Goal: Task Accomplishment & Management: Manage account settings

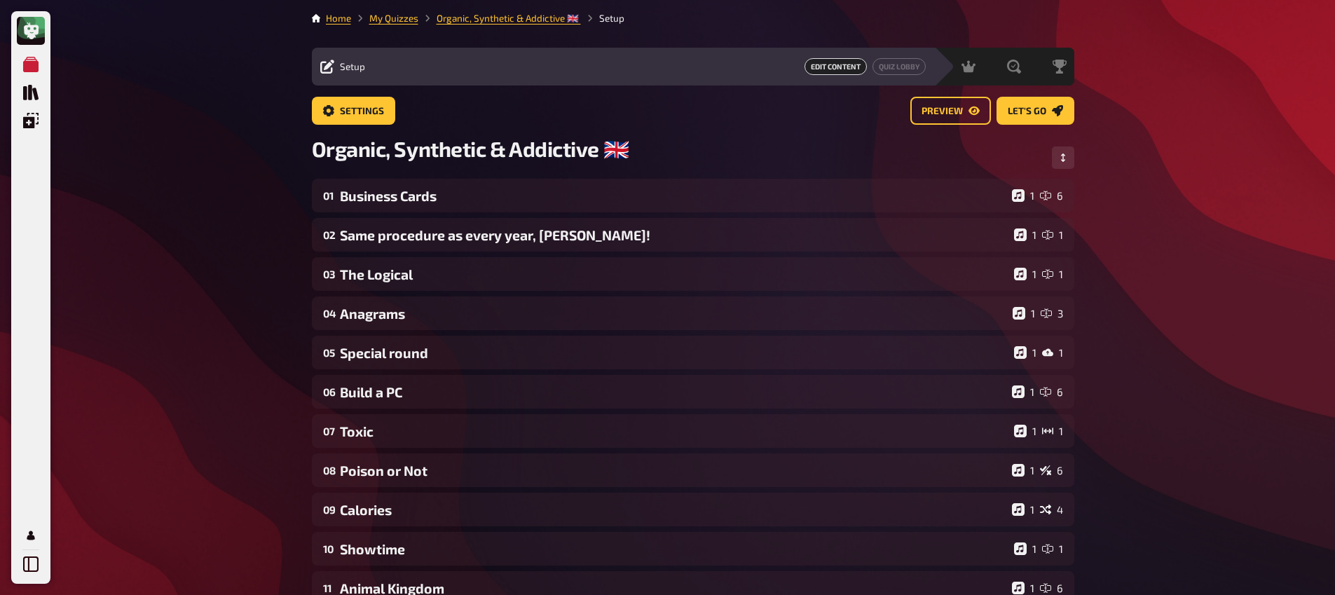
click at [412, 203] on div "Business Cards" at bounding box center [673, 196] width 667 height 16
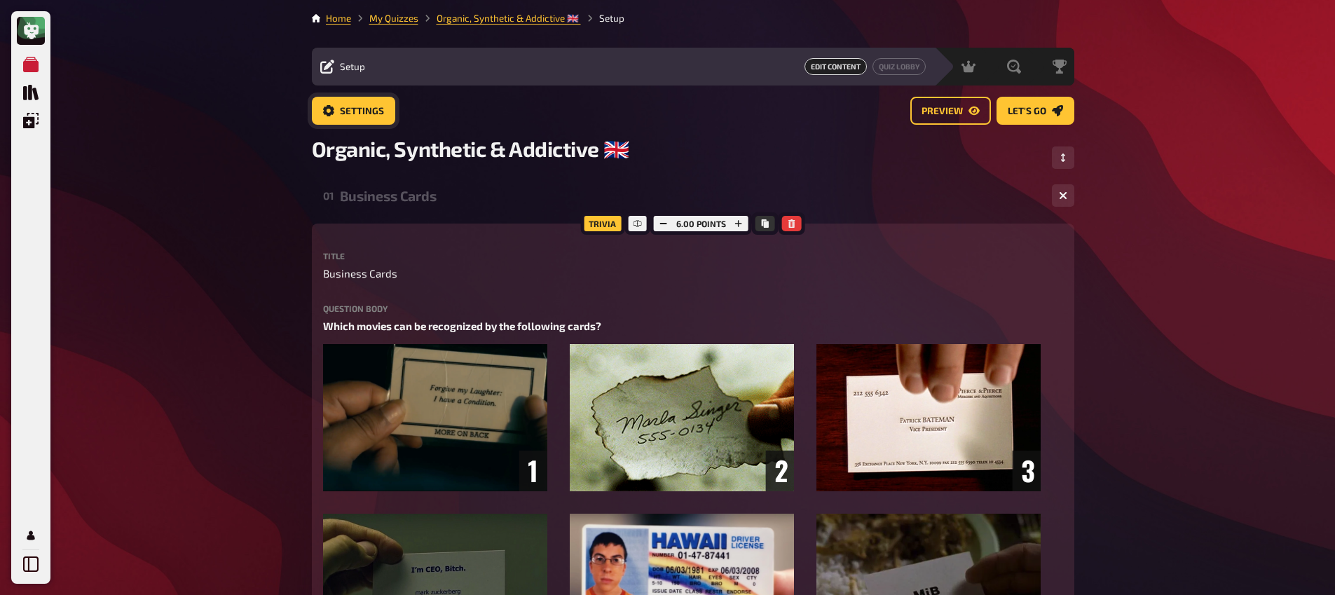
click at [358, 112] on span "Settings" at bounding box center [362, 112] width 44 height 10
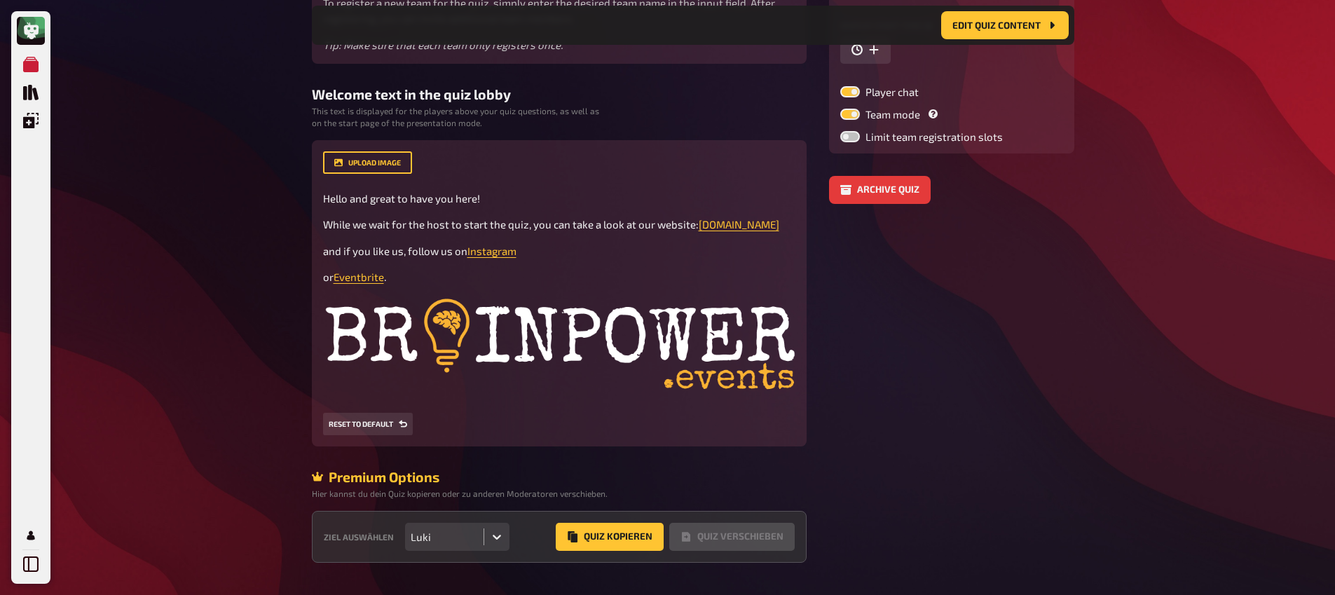
scroll to position [297, 0]
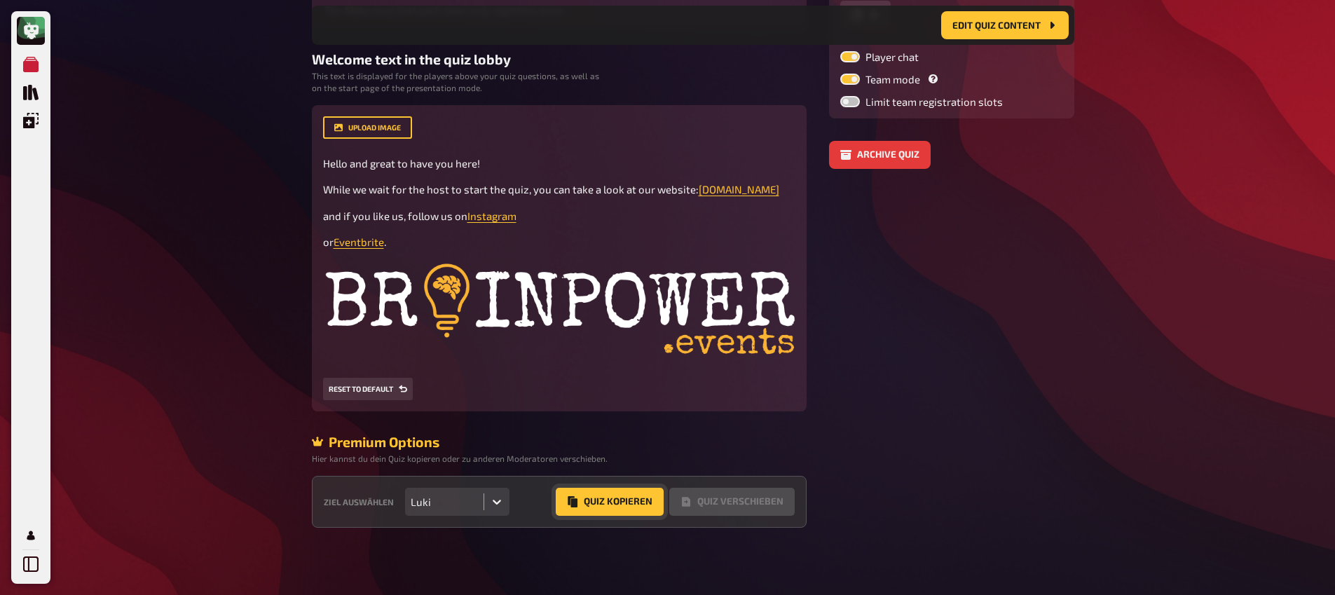
click at [616, 498] on button "Quiz Kopieren" at bounding box center [610, 502] width 108 height 28
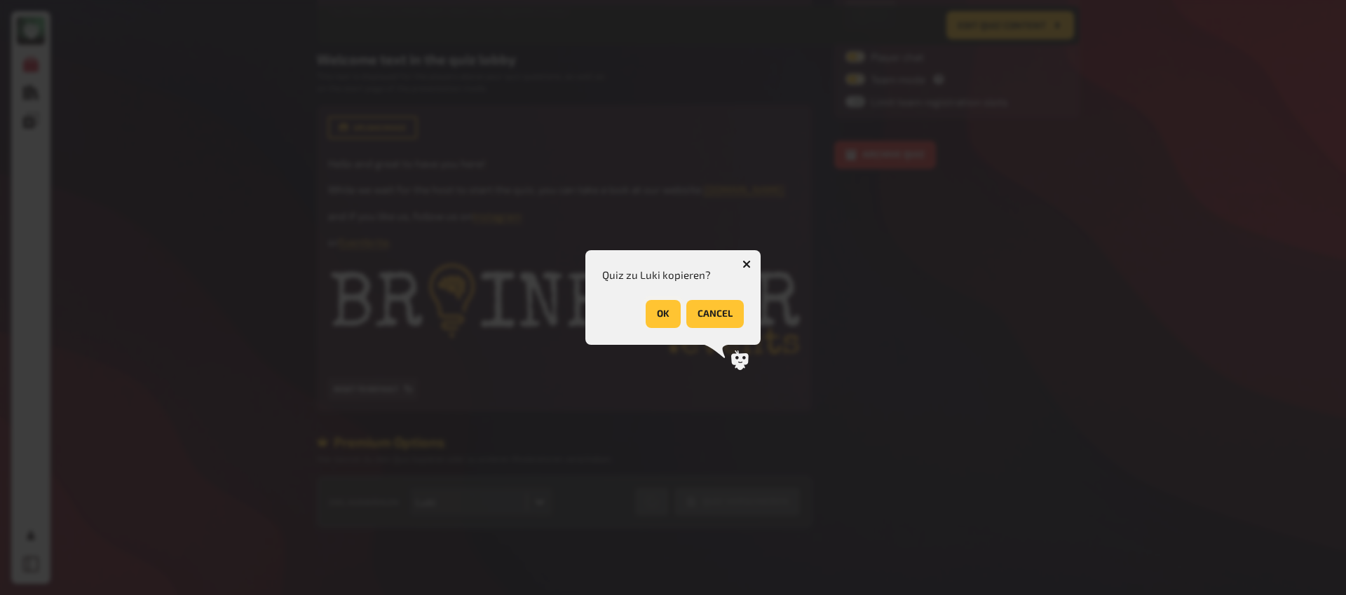
click at [667, 314] on button "OK" at bounding box center [663, 314] width 35 height 28
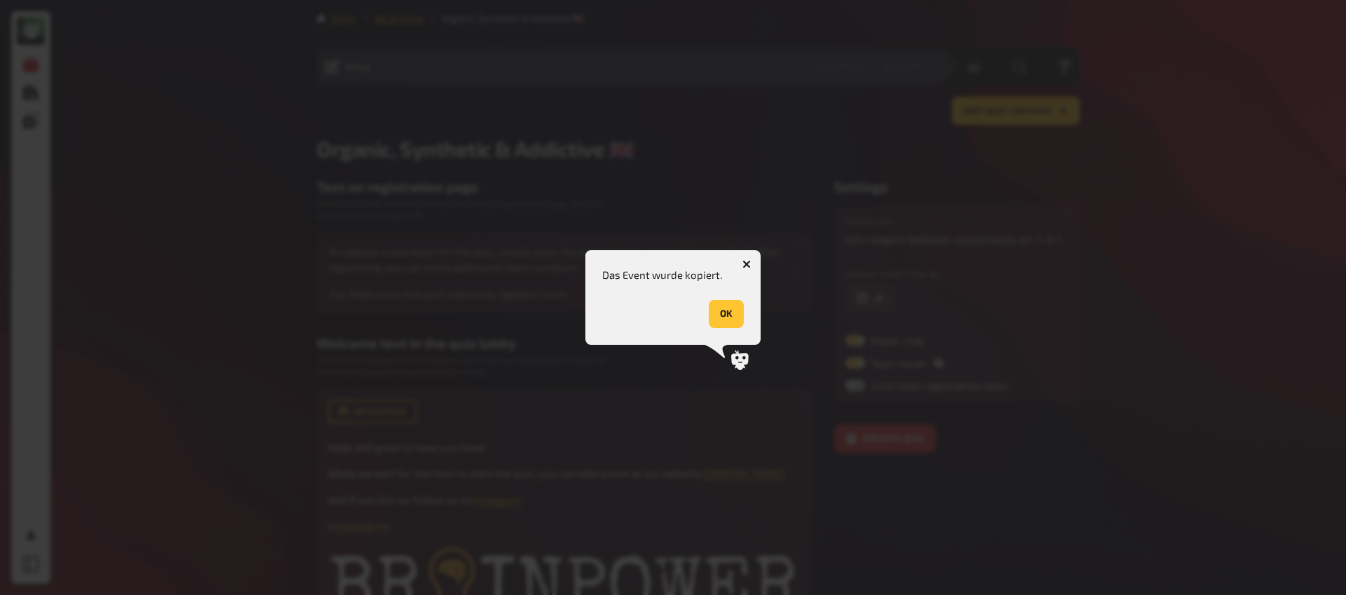
click at [741, 315] on button "OK" at bounding box center [726, 314] width 35 height 28
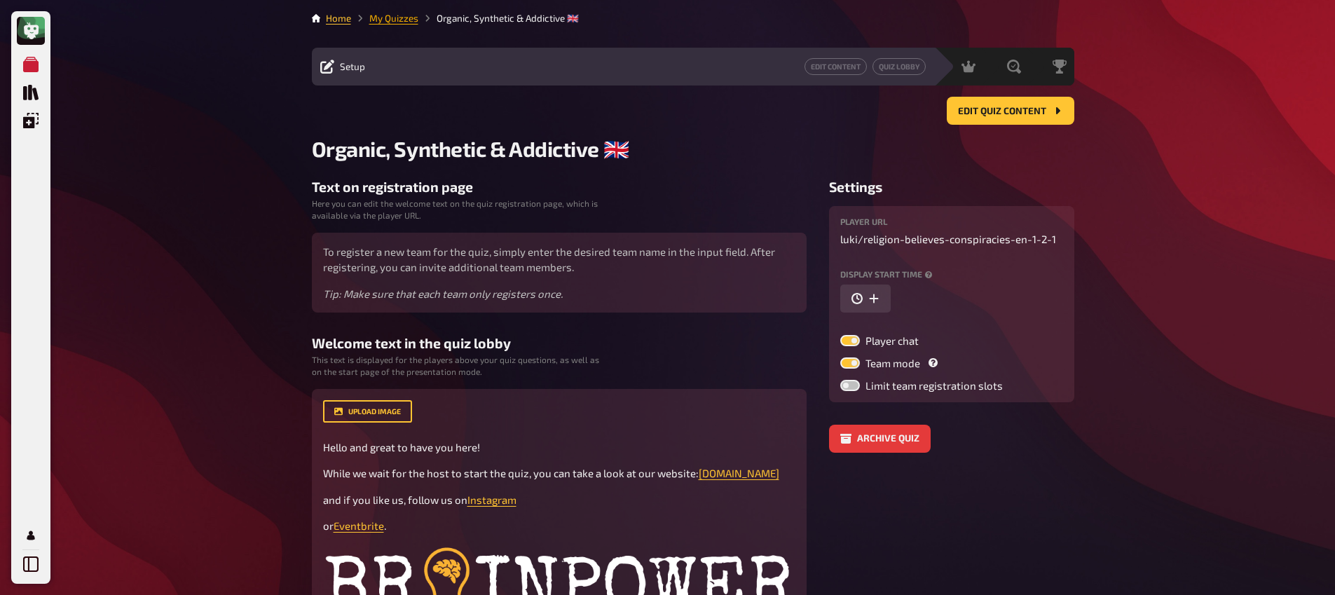
click at [394, 20] on link "My Quizzes" at bounding box center [393, 18] width 49 height 11
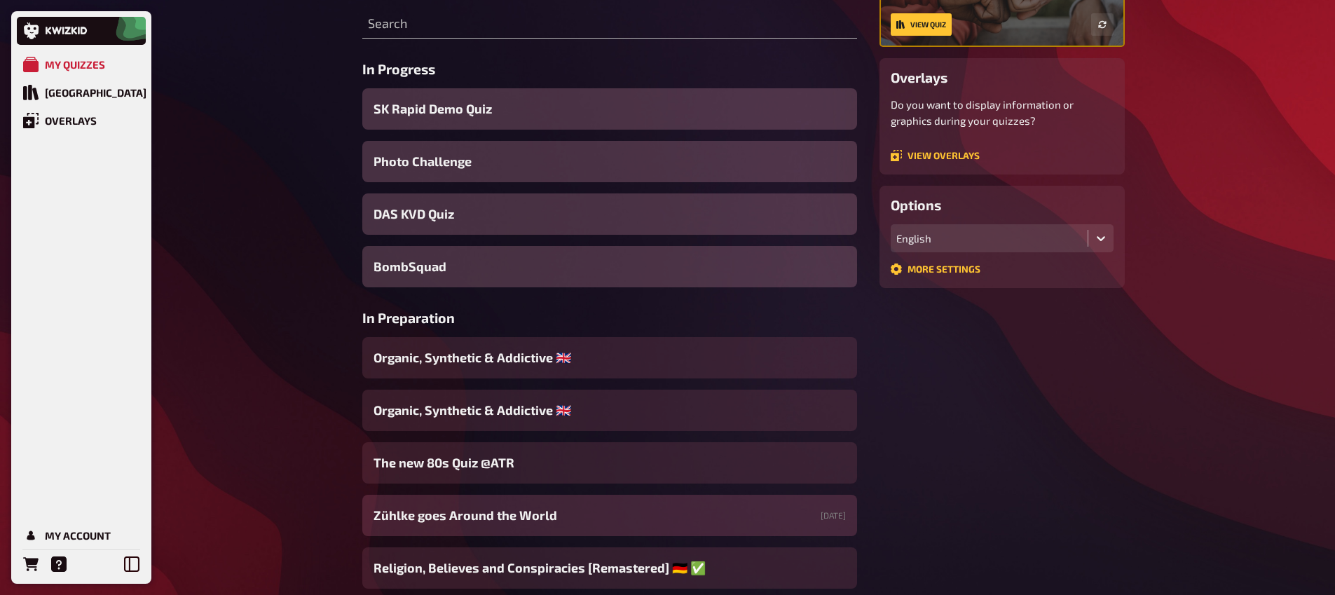
scroll to position [274, 0]
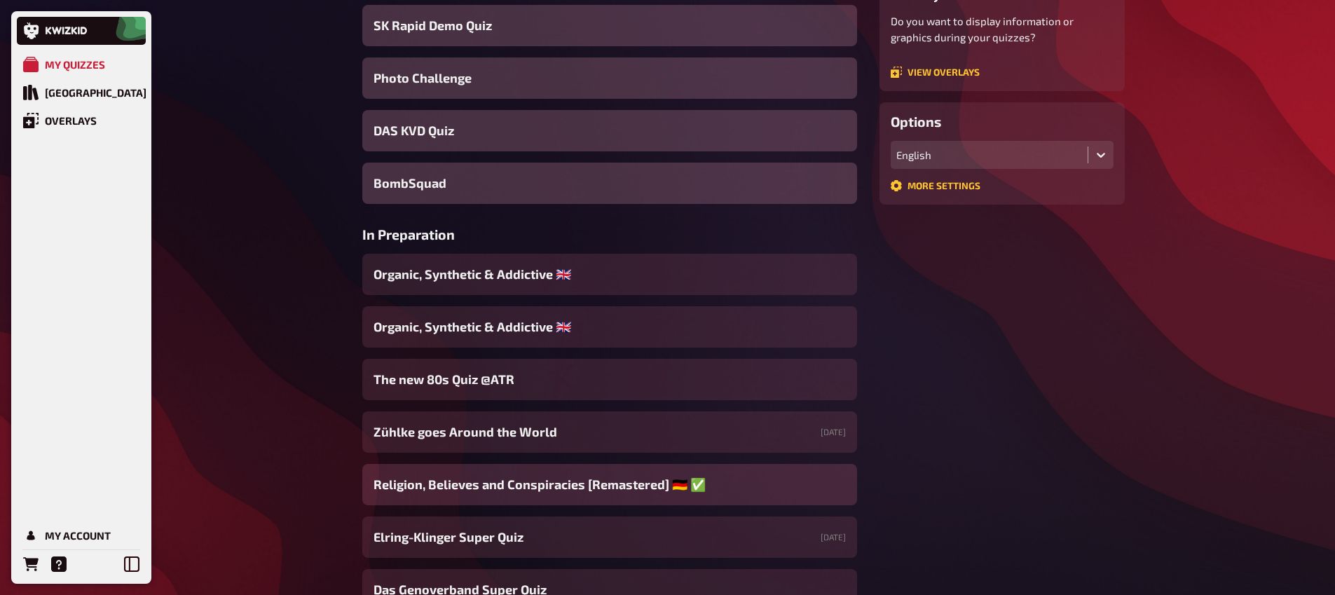
click at [613, 489] on span "Religion, Believes and Conspiracies [Remastered] ​🇩🇪 ​✅" at bounding box center [540, 484] width 332 height 19
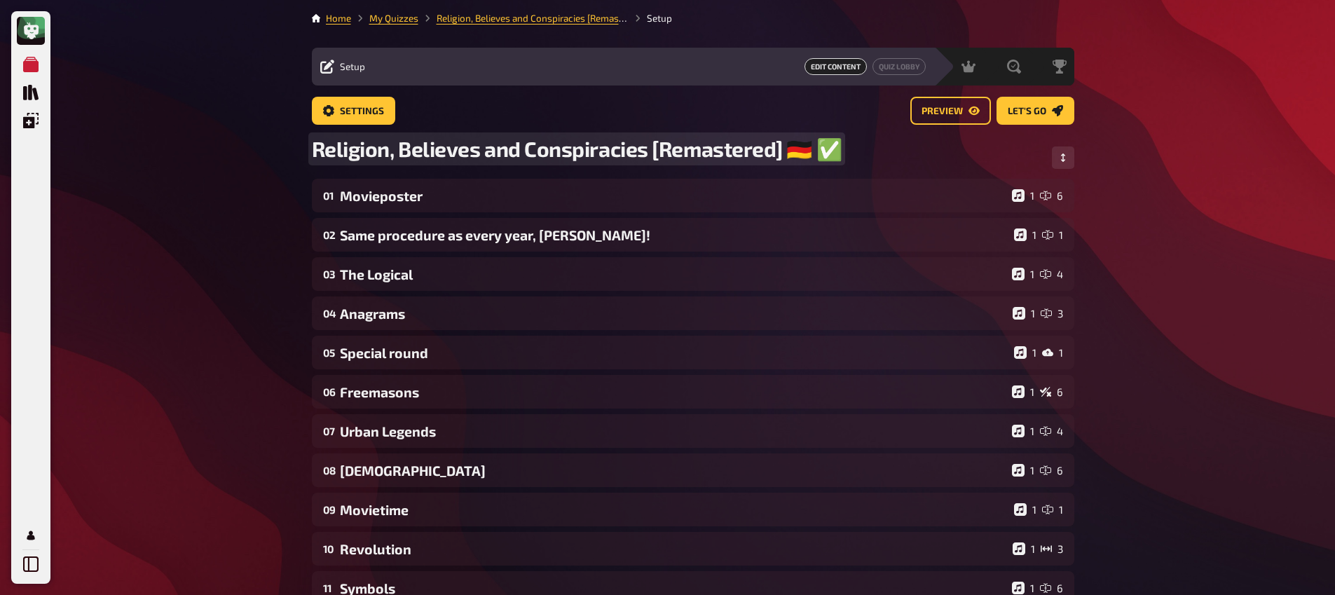
click at [805, 161] on span "Religion, Believes and Conspiracies [Remastered] ​🇩🇪 ​✅" at bounding box center [577, 149] width 531 height 26
drag, startPoint x: 789, startPoint y: 152, endPoint x: 846, endPoint y: 154, distance: 57.5
click at [846, 154] on div "Religion, Believes and Conspiracies [Remastered] ​🇩🇪 ​✅" at bounding box center [693, 157] width 763 height 43
copy span "​🇩🇪 ​✅"
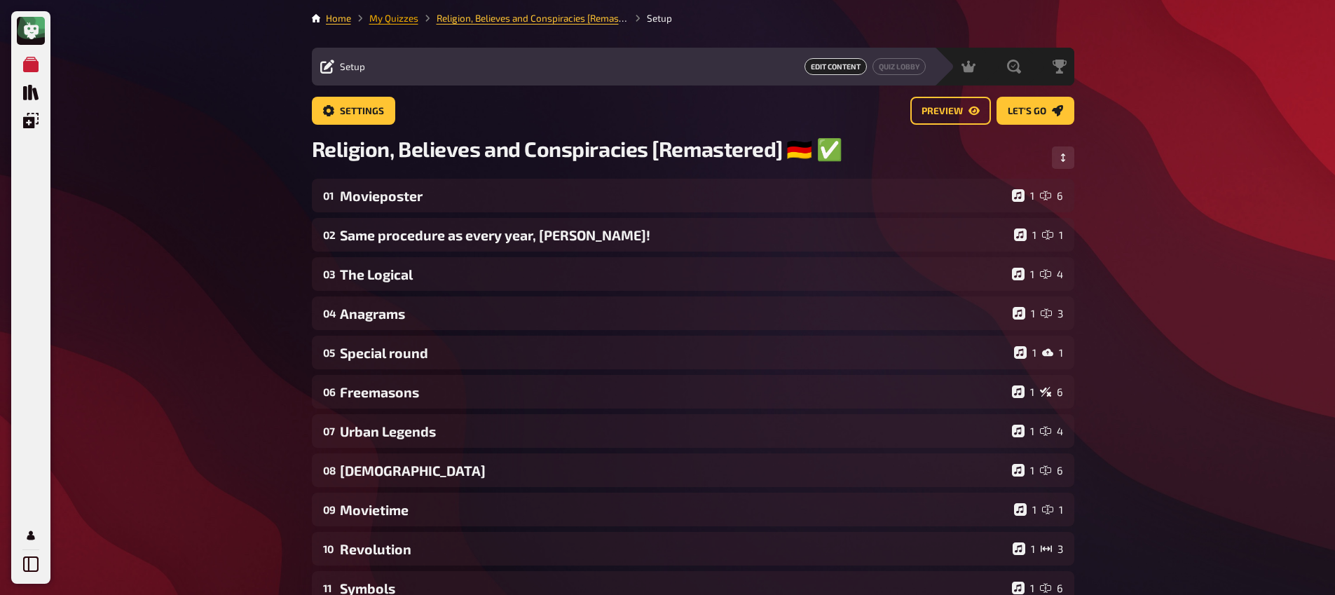
click at [383, 18] on link "My Quizzes" at bounding box center [393, 18] width 49 height 11
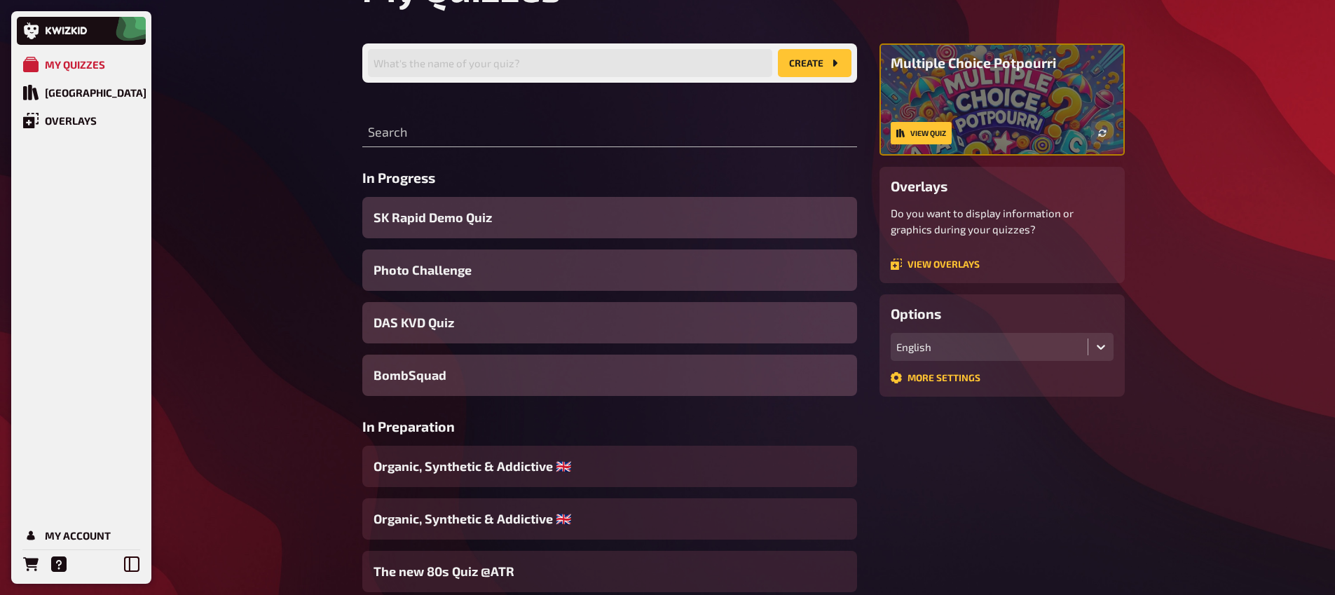
scroll to position [131, 0]
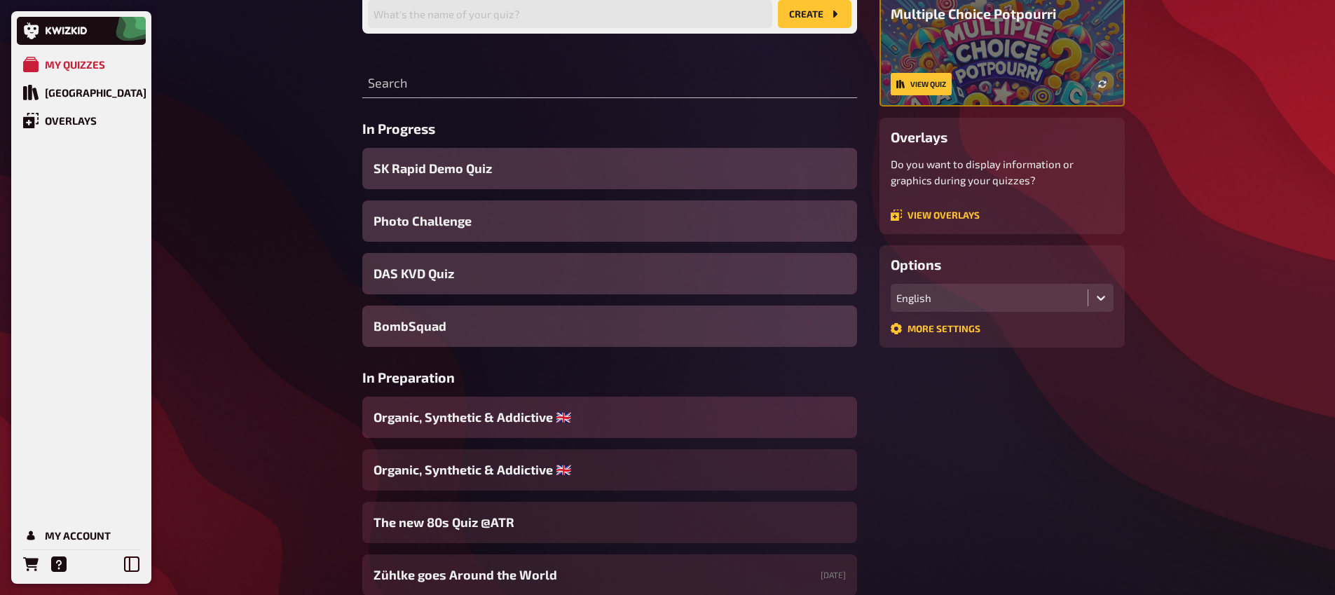
click at [503, 425] on span "Organic, Synthetic & Addictive ​🇬🇧 ​" at bounding box center [474, 417] width 200 height 19
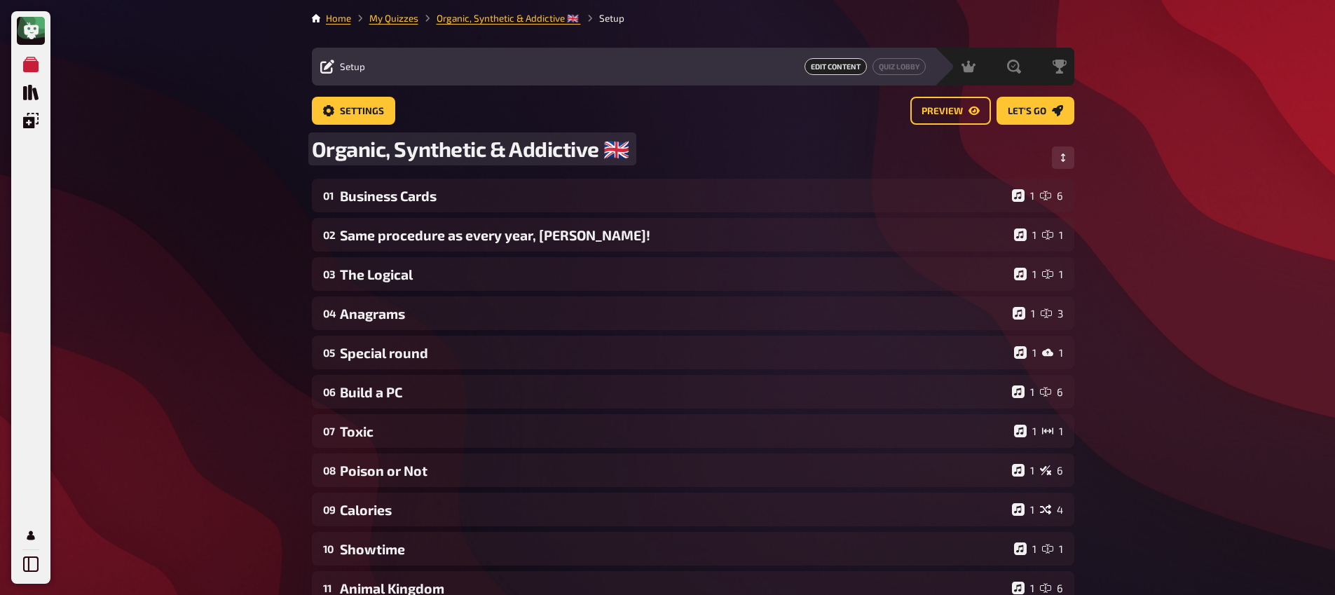
click at [614, 147] on span "Organic, Synthetic & Addictive ​🇬🇧 ​" at bounding box center [472, 149] width 321 height 26
drag, startPoint x: 614, startPoint y: 147, endPoint x: 625, endPoint y: 149, distance: 11.3
click at [625, 149] on span "Organic, Synthetic & Addictive ​🇬🇧 ​" at bounding box center [472, 149] width 321 height 26
paste span
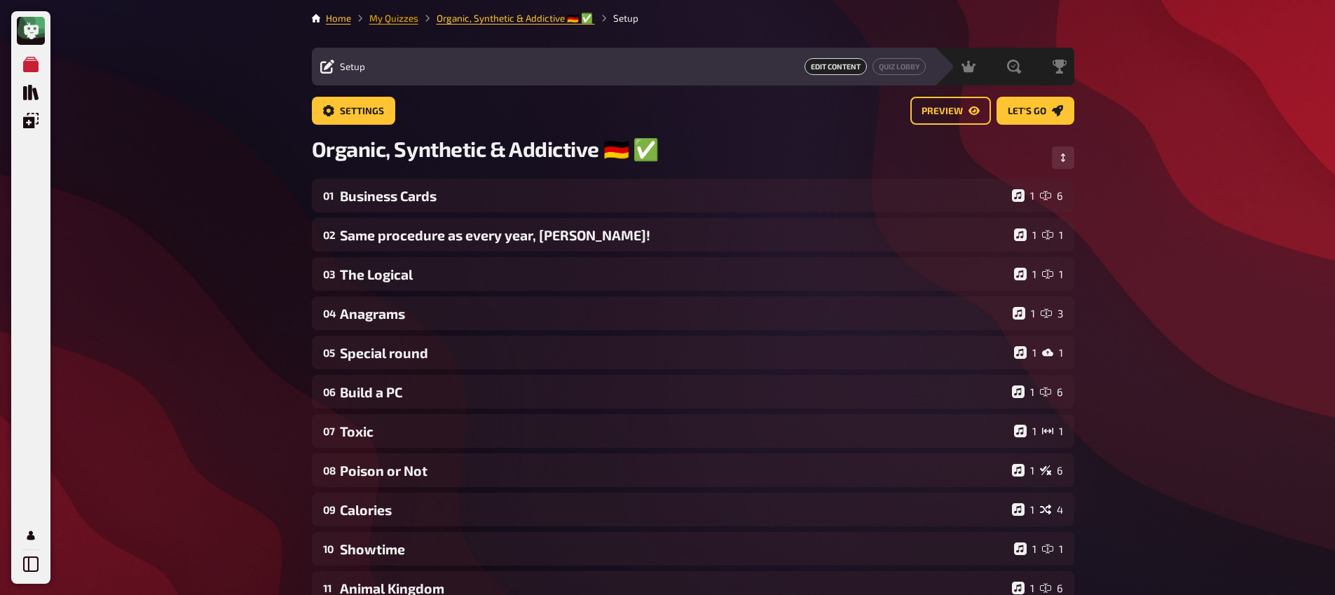
click at [400, 15] on link "My Quizzes" at bounding box center [393, 18] width 49 height 11
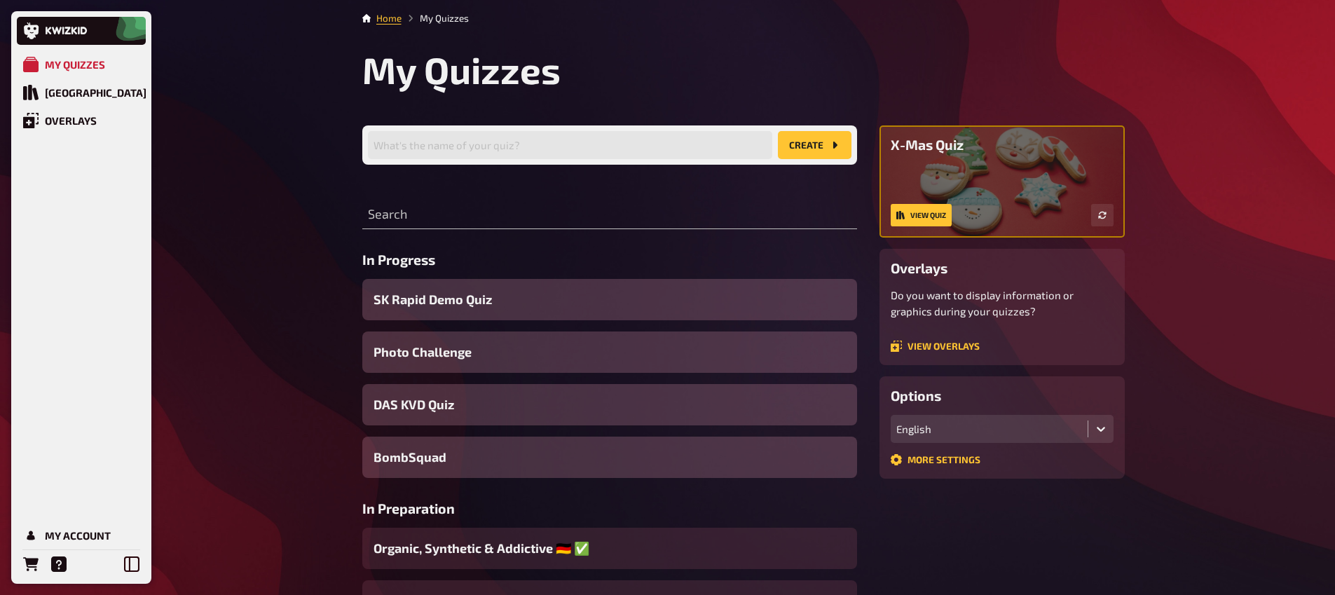
scroll to position [138, 0]
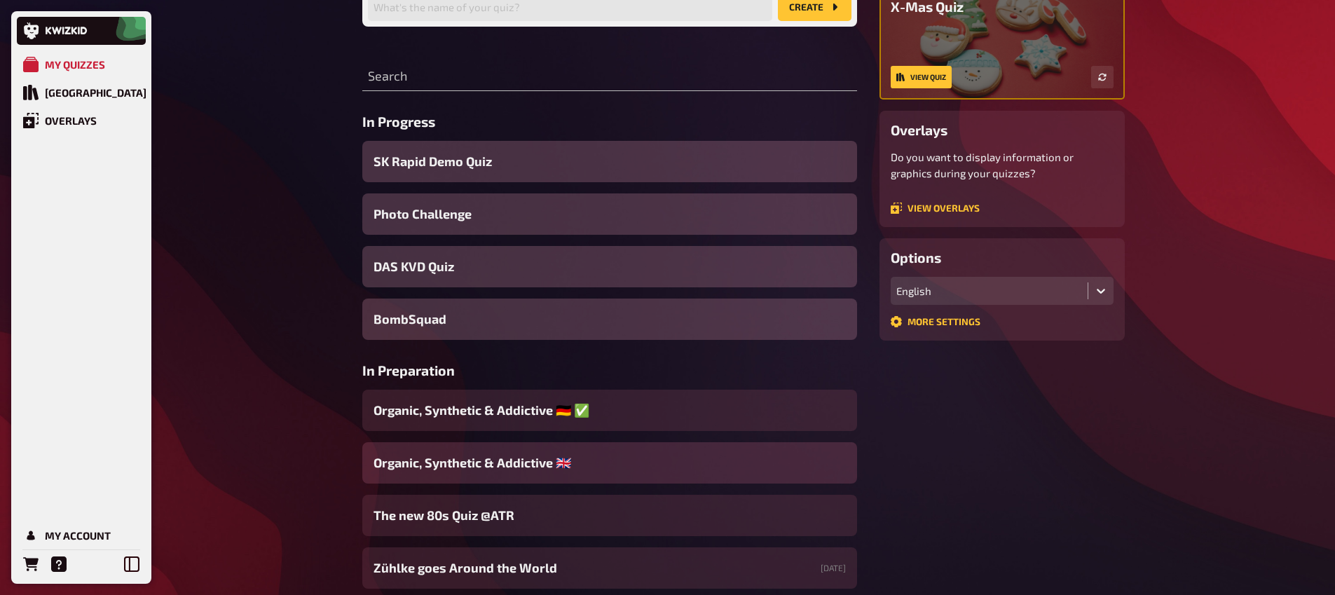
click at [552, 457] on span "Organic, Synthetic & Addictive ​🇬🇧 ​" at bounding box center [474, 463] width 200 height 19
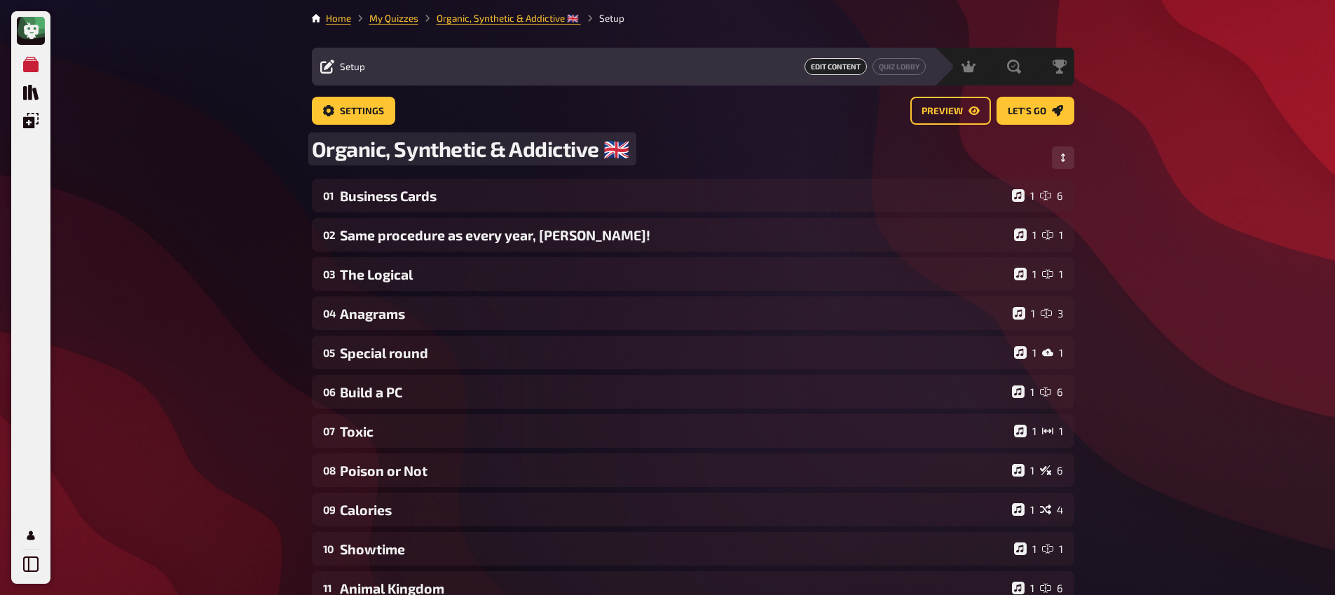
click at [629, 152] on span "Organic, Synthetic & Addictive ​🇬🇧 ​" at bounding box center [472, 149] width 321 height 26
paste span
click at [649, 152] on span "Organic, Synthetic & Addictive ​🇬🇧 ​​🇩🇪 ​✅" at bounding box center [500, 149] width 376 height 26
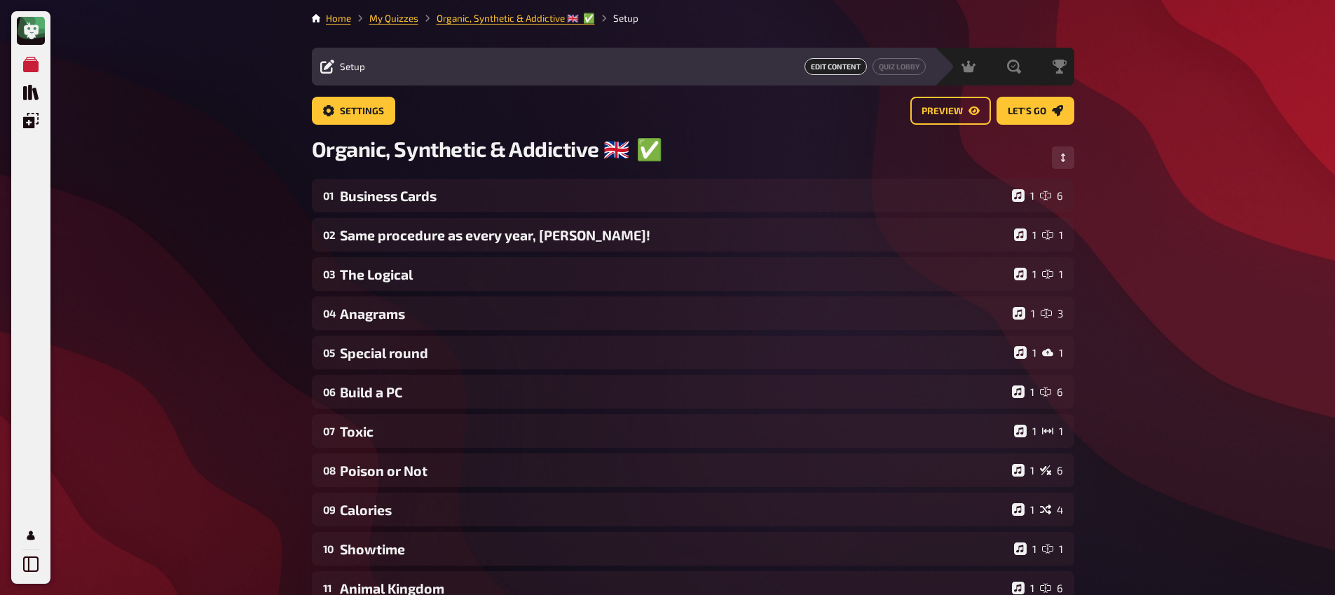
click at [244, 104] on div "My Quizzes Quiz Library Overlays My Account Home My Quizzes Organic, Synthetic …" at bounding box center [667, 478] width 1335 height 957
click at [390, 15] on link "My Quizzes" at bounding box center [393, 18] width 49 height 11
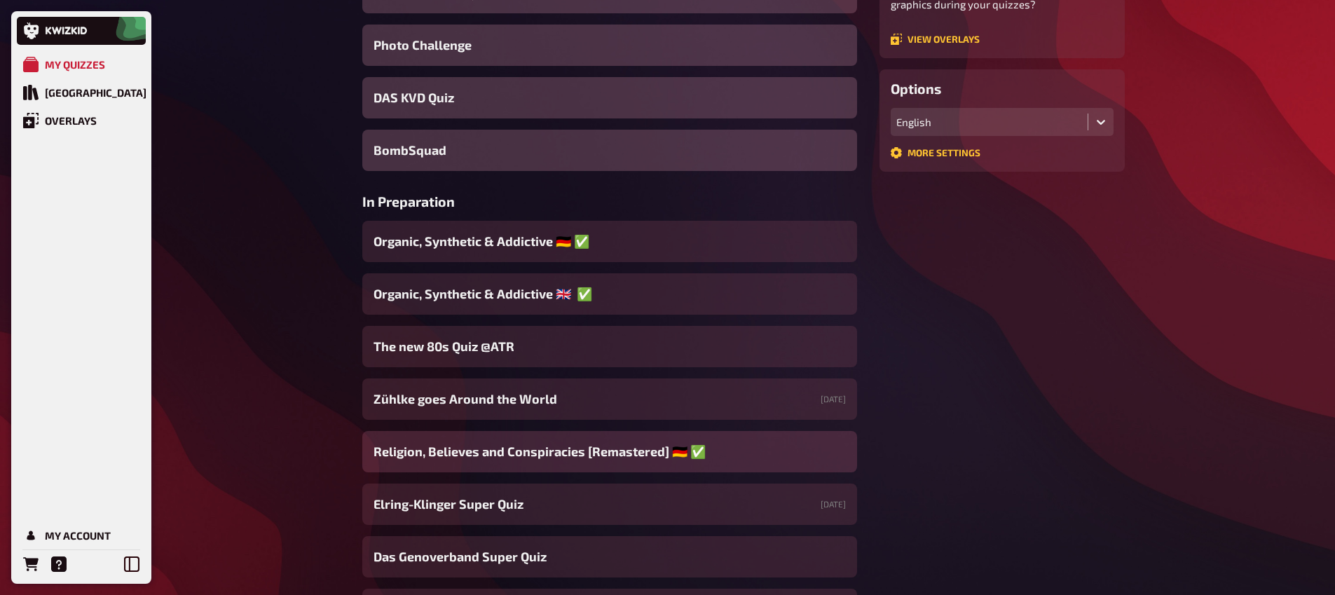
scroll to position [467, 0]
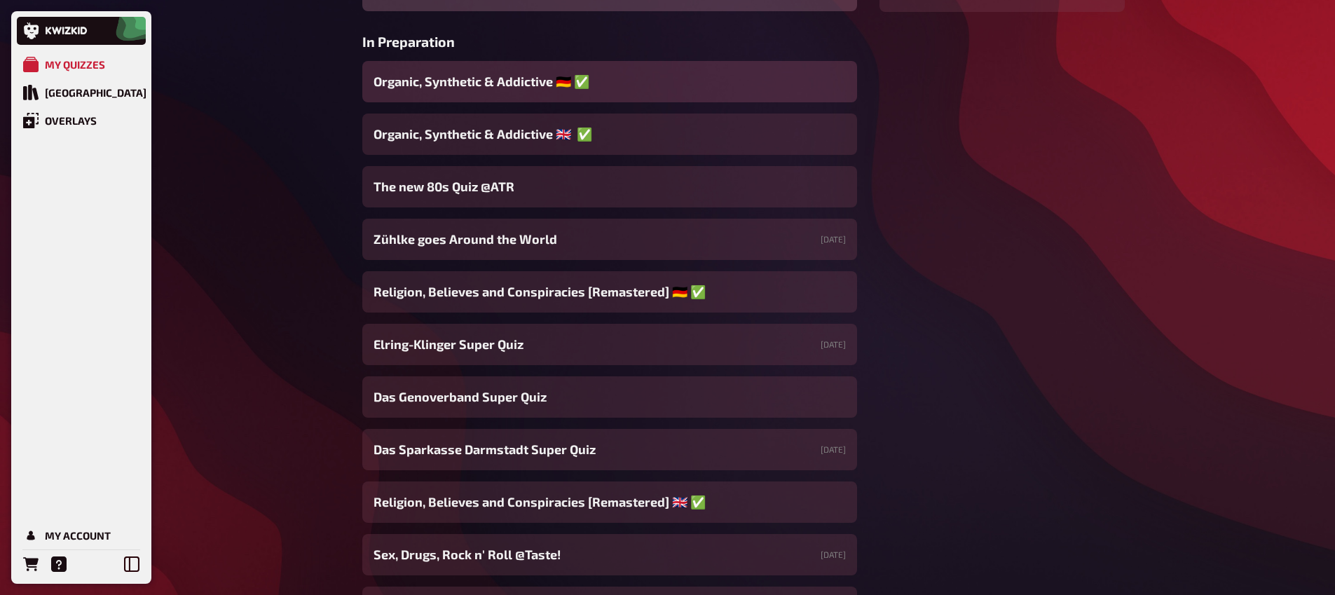
click at [511, 86] on span "Organic, Synthetic & Addictive ​🇩🇪 ​✅ ​" at bounding box center [483, 81] width 219 height 19
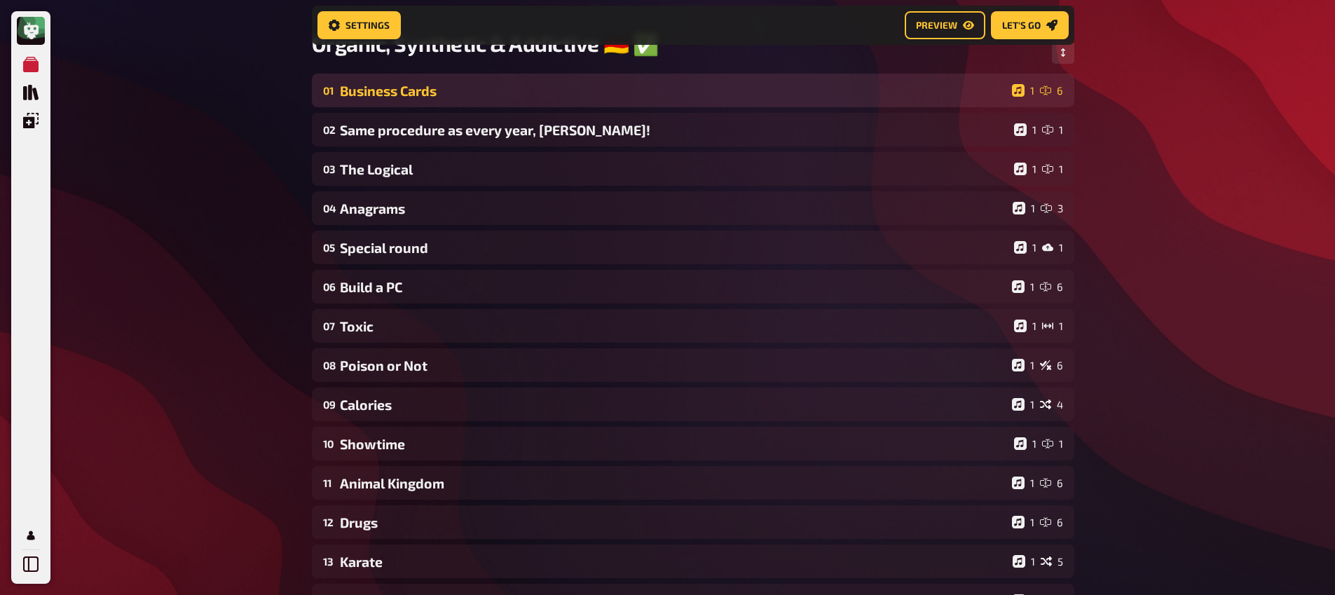
scroll to position [119, 0]
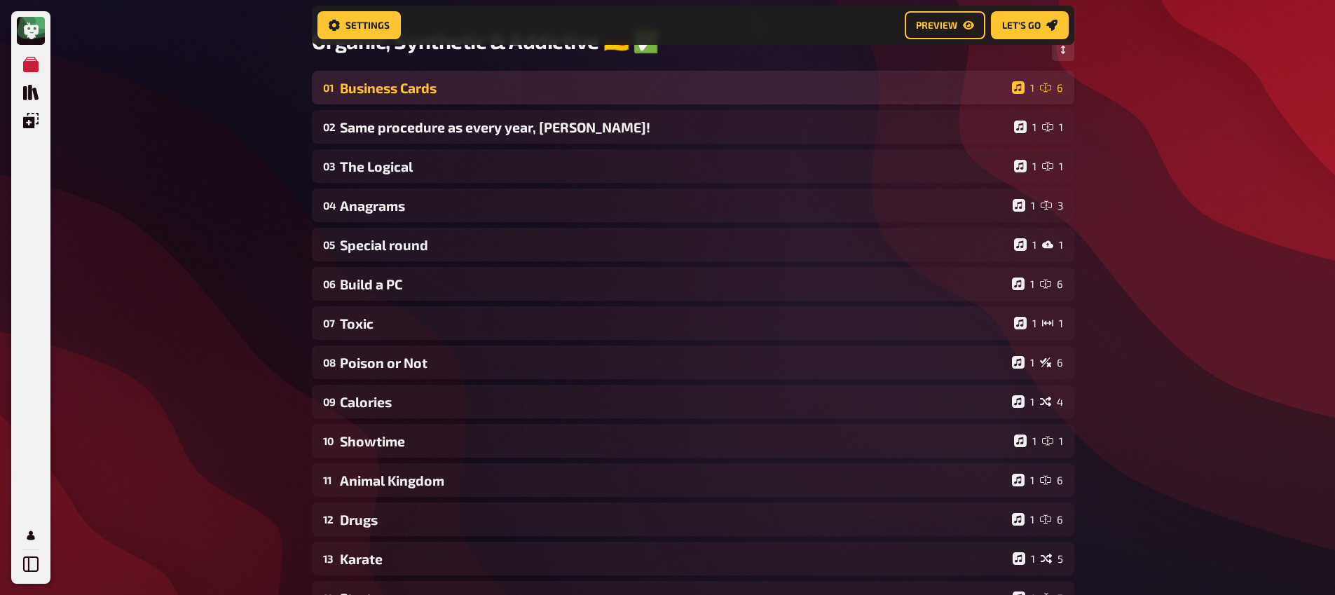
click at [431, 92] on div "Business Cards" at bounding box center [673, 88] width 667 height 16
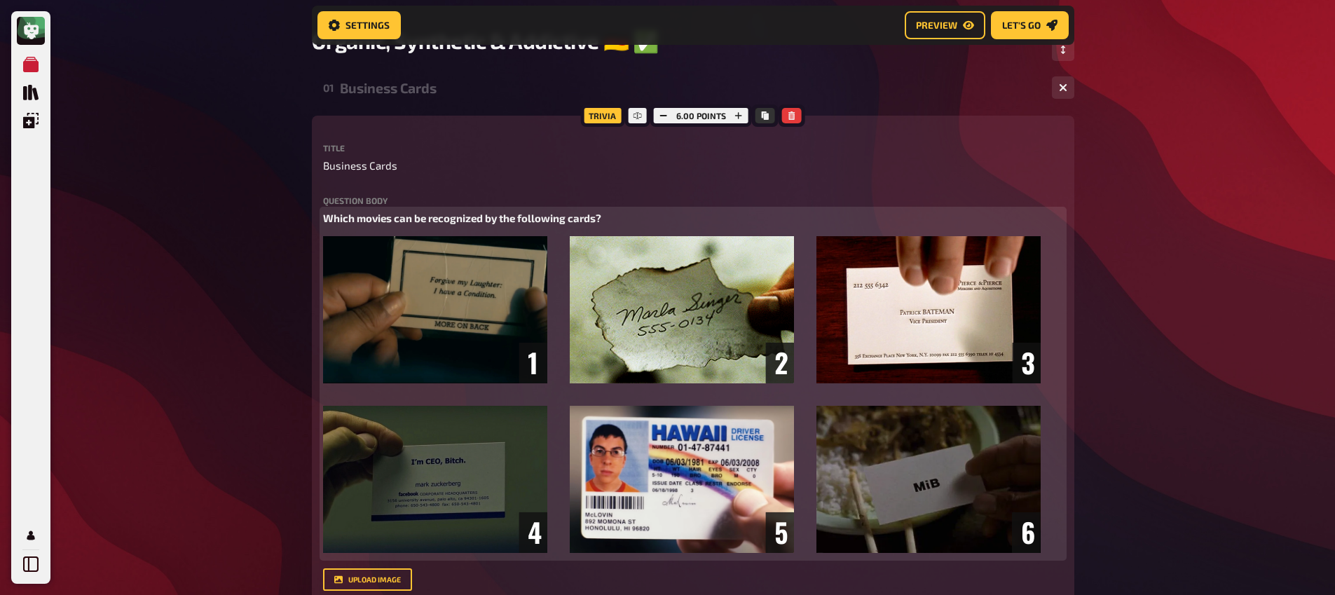
click at [465, 224] on span "Which movies can be recognized by the following cards?" at bounding box center [462, 218] width 278 height 13
copy span "Which movies can be recognized by the following cards?"
click at [444, 219] on span "Which movies can be recognized by the following cards?" at bounding box center [462, 218] width 278 height 13
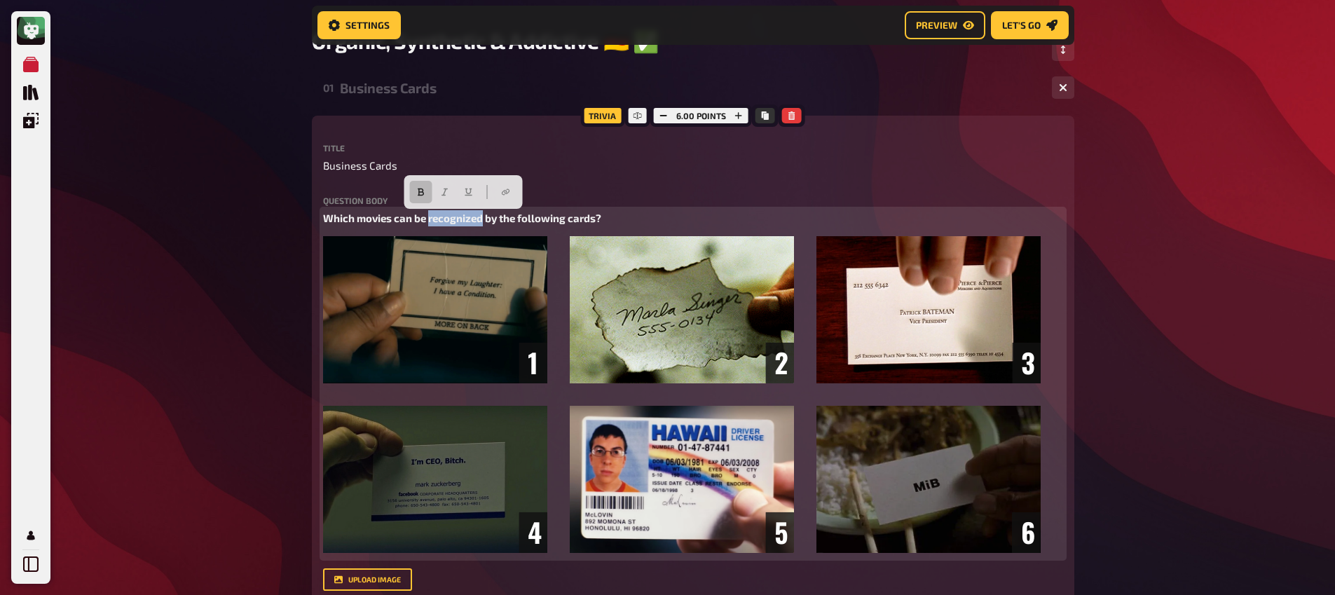
click at [444, 219] on span "Which movies can be recognized by the following cards?" at bounding box center [462, 218] width 278 height 13
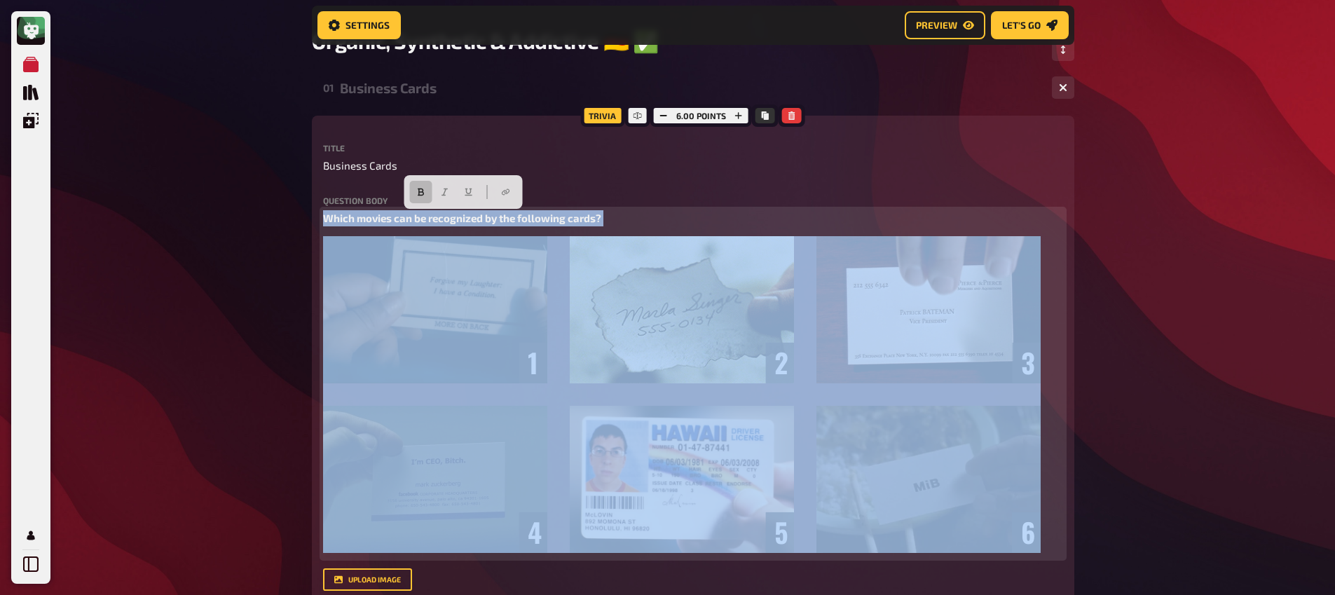
click at [444, 219] on span "Which movies can be recognized by the following cards?" at bounding box center [462, 218] width 278 height 13
copy span "Which movies can be recognized by the following cards?"
click at [425, 193] on button "button" at bounding box center [420, 192] width 22 height 22
click at [446, 191] on icon "button" at bounding box center [444, 192] width 8 height 8
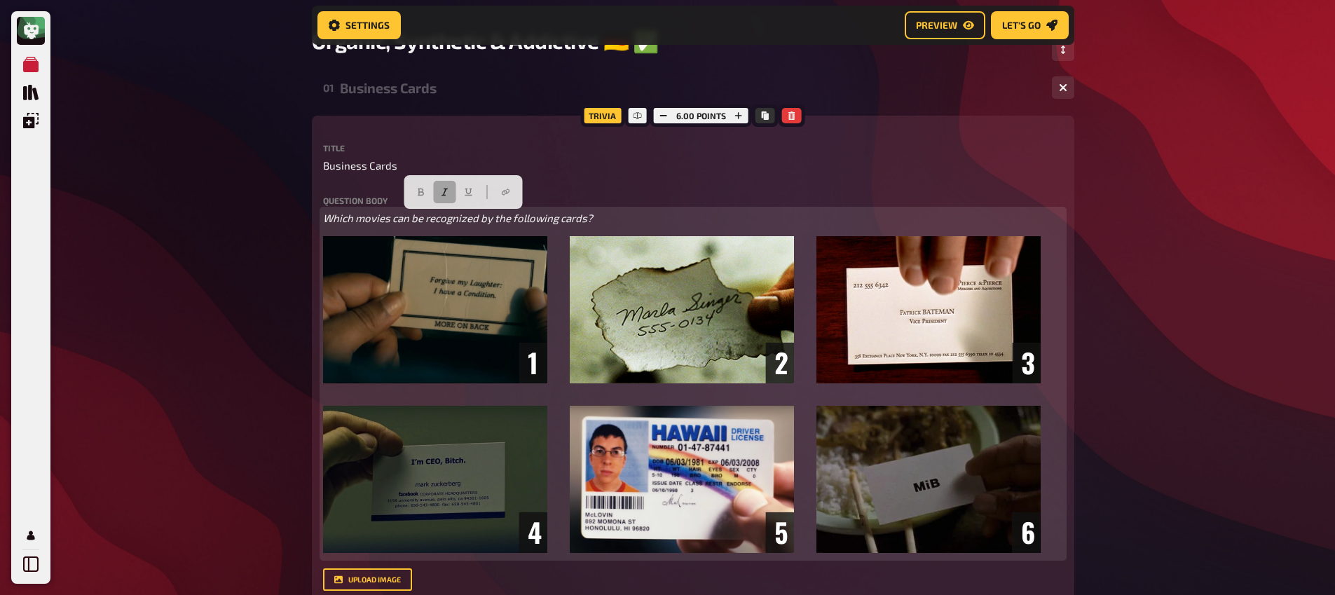
click at [441, 191] on icon "button" at bounding box center [444, 192] width 8 height 8
click at [325, 219] on span "Which movies can be recognized by the following cards?" at bounding box center [458, 218] width 270 height 13
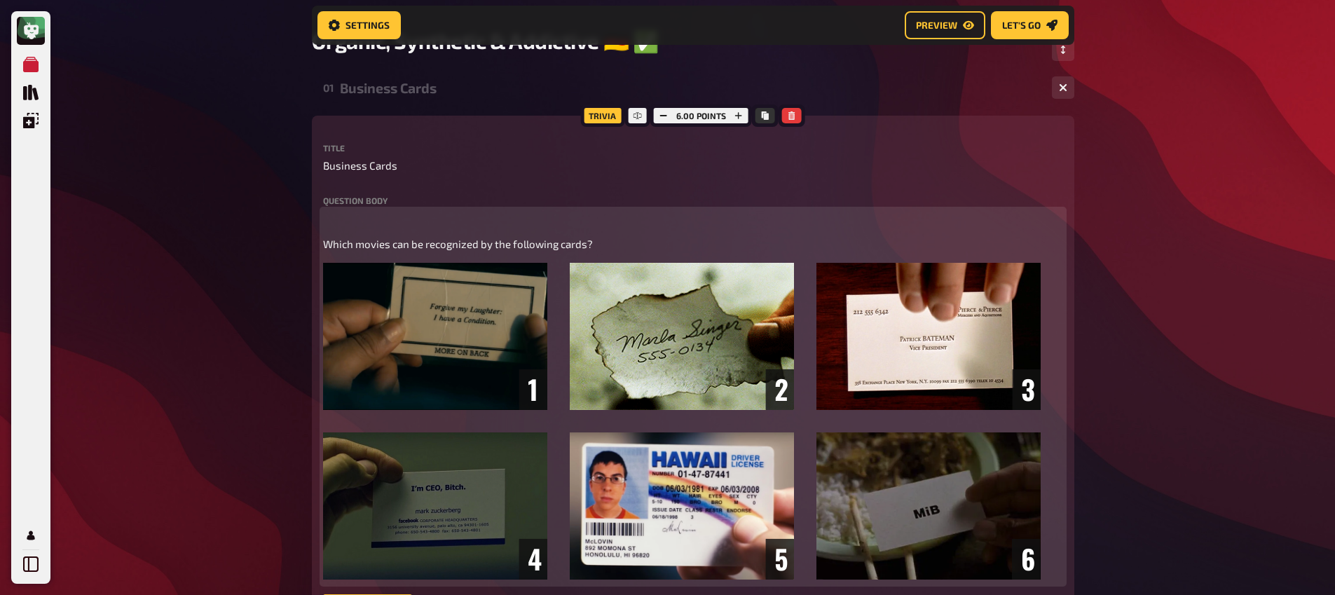
click at [345, 226] on p "﻿" at bounding box center [693, 218] width 740 height 16
click at [444, 215] on span "[PERSON_NAME] Filme lassen sich anhand der folgenden Karten erkennen?" at bounding box center [502, 218] width 358 height 13
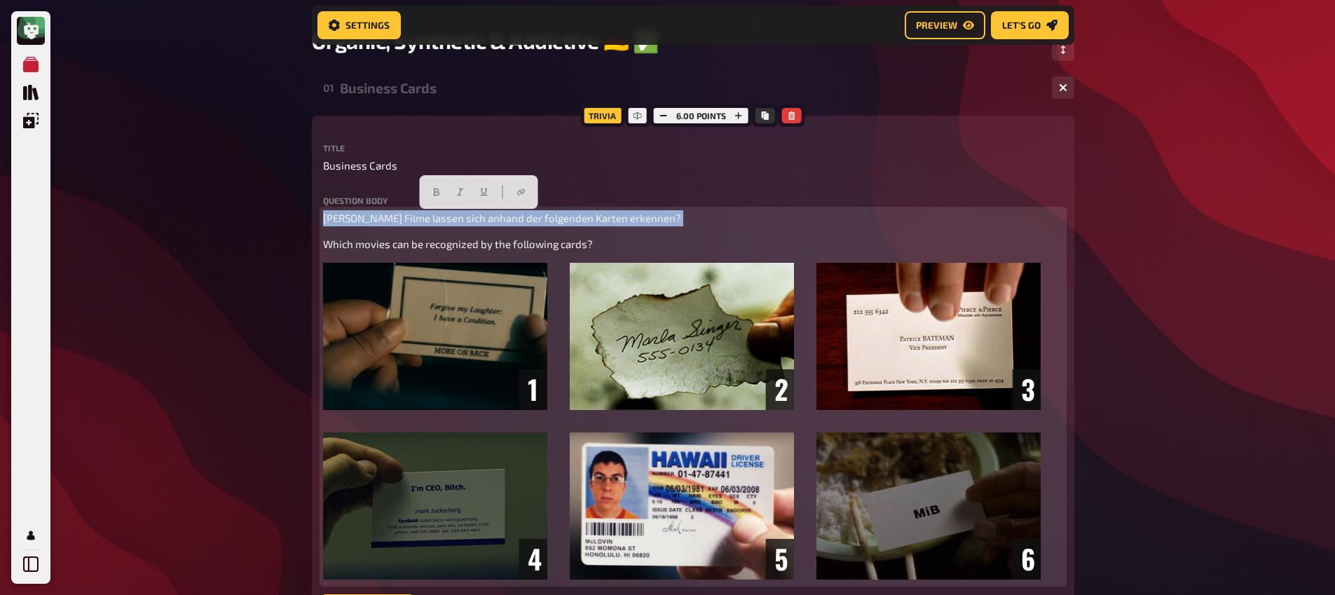
click at [444, 215] on span "[PERSON_NAME] Filme lassen sich anhand der folgenden Karten erkennen?" at bounding box center [502, 218] width 358 height 13
click at [428, 189] on button "button" at bounding box center [437, 192] width 22 height 22
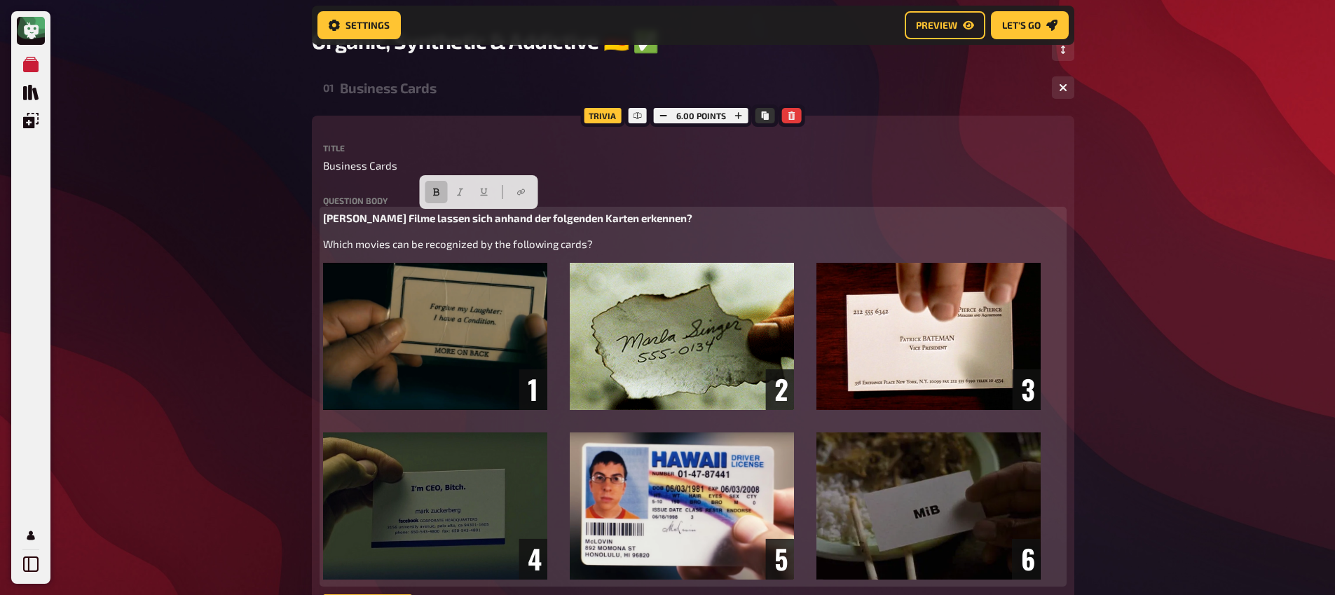
click at [725, 252] on p "Which movies can be recognized by the following cards?" at bounding box center [693, 244] width 740 height 16
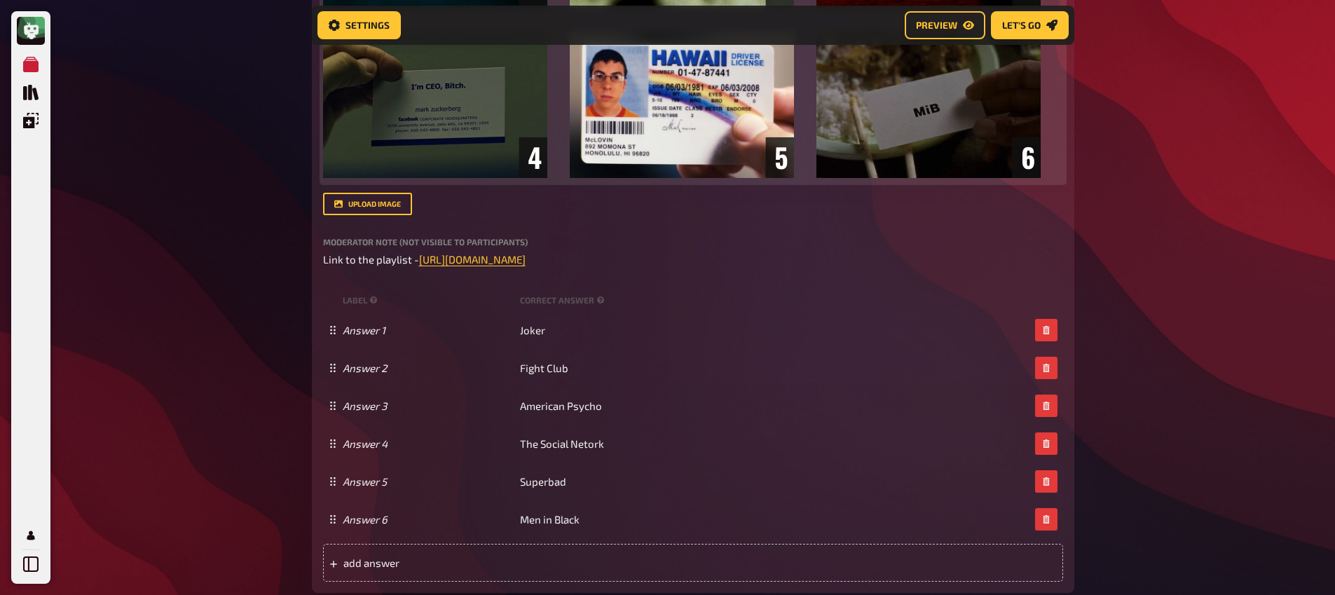
scroll to position [521, 0]
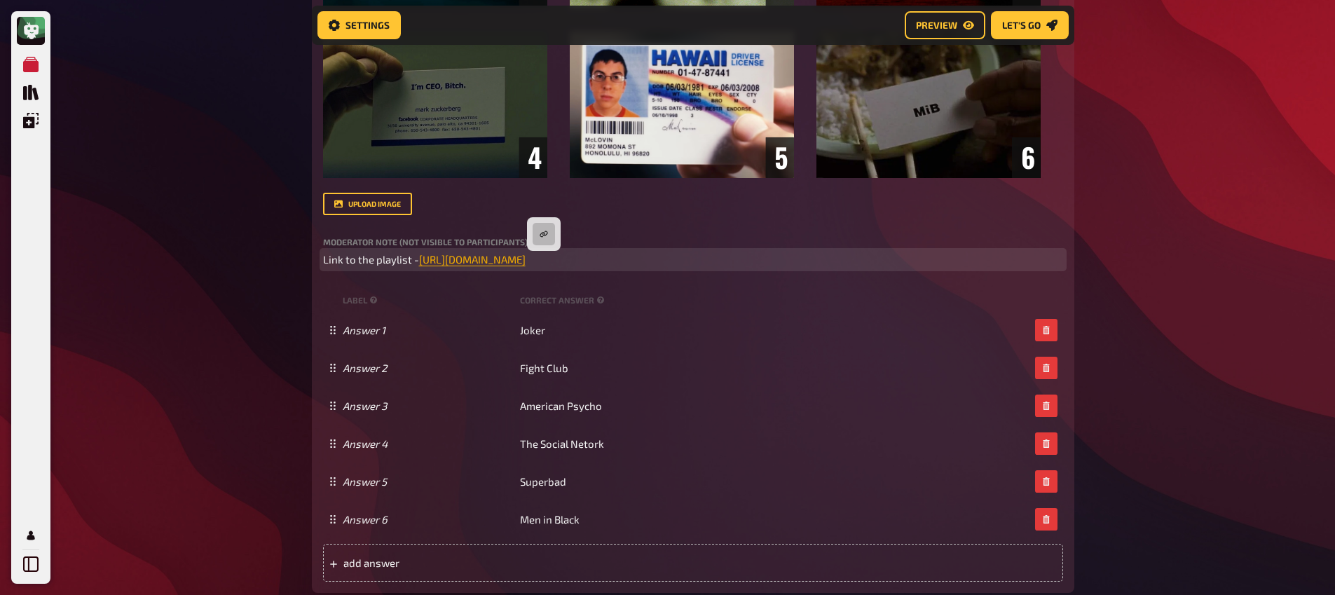
click at [526, 263] on span "[URL][DOMAIN_NAME]" at bounding box center [472, 259] width 107 height 13
click at [547, 236] on icon "button" at bounding box center [544, 234] width 8 height 8
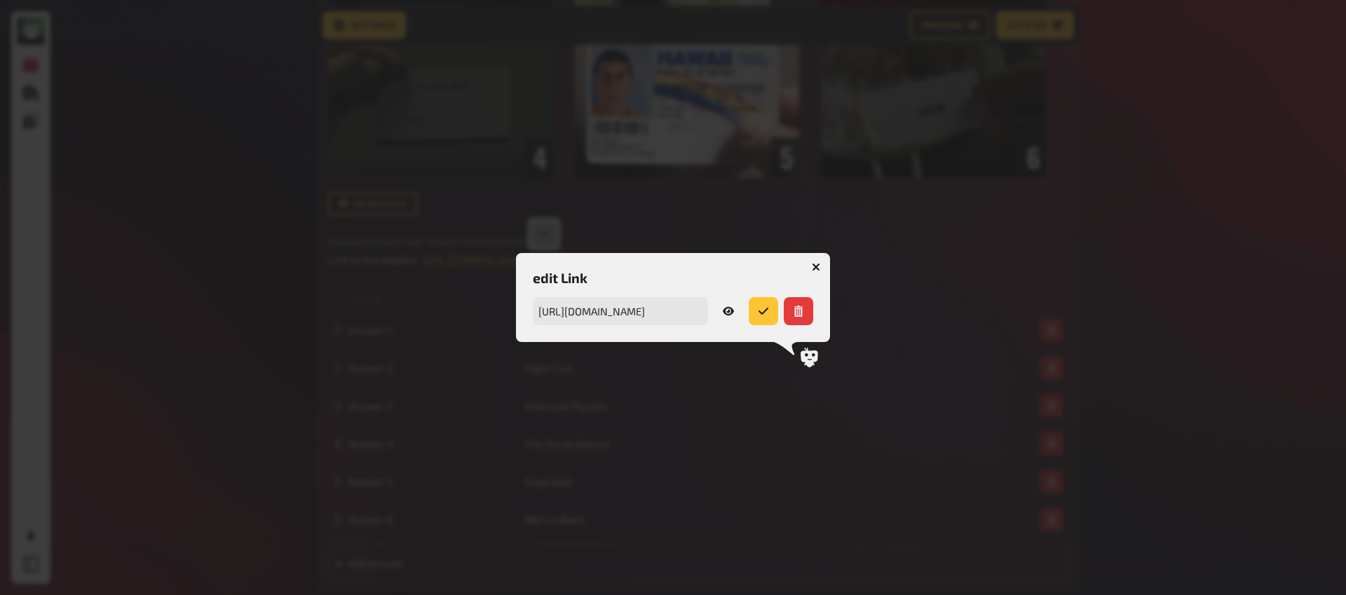
click at [729, 306] on icon at bounding box center [728, 311] width 11 height 11
click at [815, 269] on icon "button" at bounding box center [816, 267] width 8 height 8
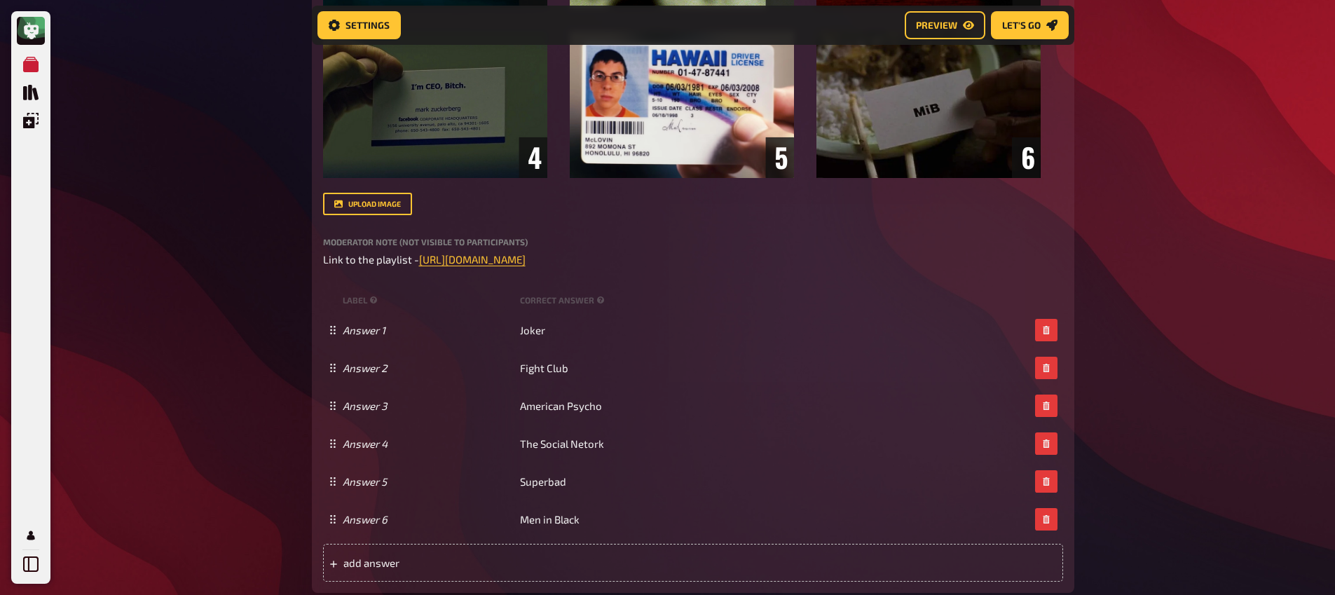
click at [243, 299] on div "My Quizzes Quiz Library Overlays My Account Home My Quizzes Organic, Synthetic …" at bounding box center [667, 498] width 1335 height 2039
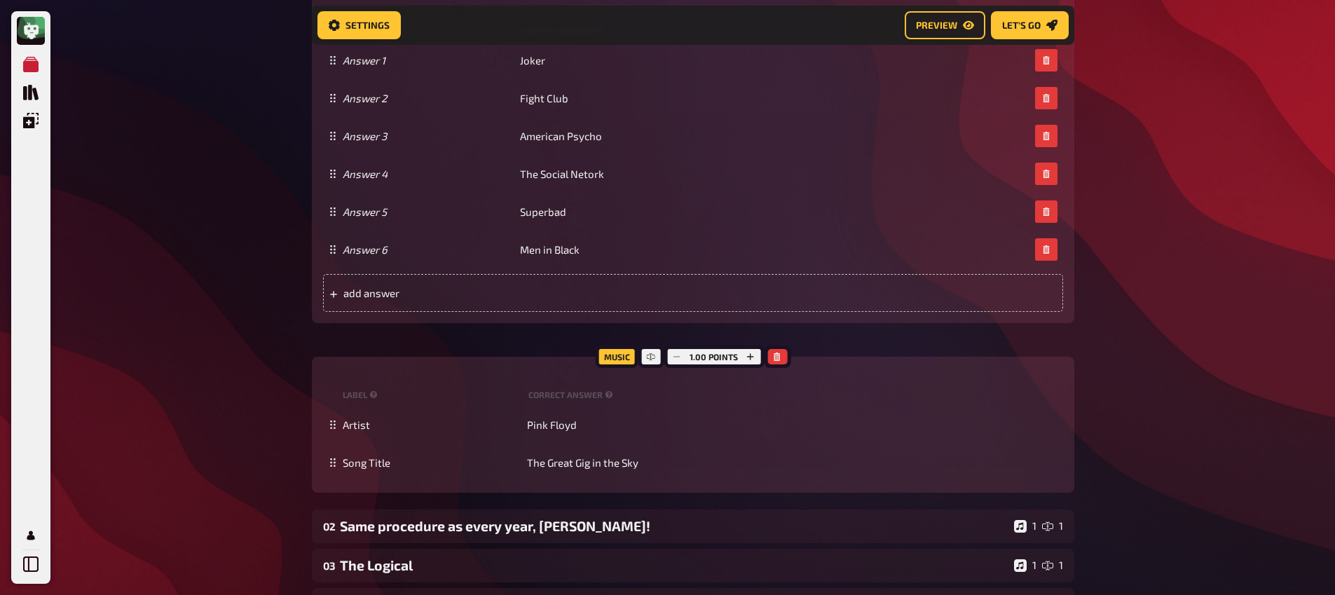
scroll to position [821, 0]
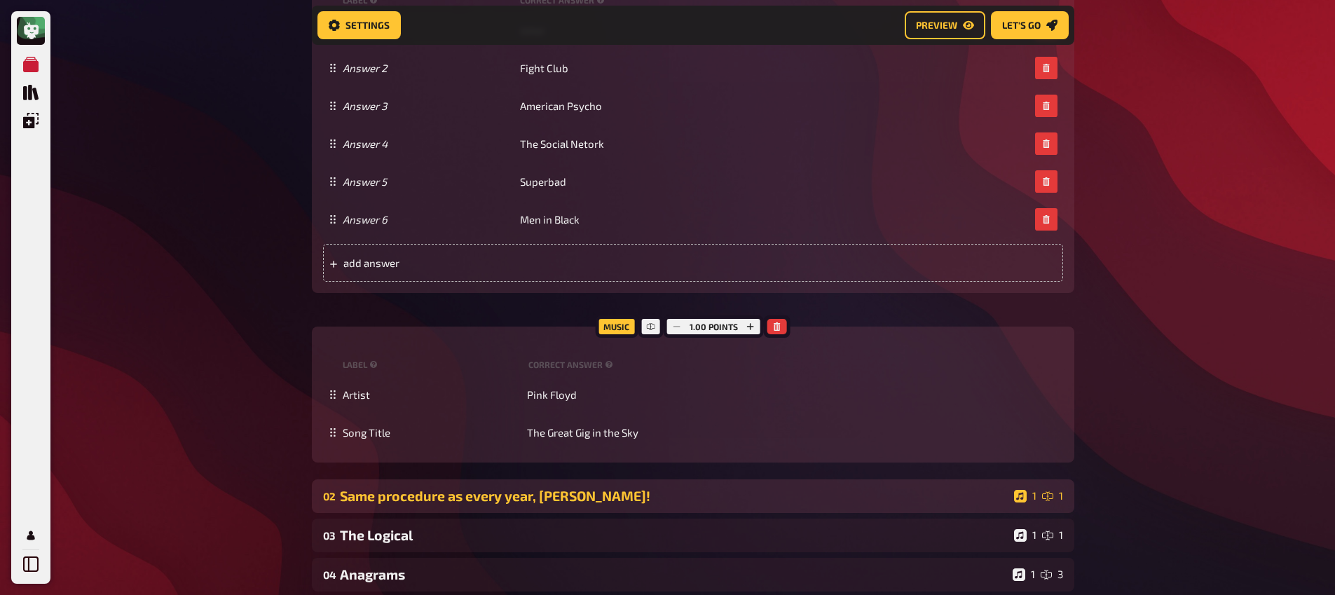
click at [510, 498] on div "Same procedure as every year, [PERSON_NAME]!" at bounding box center [674, 496] width 669 height 16
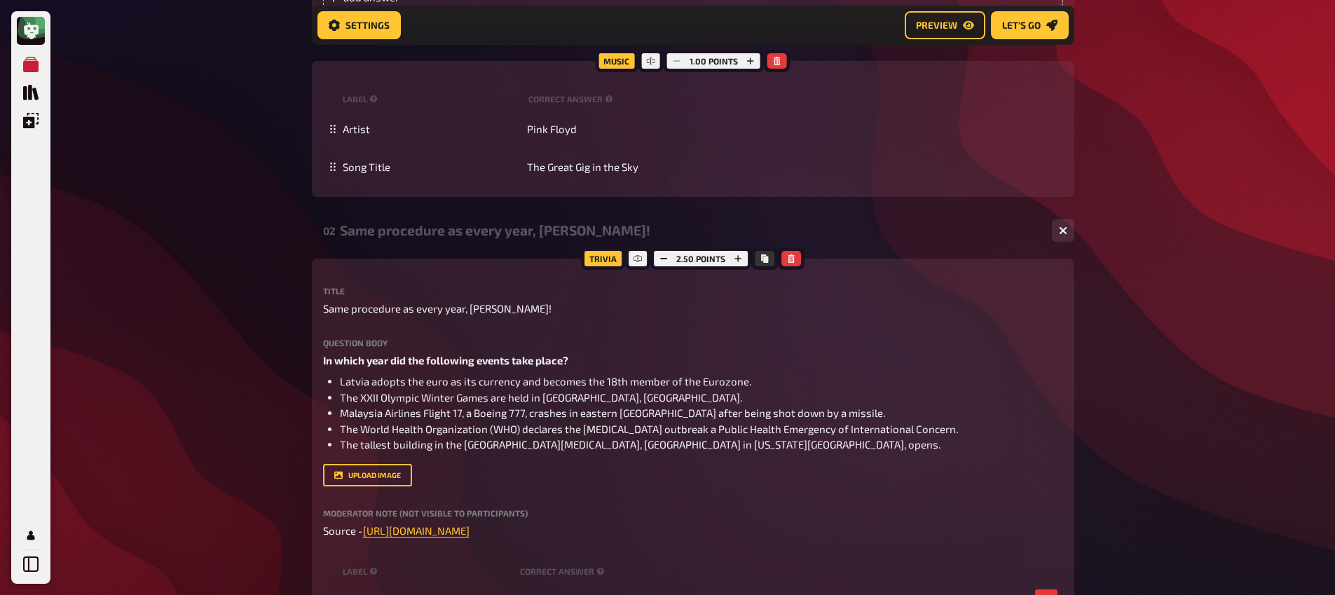
scroll to position [1127, 0]
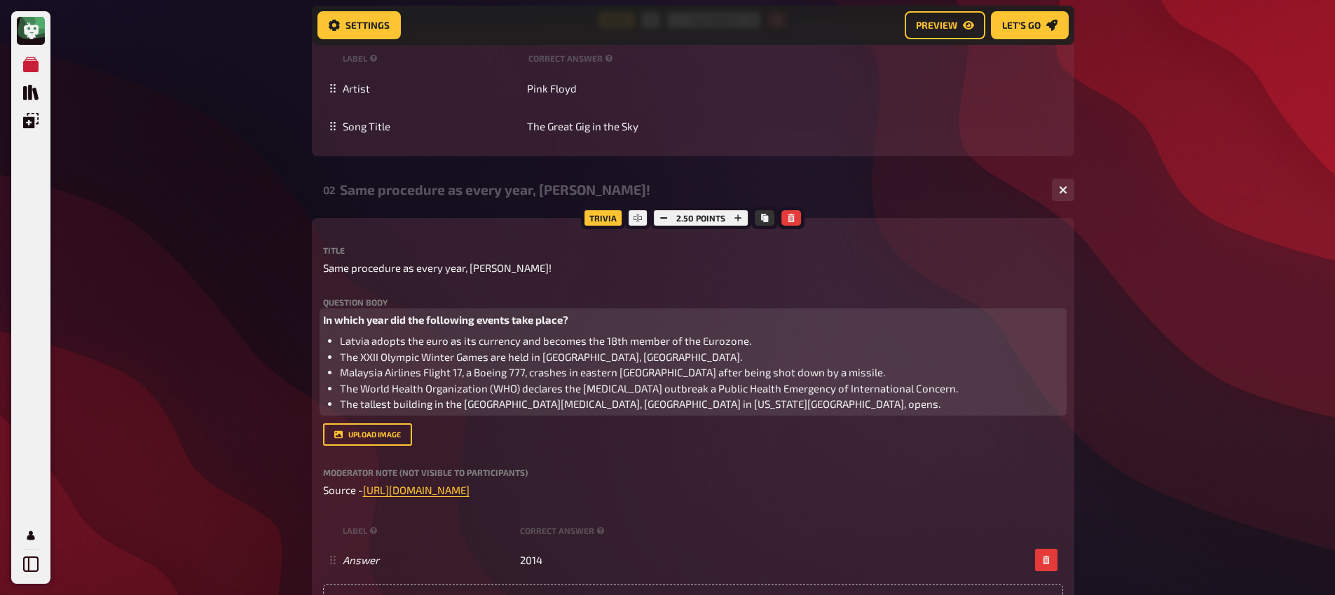
click at [400, 320] on span "In which year did the following events take place?" at bounding box center [445, 319] width 245 height 13
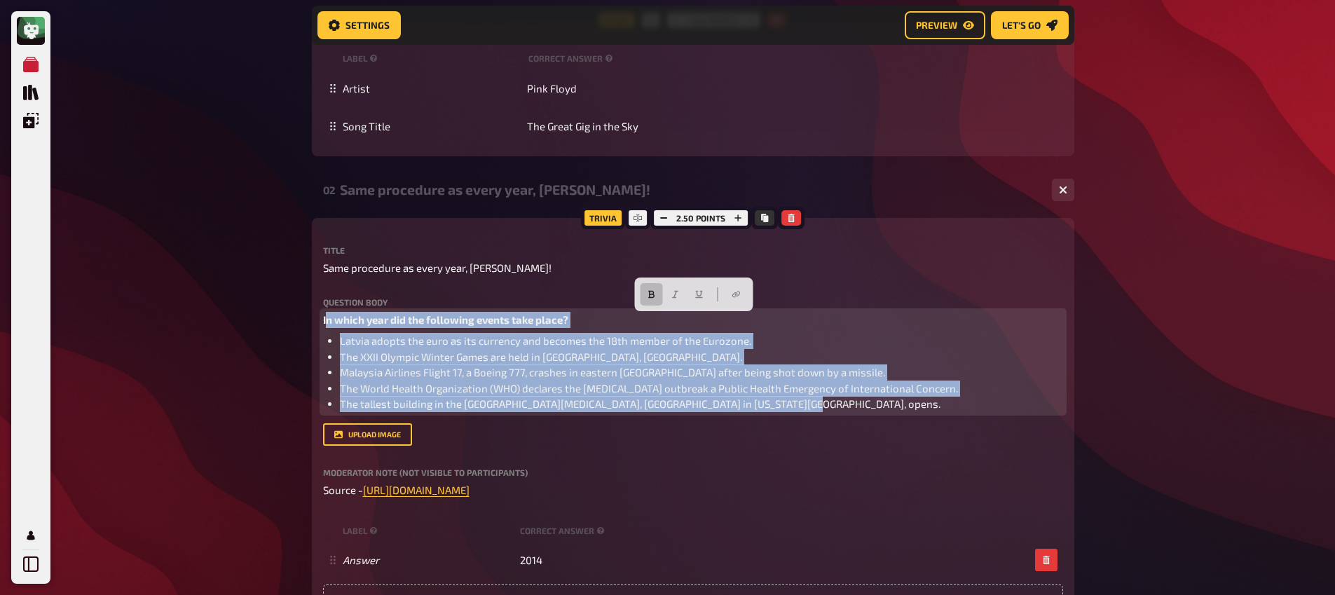
drag, startPoint x: 328, startPoint y: 320, endPoint x: 995, endPoint y: 423, distance: 674.6
click at [995, 423] on div "Question body In which year did the following events take place? Latvia adopts …" at bounding box center [693, 372] width 740 height 148
copy div "In which year did the following events take place? Latvia adopts the euro as it…"
click at [327, 318] on span "In which year did the following events take place?" at bounding box center [445, 319] width 245 height 13
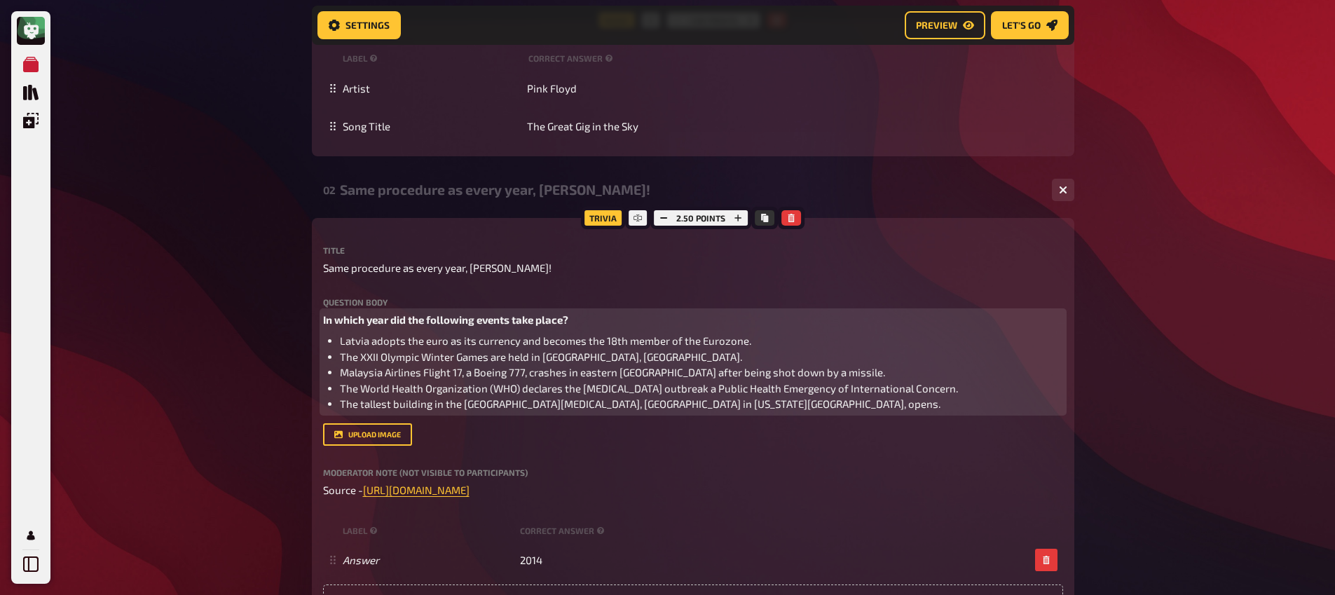
drag, startPoint x: 327, startPoint y: 320, endPoint x: 337, endPoint y: 332, distance: 15.9
click at [327, 322] on span "In which year did the following events take place?" at bounding box center [445, 319] width 245 height 13
click at [325, 322] on span "In which year did the following events take place?" at bounding box center [445, 319] width 245 height 13
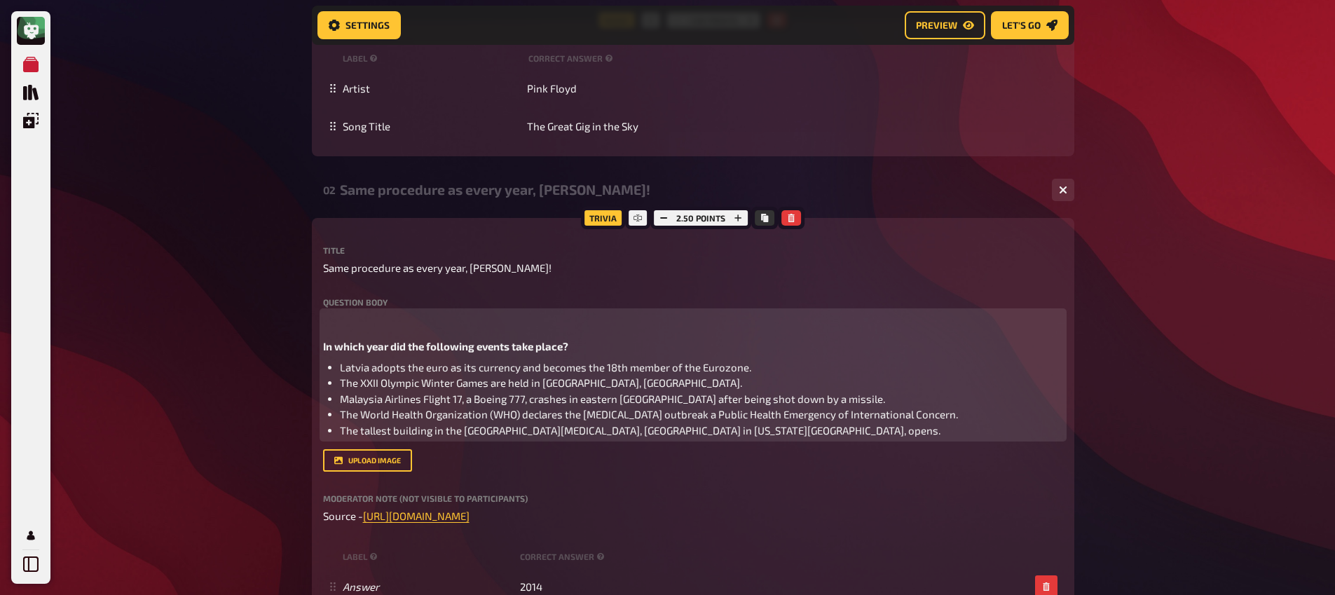
click at [353, 322] on p at bounding box center [693, 320] width 740 height 16
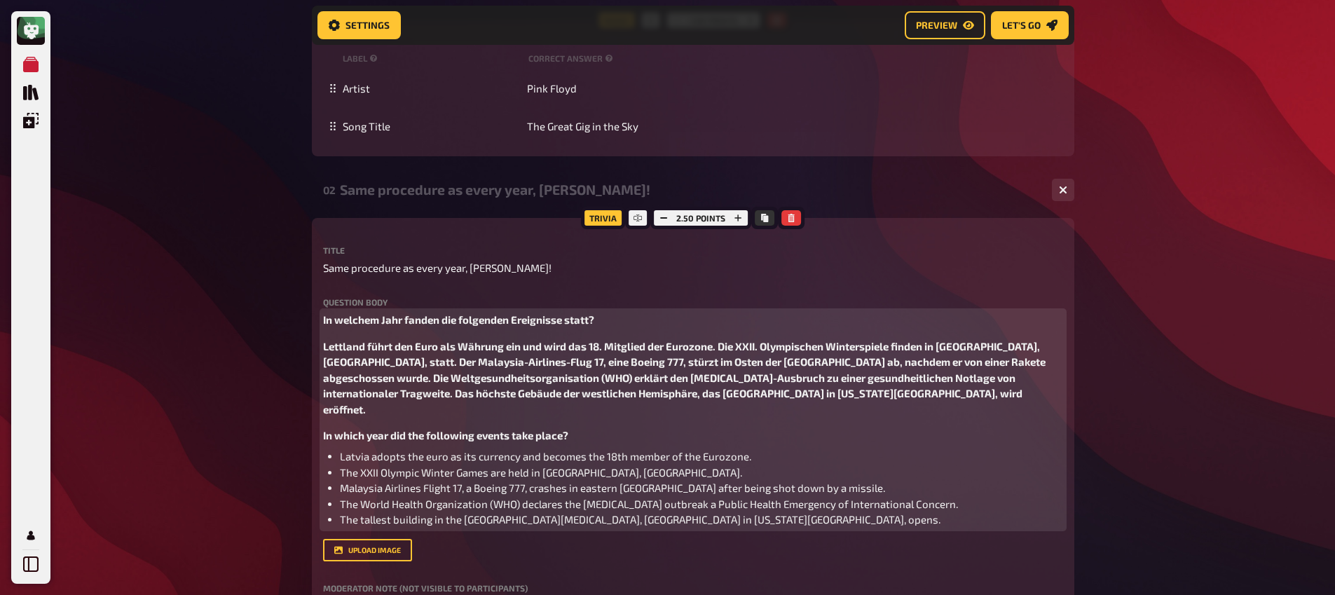
click at [353, 357] on span "Lettland führt den Euro als Währung ein und wird das 18. Mitglied der Eurozone.…" at bounding box center [685, 378] width 725 height 76
drag, startPoint x: 346, startPoint y: 347, endPoint x: 826, endPoint y: 397, distance: 482.8
click at [831, 394] on div "Trivia 2.50 points Title Same procedure as every year, [PERSON_NAME]! Question …" at bounding box center [693, 484] width 763 height 532
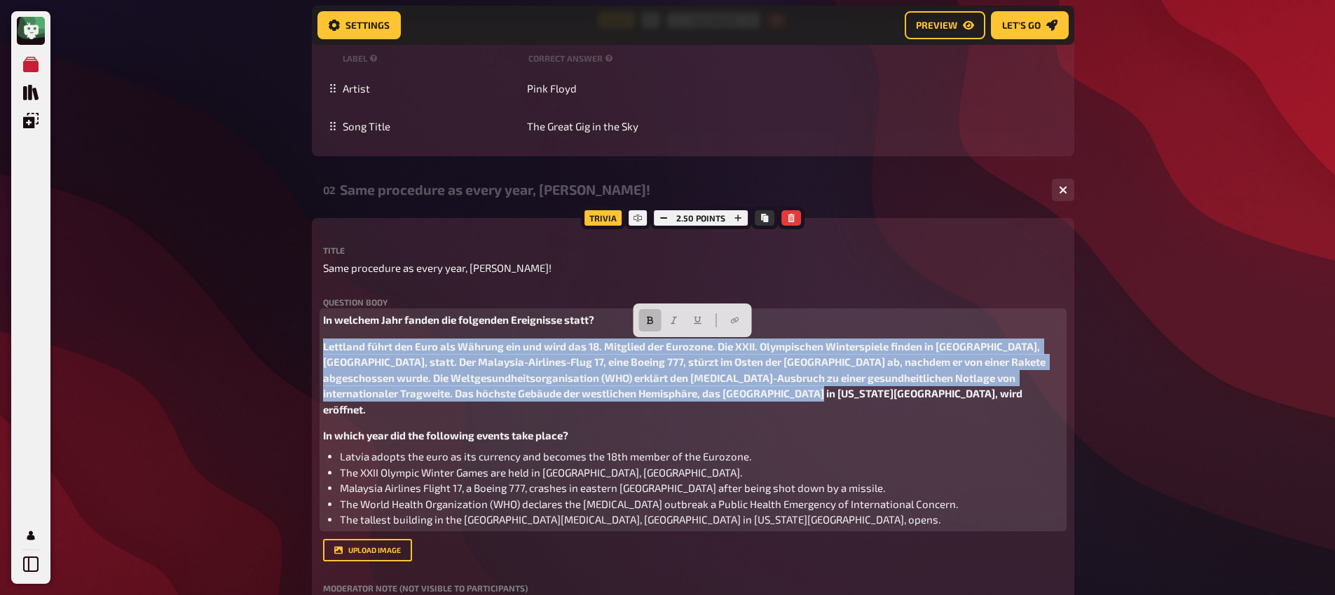
drag, startPoint x: 815, startPoint y: 398, endPoint x: 324, endPoint y: 351, distance: 493.0
click at [324, 351] on p "Lettland führt den Euro als Währung ein und wird das 18. Mitglied der Eurozone.…" at bounding box center [693, 378] width 740 height 79
click at [646, 329] on button "button" at bounding box center [650, 320] width 22 height 22
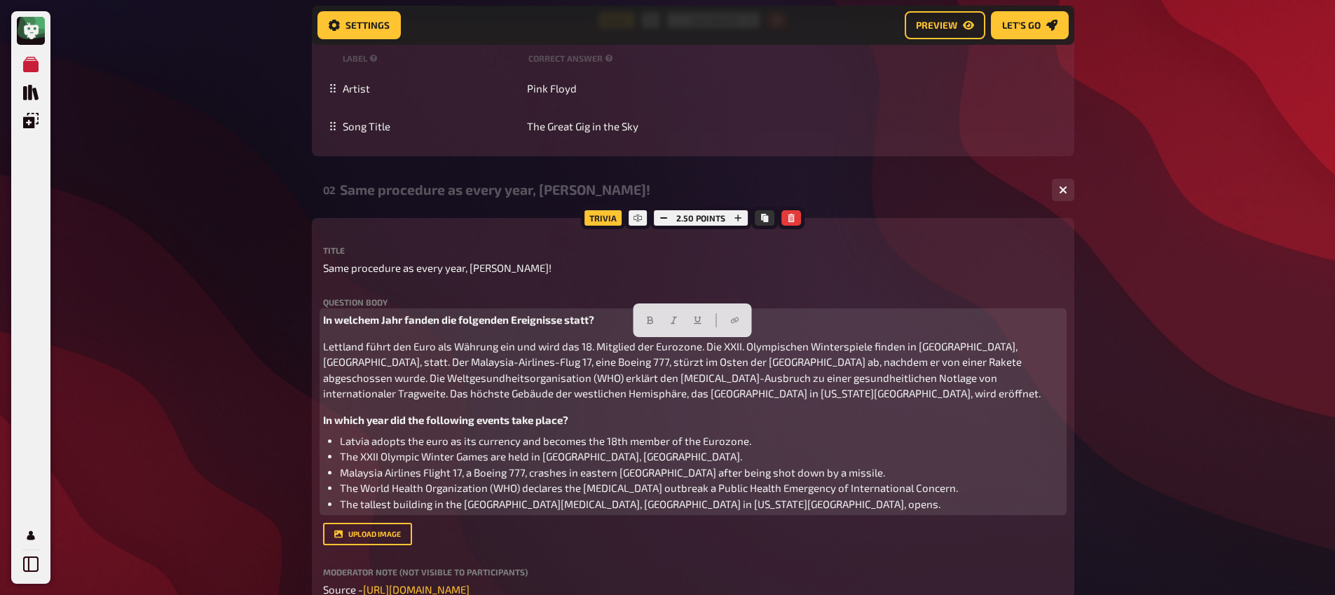
click at [332, 360] on span "Lettland führt den Euro als Währung ein und wird das 18. Mitglied der Eurozone.…" at bounding box center [682, 370] width 718 height 60
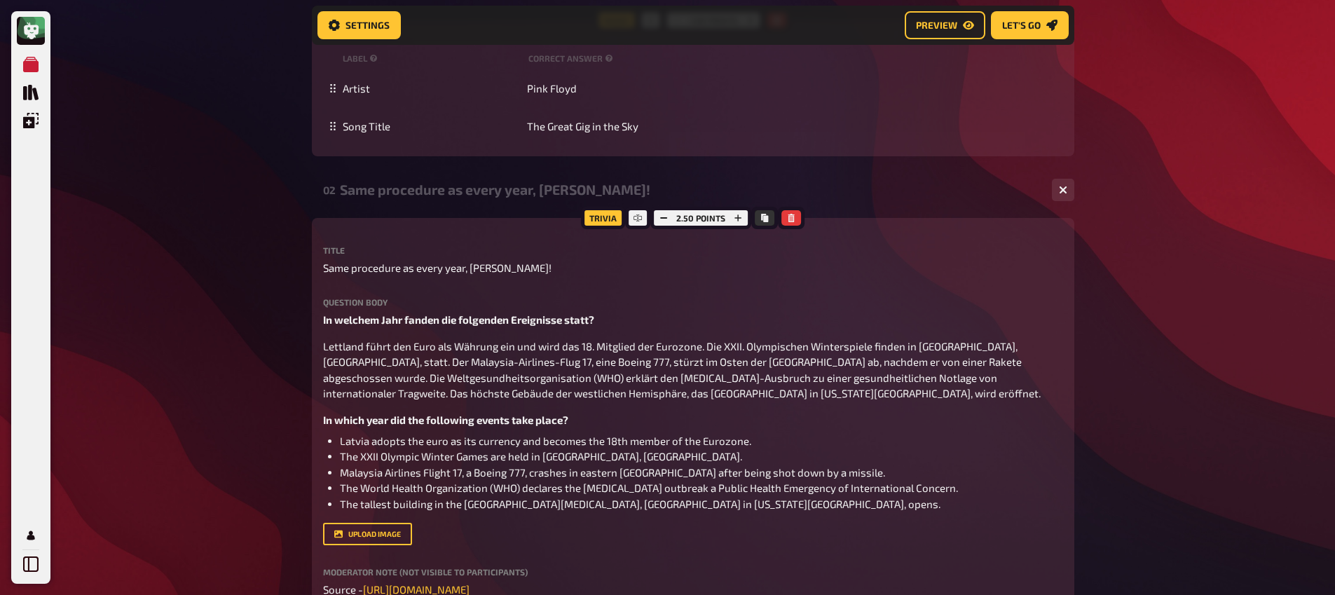
click at [320, 349] on div "Trivia 2.50 points Title Same procedure as every year, [PERSON_NAME]! Question …" at bounding box center [693, 476] width 763 height 516
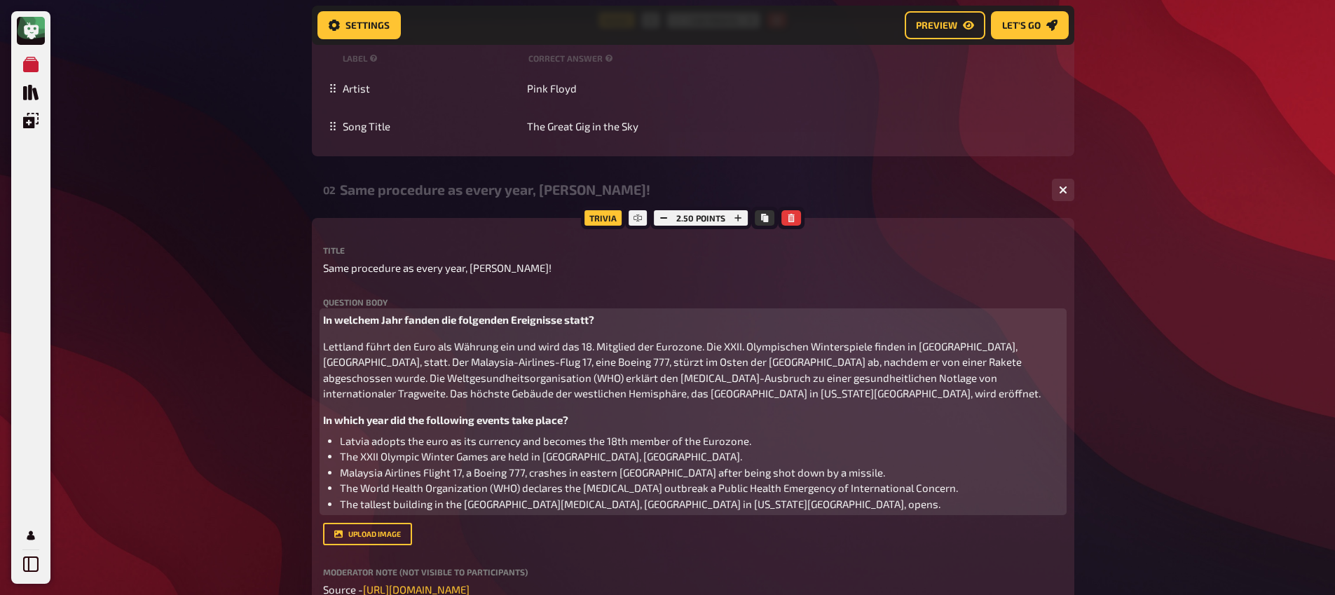
click at [324, 348] on span "Lettland führt den Euro als Währung ein und wird das 18. Mitglied der Eurozone.…" at bounding box center [682, 370] width 718 height 60
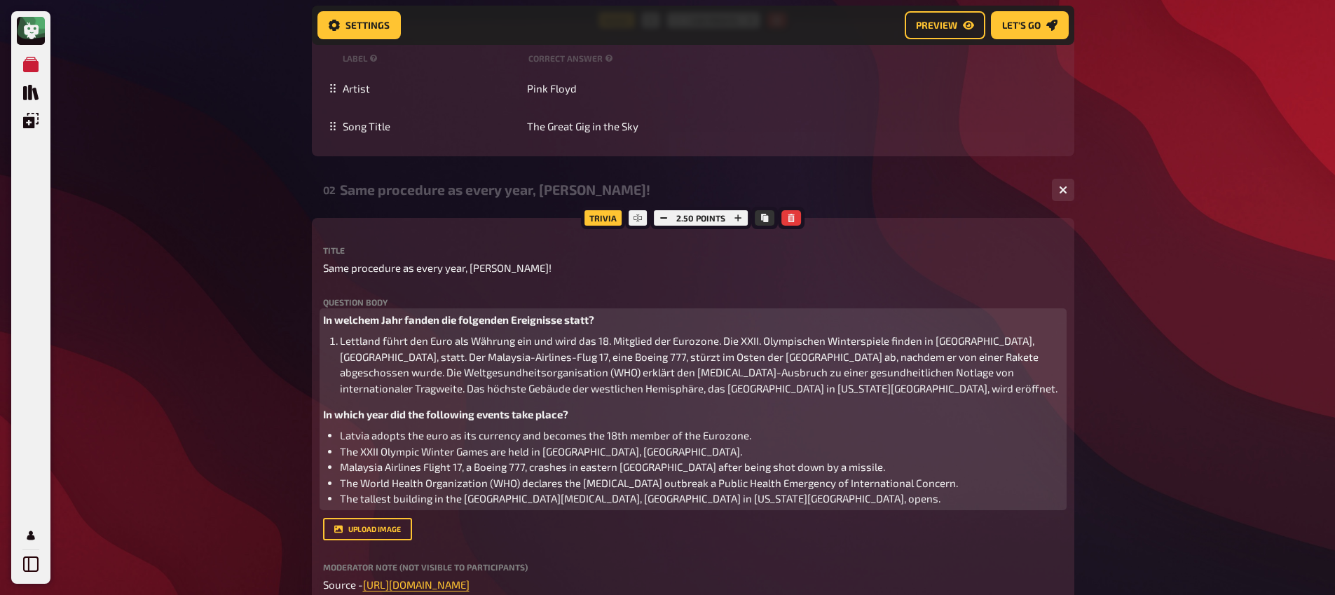
click at [723, 343] on span "Lettland führt den Euro als Währung ein und wird das 18. Mitglied der Eurozone.…" at bounding box center [699, 364] width 718 height 60
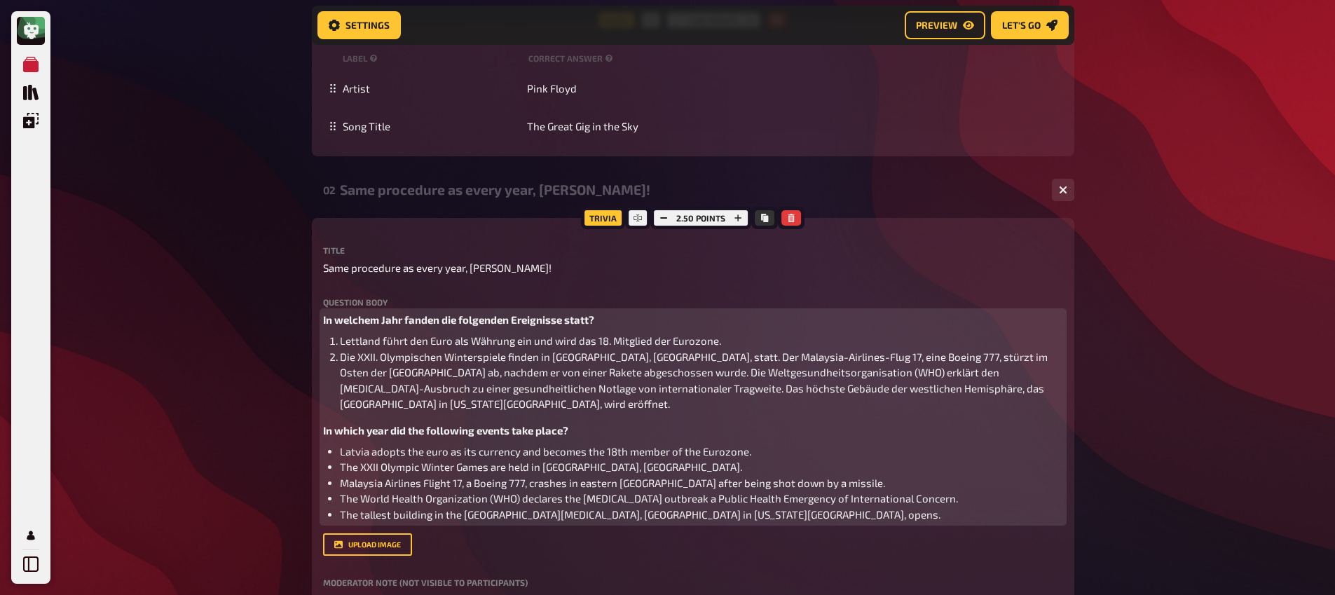
click at [668, 360] on span "Die XXII. Olympischen Winterspiele finden in [GEOGRAPHIC_DATA], [GEOGRAPHIC_DAT…" at bounding box center [695, 381] width 710 height 60
click at [957, 375] on span "Der Malaysia-Airlines-Flug 17, eine Boeing 777, stürzt im Osten der [GEOGRAPHIC…" at bounding box center [690, 388] width 700 height 44
click at [979, 390] on span "Die Weltgesundheitsorganisation (WHO) erklärt den [MEDICAL_DATA]-Ausbruch zu ei…" at bounding box center [698, 396] width 717 height 29
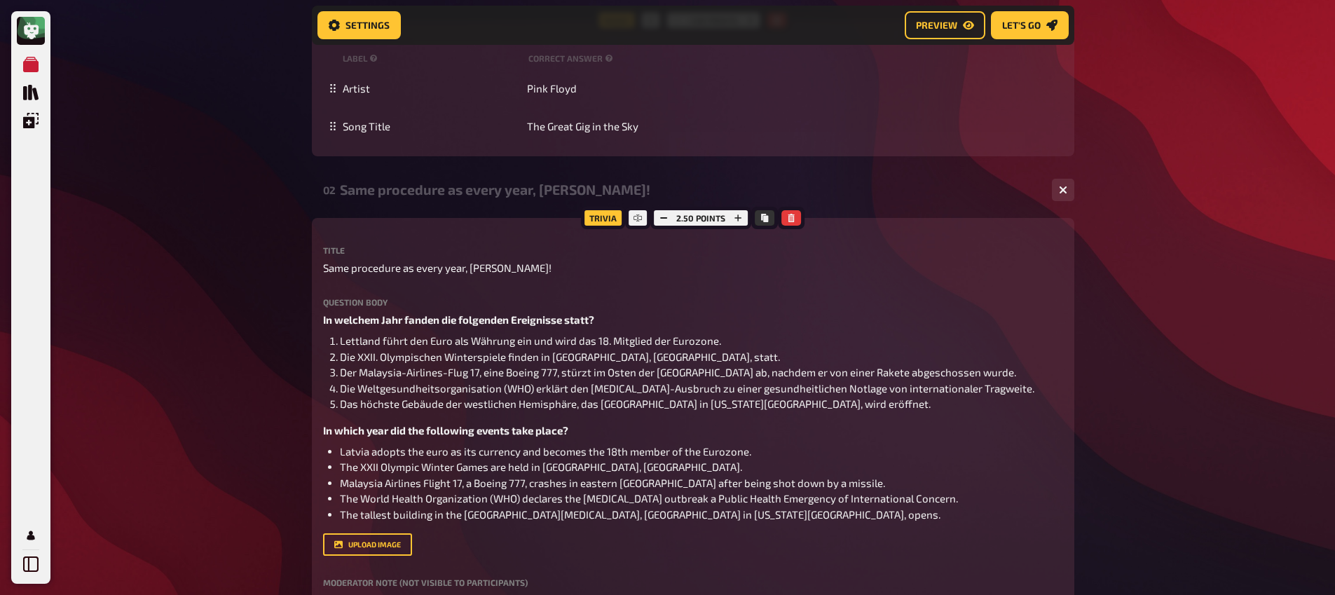
click at [189, 355] on div "My Quizzes Quiz Library Overlays My Account Home My Quizzes Organic, Synthetic …" at bounding box center [667, 252] width 1335 height 2758
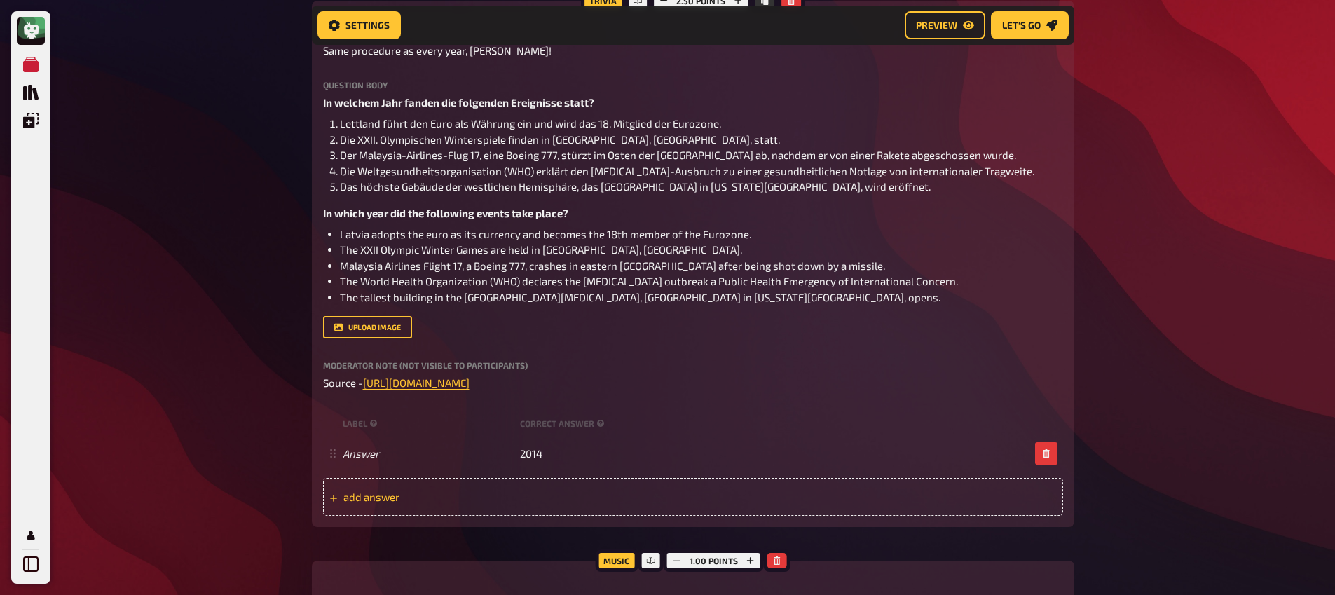
scroll to position [1444, 0]
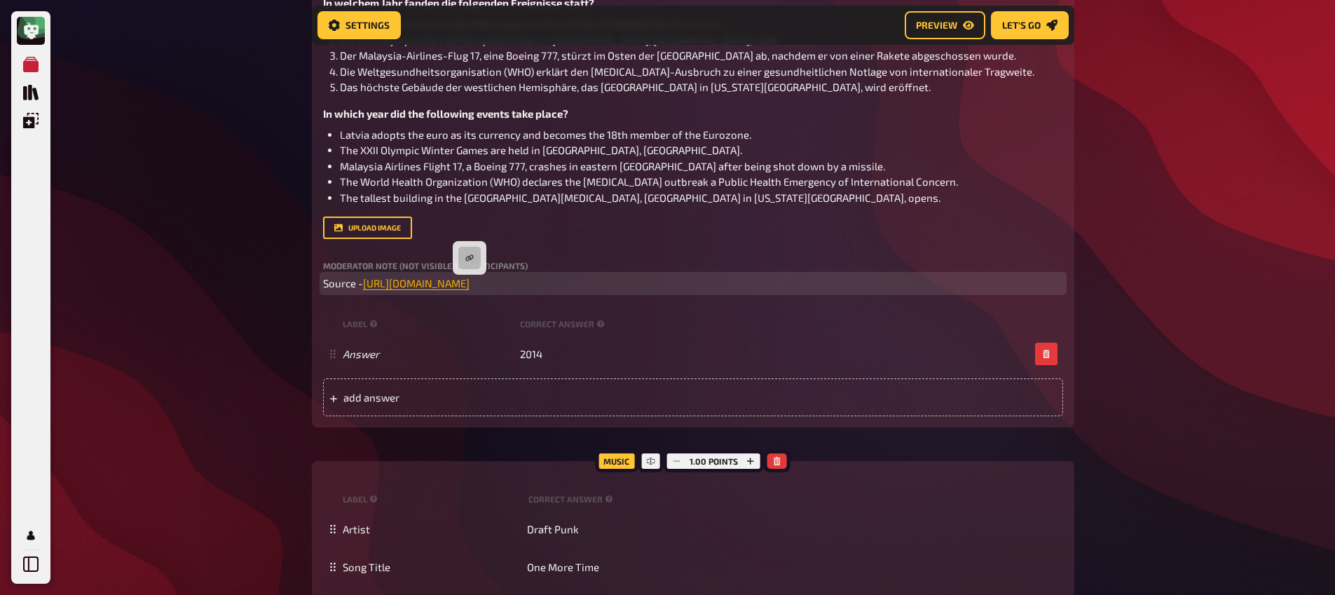
click at [470, 286] on span "[URL][DOMAIN_NAME]" at bounding box center [416, 283] width 107 height 13
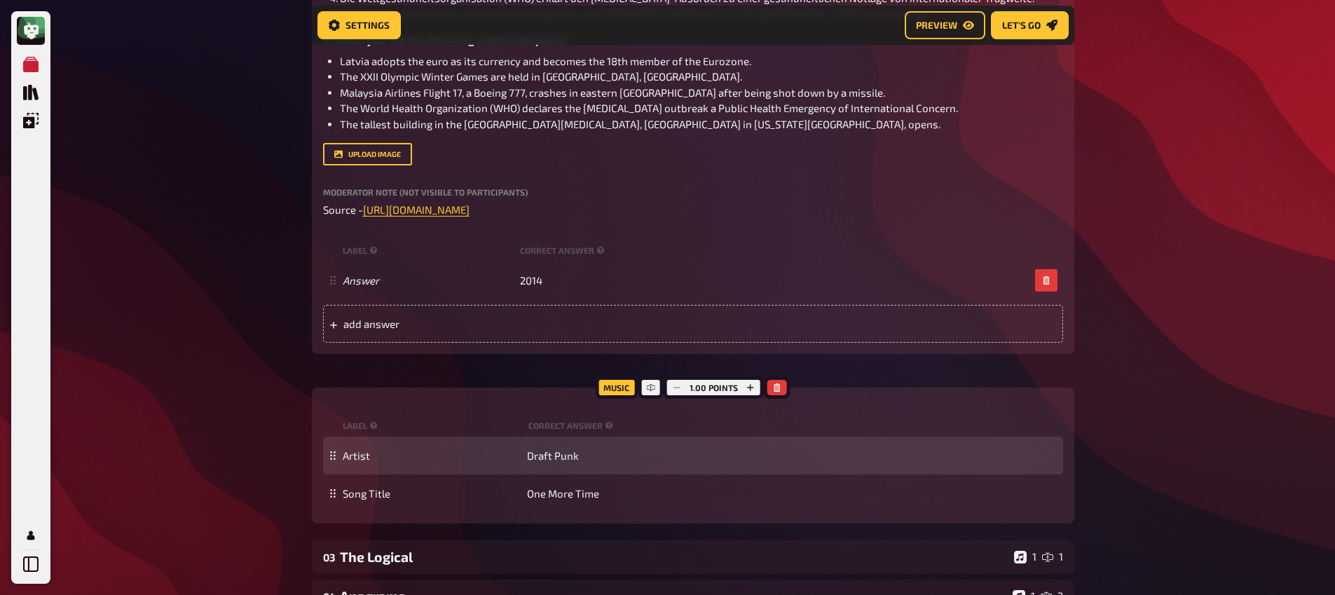
scroll to position [1595, 0]
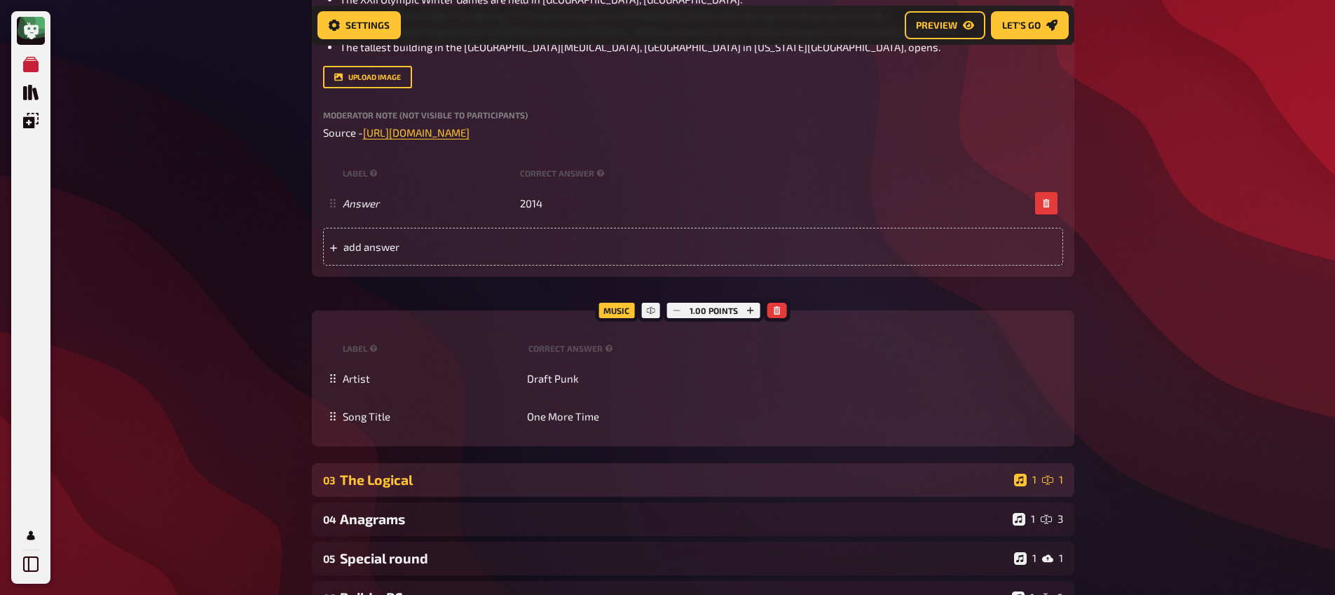
click at [522, 465] on div "03 The Logical 1 1" at bounding box center [693, 480] width 763 height 34
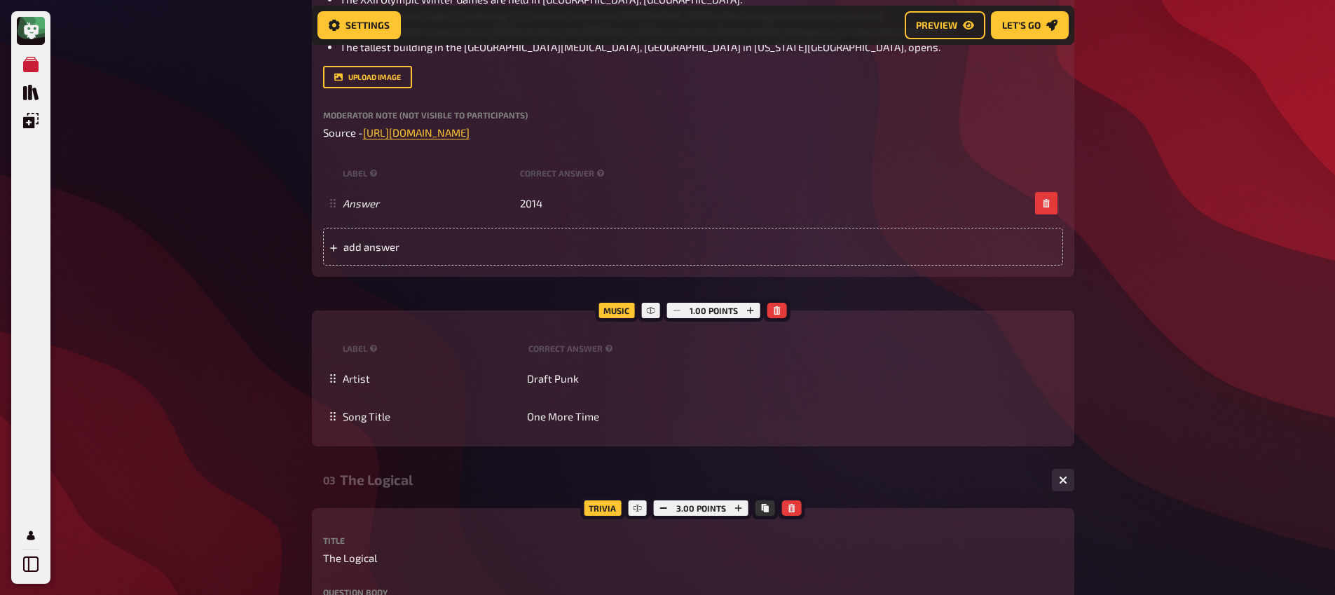
scroll to position [1905, 0]
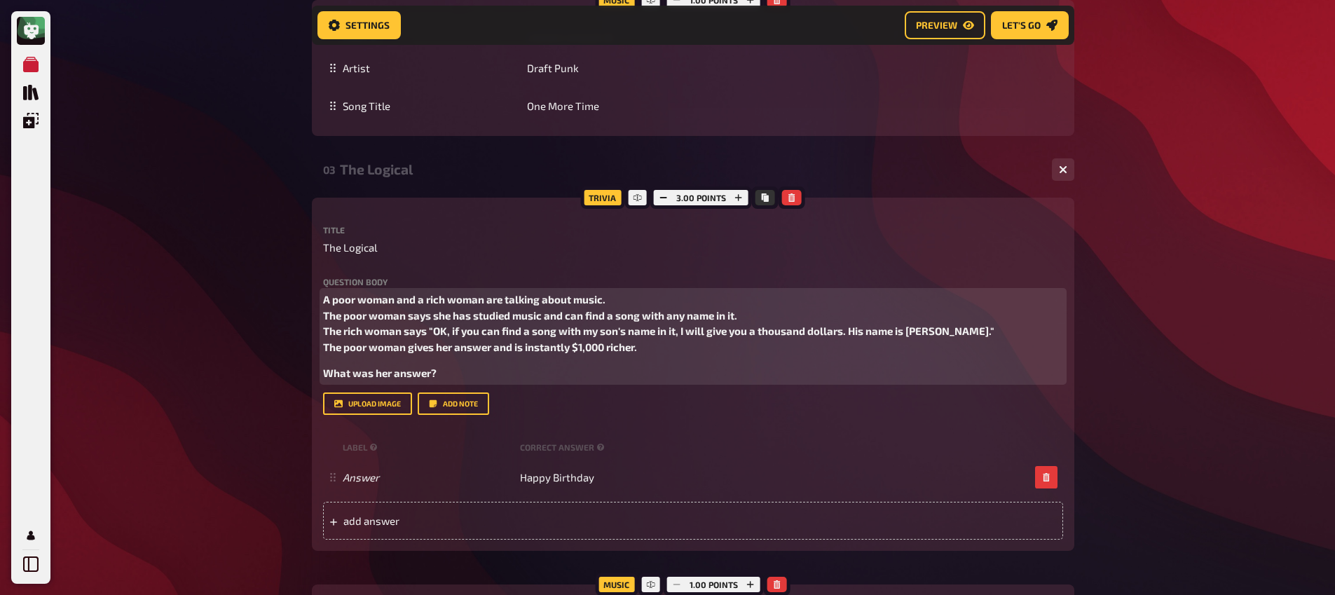
click at [459, 343] on span "A poor woman and a rich woman are talking about music. The poor woman says she …" at bounding box center [659, 323] width 672 height 60
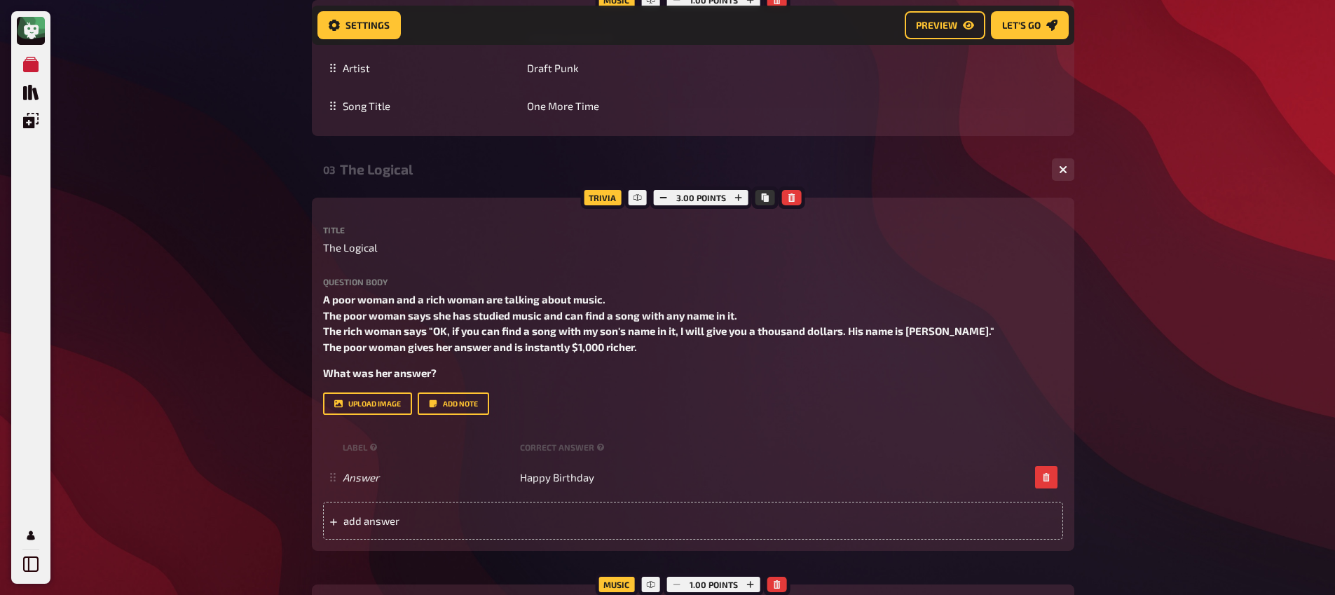
click at [449, 385] on div "Question body A poor woman and a rich woman are talking about music. The poor w…" at bounding box center [693, 346] width 740 height 137
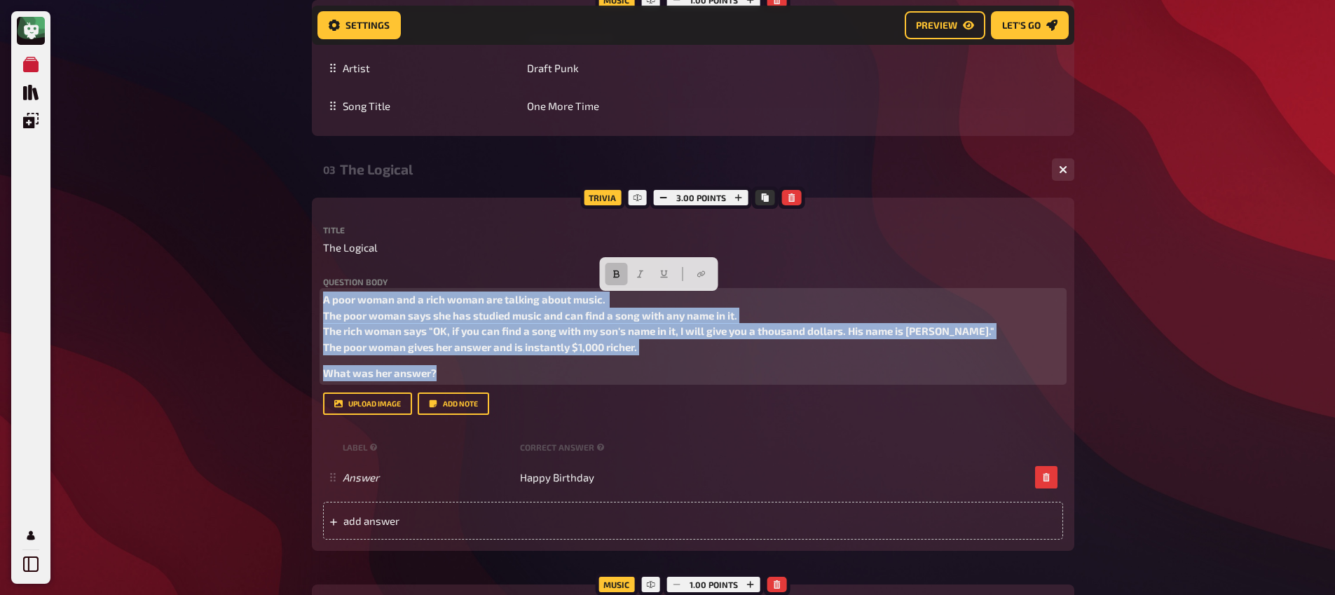
drag, startPoint x: 451, startPoint y: 378, endPoint x: 306, endPoint y: 296, distance: 166.7
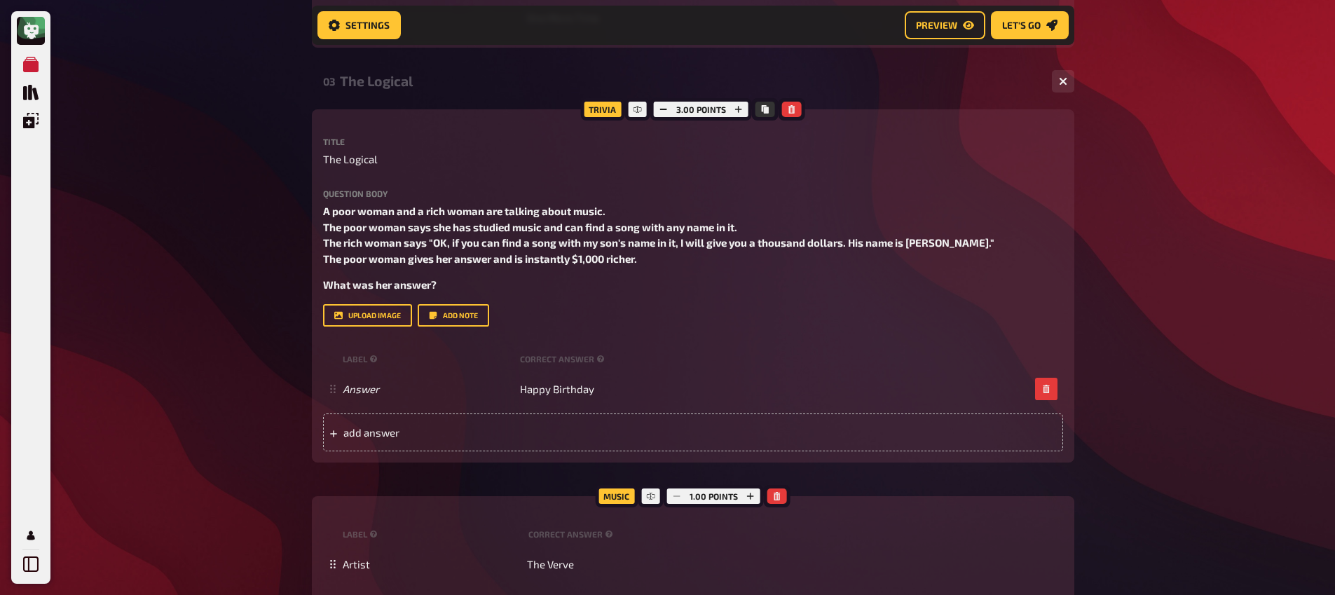
scroll to position [2029, 0]
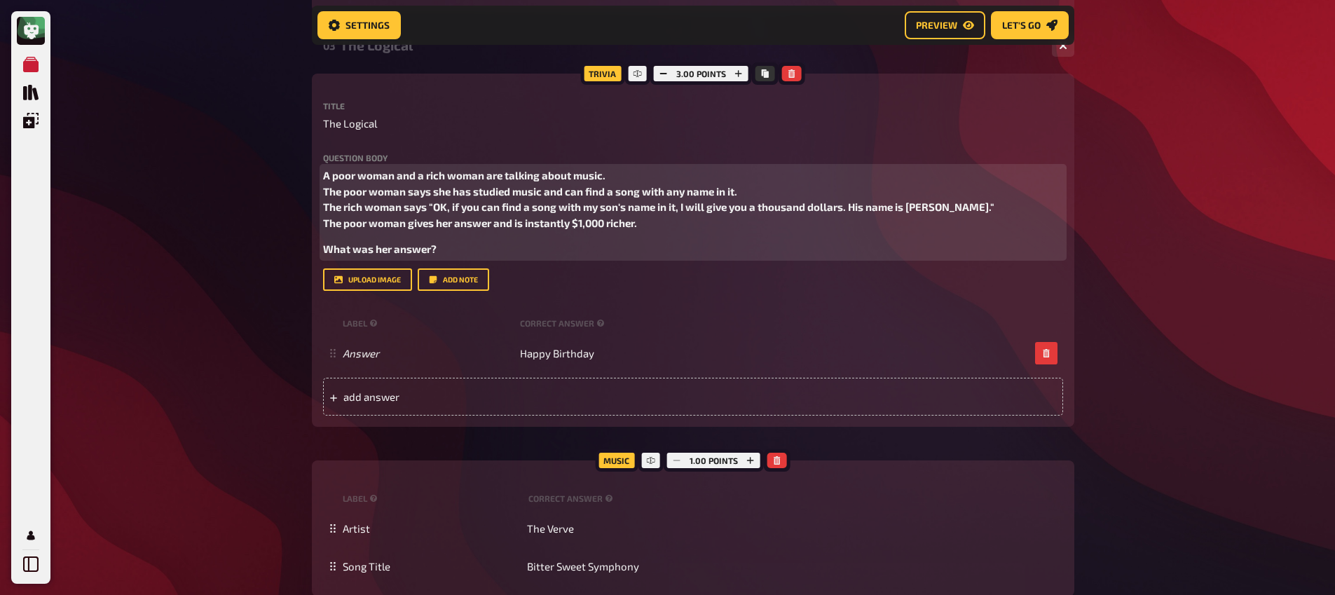
click at [568, 229] on span "A poor woman and a rich woman are talking about music. The poor woman says she …" at bounding box center [659, 199] width 672 height 60
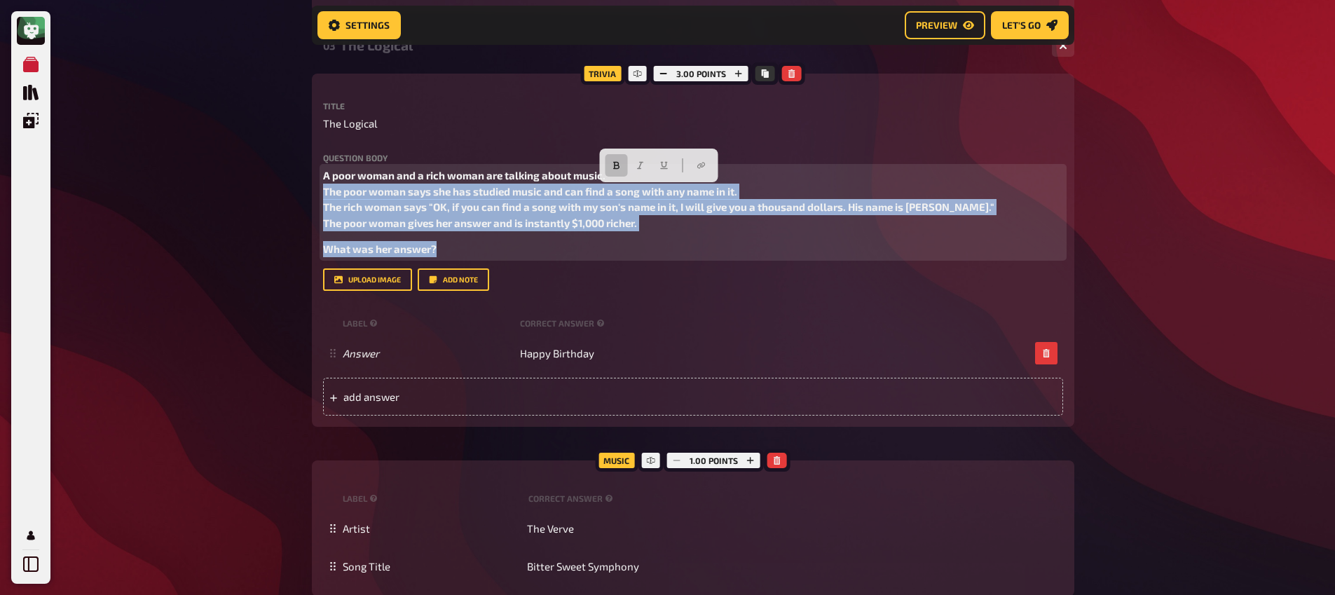
drag, startPoint x: 444, startPoint y: 254, endPoint x: 315, endPoint y: 195, distance: 142.7
click at [315, 195] on div "Trivia 3.00 points Title The Logical Question body A poor woman and a rich woma…" at bounding box center [693, 250] width 763 height 353
click at [446, 213] on span "A poor woman and a rich woman are talking about music. The poor woman says she …" at bounding box center [659, 199] width 672 height 60
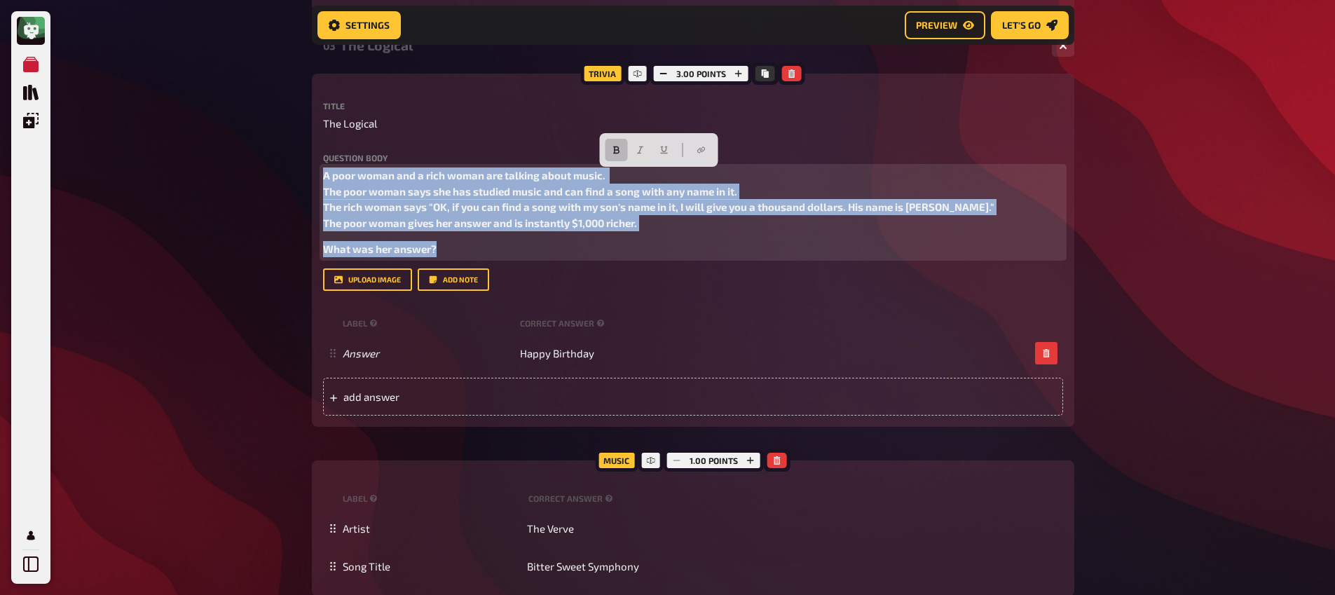
drag, startPoint x: 458, startPoint y: 255, endPoint x: 286, endPoint y: 152, distance: 200.9
copy div "A poor woman and a rich woman are talking about music. The poor woman says she …"
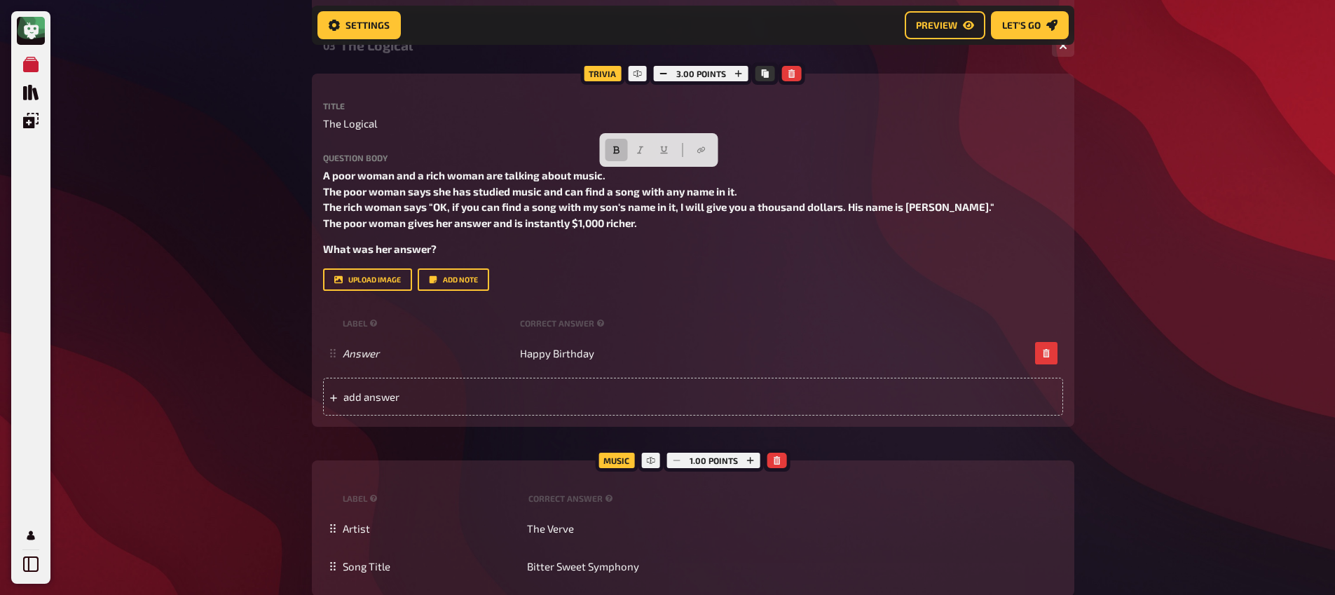
click at [320, 175] on div "Trivia 3.00 points Title The Logical Question body A poor woman and a rich woma…" at bounding box center [693, 250] width 763 height 353
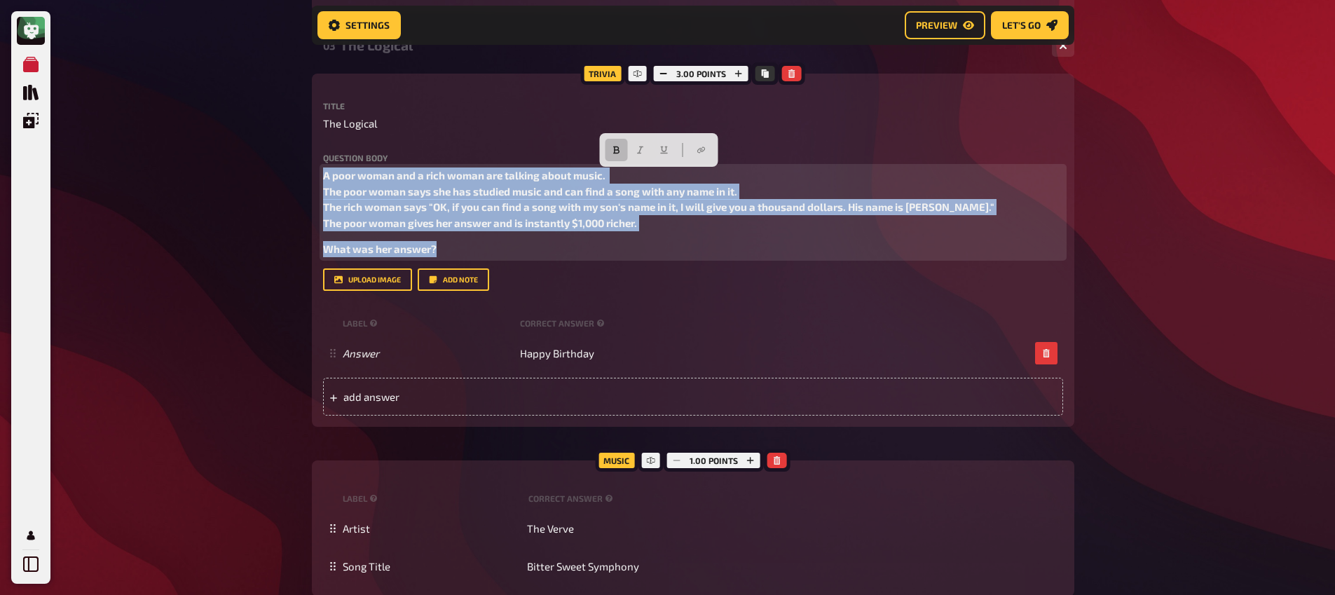
drag, startPoint x: 454, startPoint y: 245, endPoint x: 317, endPoint y: 173, distance: 154.6
click at [317, 173] on div "Trivia 3.00 points Title The Logical Question body A poor woman and a rich woma…" at bounding box center [693, 250] width 763 height 353
click at [615, 151] on icon "button" at bounding box center [616, 150] width 8 height 8
click at [641, 149] on icon "button" at bounding box center [640, 150] width 8 height 8
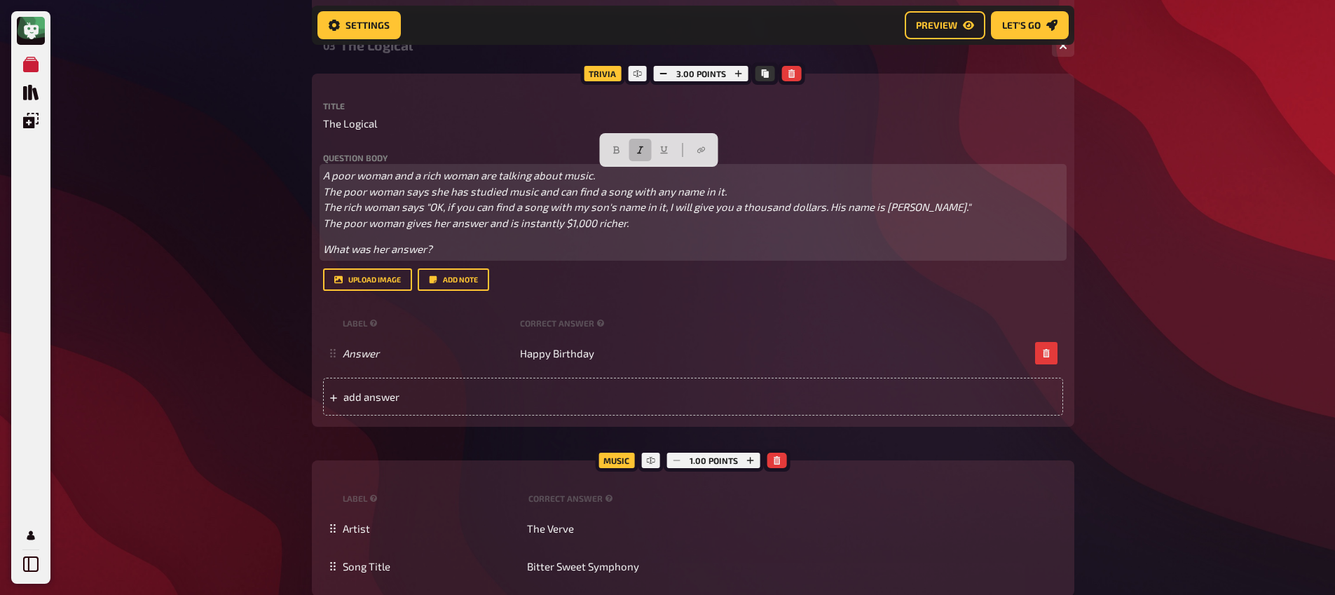
click at [529, 196] on span "A poor woman and a rich woman are talking about music. The poor woman says she …" at bounding box center [647, 199] width 648 height 60
click at [325, 177] on span "A poor woman and a rich woman are talking about music. The poor woman says she …" at bounding box center [647, 199] width 648 height 60
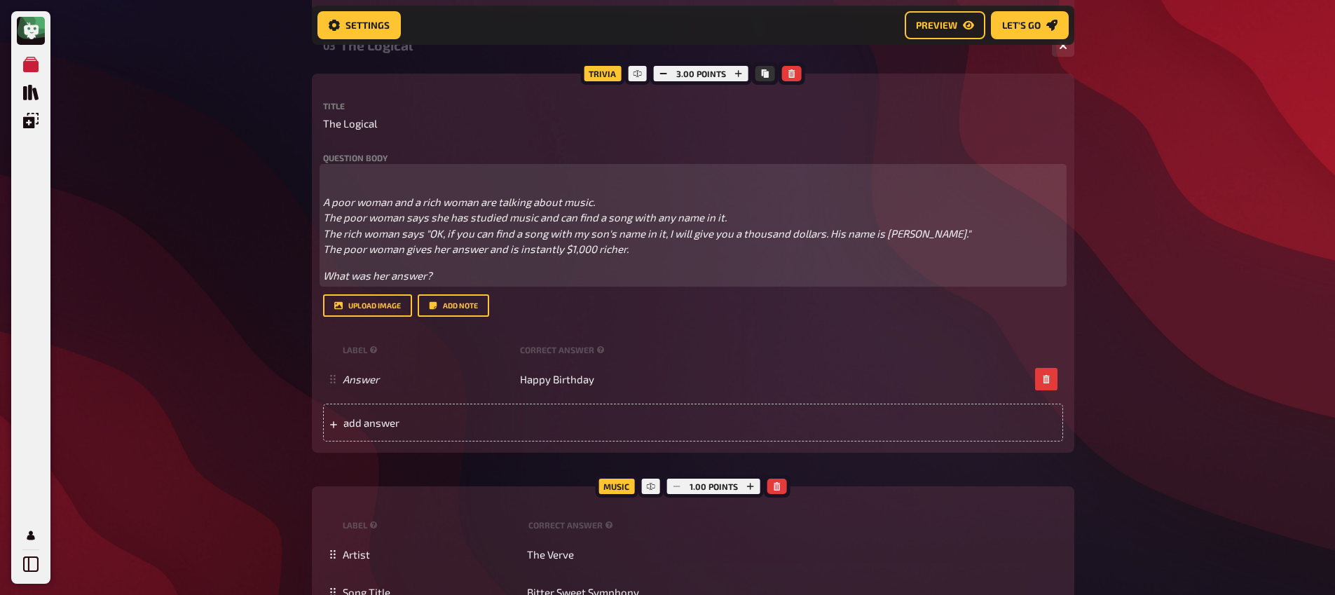
click at [374, 172] on p "﻿" at bounding box center [693, 176] width 740 height 16
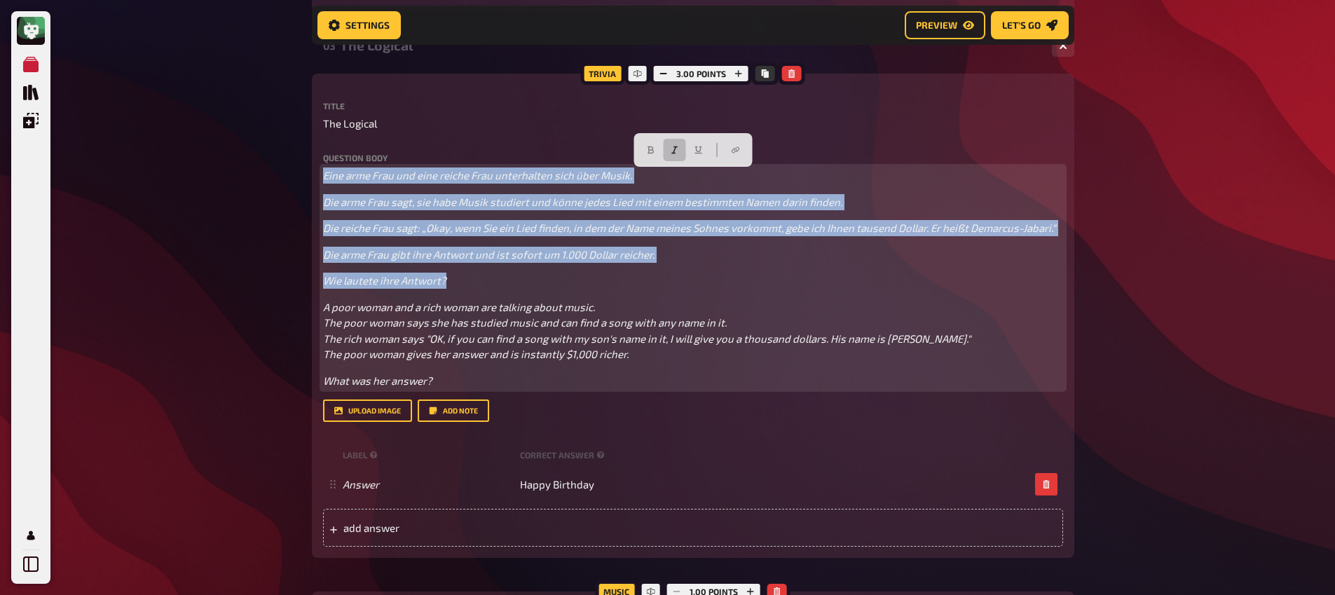
drag, startPoint x: 348, startPoint y: 216, endPoint x: 312, endPoint y: 170, distance: 58.9
click at [676, 147] on icon "button" at bounding box center [674, 150] width 8 height 8
click at [653, 149] on icon "button" at bounding box center [650, 150] width 8 height 8
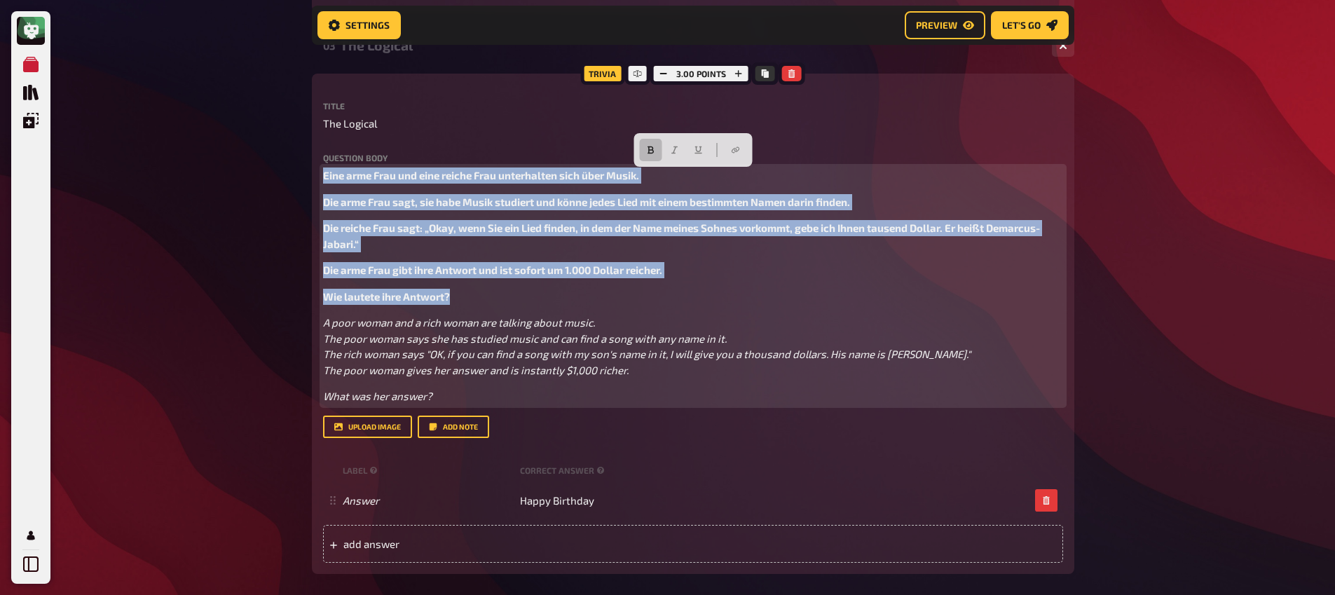
click at [470, 230] on span "Die reiche Frau sagt: „Okay, wenn Sie ein Lied finden, in dem der Name meines S…" at bounding box center [681, 236] width 717 height 29
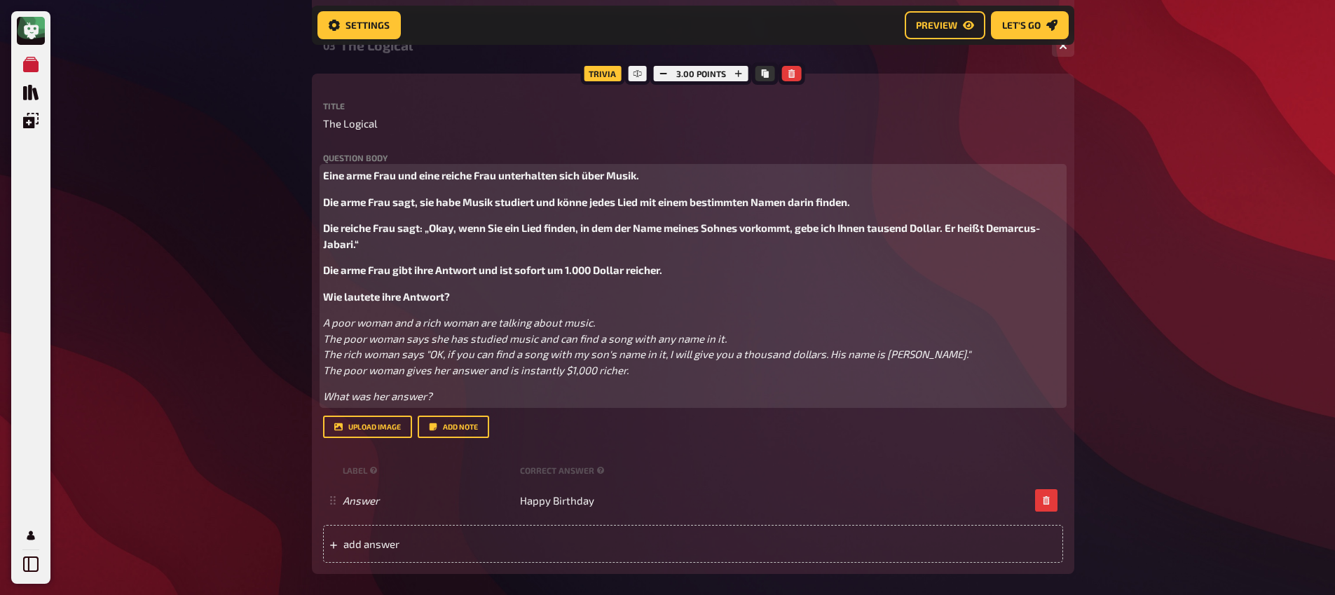
click at [348, 286] on div "Eine arme Frau und eine reiche Frau unterhalten sich über Musik. Die arme Frau …" at bounding box center [693, 286] width 740 height 237
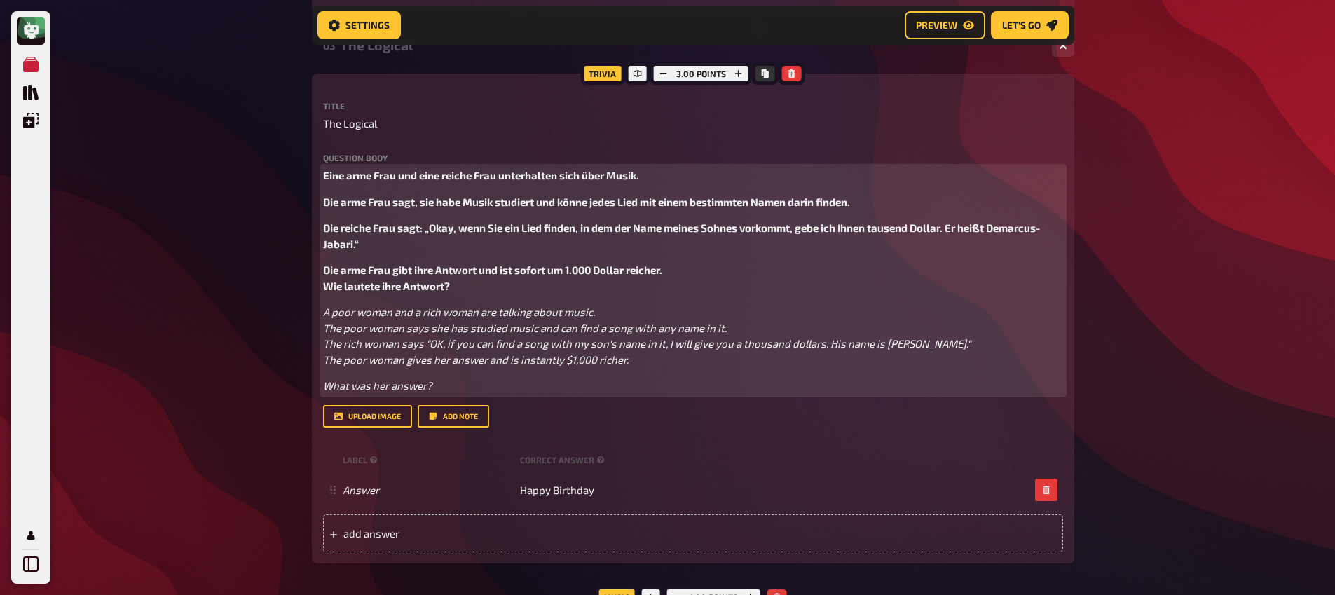
click at [325, 271] on span "Die arme Frau gibt ihre Antwort und ist sofort um 1.000 Dollar reicher. Wie lau…" at bounding box center [492, 278] width 339 height 29
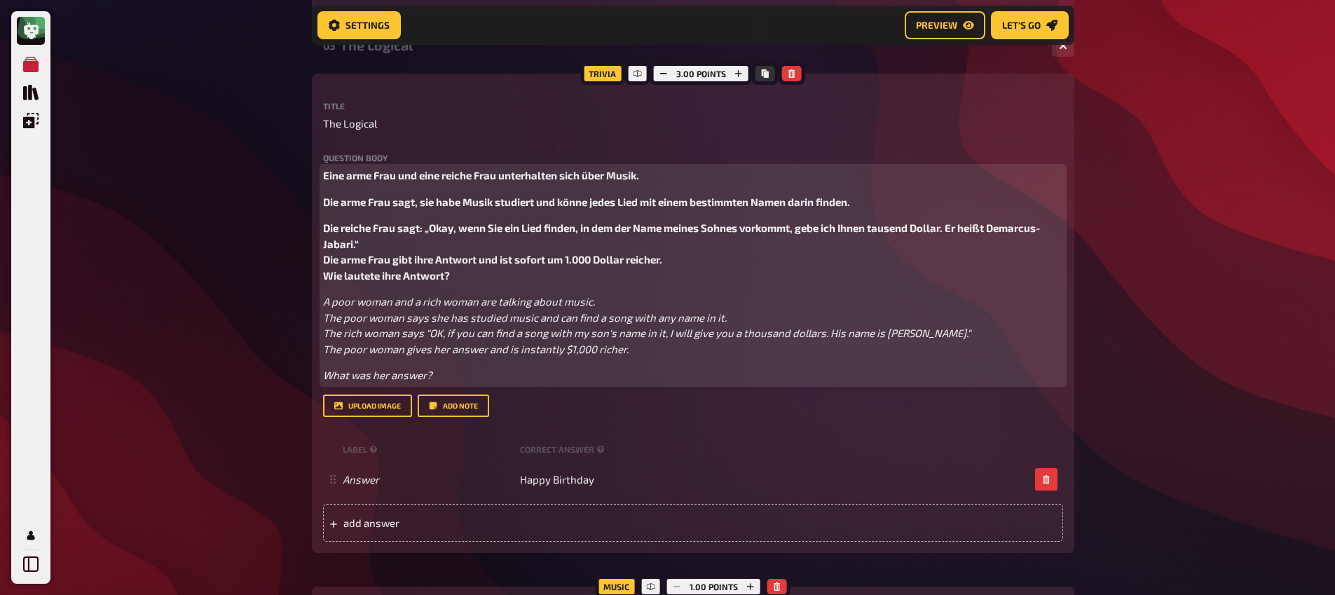
click at [325, 229] on span "Die reiche Frau sagt: „Okay, wenn Sie ein Lied finden, in dem der Name meines S…" at bounding box center [681, 252] width 717 height 60
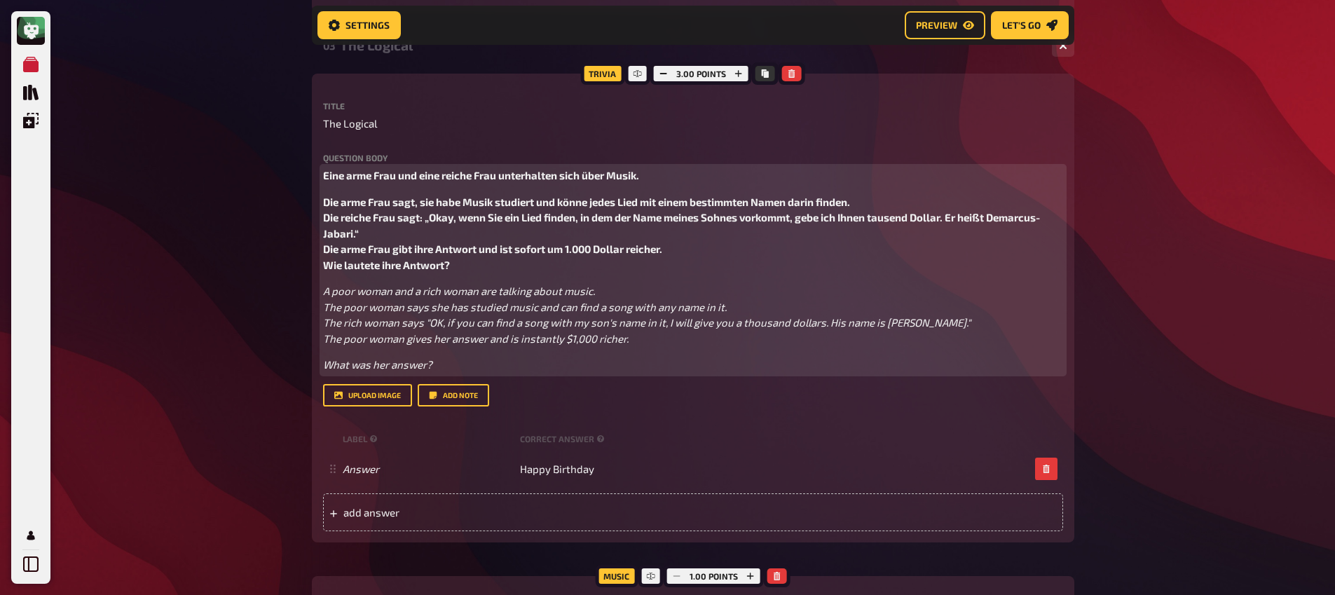
click at [324, 205] on span "Die arme Frau sagt, sie habe Musik studiert und könne jedes Lied mit einem best…" at bounding box center [681, 234] width 717 height 76
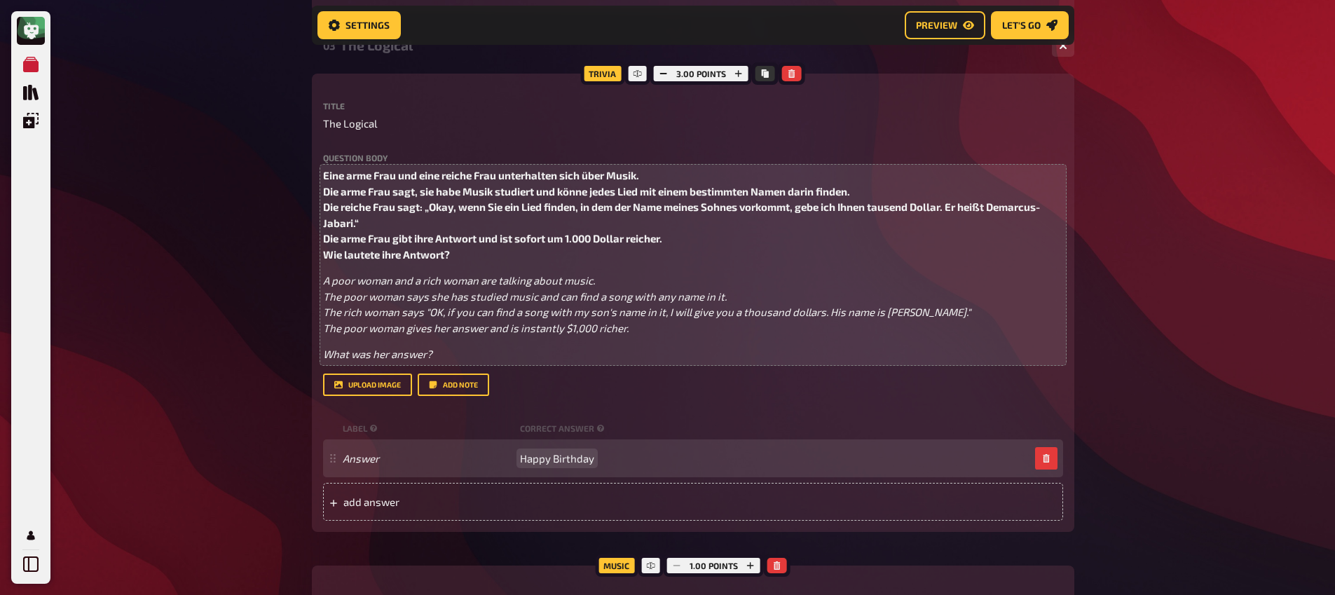
click at [544, 461] on span "Happy Birthday" at bounding box center [557, 458] width 74 height 13
copy span "Happy Birthday"
paste span
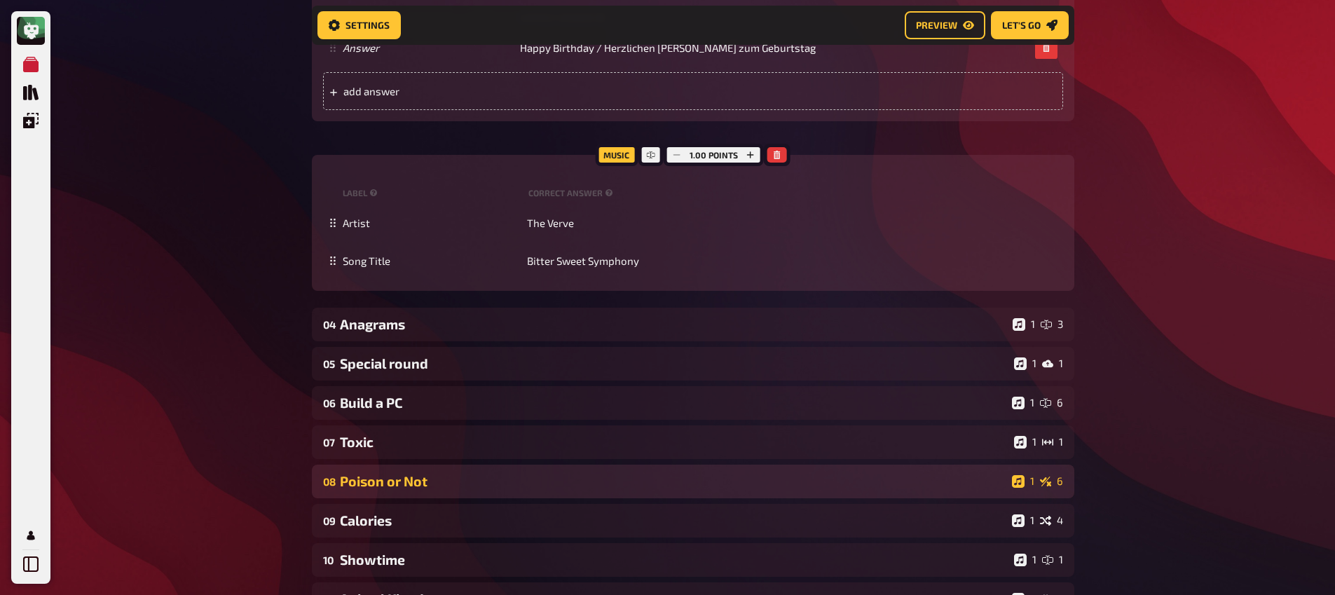
scroll to position [2522, 0]
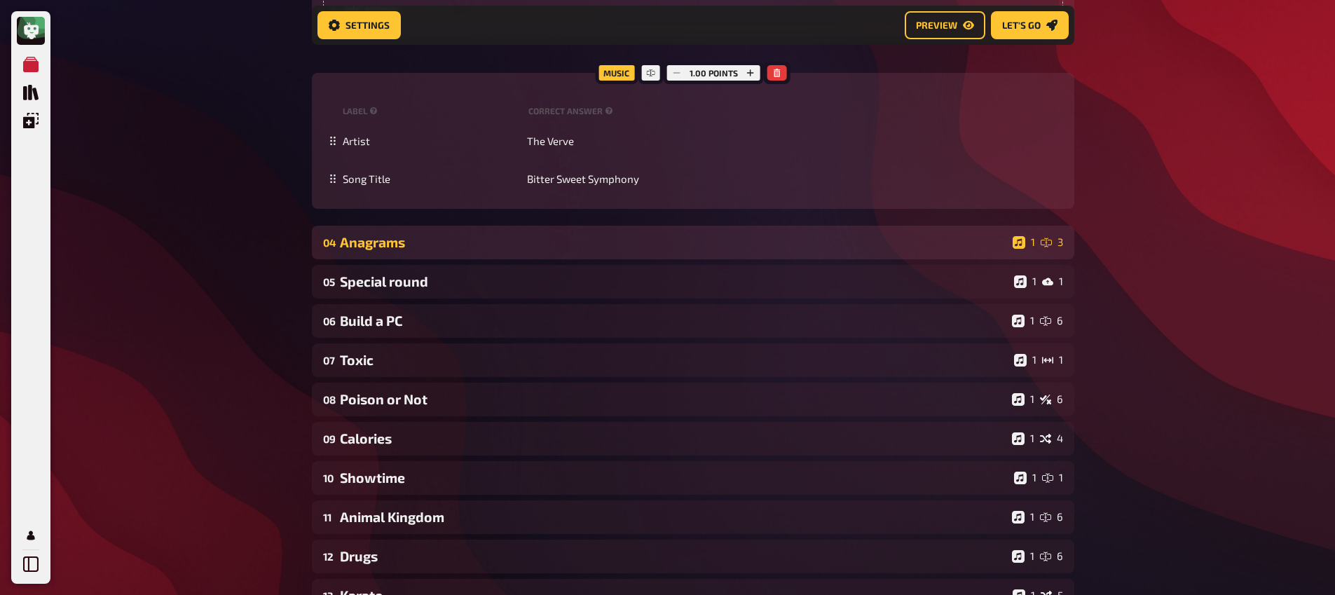
click at [390, 238] on div "Anagrams" at bounding box center [673, 242] width 667 height 16
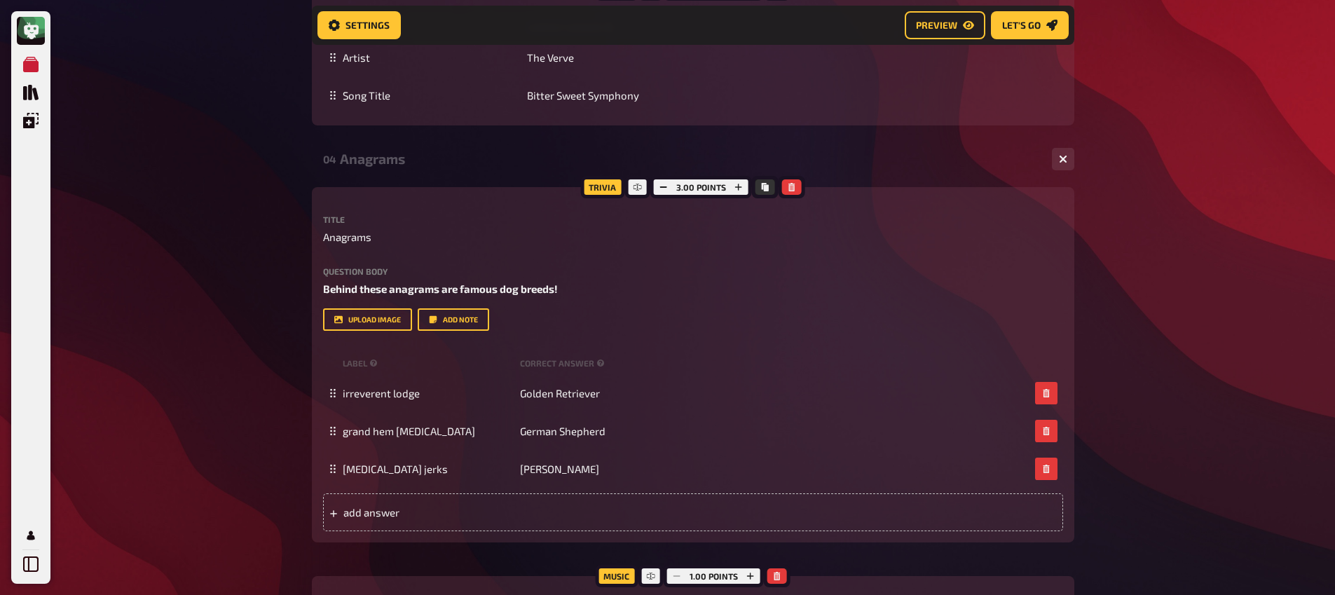
scroll to position [2644, 0]
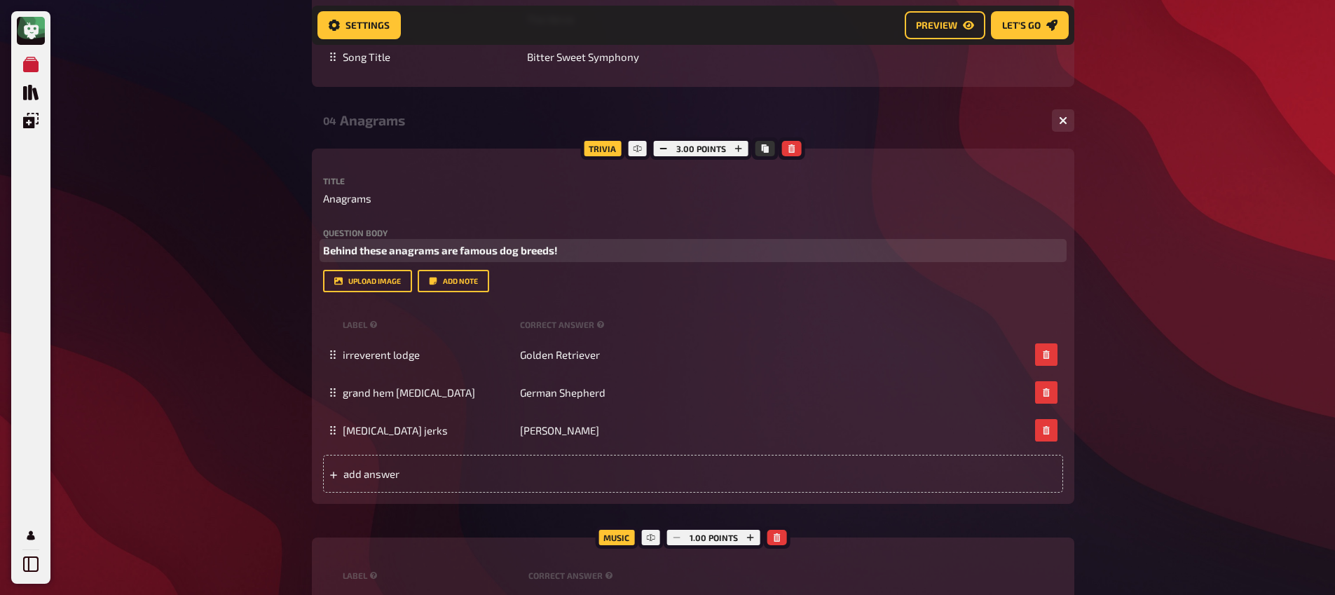
click at [433, 251] on span "Behind these anagrams are famous dog breeds!" at bounding box center [440, 250] width 235 height 13
copy span "Behind these anagrams are famous dog breeds!"
click at [394, 220] on button "button" at bounding box center [399, 225] width 22 height 22
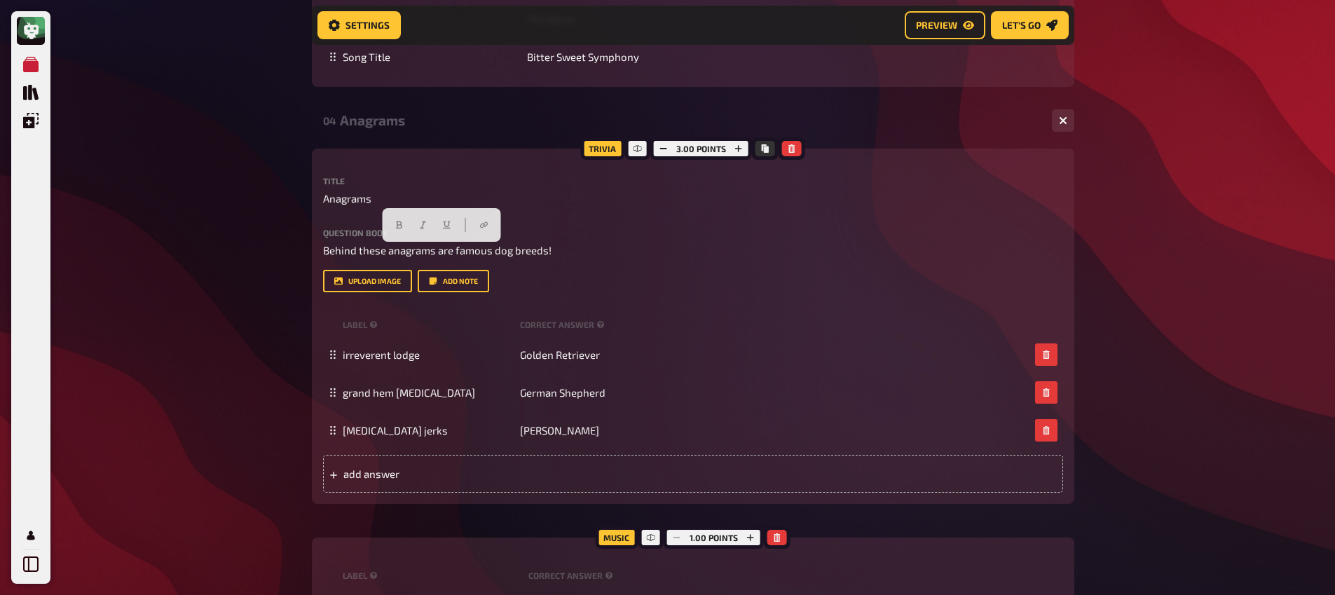
click at [319, 254] on div "Trivia 3.00 points Title Anagrams Question body Behind these anagrams are famou…" at bounding box center [693, 326] width 763 height 355
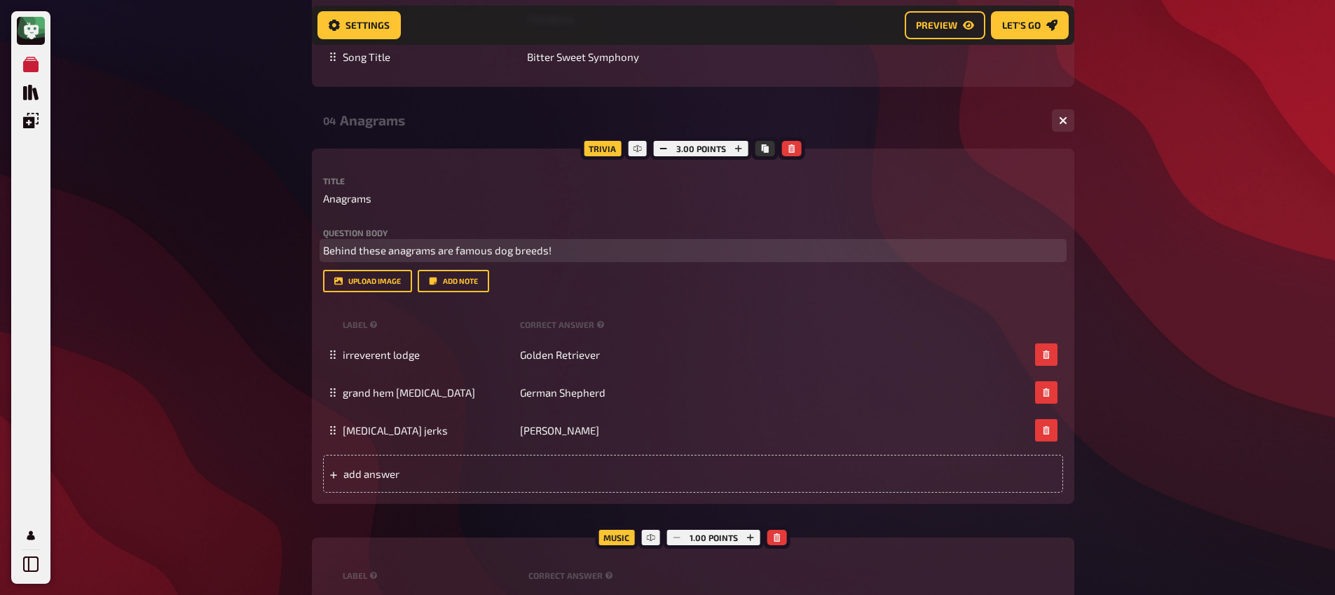
click at [325, 252] on span "Behind these anagrams are famous dog breeds!" at bounding box center [437, 250] width 229 height 13
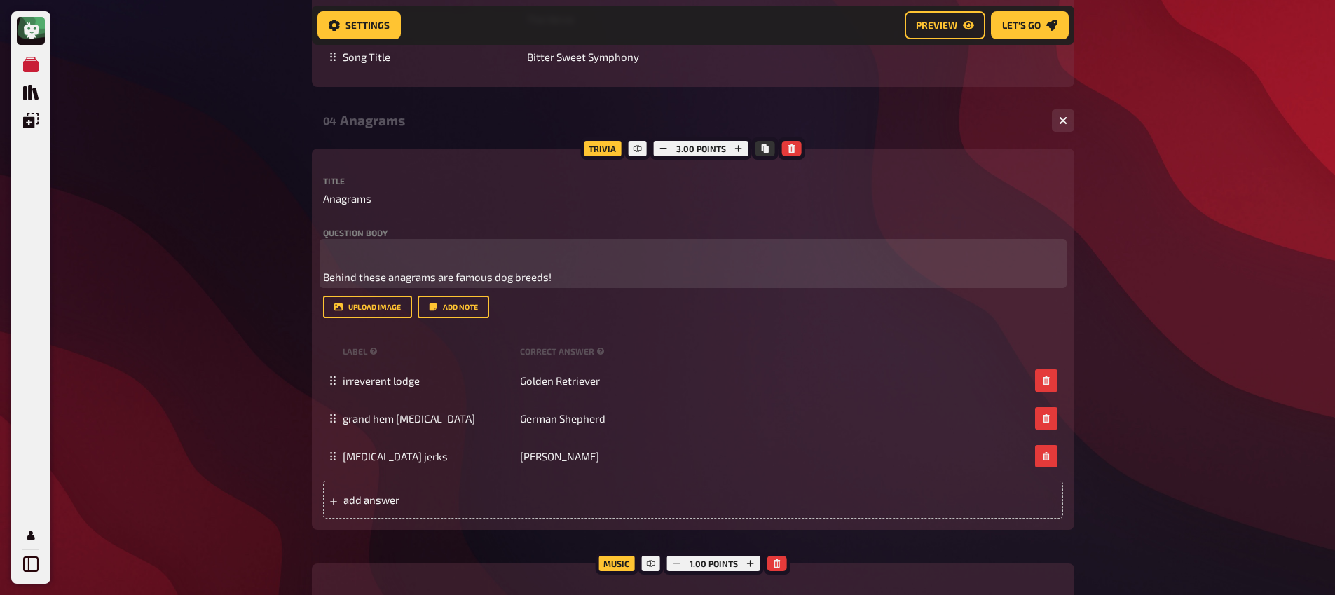
click at [337, 252] on p "﻿" at bounding box center [693, 251] width 740 height 16
click at [393, 251] on span "Hinter diesen Anagrammen verbergen sich berühmte Hunderassen!" at bounding box center [484, 250] width 322 height 13
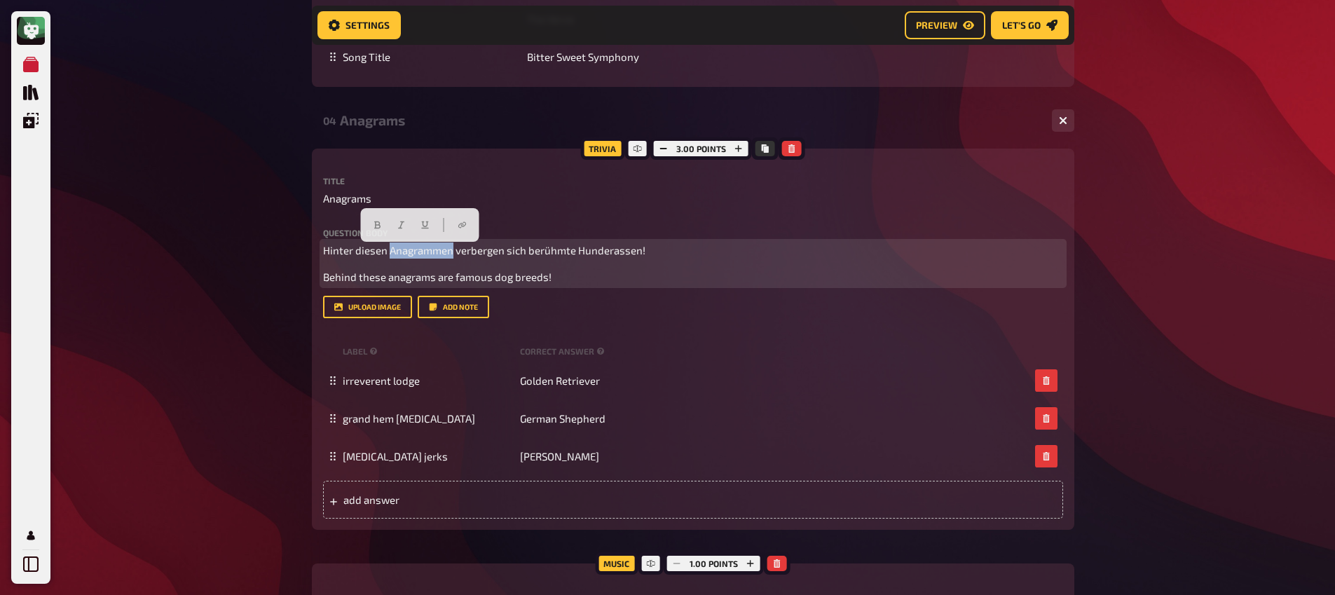
click at [393, 251] on span "Hinter diesen Anagrammen verbergen sich berühmte Hunderassen!" at bounding box center [484, 250] width 322 height 13
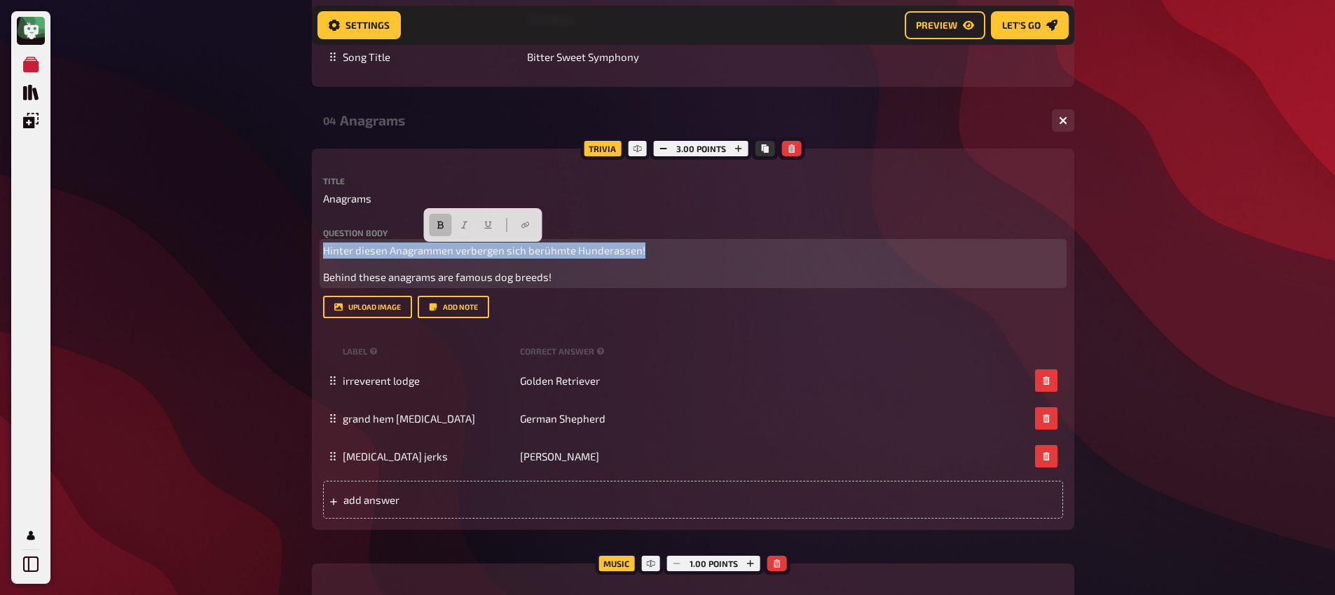
click at [442, 228] on icon "button" at bounding box center [440, 225] width 8 height 8
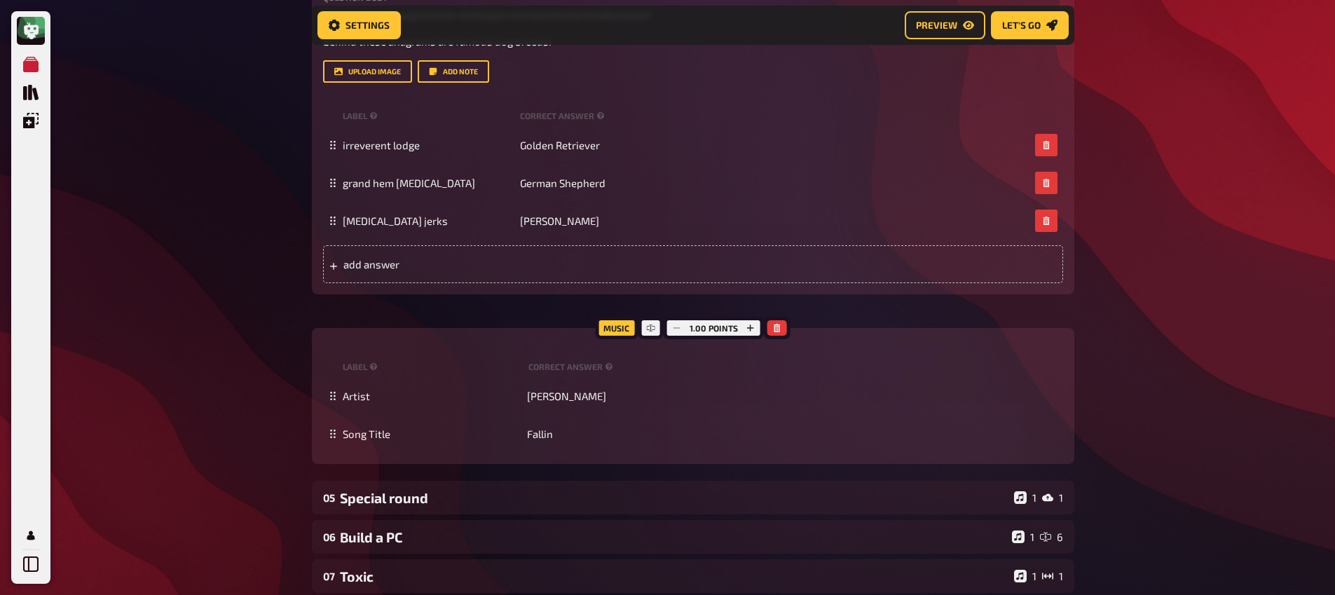
scroll to position [2945, 0]
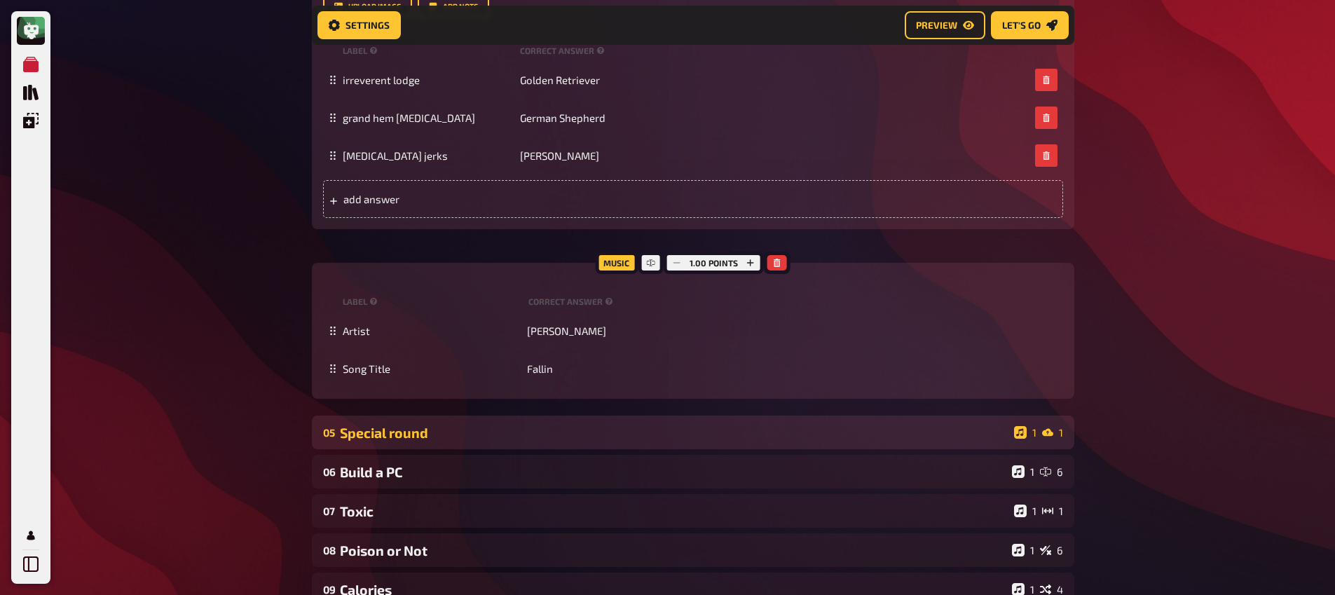
click at [386, 417] on div "05 Special round 1 1" at bounding box center [693, 433] width 763 height 34
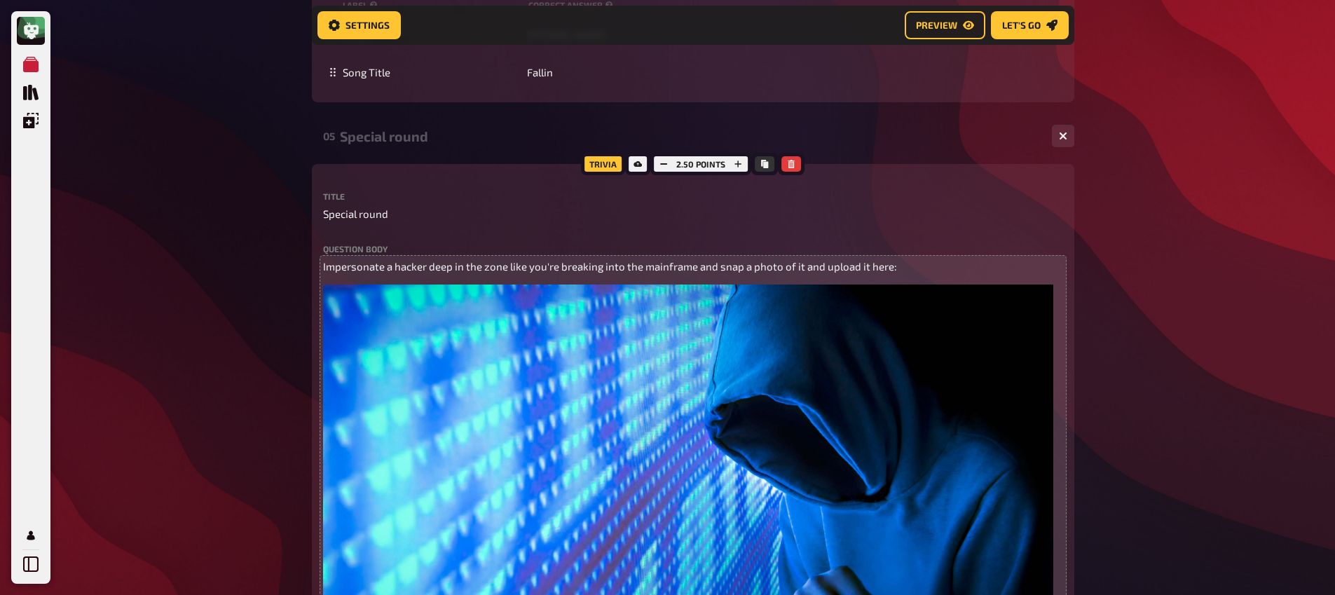
scroll to position [3346, 0]
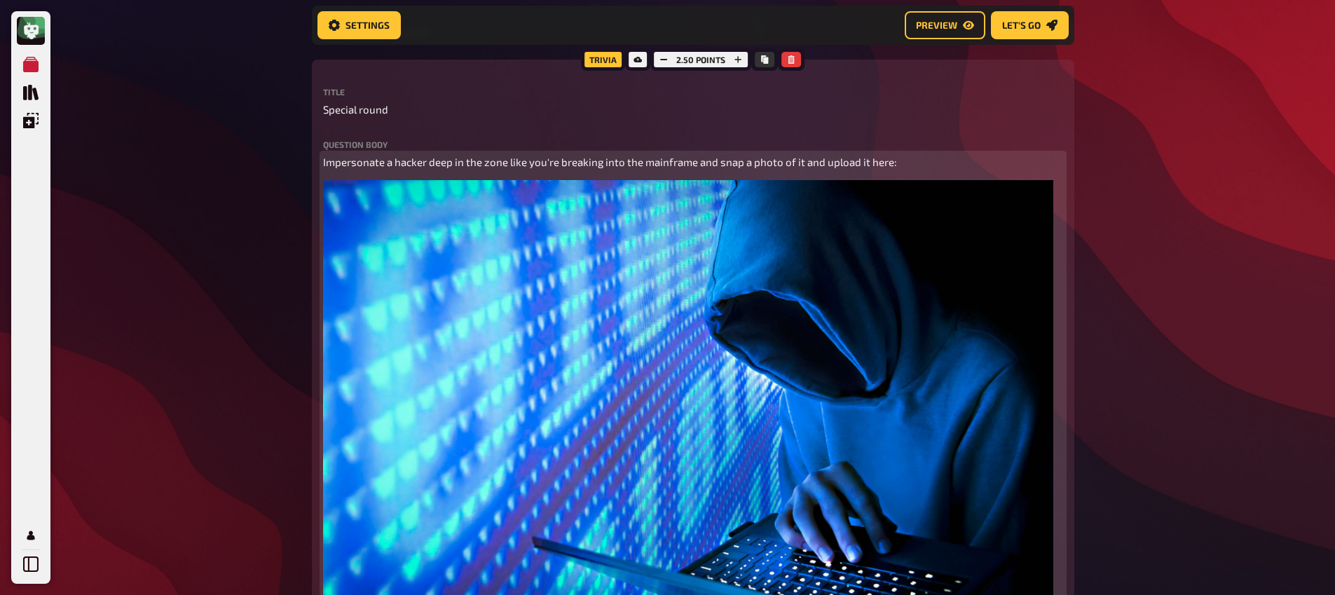
click at [486, 164] on span "Impersonate a hacker deep in the zone like you're breaking into the mainframe a…" at bounding box center [610, 162] width 574 height 13
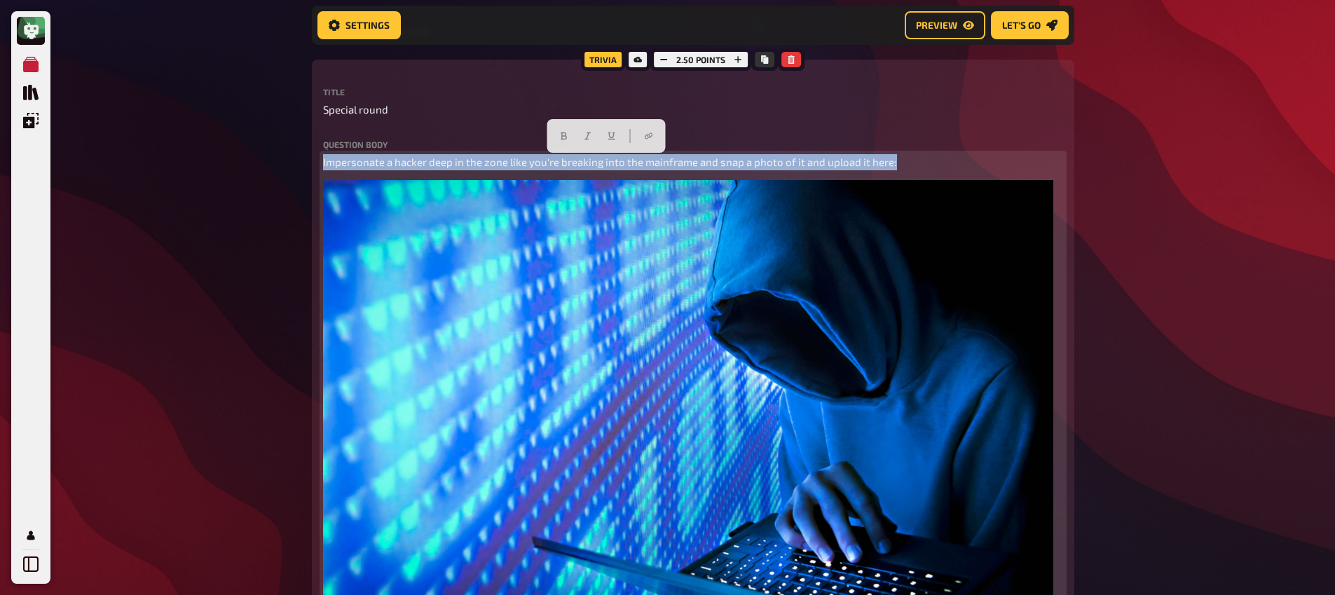
click at [486, 164] on span "Impersonate a hacker deep in the zone like you're breaking into the mainframe a…" at bounding box center [610, 162] width 574 height 13
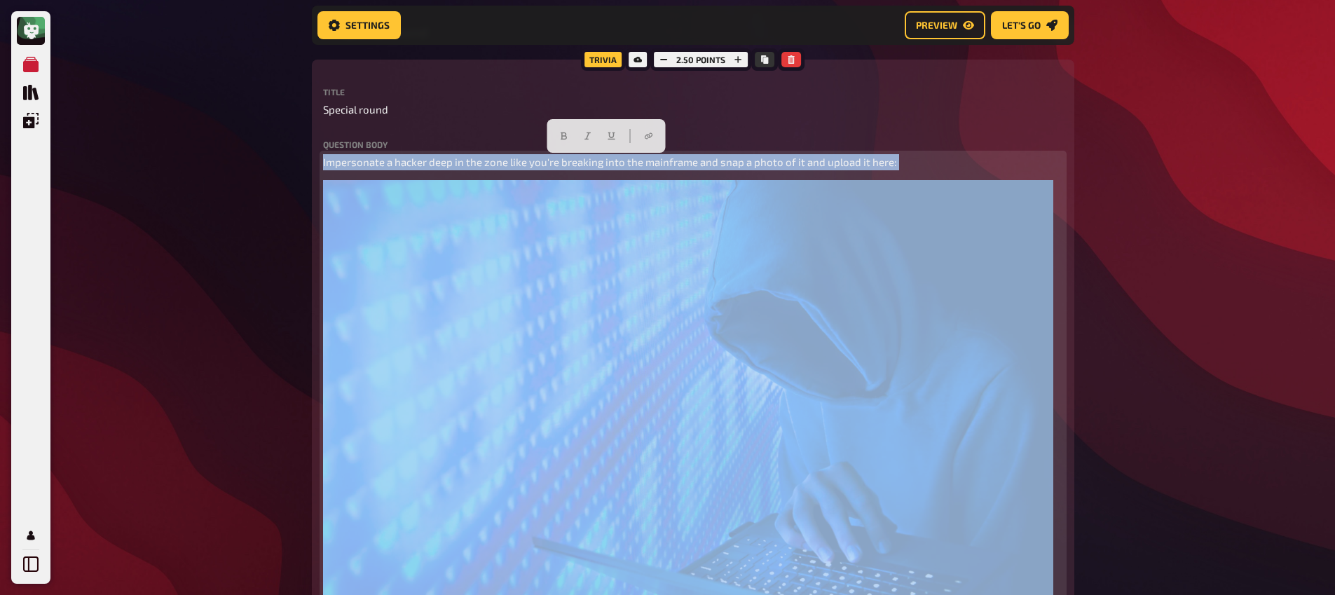
click at [486, 163] on span "Impersonate a hacker deep in the zone like you're breaking into the mainframe a…" at bounding box center [610, 162] width 574 height 13
copy span "Impersonate a hacker deep in the zone like you're breaking into the mainframe a…"
click at [332, 161] on span "Impersonate a hacker deep in the zone like you're breaking into the mainframe a…" at bounding box center [610, 162] width 574 height 13
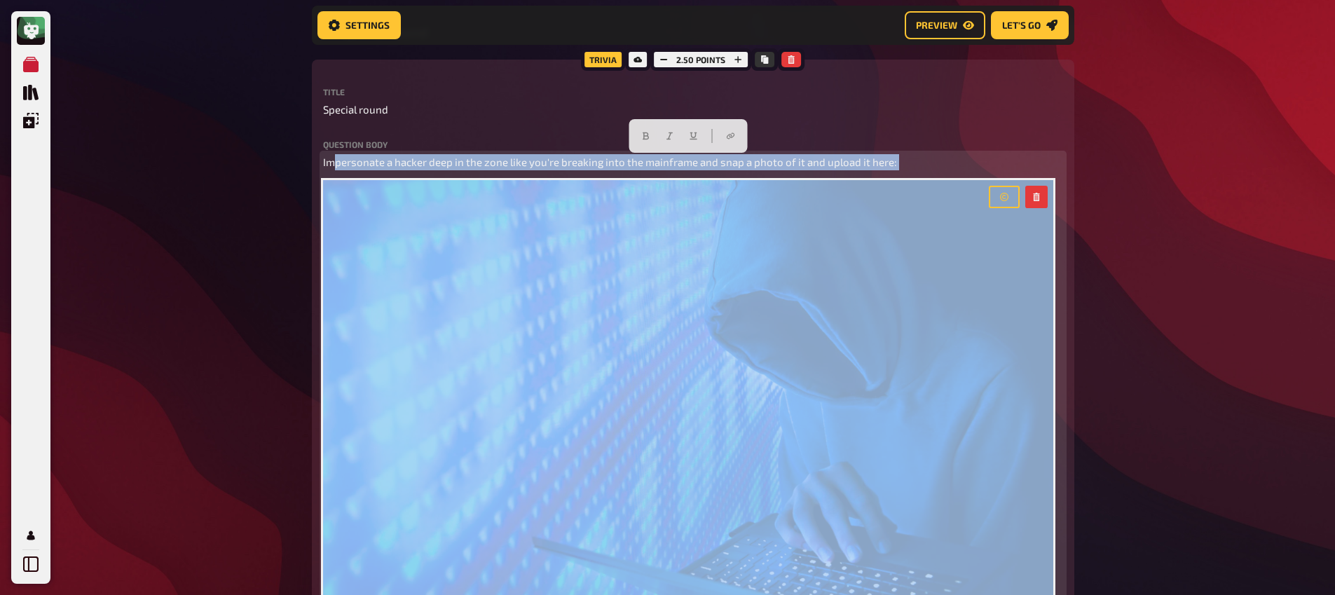
click at [341, 165] on span "Impersonate a hacker deep in the zone like you're breaking into the mainframe a…" at bounding box center [610, 162] width 574 height 13
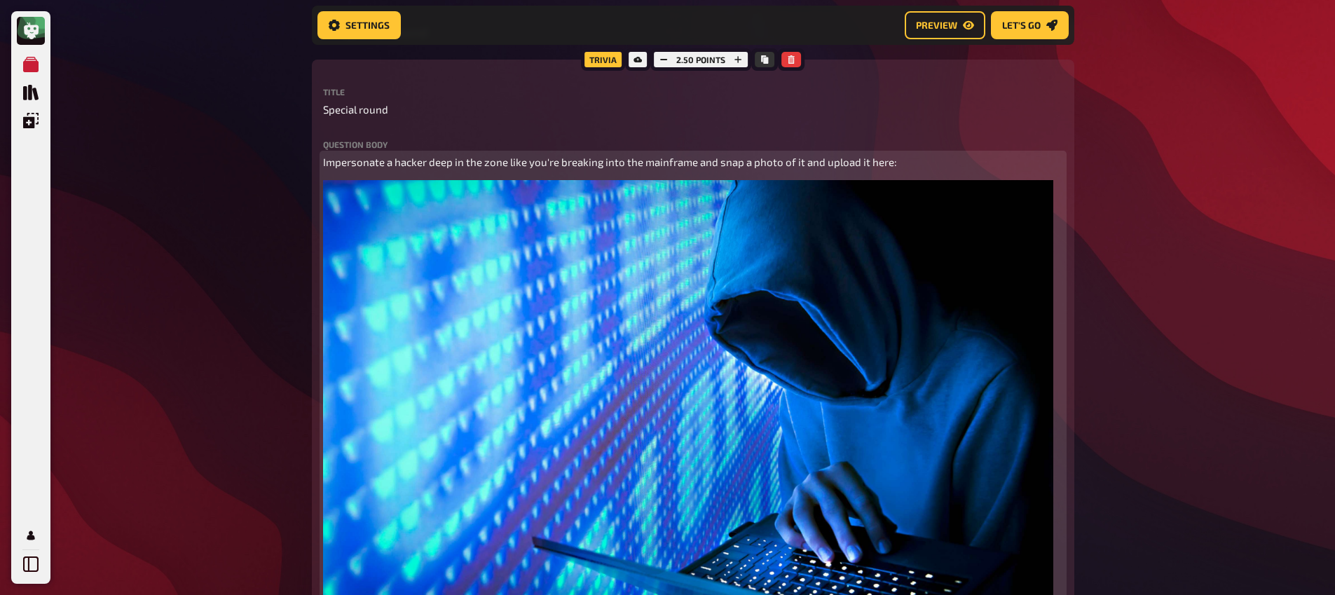
click at [327, 162] on span "Impersonate a hacker deep in the zone like you're breaking into the mainframe a…" at bounding box center [610, 162] width 574 height 13
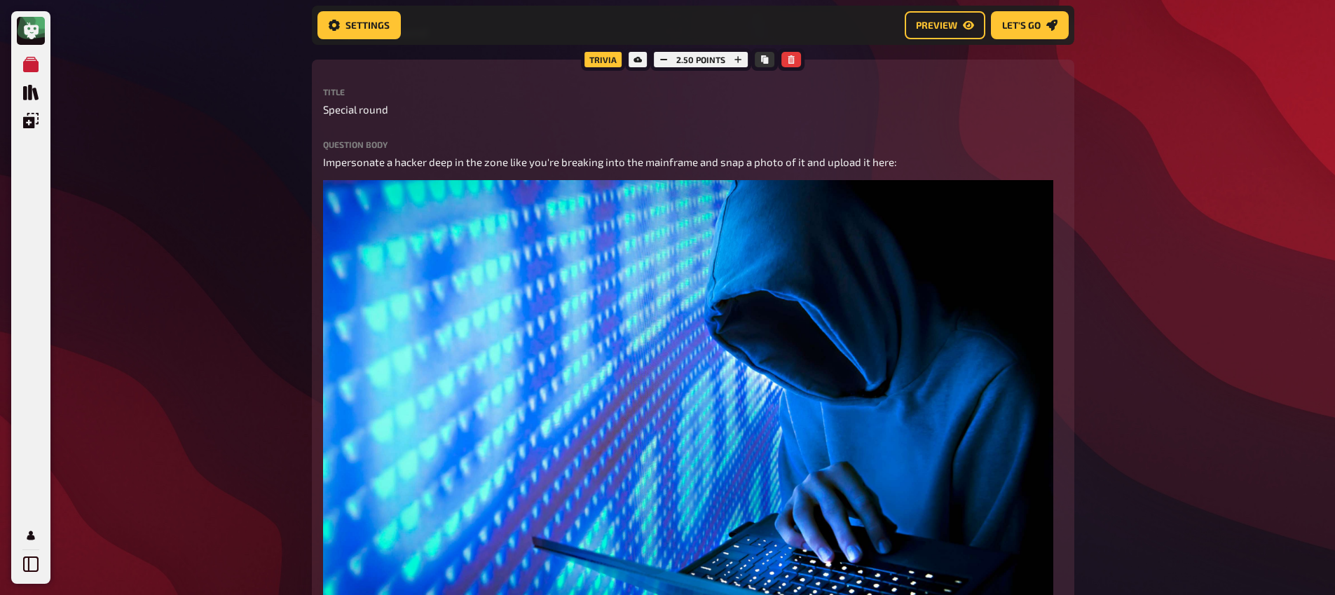
click at [330, 149] on label "Question body" at bounding box center [693, 144] width 740 height 8
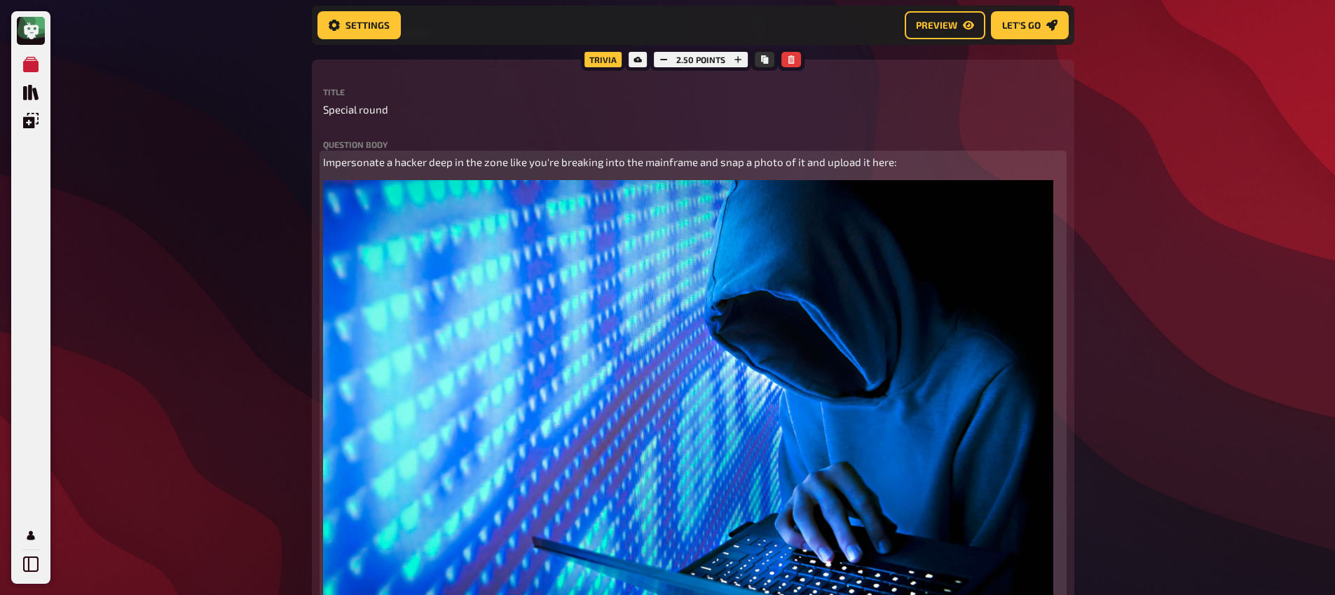
click at [334, 161] on p "Impersonate a hacker deep in the zone like you're breaking into the mainframe a…" at bounding box center [693, 162] width 740 height 16
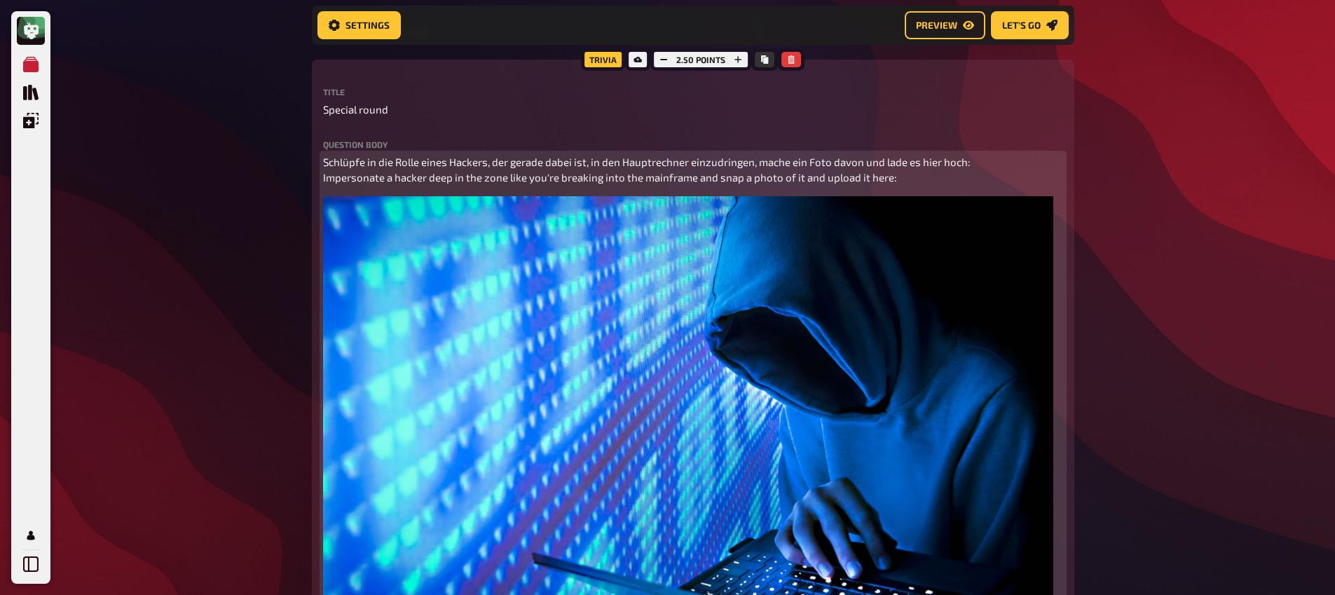
click at [397, 168] on span "Schlüpfe in die Rolle eines Hackers, der gerade dabei ist, in den Hauptrechner …" at bounding box center [647, 170] width 648 height 29
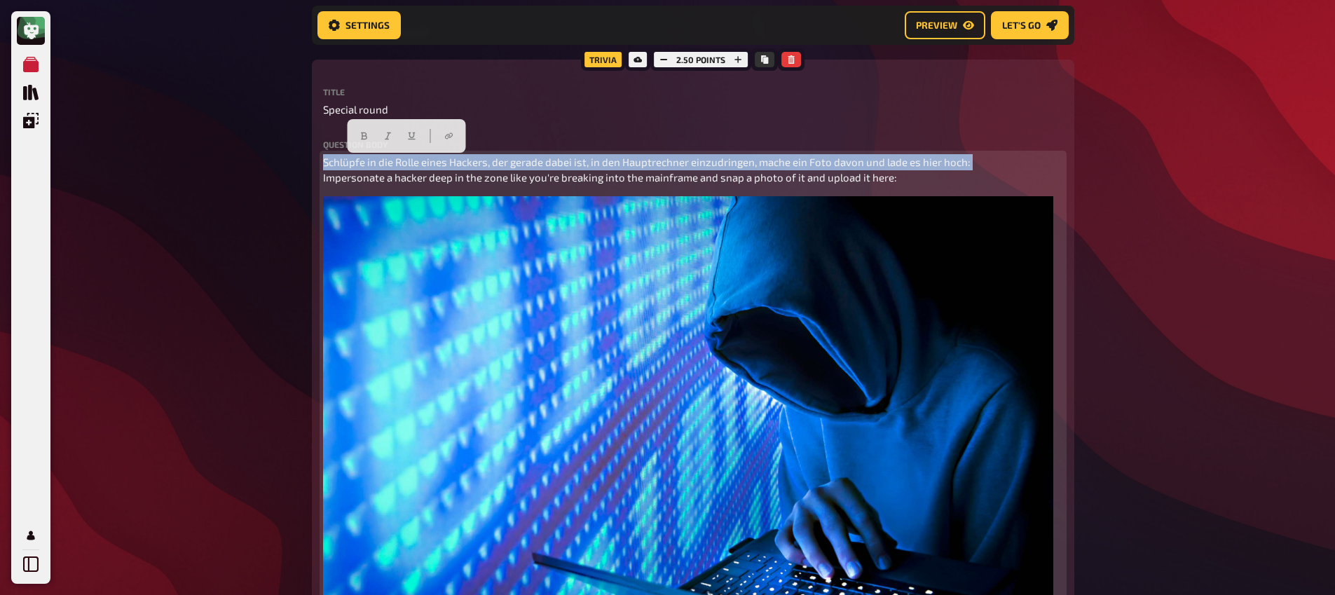
click at [397, 168] on span "Schlüpfe in die Rolle eines Hackers, der gerade dabei ist, in den Hauptrechner …" at bounding box center [647, 170] width 648 height 29
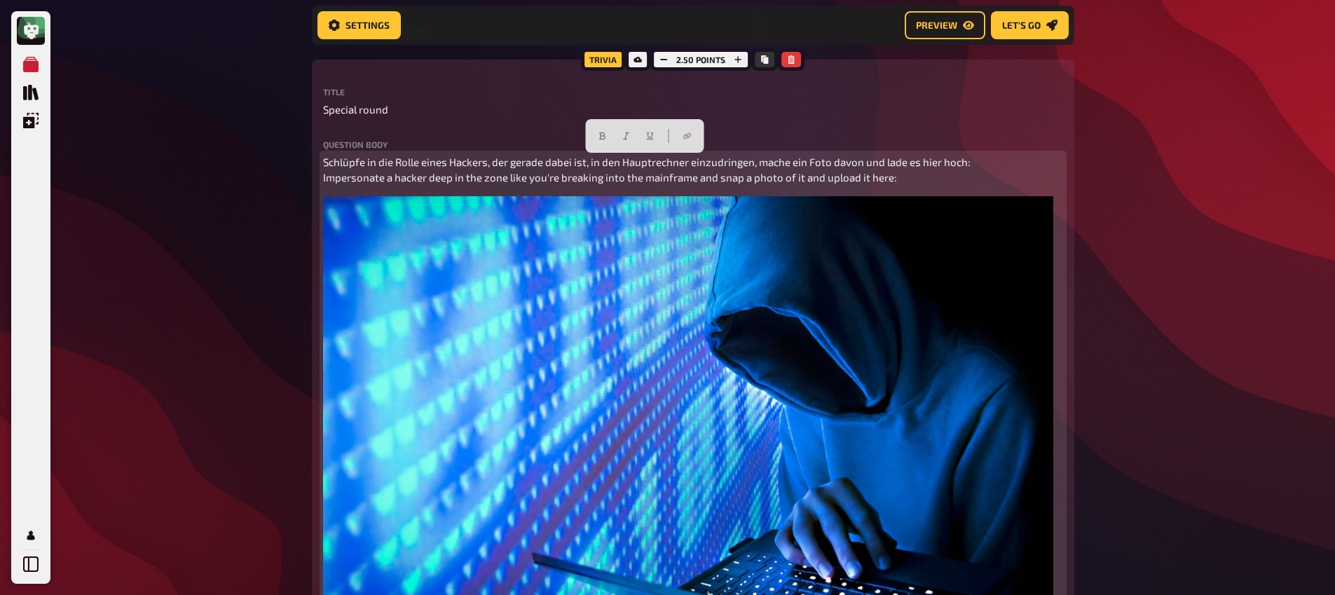
drag, startPoint x: 728, startPoint y: 196, endPoint x: 964, endPoint y: 187, distance: 236.4
click at [728, 196] on div "Schlüpfe in die Rolle eines Hackers, der gerade dabei ist, in den Hauptrechner …" at bounding box center [693, 415] width 740 height 522
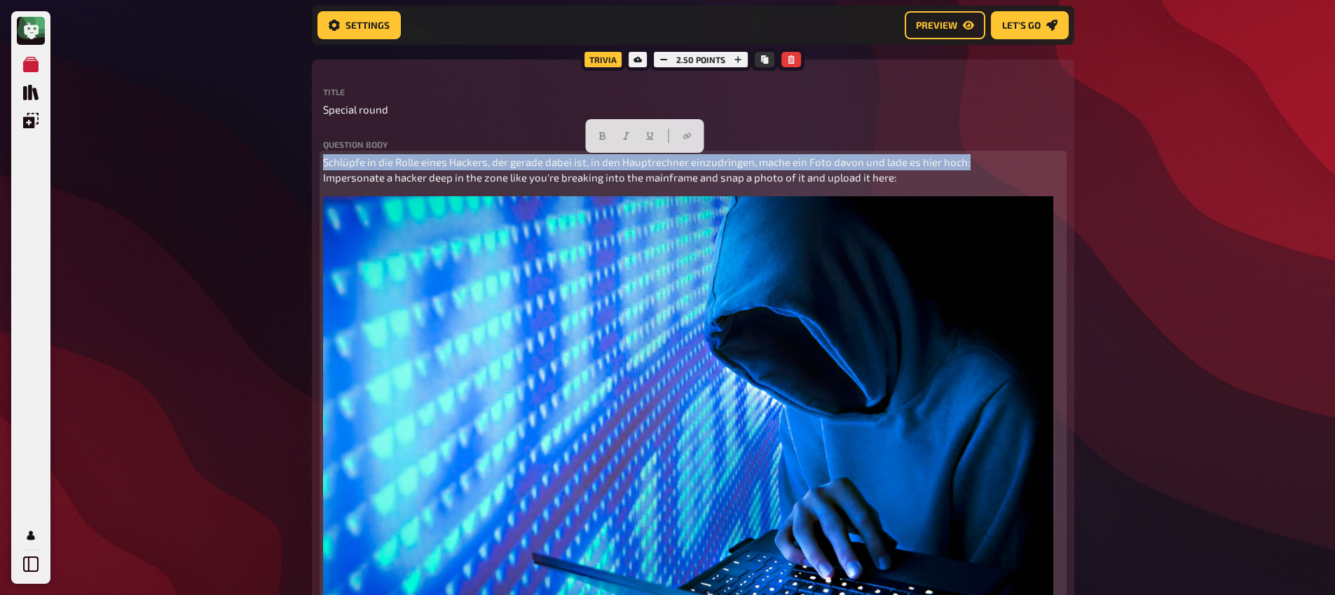
drag, startPoint x: 986, startPoint y: 157, endPoint x: 201, endPoint y: 125, distance: 785.8
click at [591, 132] on button "button" at bounding box center [602, 136] width 22 height 22
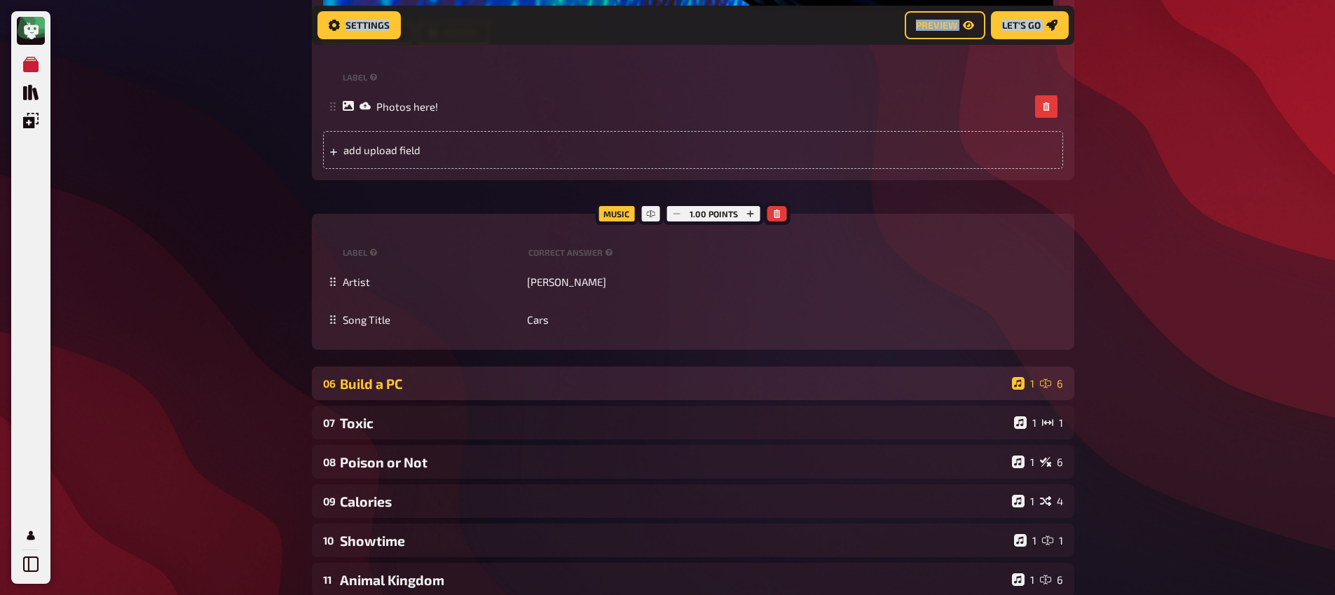
click at [394, 381] on div "Build a PC" at bounding box center [673, 384] width 667 height 16
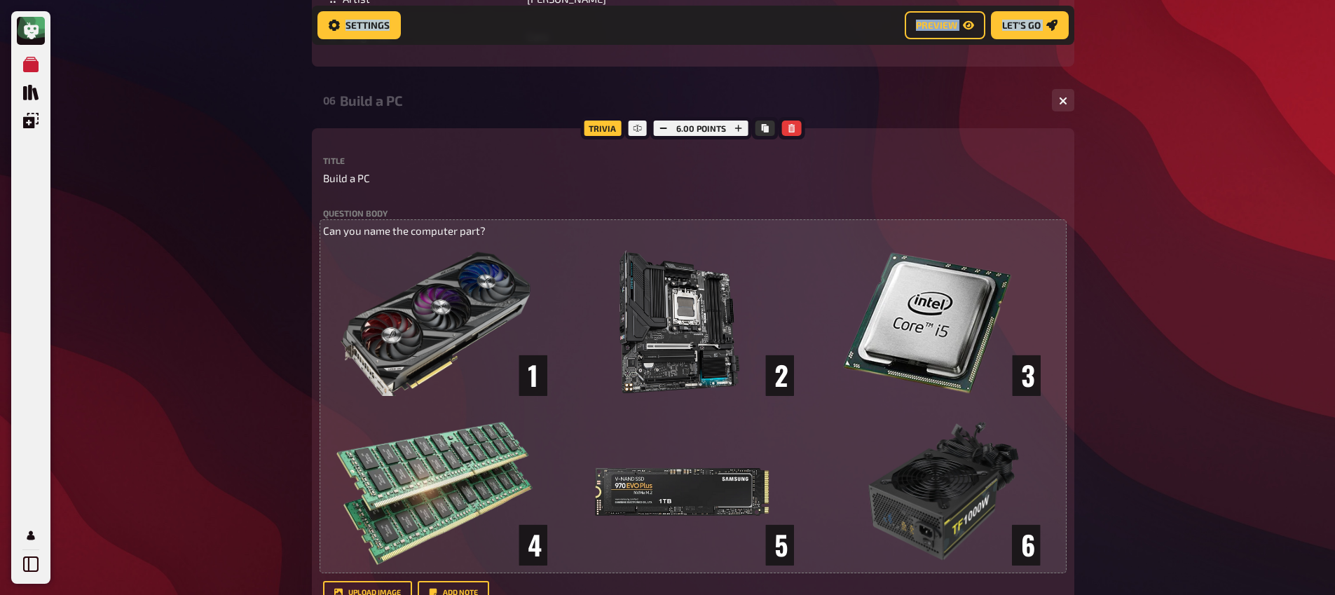
scroll to position [4308, 0]
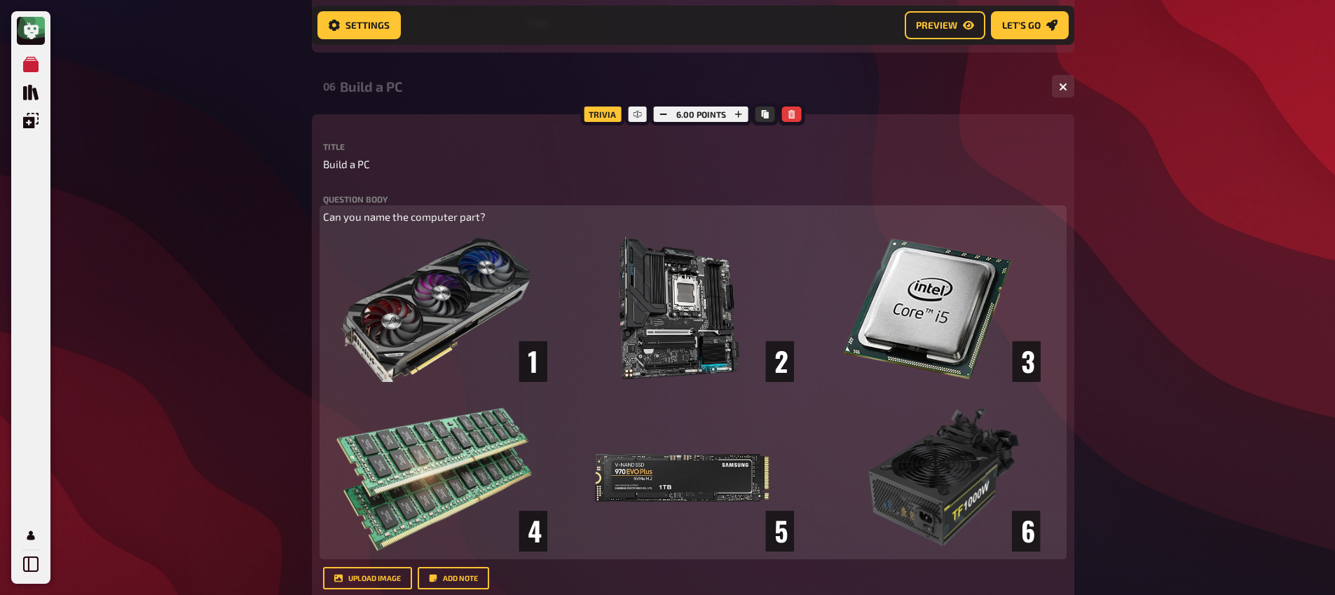
click at [426, 219] on span "Can you name the computer part?" at bounding box center [404, 216] width 163 height 13
copy span "Can you name the computer part?"
click at [325, 219] on span "Can you name the computer part?" at bounding box center [404, 216] width 163 height 13
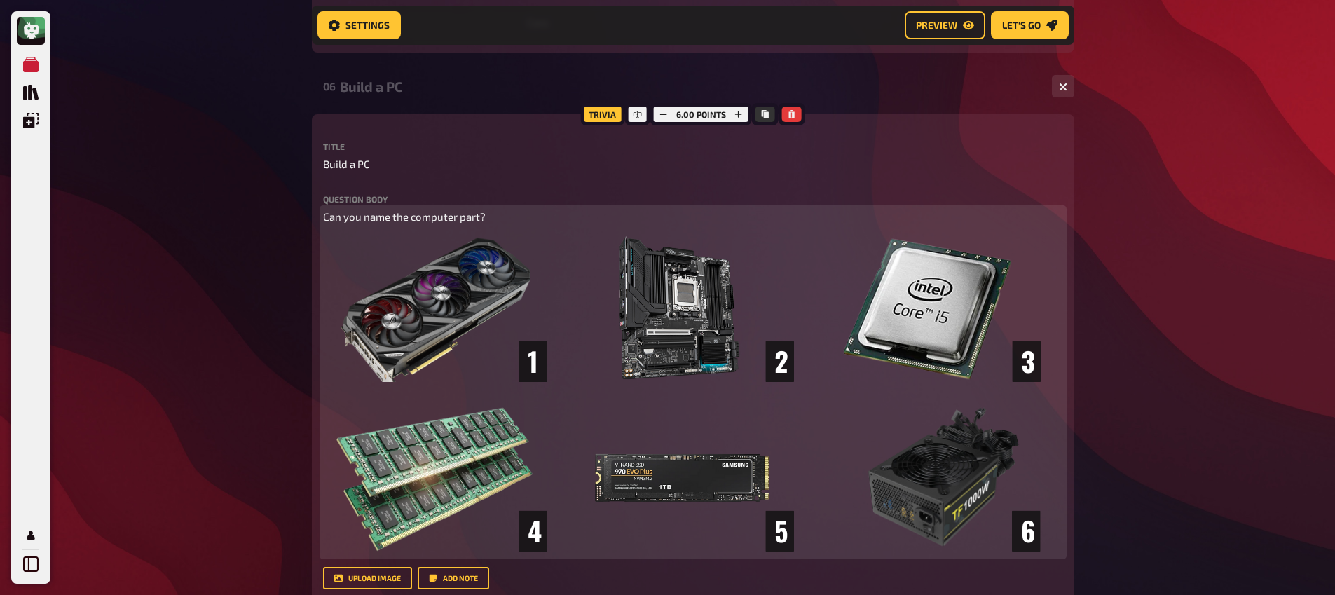
click at [343, 211] on p "Can you name the computer part?" at bounding box center [693, 217] width 740 height 16
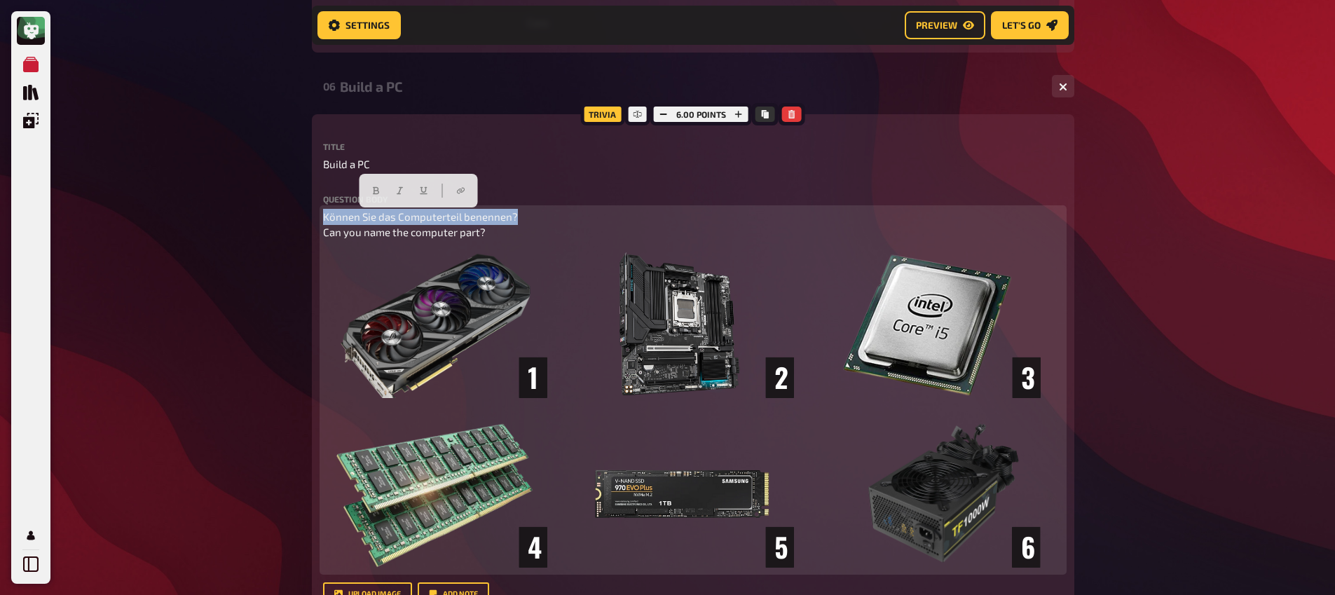
drag, startPoint x: 533, startPoint y: 219, endPoint x: 255, endPoint y: 207, distance: 278.6
click at [374, 192] on icon "button" at bounding box center [376, 191] width 6 height 8
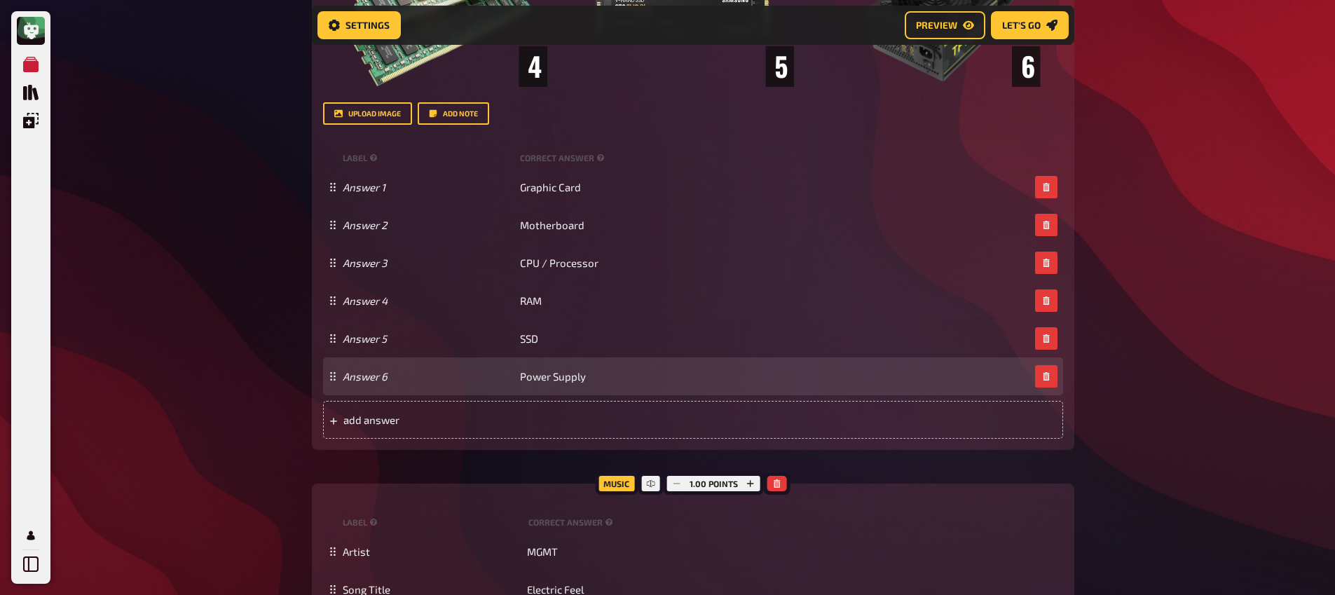
scroll to position [4855, 0]
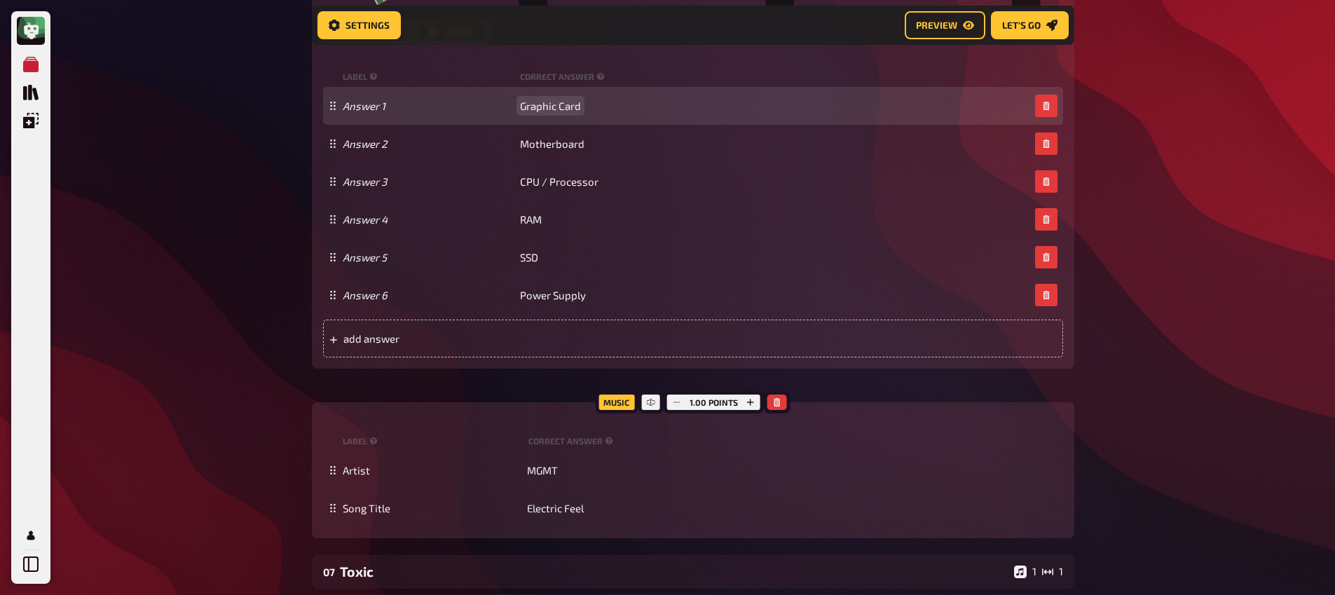
click at [557, 112] on span "Graphic Card" at bounding box center [550, 106] width 61 height 13
copy span "Graphic Card"
click at [574, 112] on span "Graphic Card" at bounding box center [550, 106] width 61 height 13
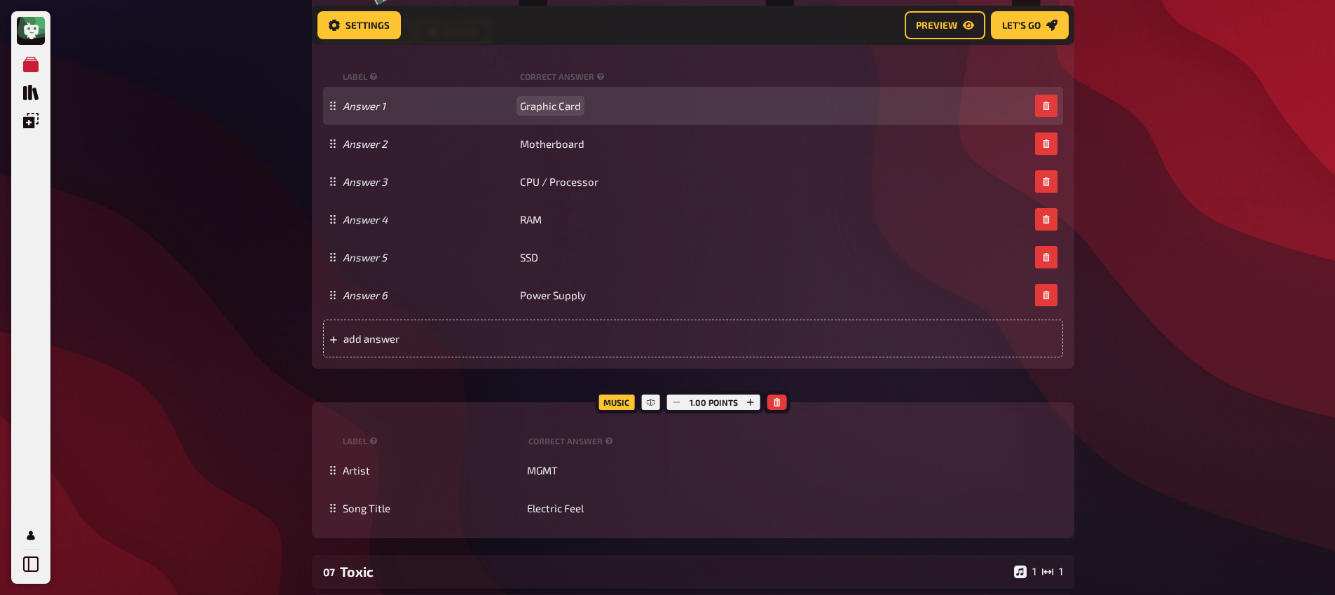
click at [580, 112] on span "Graphic Card" at bounding box center [550, 106] width 61 height 13
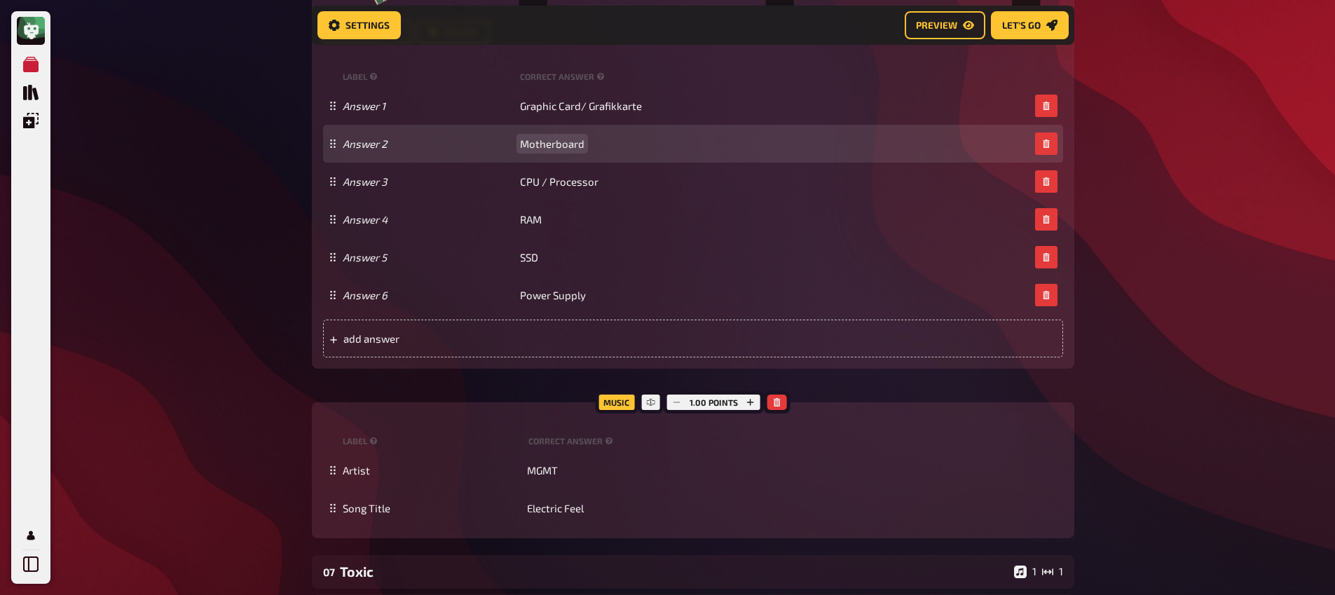
click at [566, 150] on span "Motherboard" at bounding box center [552, 143] width 64 height 13
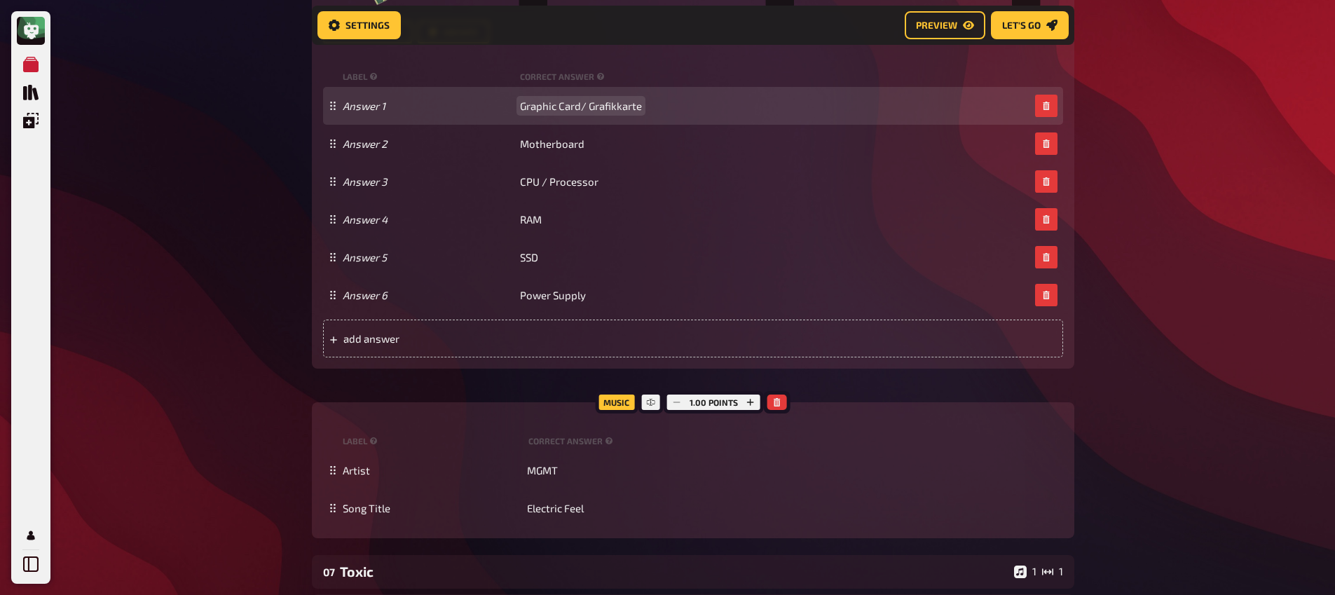
click at [587, 112] on span "Graphic Card/ Grafikkarte" at bounding box center [581, 106] width 122 height 13
click at [581, 112] on span "Graphic Card/ Grafikkarte" at bounding box center [581, 106] width 122 height 13
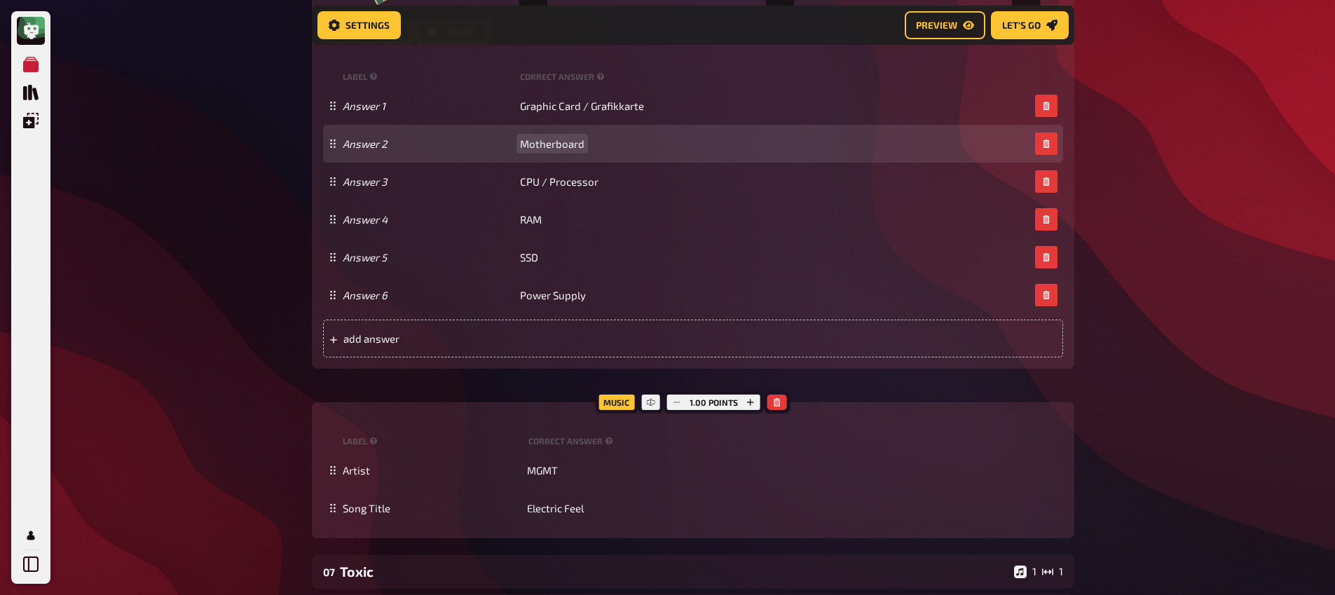
click at [583, 150] on div "Answer 2 Motherboard" at bounding box center [686, 143] width 687 height 13
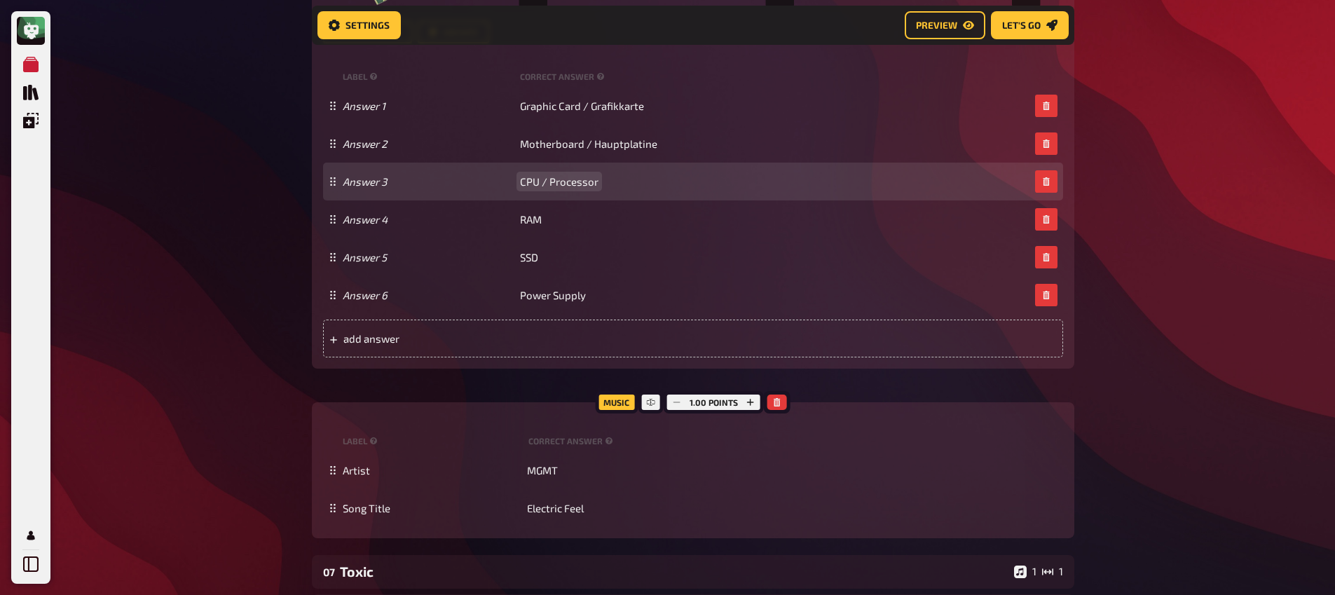
click at [555, 188] on span "CPU / Processor" at bounding box center [559, 181] width 79 height 13
click at [592, 188] on span "CPU / Processor" at bounding box center [559, 181] width 79 height 13
click at [597, 188] on span "CPU / Processor" at bounding box center [559, 181] width 79 height 13
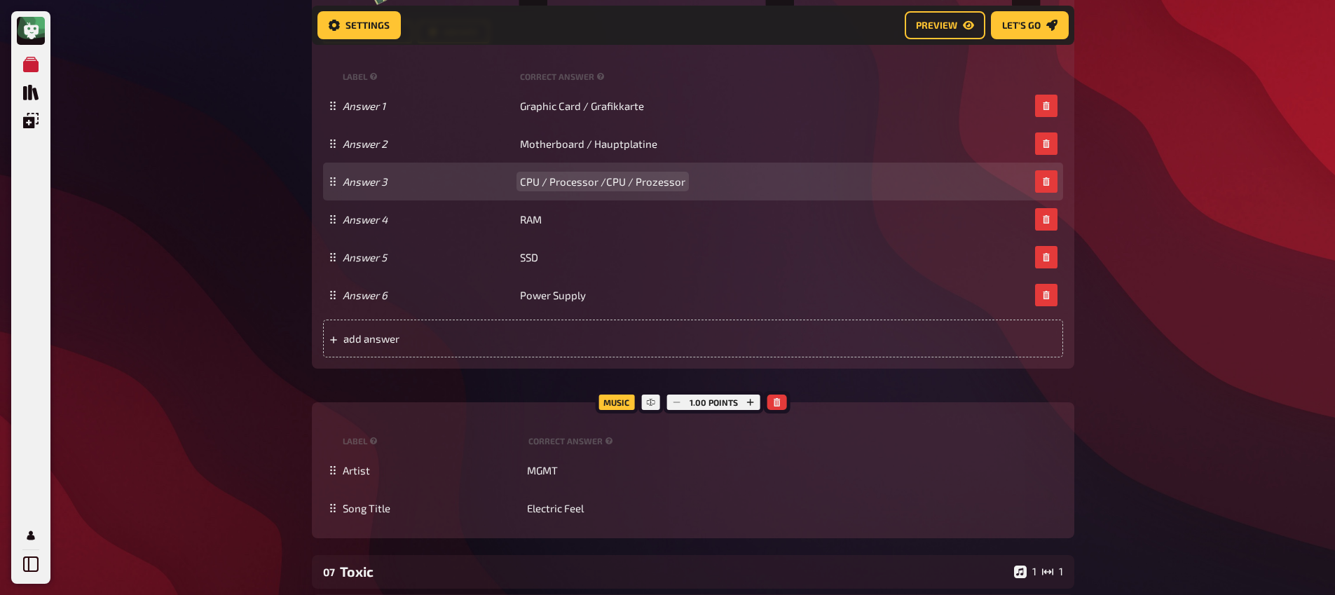
click at [630, 188] on span "CPU / Processor /CPU / Prozessor" at bounding box center [602, 181] width 165 height 13
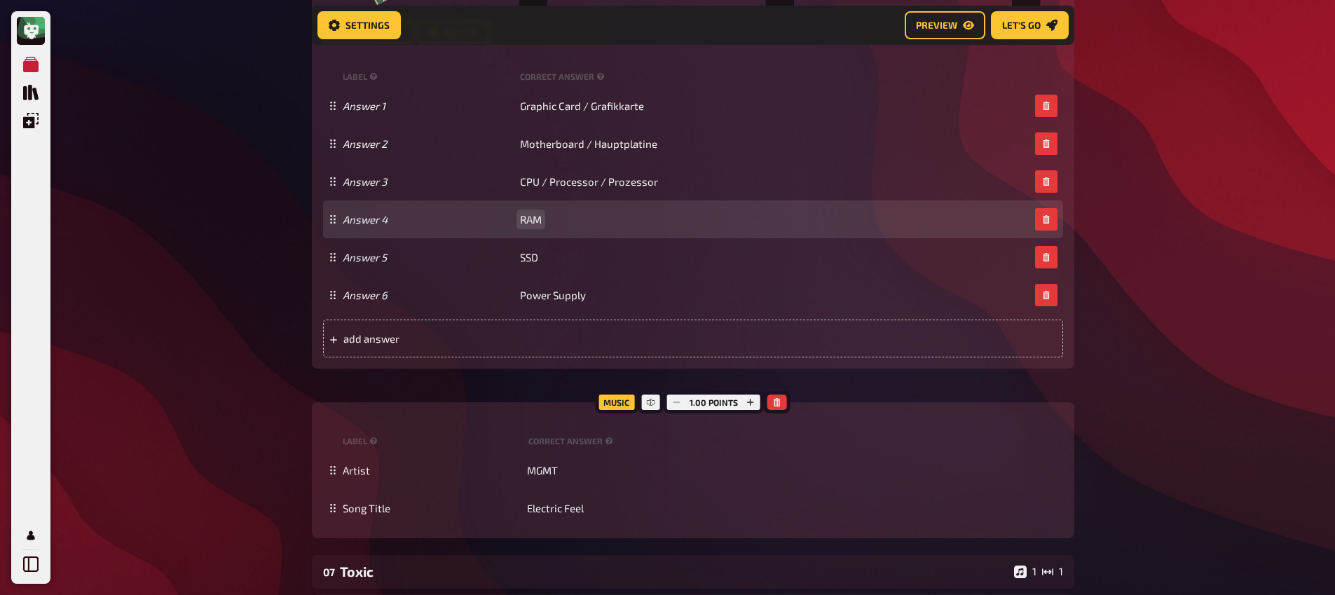
click at [531, 226] on span "RAM" at bounding box center [531, 219] width 22 height 13
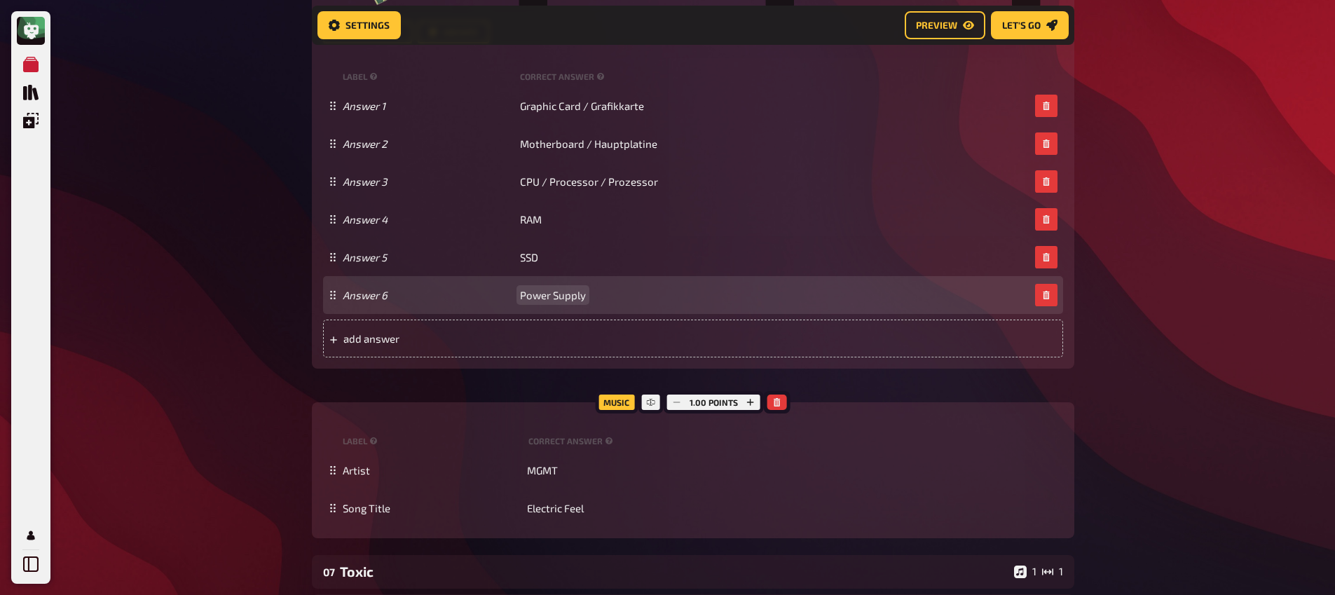
click at [539, 301] on span "Power Supply" at bounding box center [553, 295] width 66 height 13
click at [588, 301] on div "Answer 6 Power Supply" at bounding box center [686, 295] width 687 height 13
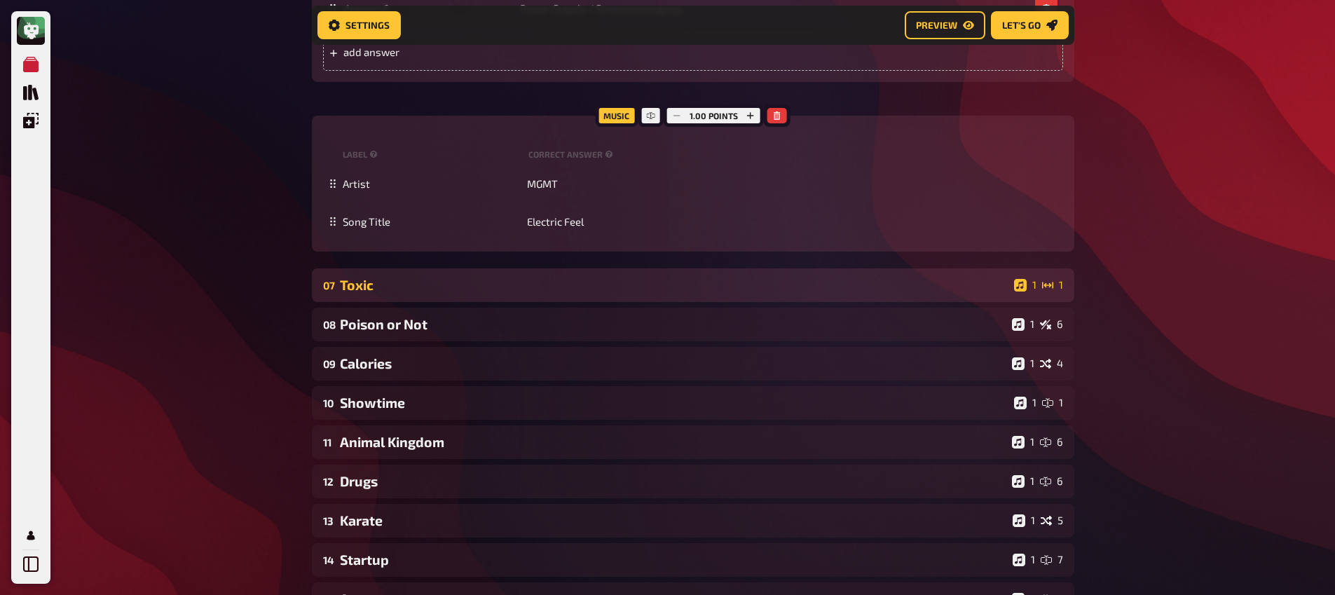
click at [505, 293] on div "Toxic" at bounding box center [674, 285] width 669 height 16
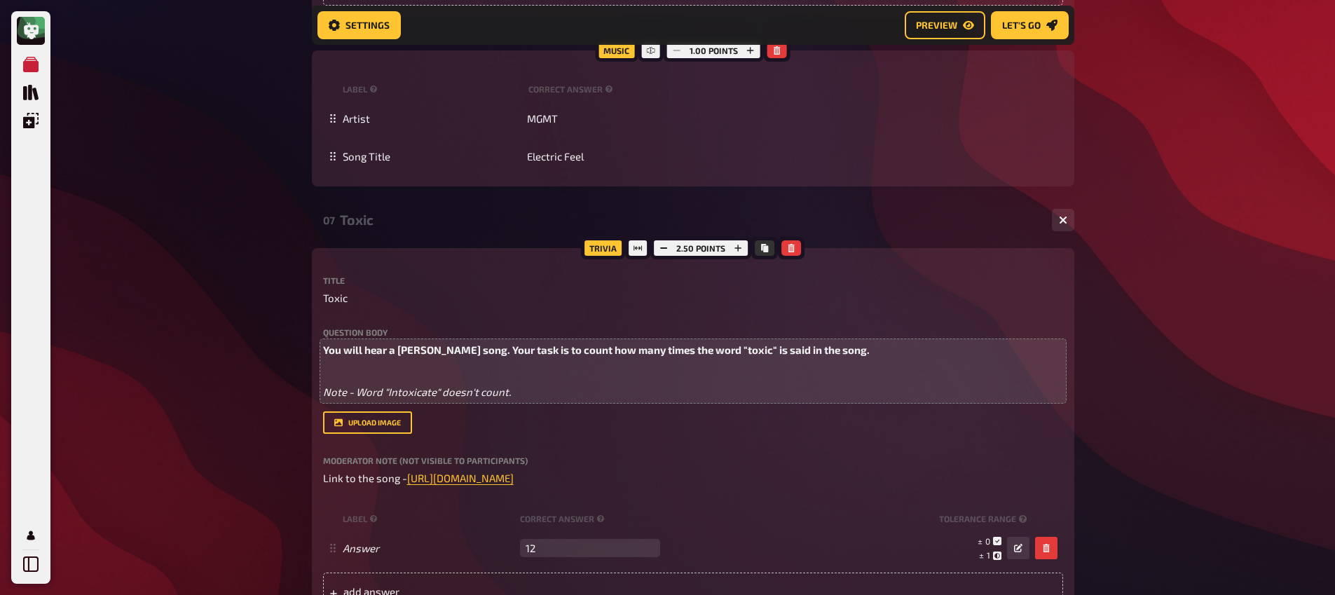
scroll to position [5275, 0]
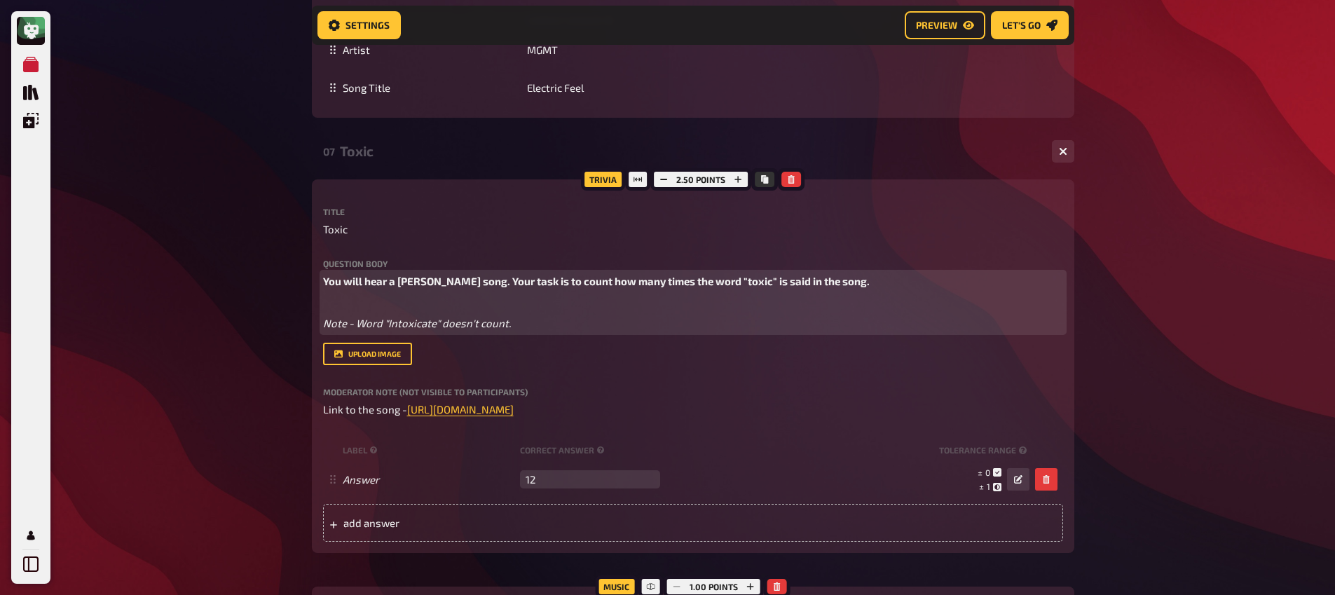
click at [487, 287] on span "You will hear a [PERSON_NAME] song. Your task is to count how many times the wo…" at bounding box center [596, 281] width 547 height 13
click at [525, 332] on p "Note - Word "Intoxicate" doesn't count." at bounding box center [693, 316] width 740 height 32
click at [377, 323] on p "Note - Word "Intoxicate" doesn't count." at bounding box center [693, 316] width 740 height 32
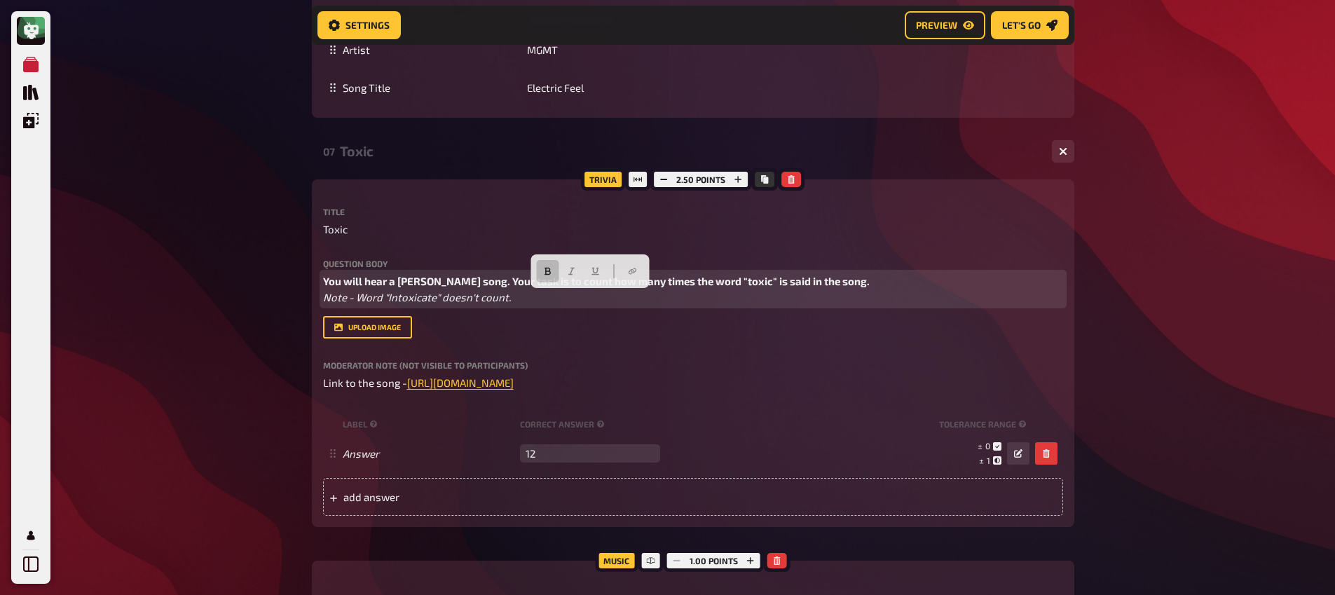
drag, startPoint x: 515, startPoint y: 317, endPoint x: 251, endPoint y: 283, distance: 265.8
click at [545, 272] on icon "button" at bounding box center [548, 271] width 8 height 8
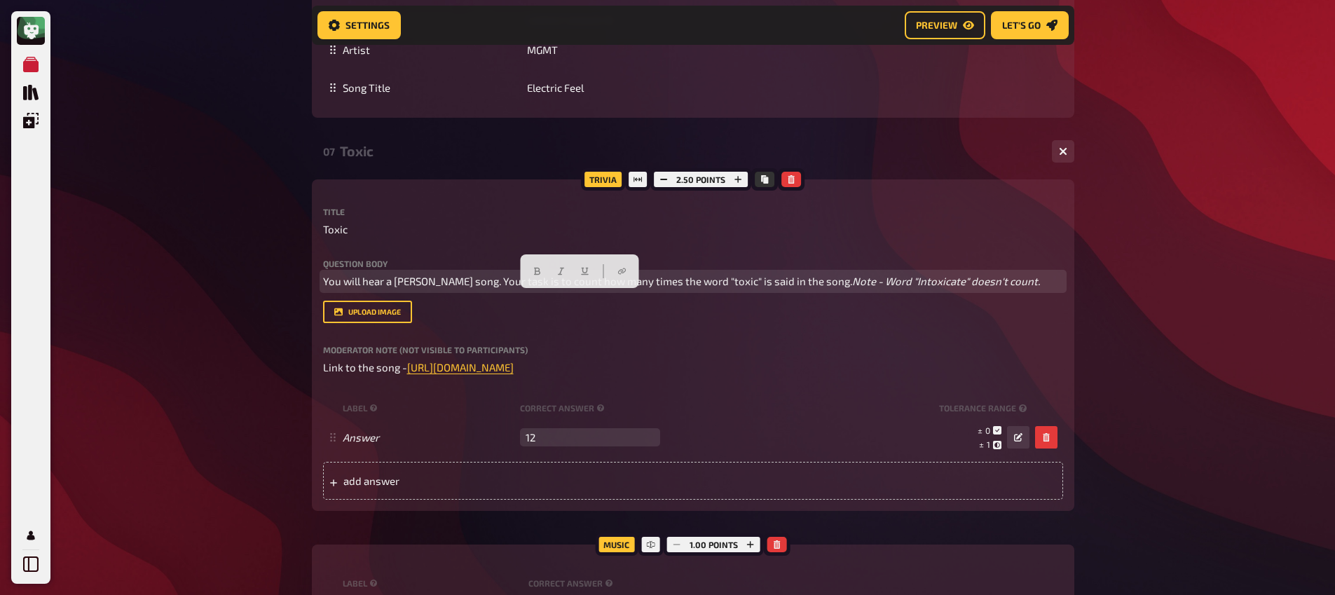
click at [428, 287] on span "You will hear a [PERSON_NAME] song. Your task is to count how many times the wo…" at bounding box center [587, 281] width 529 height 13
click at [323, 287] on span "You will hear a [PERSON_NAME] song. Your task is to count how many times the wo…" at bounding box center [587, 281] width 529 height 13
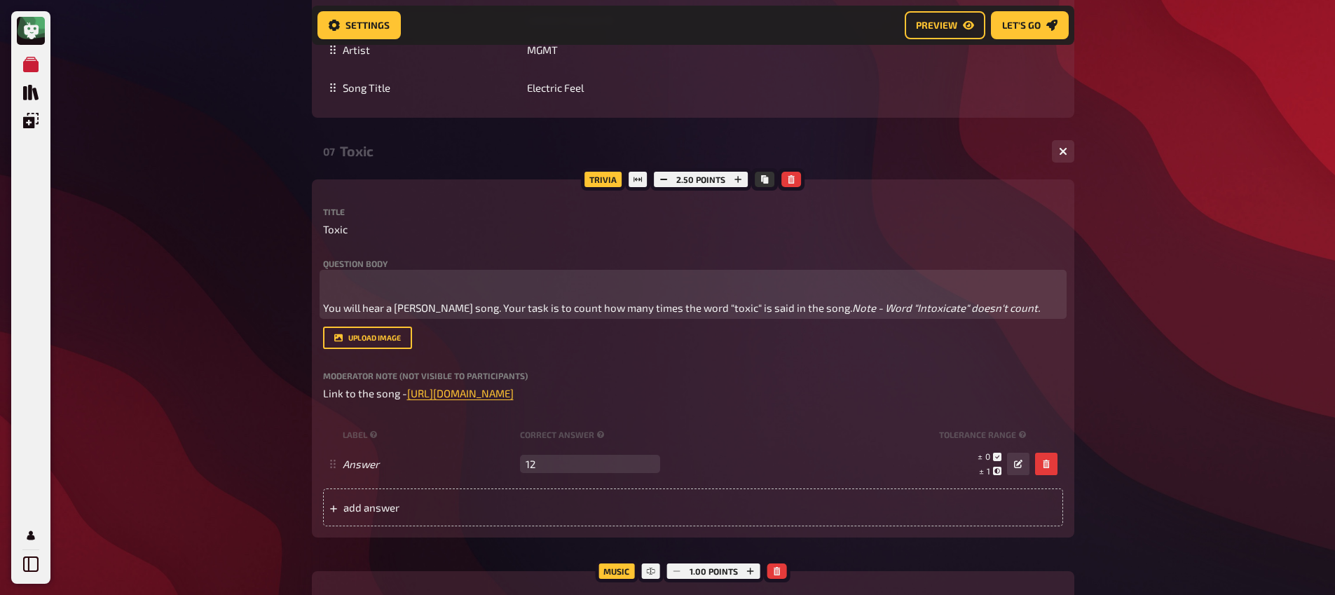
click at [327, 290] on p "﻿" at bounding box center [693, 281] width 740 height 16
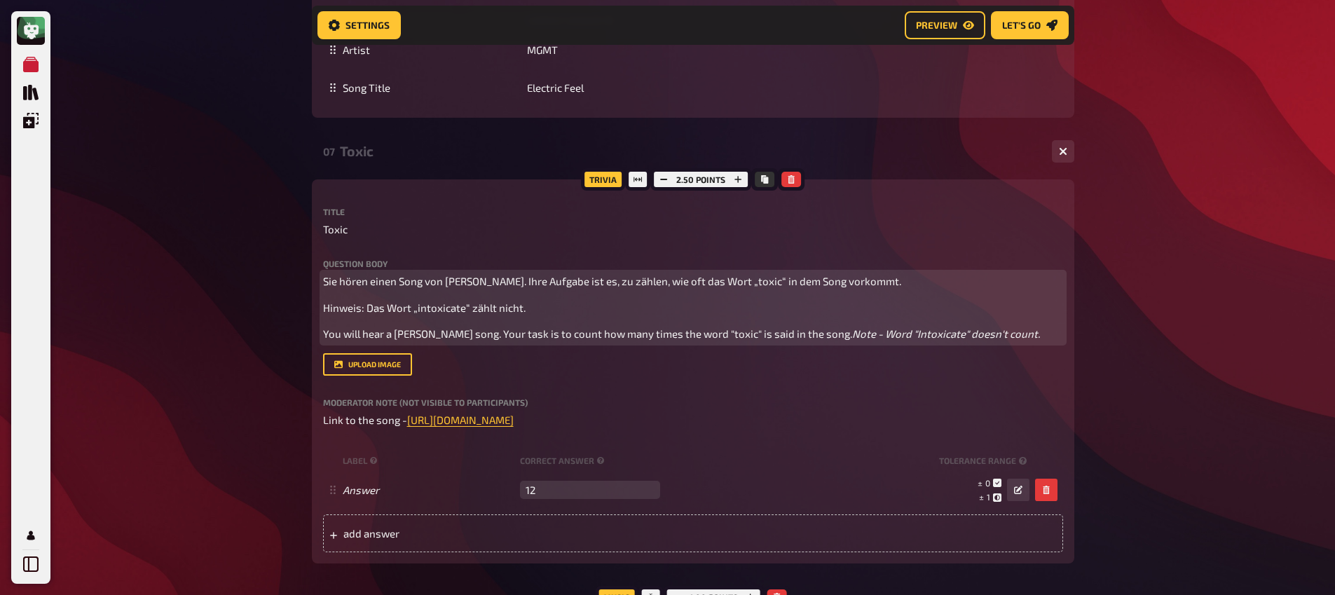
click at [446, 287] on span "Sie hören einen Song von [PERSON_NAME]. Ihre Aufgabe ist es, zu zählen, wie oft…" at bounding box center [612, 281] width 578 height 13
click at [445, 287] on span "Sie hören einen Song von [PERSON_NAME]. Ihre Aufgabe ist es, zu zählen, wie oft…" at bounding box center [612, 281] width 578 height 13
click at [442, 287] on span "Sie hören einen Song von [PERSON_NAME]. Ihre Aufgabe ist es, zu zählen, wie oft…" at bounding box center [612, 281] width 578 height 13
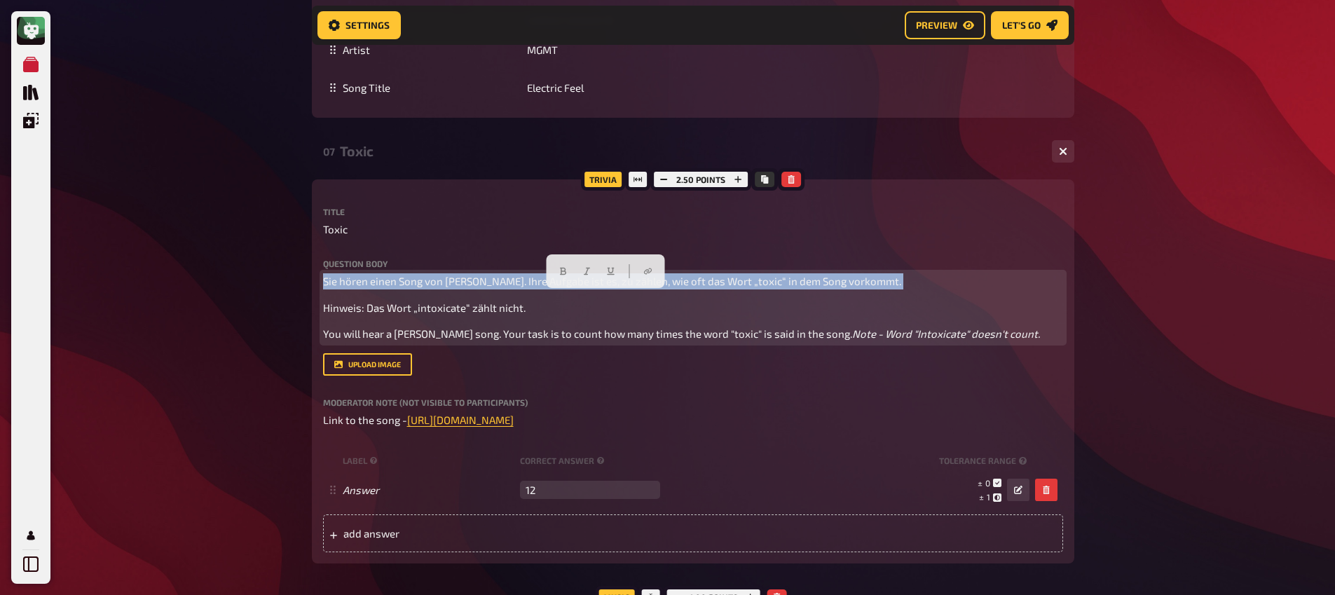
click at [442, 287] on span "Sie hören einen Song von [PERSON_NAME]. Ihre Aufgabe ist es, zu zählen, wie oft…" at bounding box center [612, 281] width 578 height 13
click at [564, 272] on icon "button" at bounding box center [563, 271] width 8 height 8
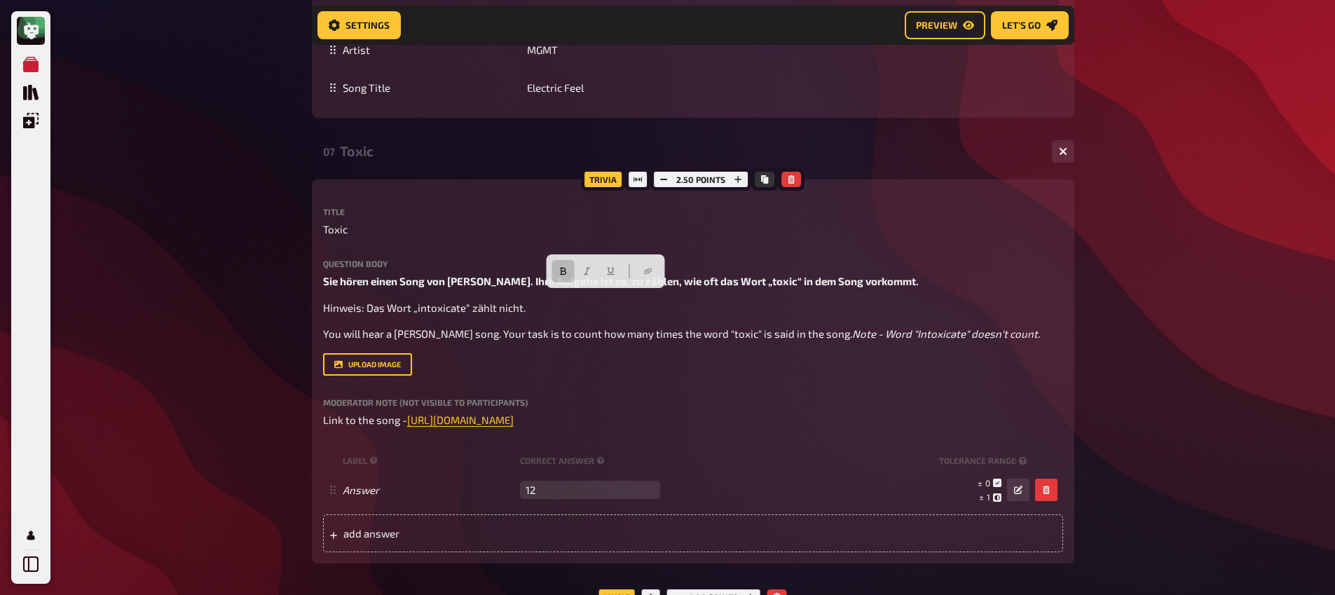
click at [320, 324] on div "Trivia 2.50 points Title Toxic Question body Sie hören einen Song von [PERSON_N…" at bounding box center [693, 371] width 763 height 385
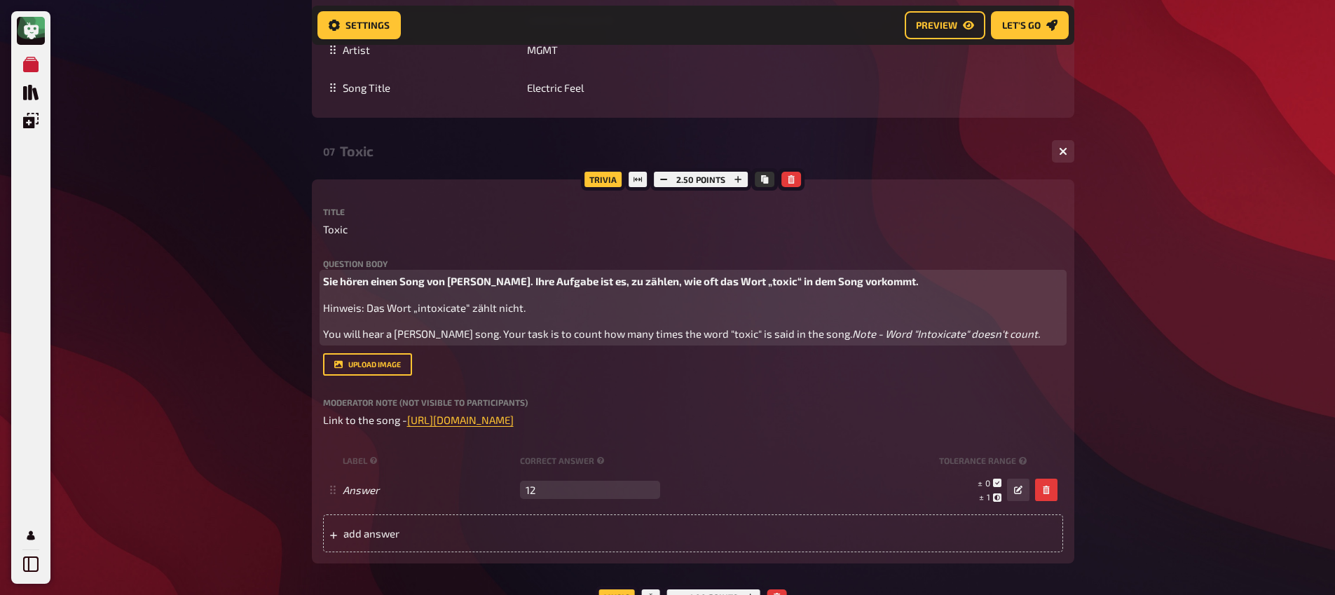
click at [324, 314] on span "Hinweis: Das Wort „intoxicate“ zählt nicht." at bounding box center [424, 307] width 203 height 13
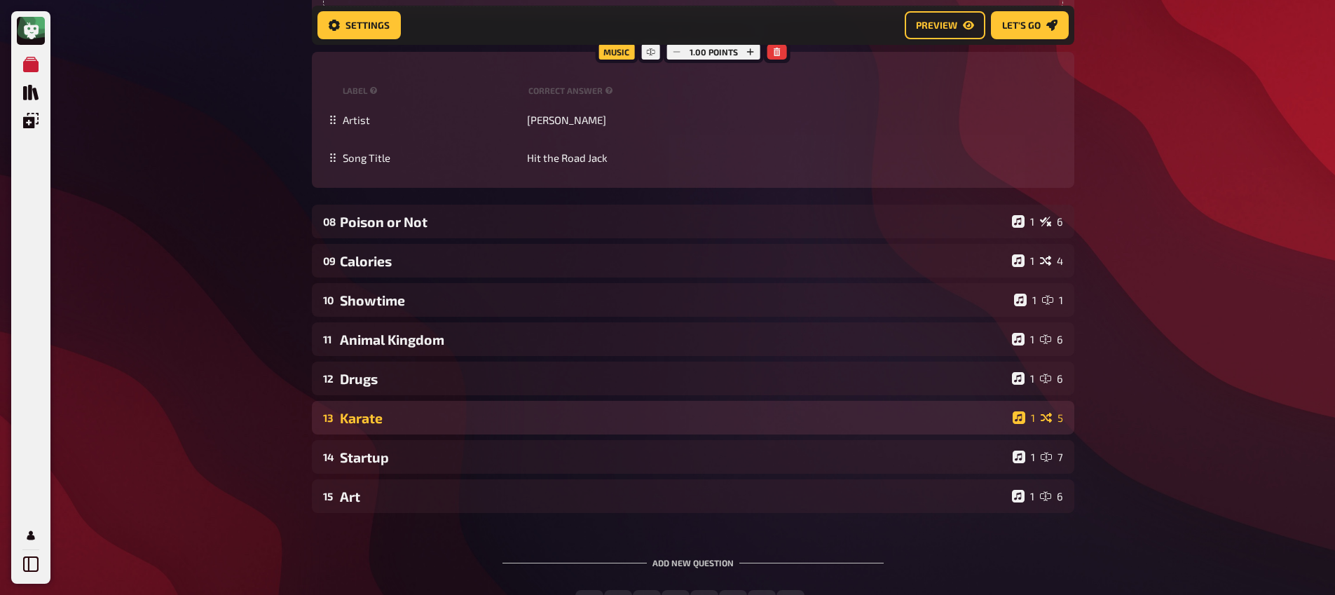
scroll to position [5894, 0]
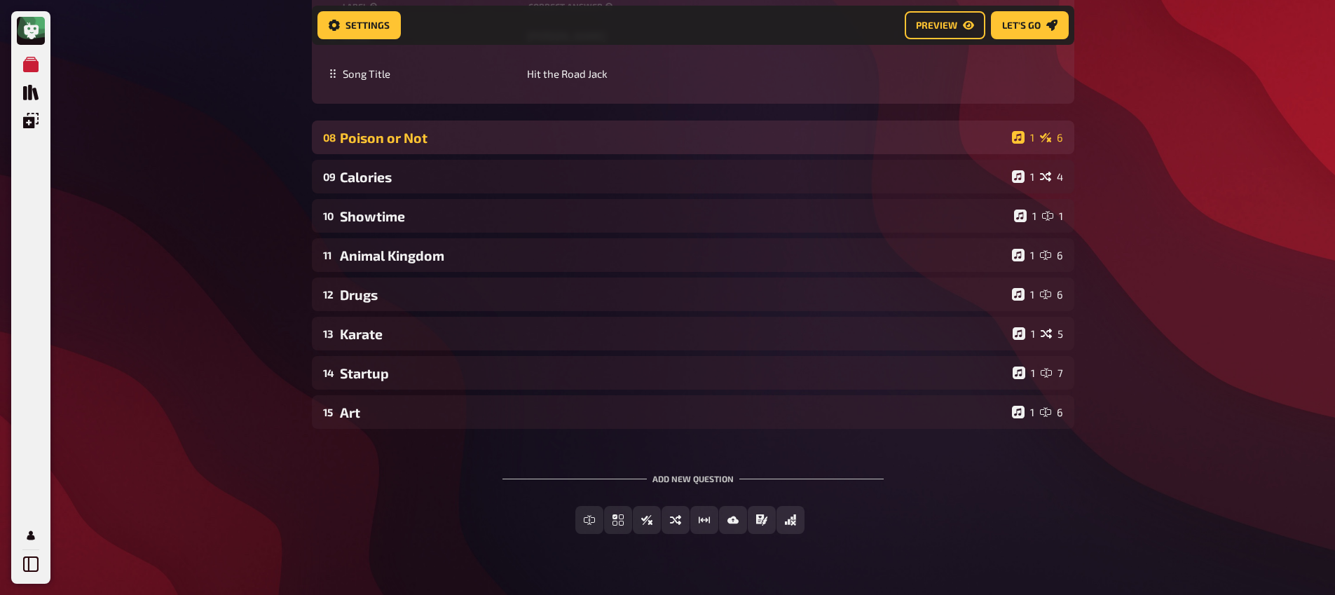
click at [451, 146] on div "Poison or Not" at bounding box center [673, 138] width 667 height 16
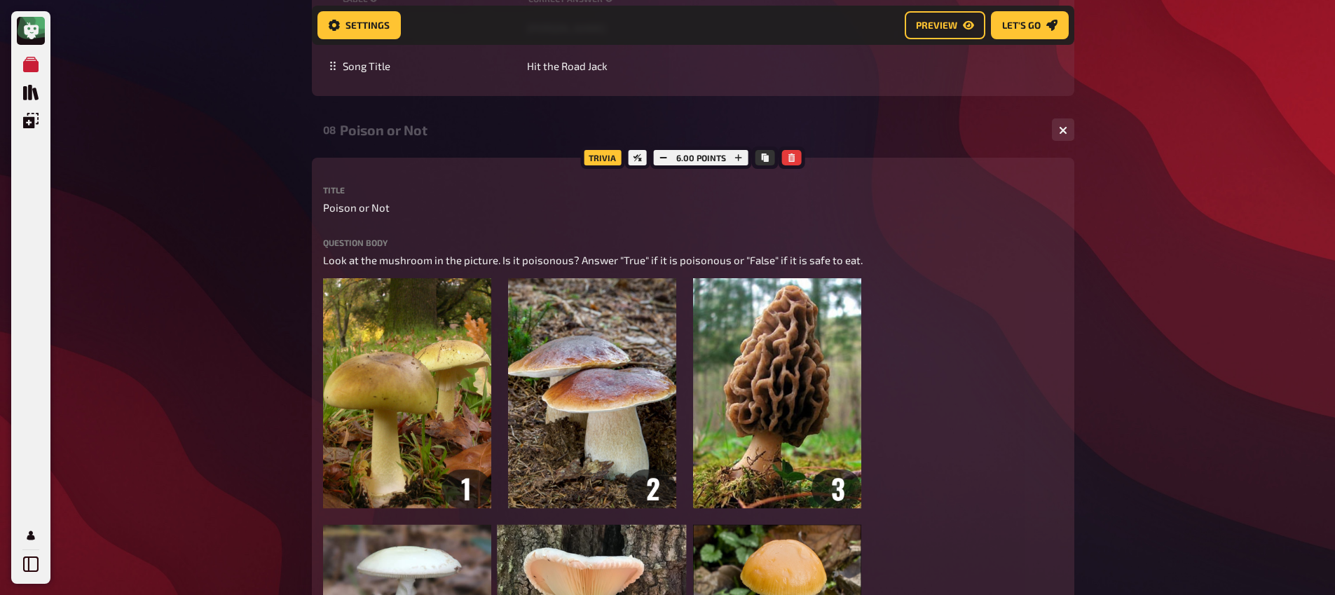
scroll to position [5917, 0]
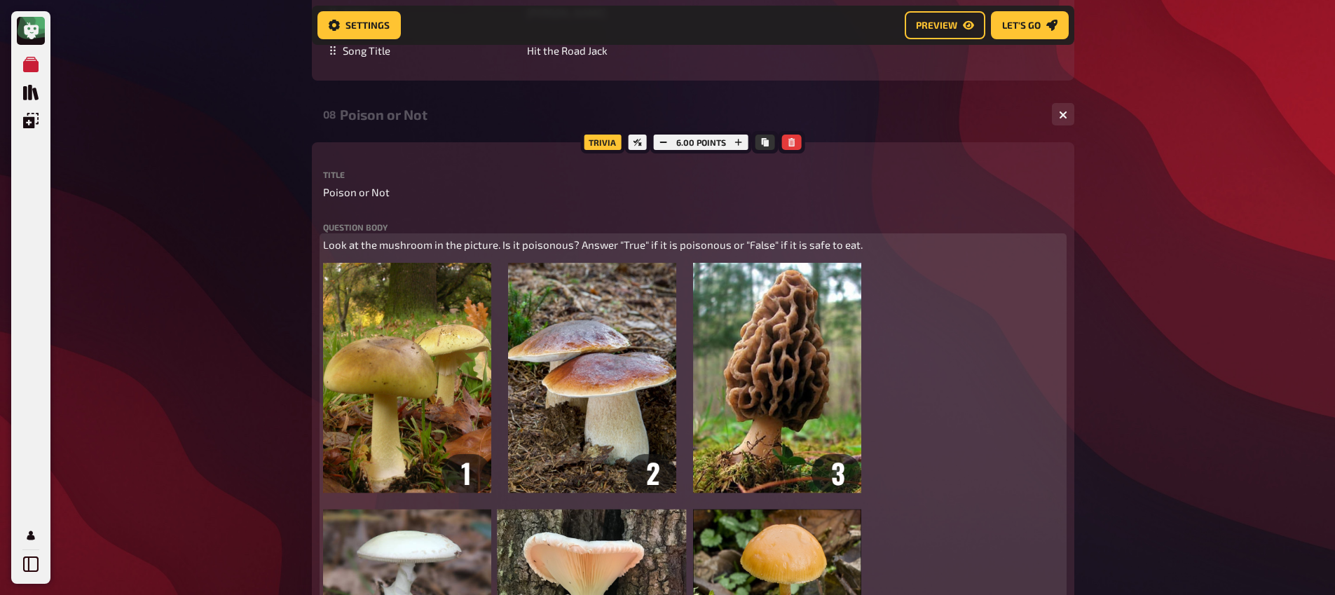
click at [435, 251] on span "Look at the mushroom in the picture. Is it poisonous? Answer "True" if it is po…" at bounding box center [593, 244] width 540 height 13
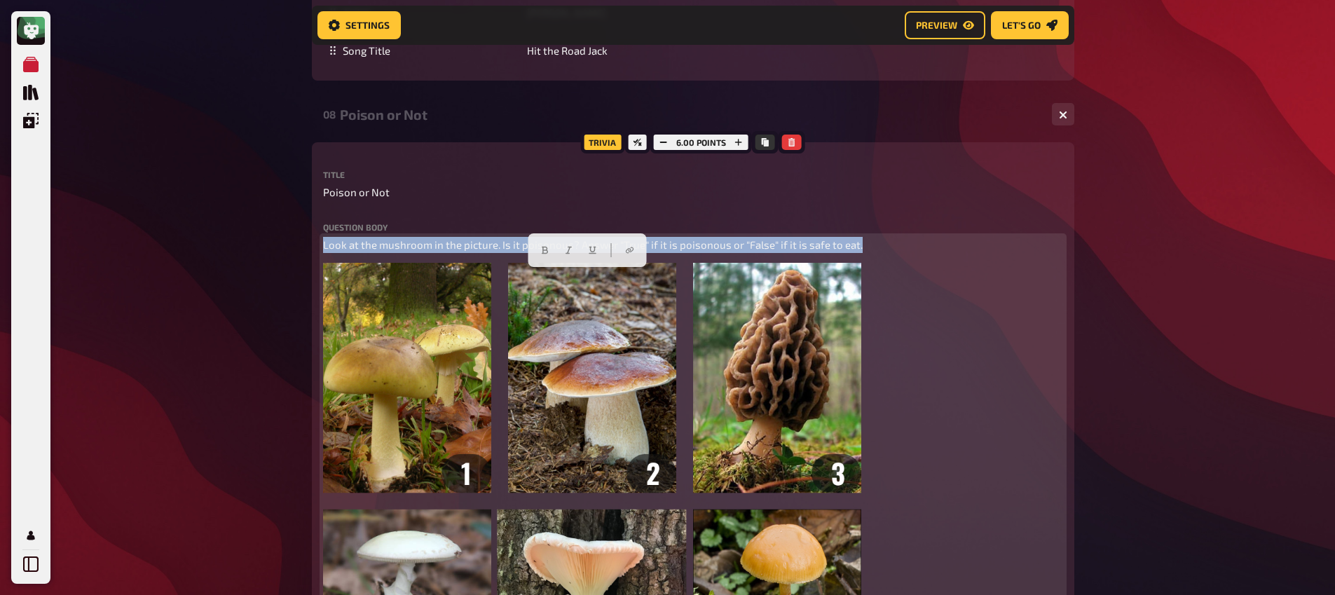
click at [435, 251] on span "Look at the mushroom in the picture. Is it poisonous? Answer "True" if it is po…" at bounding box center [593, 244] width 540 height 13
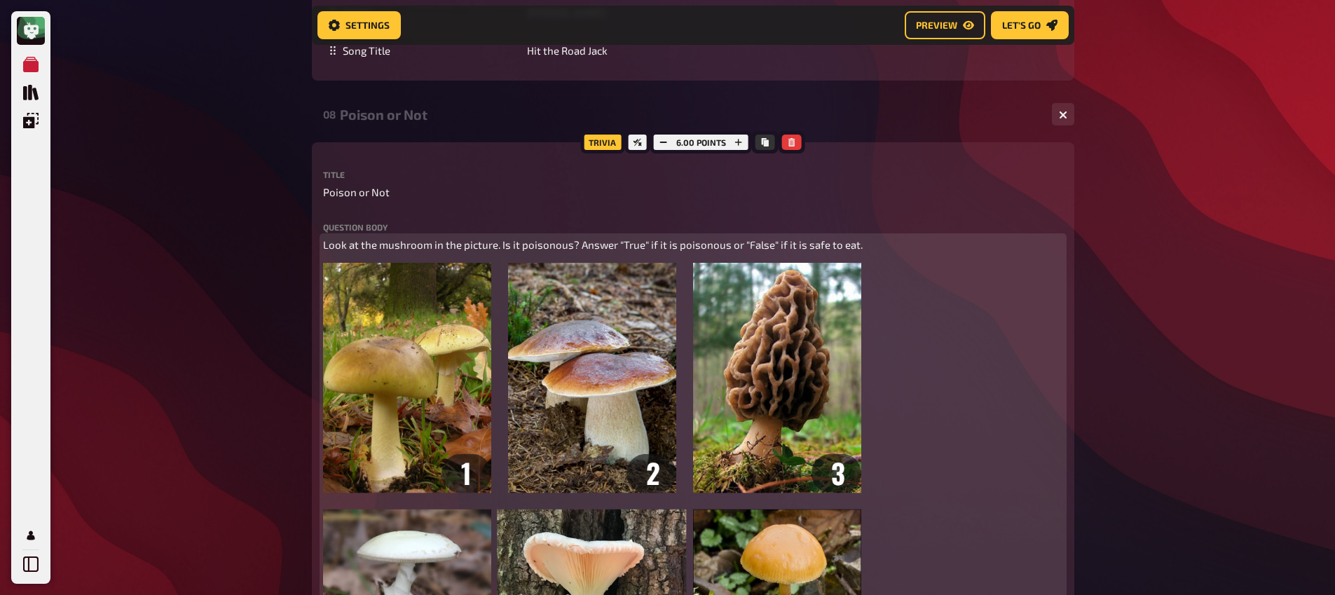
click at [325, 251] on span "Look at the mushroom in the picture. Is it poisonous? Answer "True" if it is po…" at bounding box center [593, 244] width 540 height 13
click at [327, 253] on p "Look at the mushroom in the picture. Is it poisonous? Answer "True" if it is po…" at bounding box center [693, 245] width 740 height 16
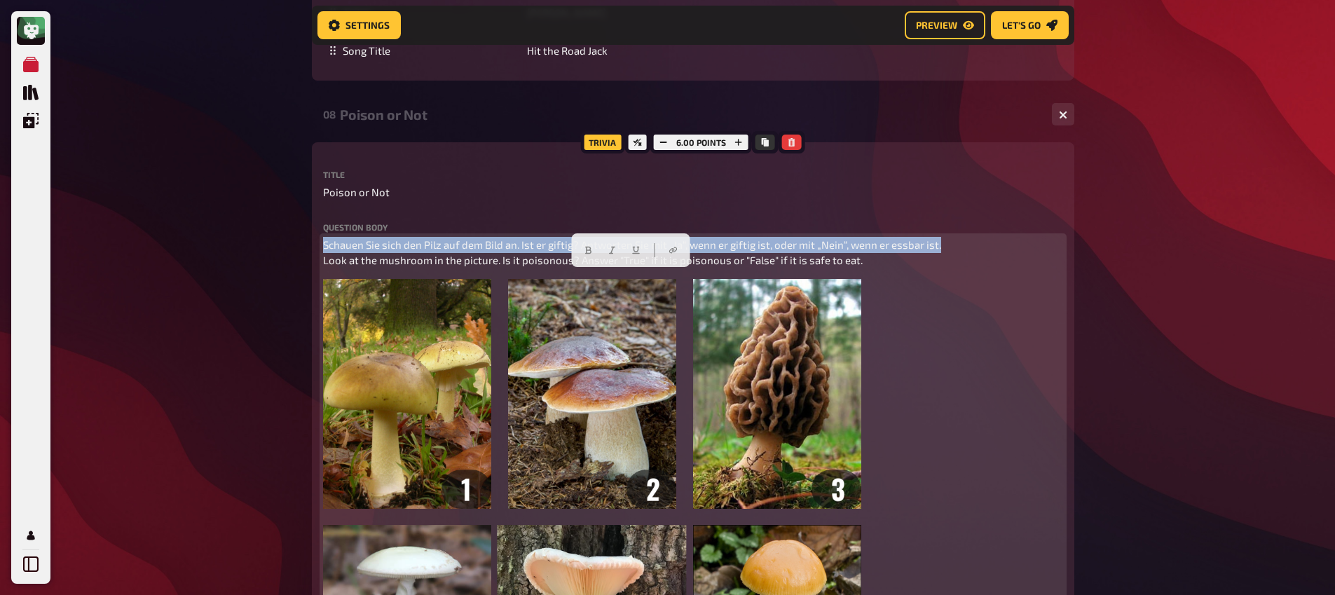
drag, startPoint x: 951, startPoint y: 274, endPoint x: 276, endPoint y: 251, distance: 675.5
click at [591, 253] on icon "button" at bounding box center [589, 250] width 8 height 8
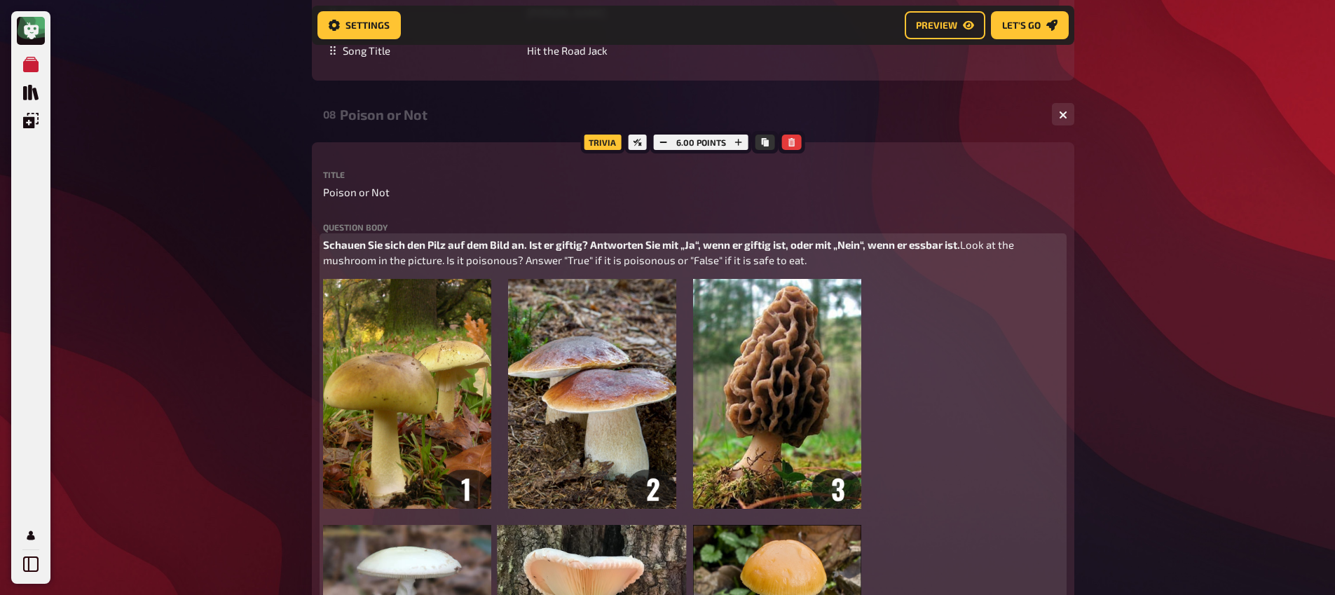
click at [698, 251] on span "Schauen Sie sich den Pilz auf dem Bild an. Ist er giftig? Antworten Sie mit „Ja…" at bounding box center [641, 244] width 637 height 13
click at [873, 251] on span "Schauen Sie sich den Pilz auf dem Bild an. Ist er giftig? Antworten Sie mit „Tr…" at bounding box center [647, 244] width 648 height 13
click at [897, 268] on p "Schauen Sie sich den Pilz auf dem Bild an. Ist er giftig? Antworten Sie mit „Tr…" at bounding box center [693, 253] width 740 height 32
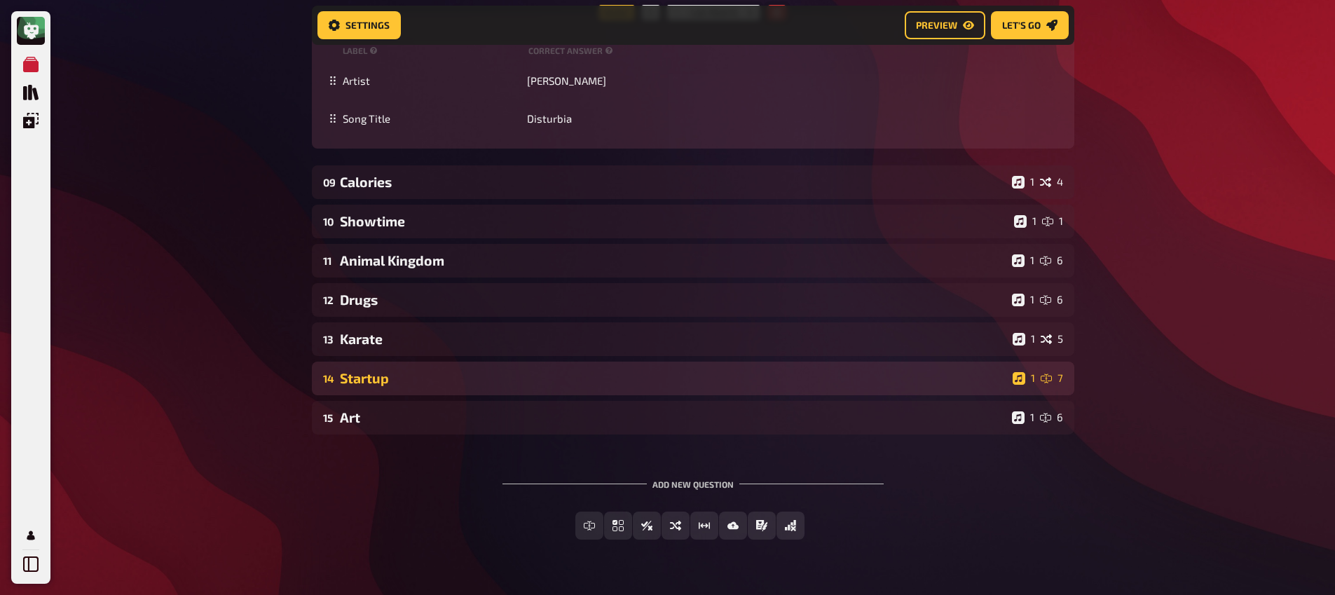
scroll to position [7229, 0]
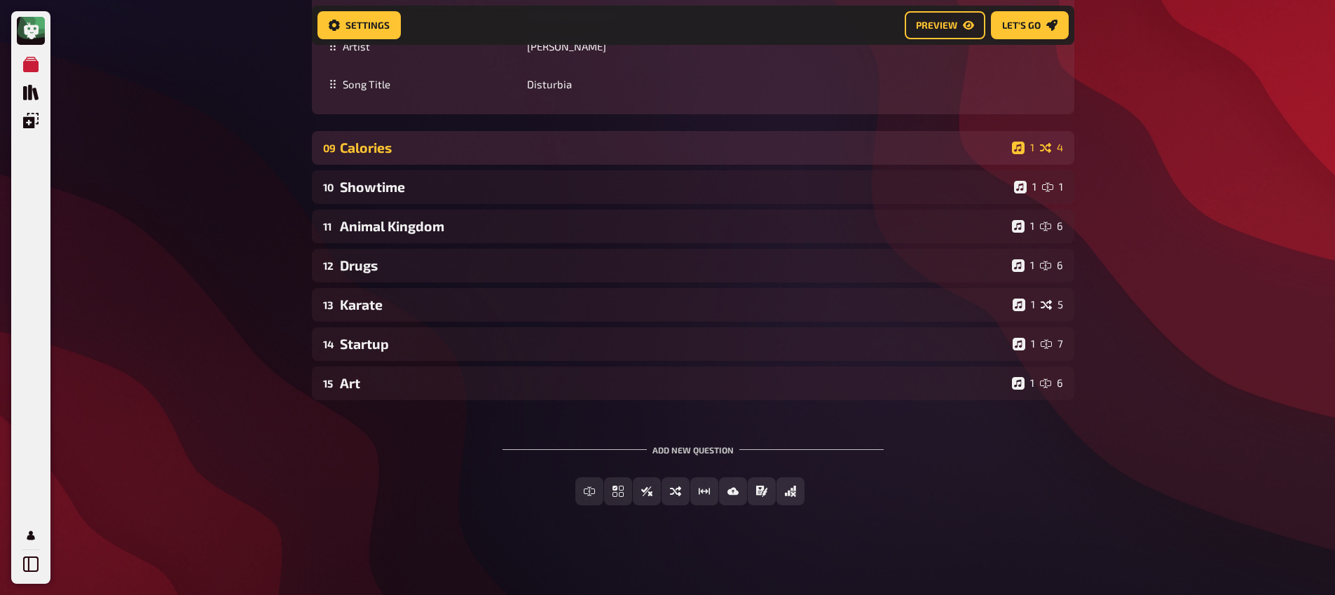
click at [451, 156] on div "Calories" at bounding box center [673, 148] width 667 height 16
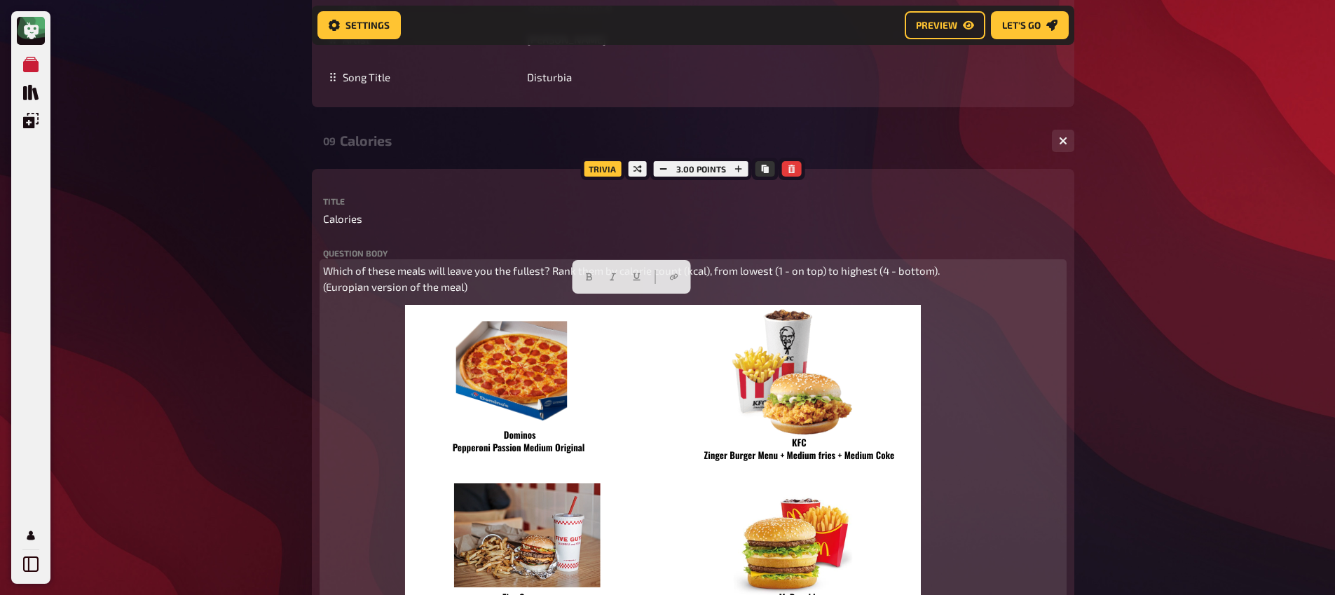
drag, startPoint x: 477, startPoint y: 324, endPoint x: 315, endPoint y: 299, distance: 164.6
click at [327, 293] on span "Which of these meals will leave you the fullest? Rank them by calorie count (kc…" at bounding box center [632, 278] width 619 height 29
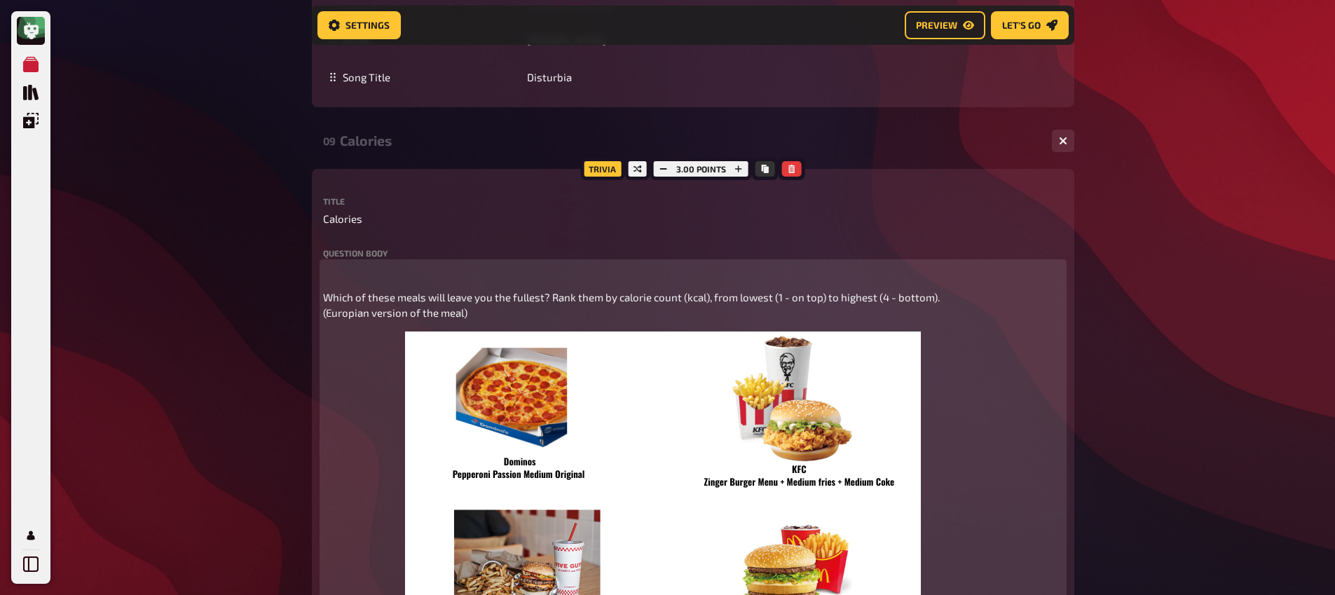
click at [339, 279] on p "﻿" at bounding box center [693, 271] width 740 height 16
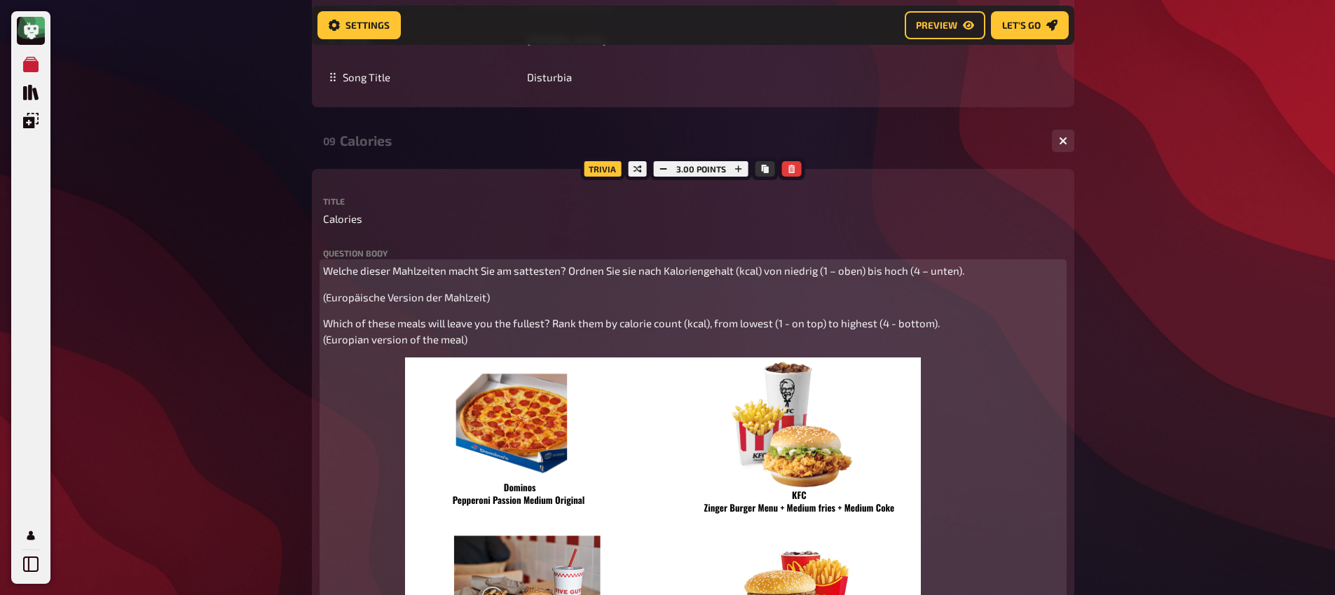
click at [323, 304] on span "(Europäische Version der Mahlzeit)" at bounding box center [406, 297] width 167 height 13
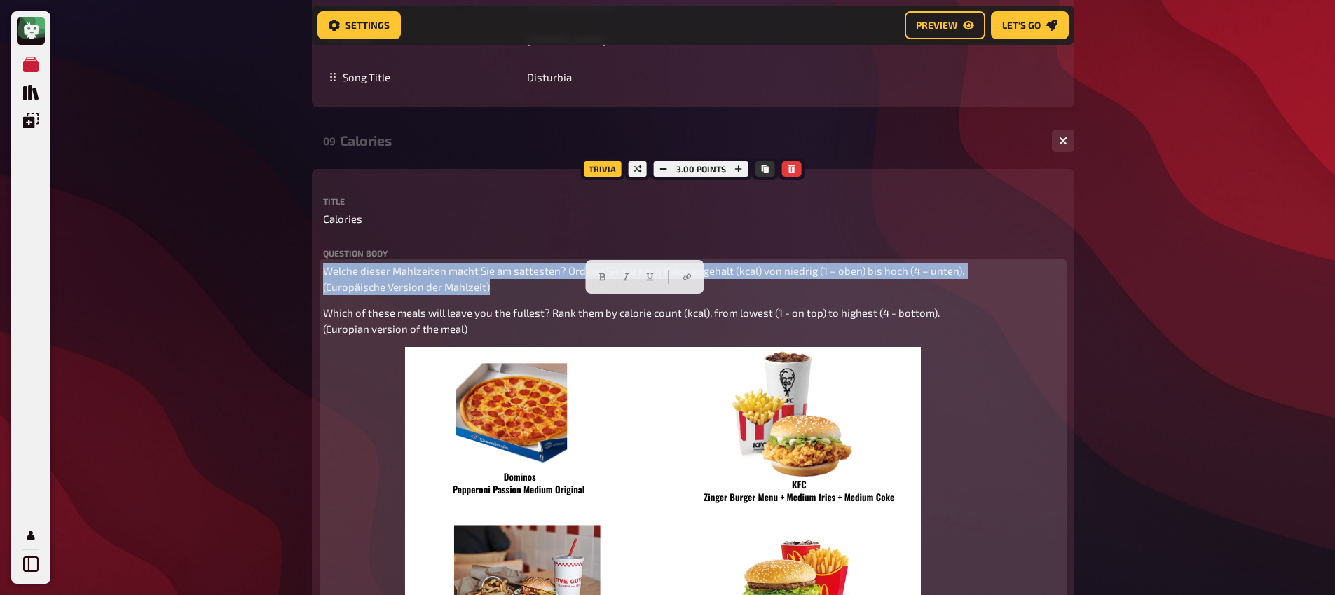
drag, startPoint x: 505, startPoint y: 322, endPoint x: 254, endPoint y: 283, distance: 253.3
drag, startPoint x: 605, startPoint y: 282, endPoint x: 582, endPoint y: 280, distance: 23.2
click at [605, 281] on button "button" at bounding box center [602, 277] width 22 height 22
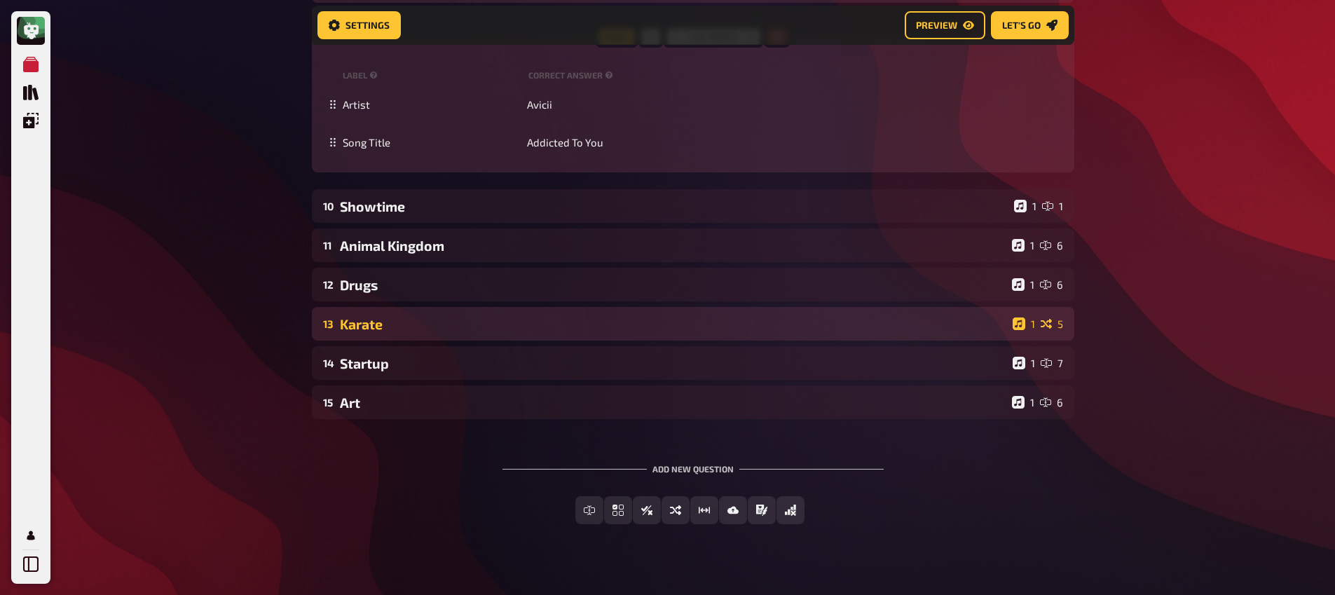
scroll to position [8389, 0]
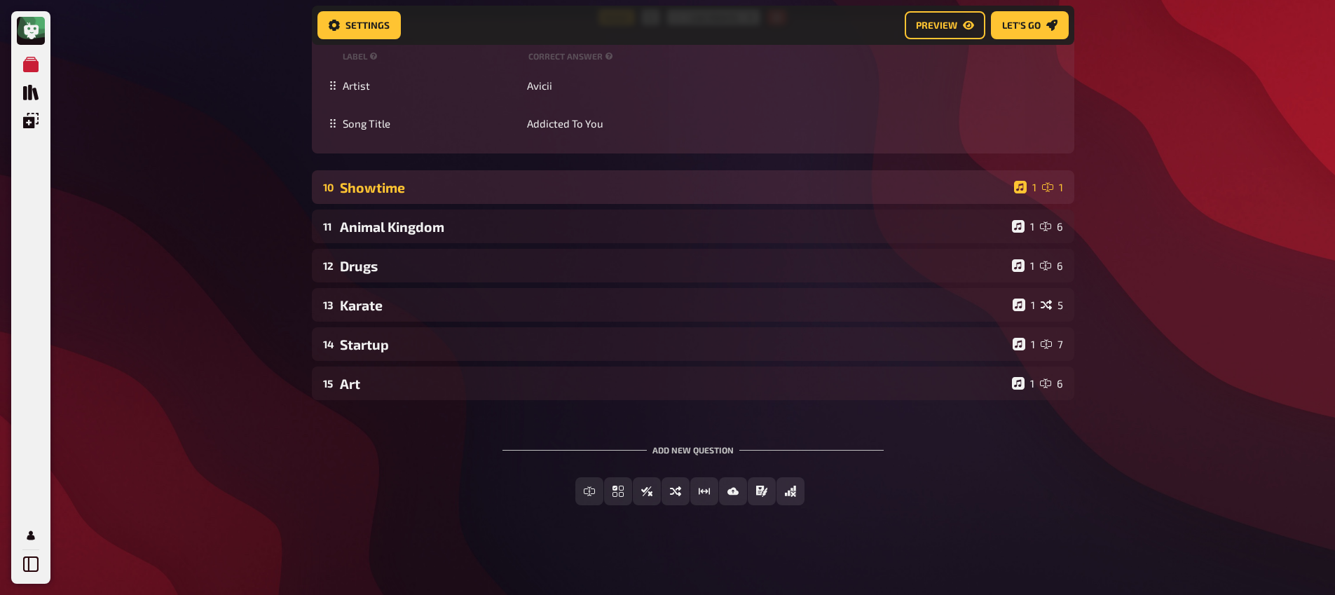
click at [417, 204] on div "10 Showtime 1 1" at bounding box center [693, 187] width 763 height 34
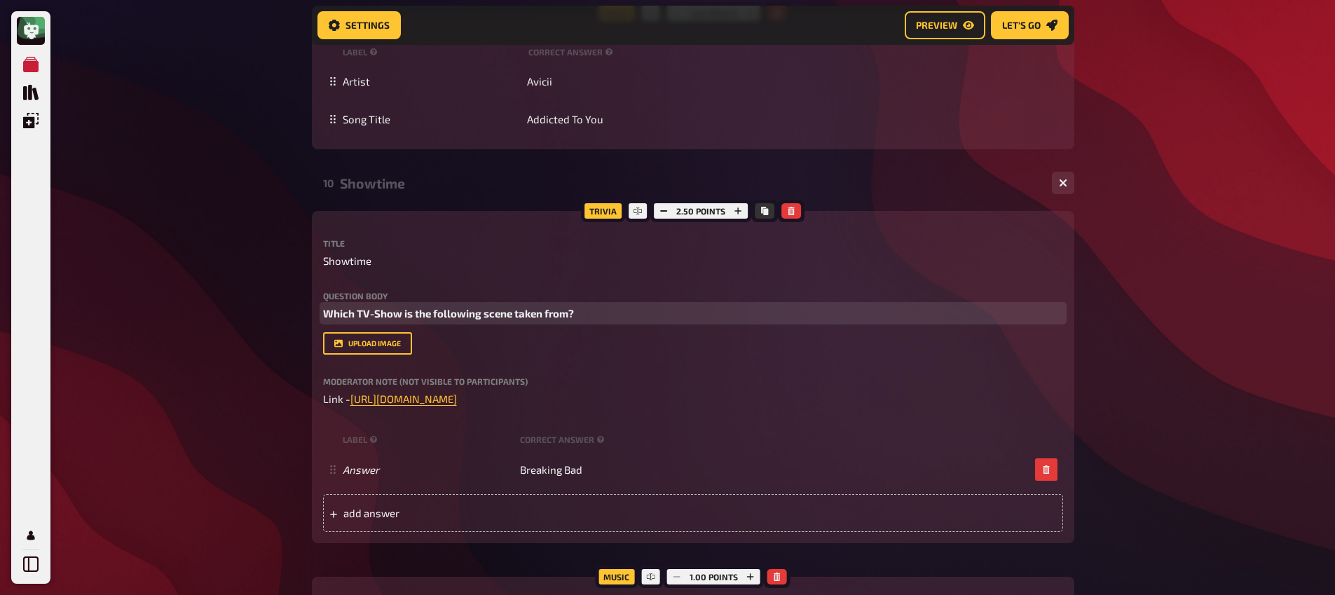
click at [405, 320] on span "Which TV-Show is the following scene taken from?" at bounding box center [448, 313] width 251 height 13
click at [323, 320] on span "Which TV-Show is the following scene taken from?" at bounding box center [448, 313] width 251 height 13
click at [374, 320] on span "Which TV-Show is the following scene taken from?" at bounding box center [448, 313] width 251 height 13
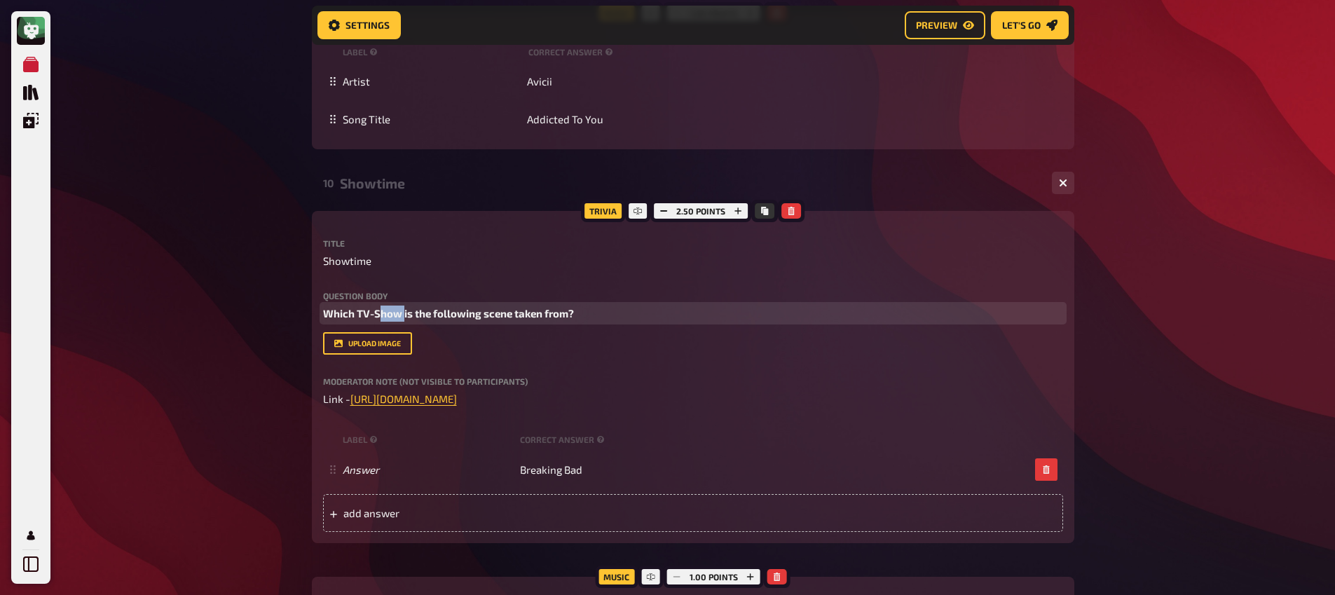
click at [374, 320] on span "Which TV-Show is the following scene taken from?" at bounding box center [448, 313] width 251 height 13
click at [409, 352] on button "button" at bounding box center [406, 350] width 22 height 22
click at [367, 322] on p "Which TV-Show is the following scene taken from?" at bounding box center [693, 314] width 740 height 16
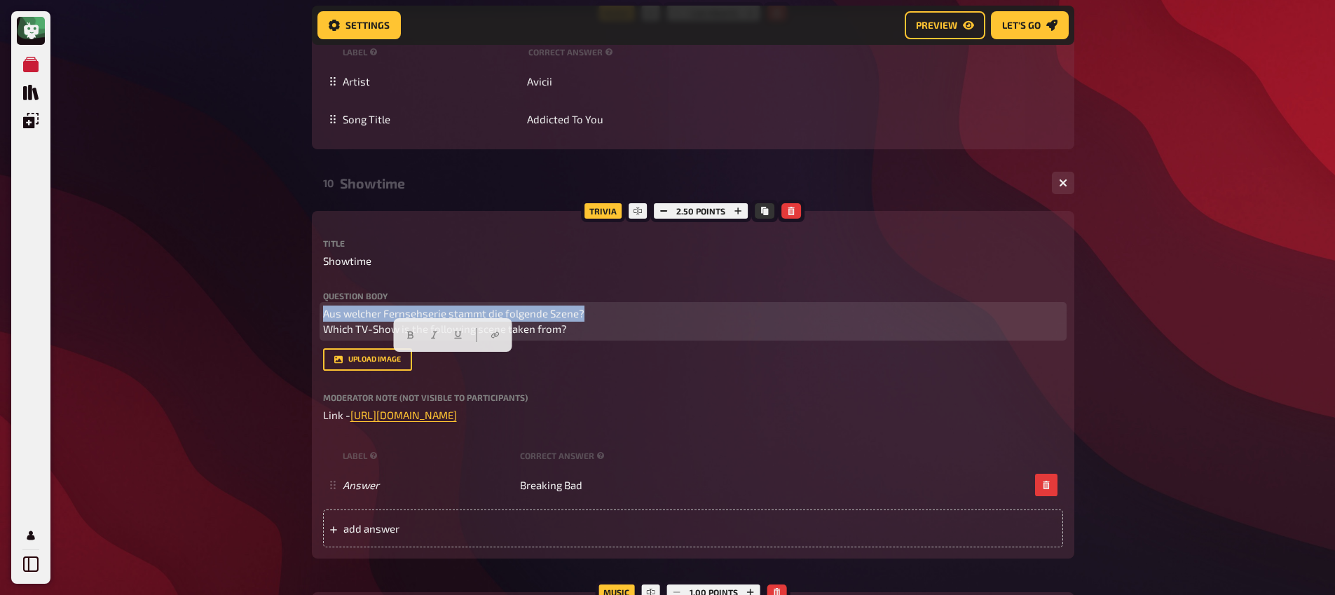
drag, startPoint x: 587, startPoint y: 367, endPoint x: 320, endPoint y: 351, distance: 267.6
click at [320, 351] on div "Trivia 2.50 points Title Showtime Question body Aus welcher Fernsehserie stammt…" at bounding box center [693, 385] width 763 height 348
click at [411, 338] on icon "button" at bounding box center [410, 335] width 8 height 8
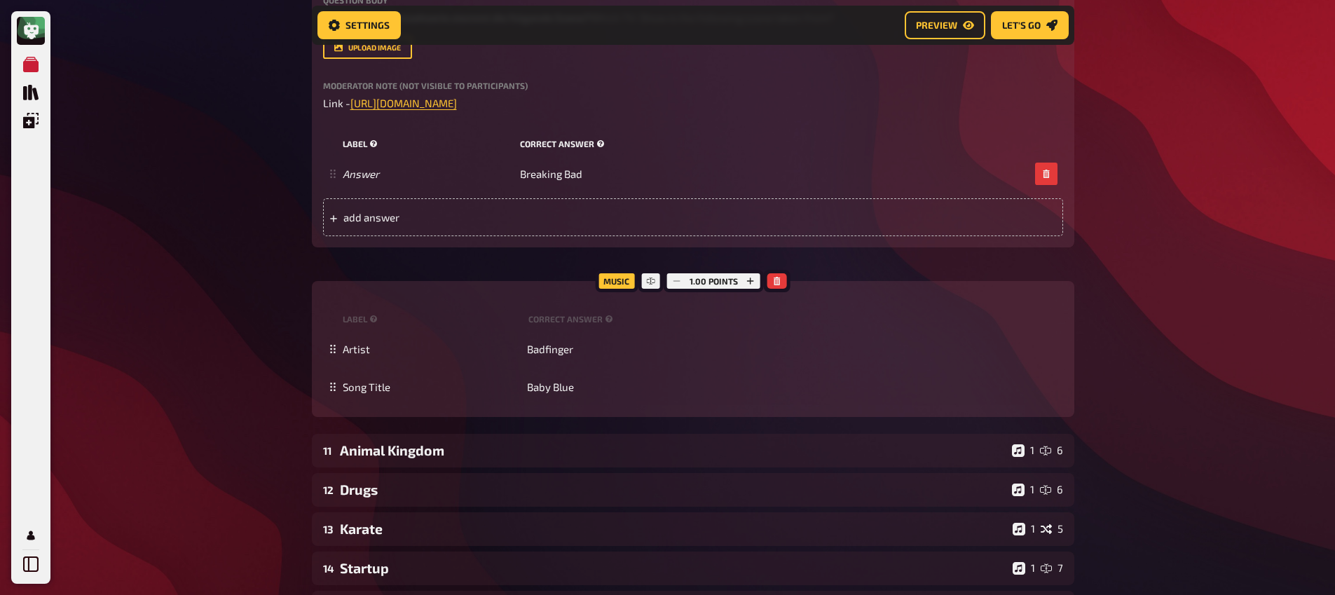
scroll to position [8686, 0]
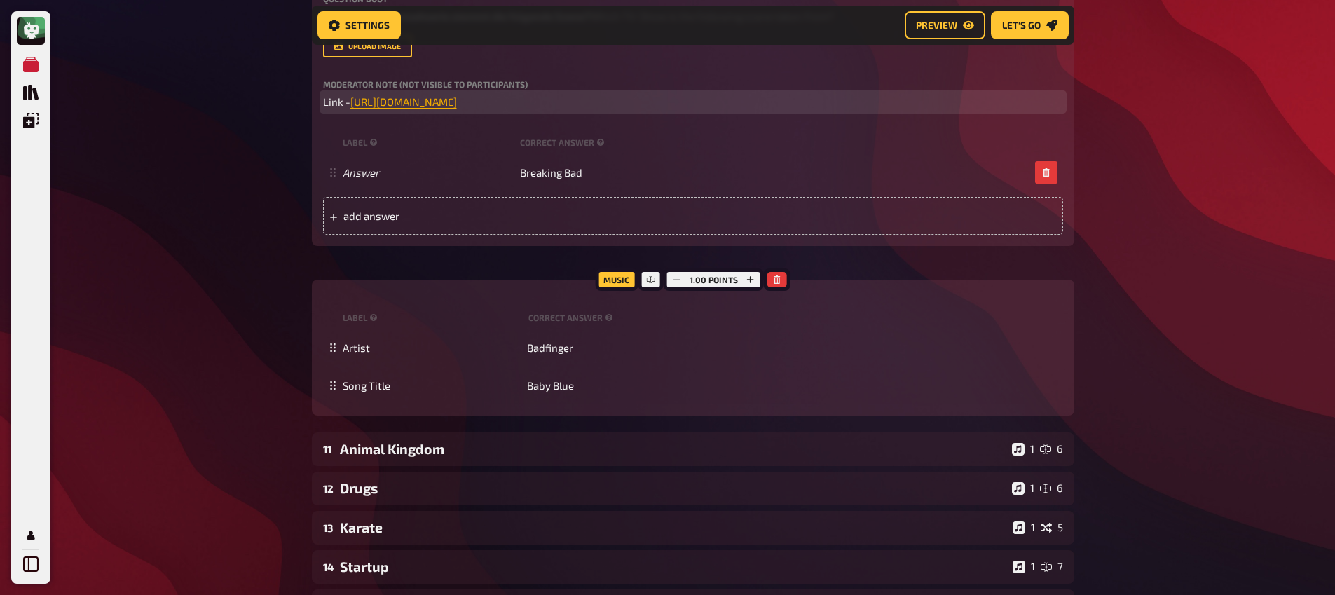
click at [457, 108] on span "[URL][DOMAIN_NAME]" at bounding box center [404, 101] width 107 height 13
click at [471, 137] on icon "button" at bounding box center [470, 139] width 8 height 8
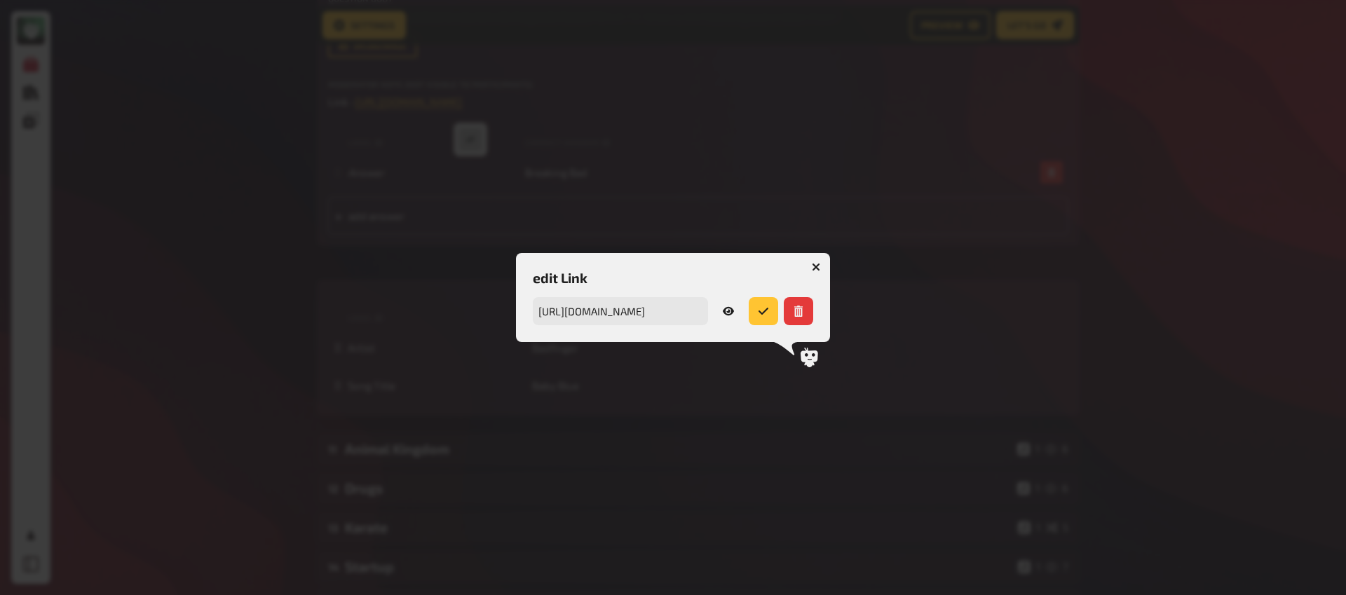
click at [724, 308] on icon at bounding box center [728, 311] width 11 height 8
drag, startPoint x: 818, startPoint y: 261, endPoint x: 710, endPoint y: 239, distance: 110.1
click at [817, 261] on button "button" at bounding box center [816, 267] width 22 height 22
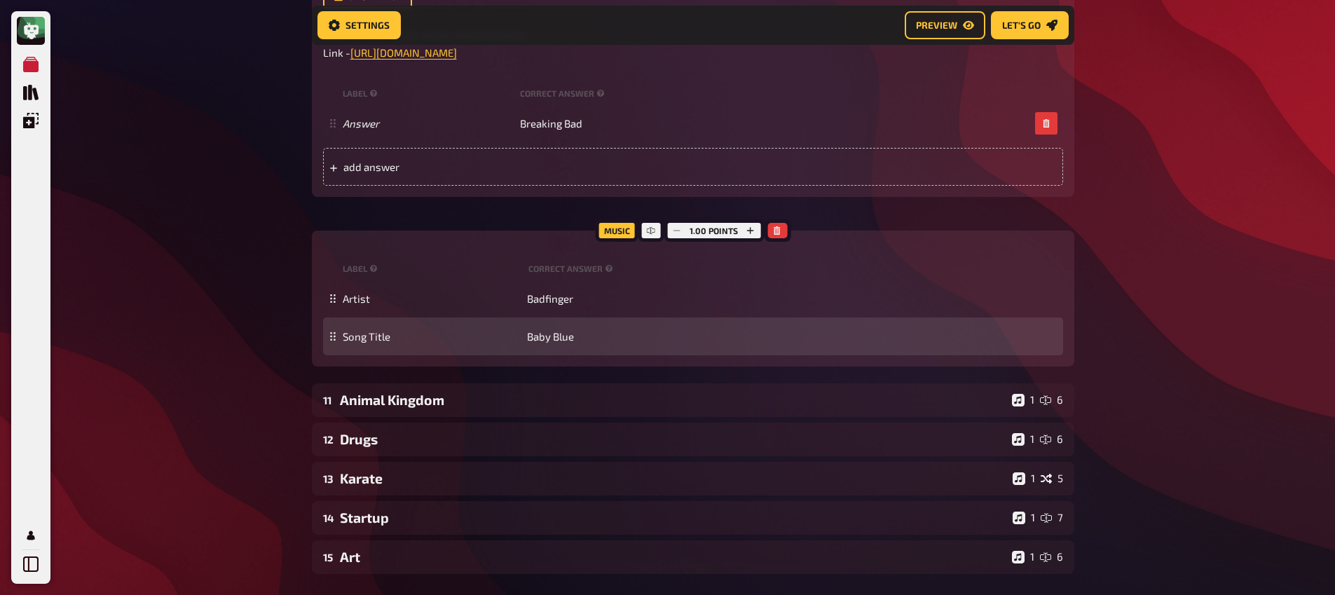
scroll to position [8813, 0]
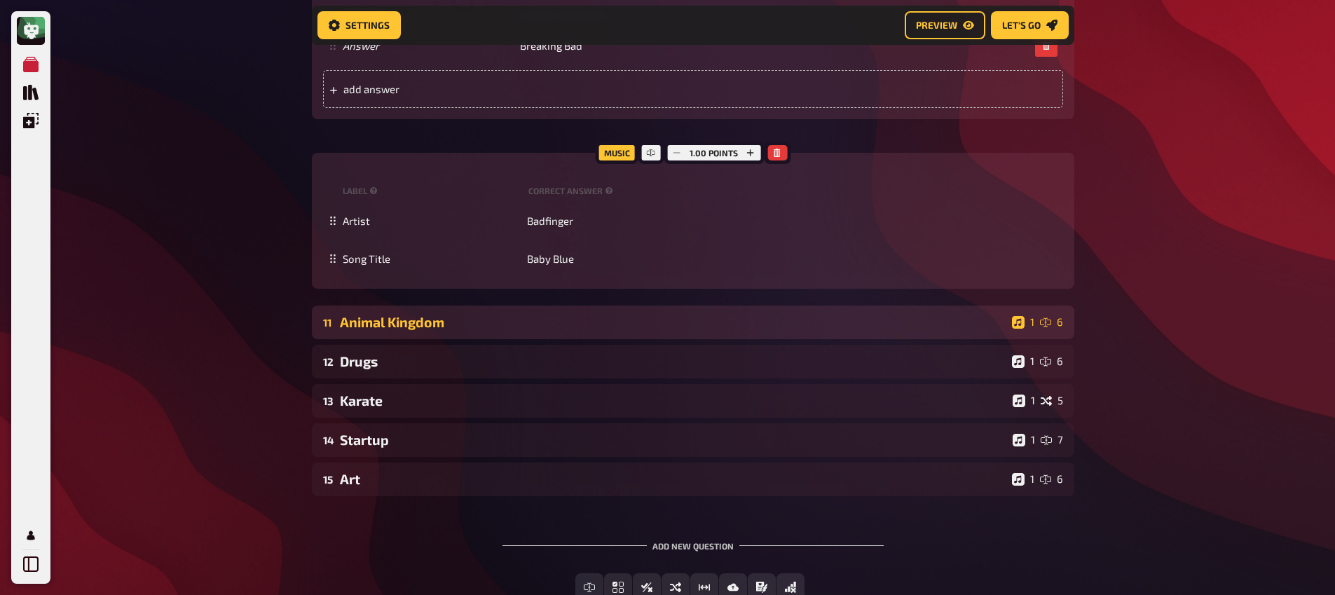
click at [419, 330] on div "Animal Kingdom" at bounding box center [673, 322] width 667 height 16
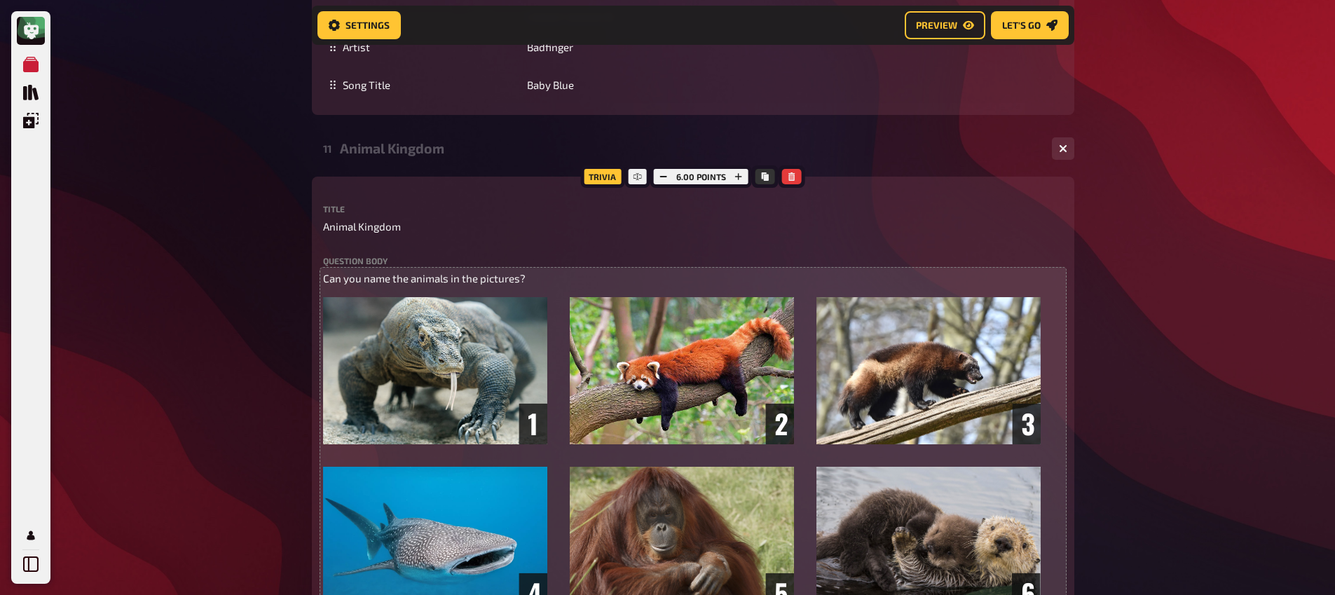
scroll to position [9096, 0]
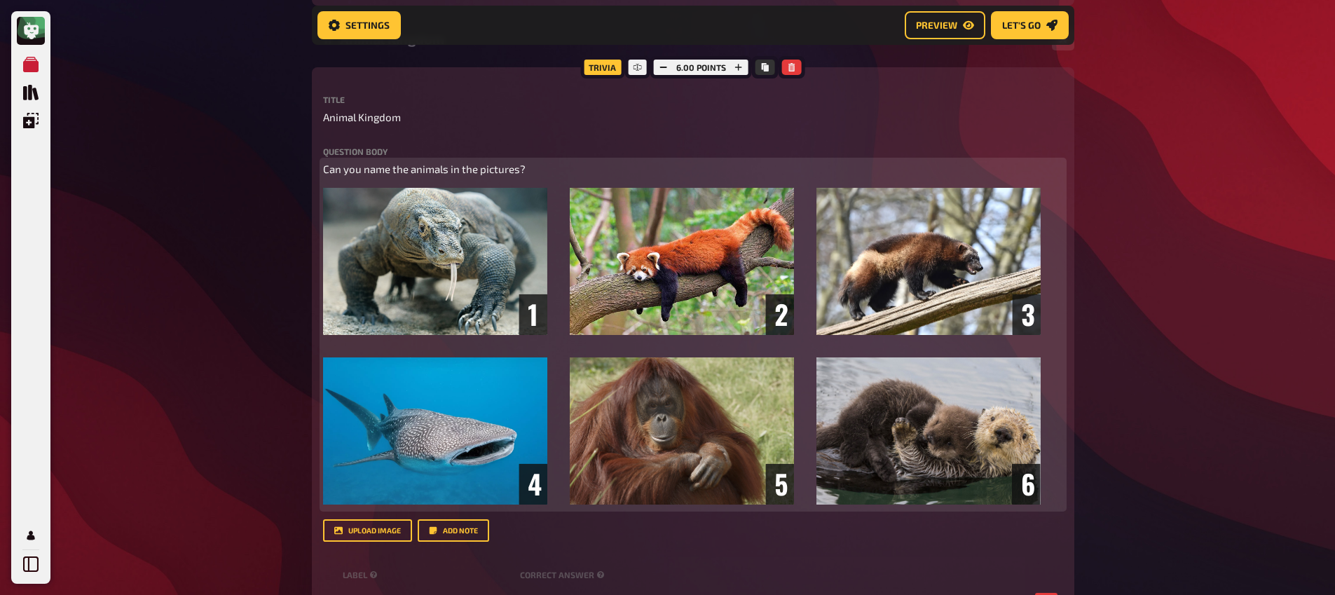
click at [410, 175] on span "Can you name the animals in the pictures?" at bounding box center [424, 169] width 203 height 13
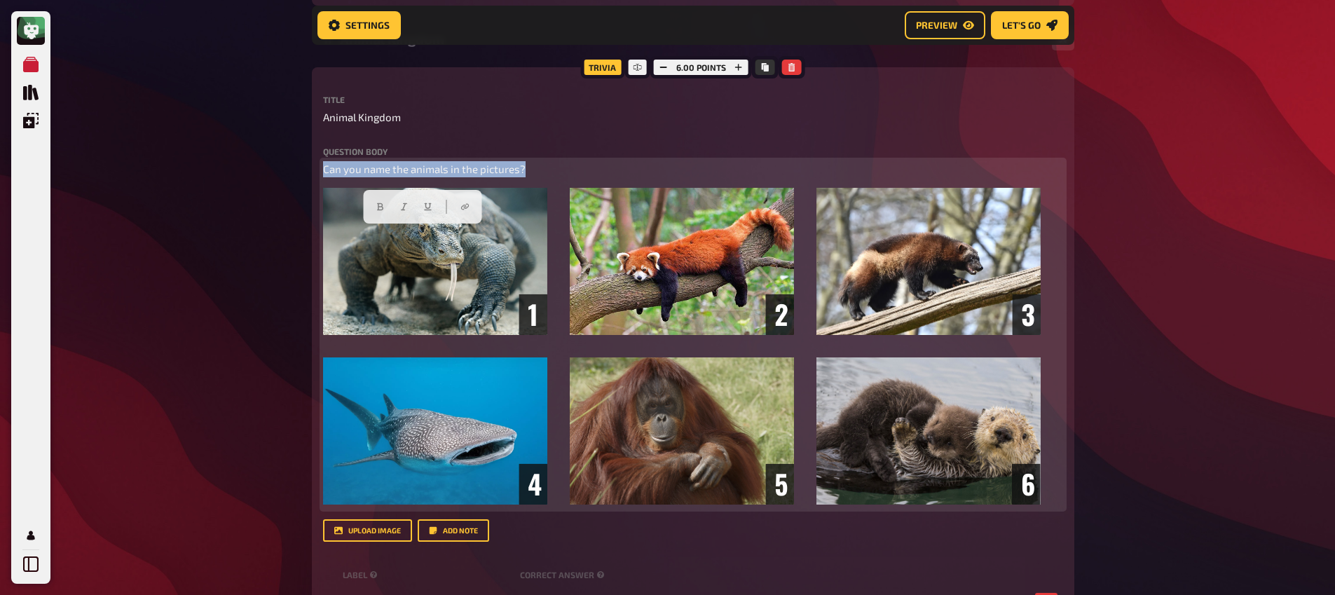
click at [326, 175] on span "Can you name the animals in the pictures?" at bounding box center [424, 169] width 203 height 13
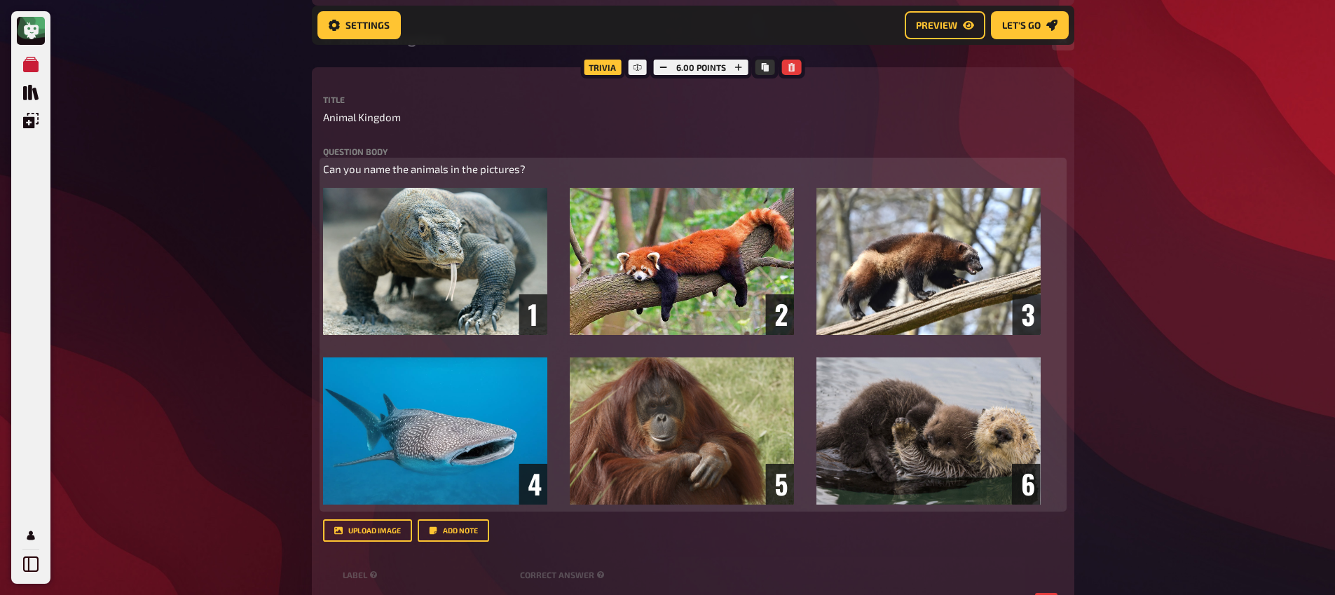
click at [332, 177] on p "Can you name the animals in the pictures?" at bounding box center [693, 169] width 740 height 16
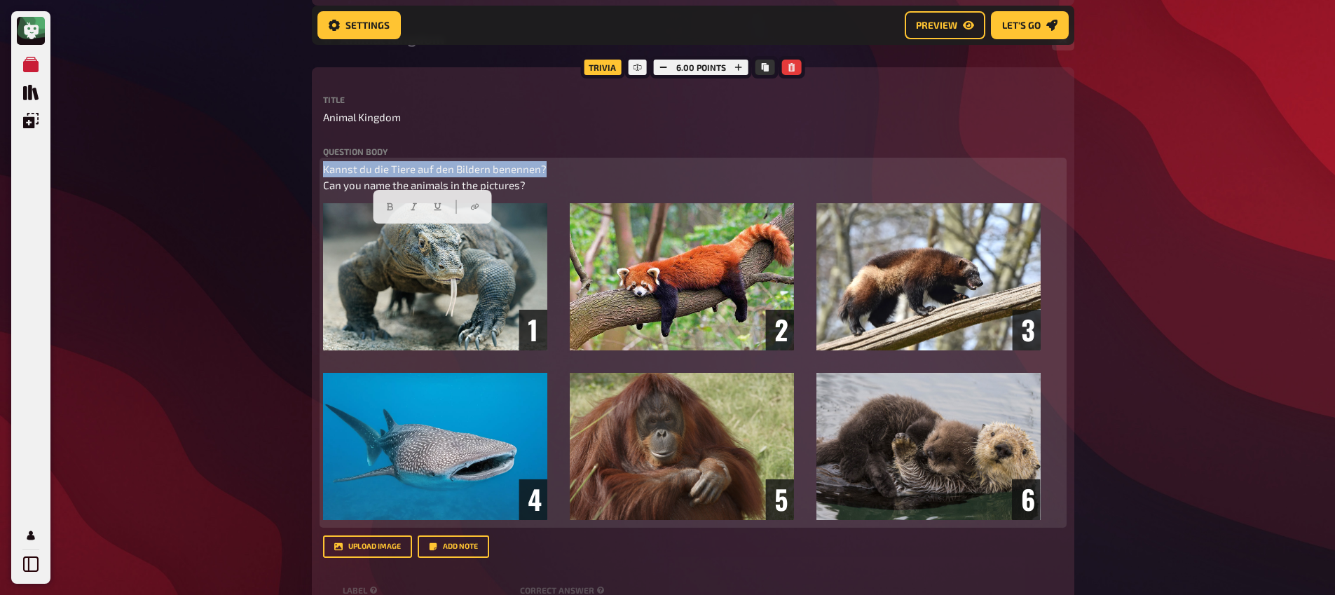
drag, startPoint x: 519, startPoint y: 231, endPoint x: 317, endPoint y: 223, distance: 202.1
click at [317, 223] on div "Trivia 6.00 points Title Animal Kingdom Question body Kannst du die Tiere auf d…" at bounding box center [693, 475] width 763 height 816
click at [389, 208] on icon "button" at bounding box center [390, 207] width 8 height 8
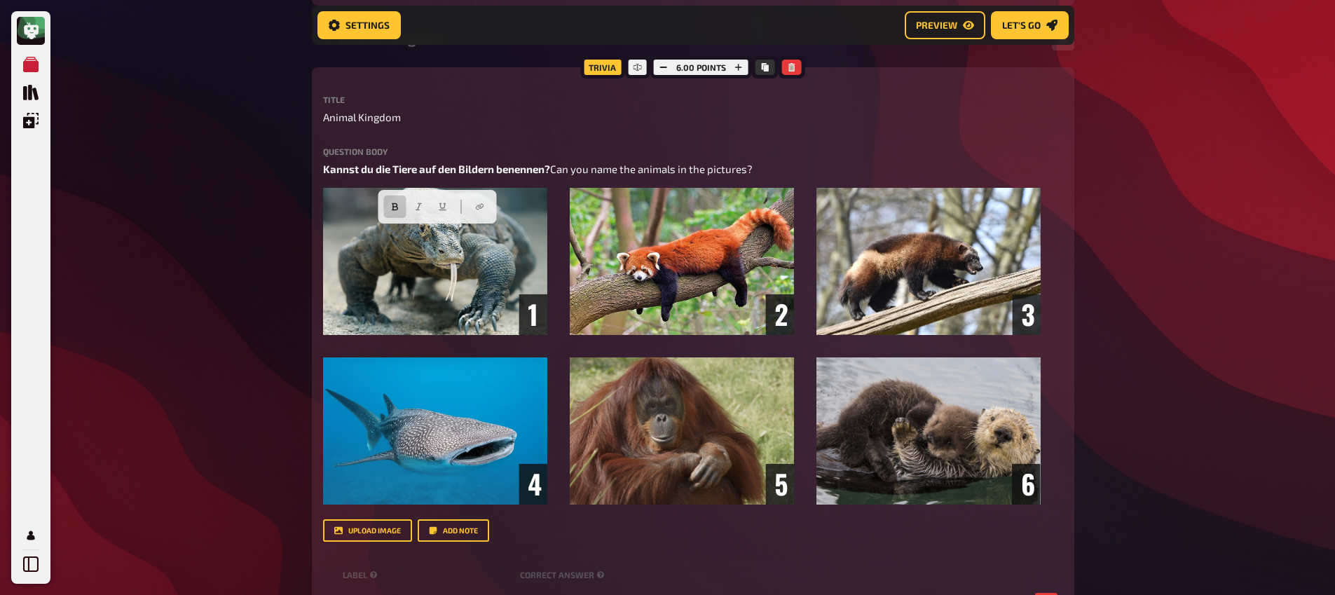
drag, startPoint x: 280, startPoint y: 234, endPoint x: 288, endPoint y: 238, distance: 8.5
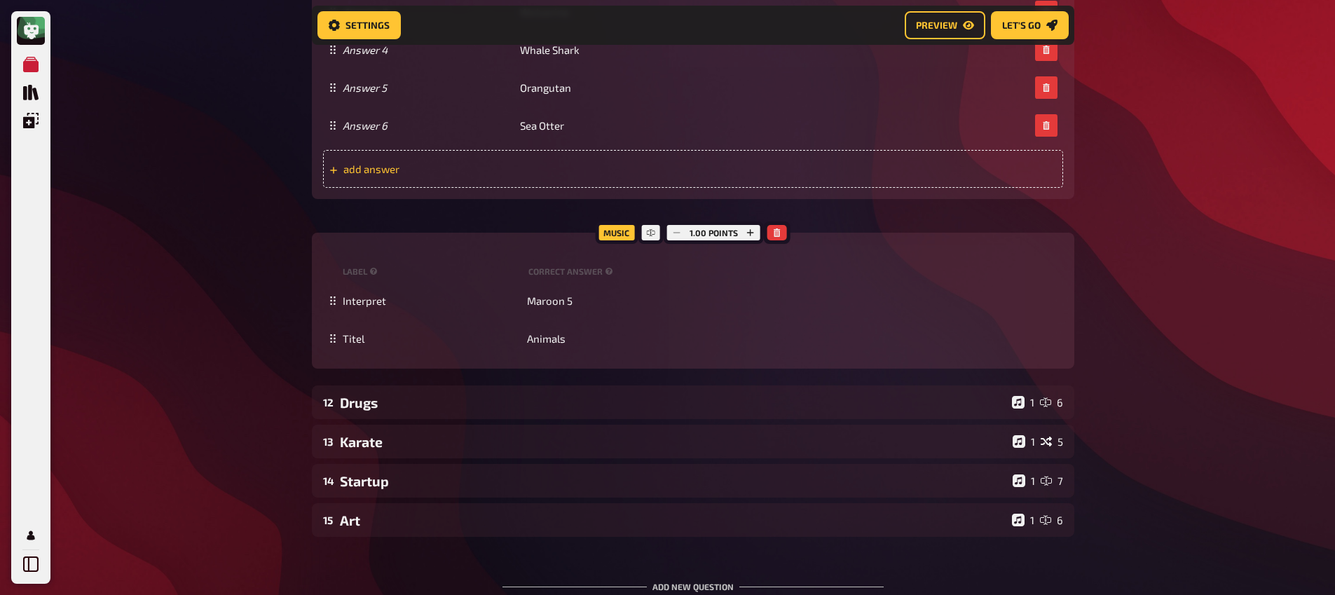
scroll to position [9814, 0]
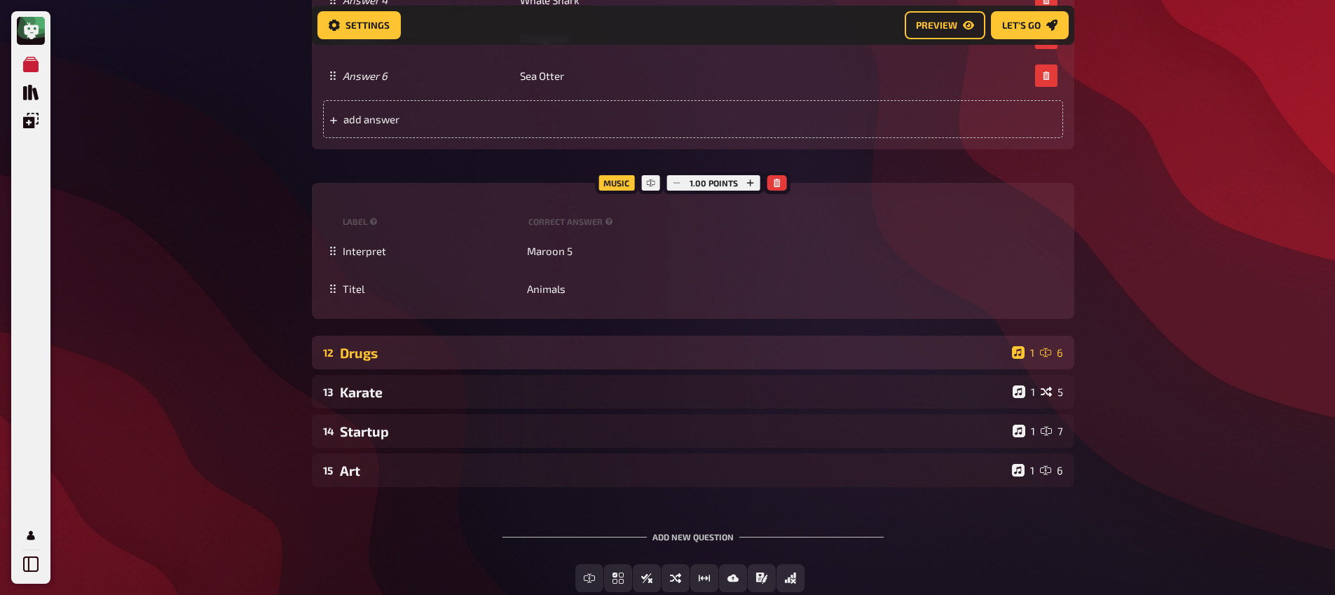
click at [390, 361] on div "Drugs" at bounding box center [673, 353] width 667 height 16
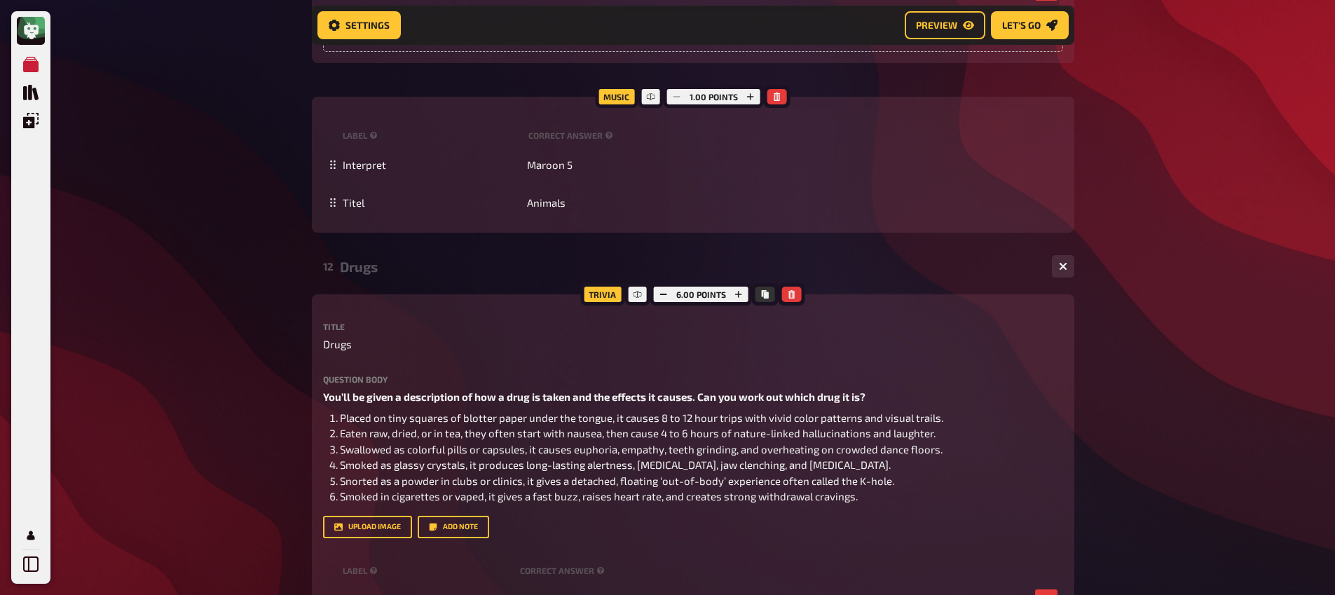
scroll to position [10118, 0]
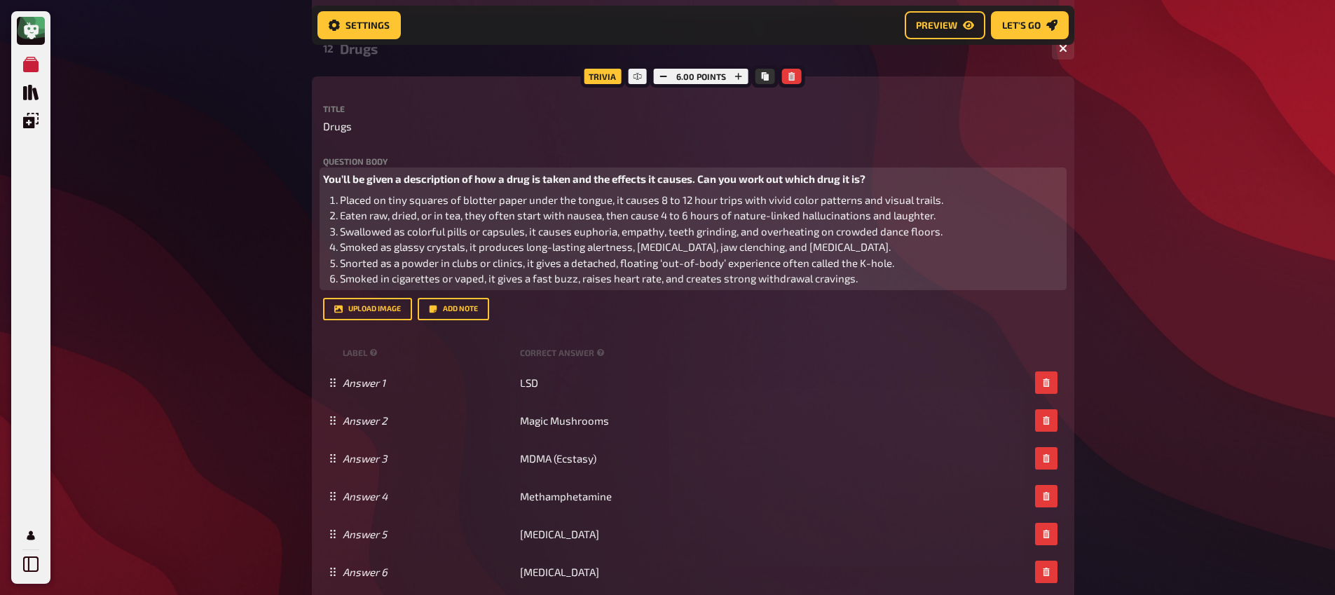
click at [435, 285] on span "Smoked in cigarettes or vaped, it gives a fast buzz, raises heart rate, and cre…" at bounding box center [599, 278] width 518 height 13
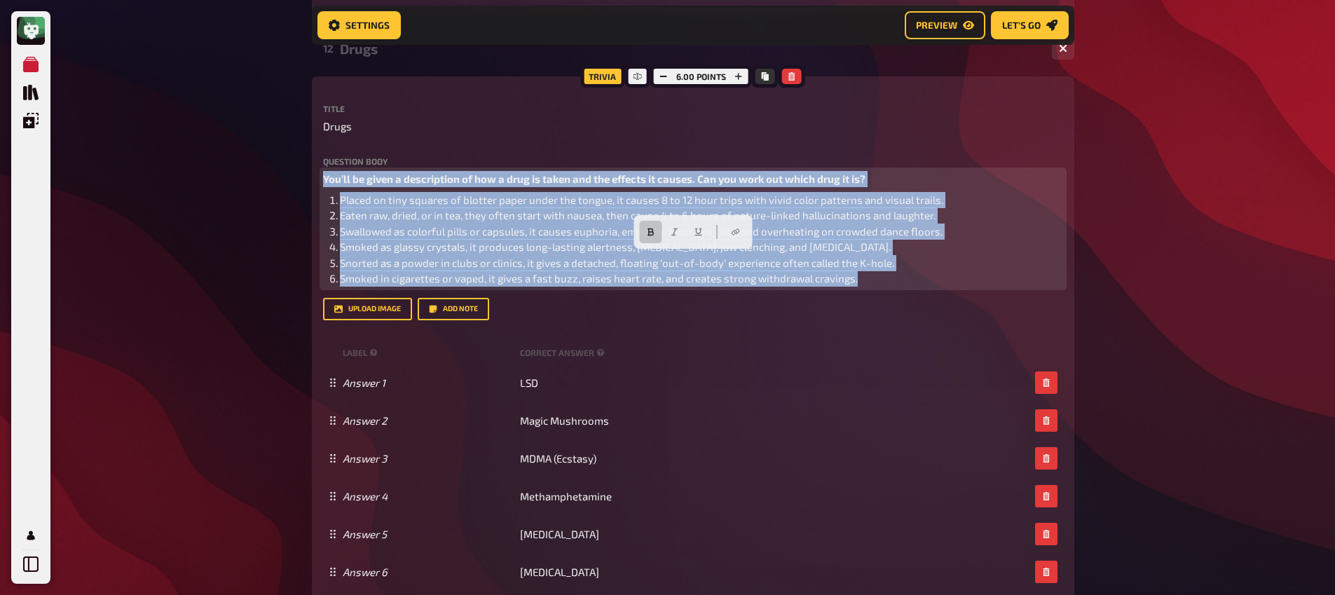
drag, startPoint x: 911, startPoint y: 365, endPoint x: 309, endPoint y: 259, distance: 611.5
click at [323, 185] on span "You’ll be given a description of how a drug is taken and the effects it causes.…" at bounding box center [594, 178] width 543 height 13
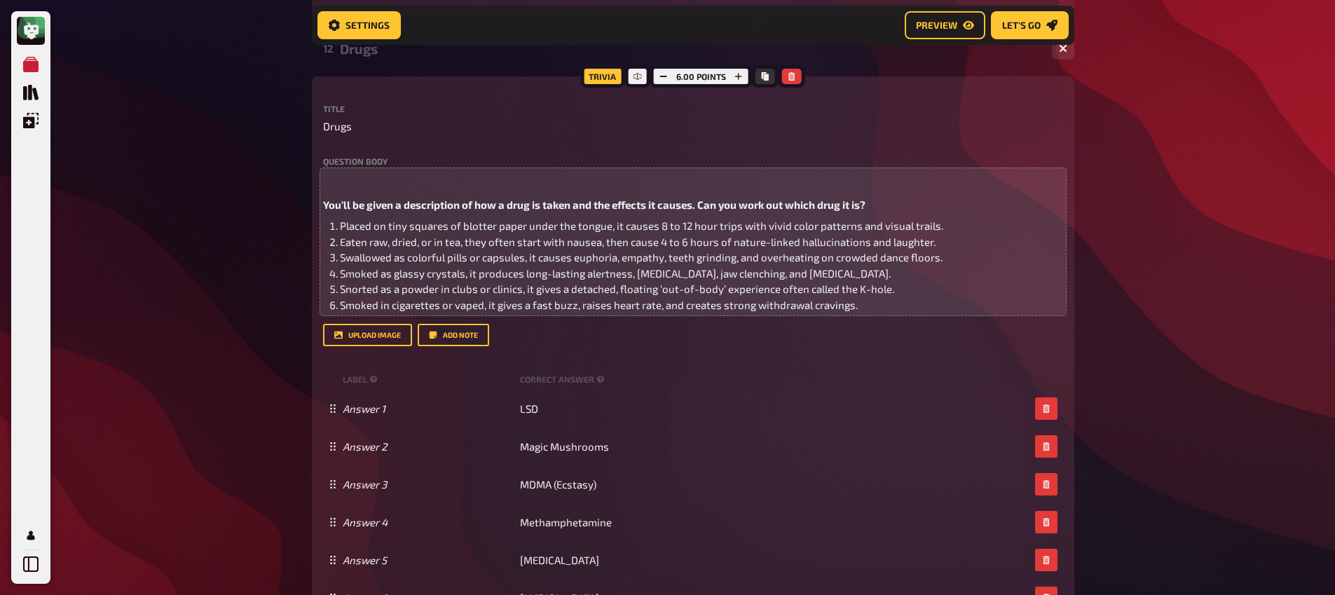
click at [343, 246] on div "Question body ﻿ You’ll be given a description of how a drug is taken and the ef…" at bounding box center [693, 235] width 740 height 156
click at [340, 187] on p "﻿" at bounding box center [693, 179] width 740 height 16
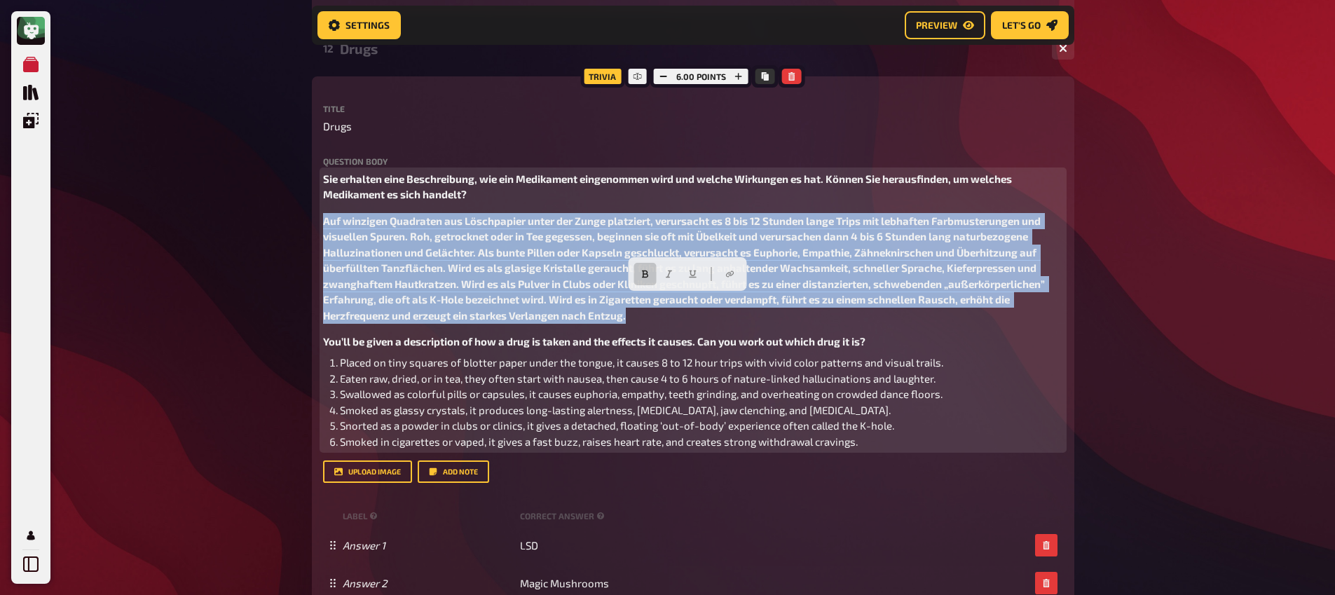
drag, startPoint x: 682, startPoint y: 398, endPoint x: 254, endPoint y: 299, distance: 438.9
click at [646, 273] on icon "button" at bounding box center [645, 274] width 6 height 8
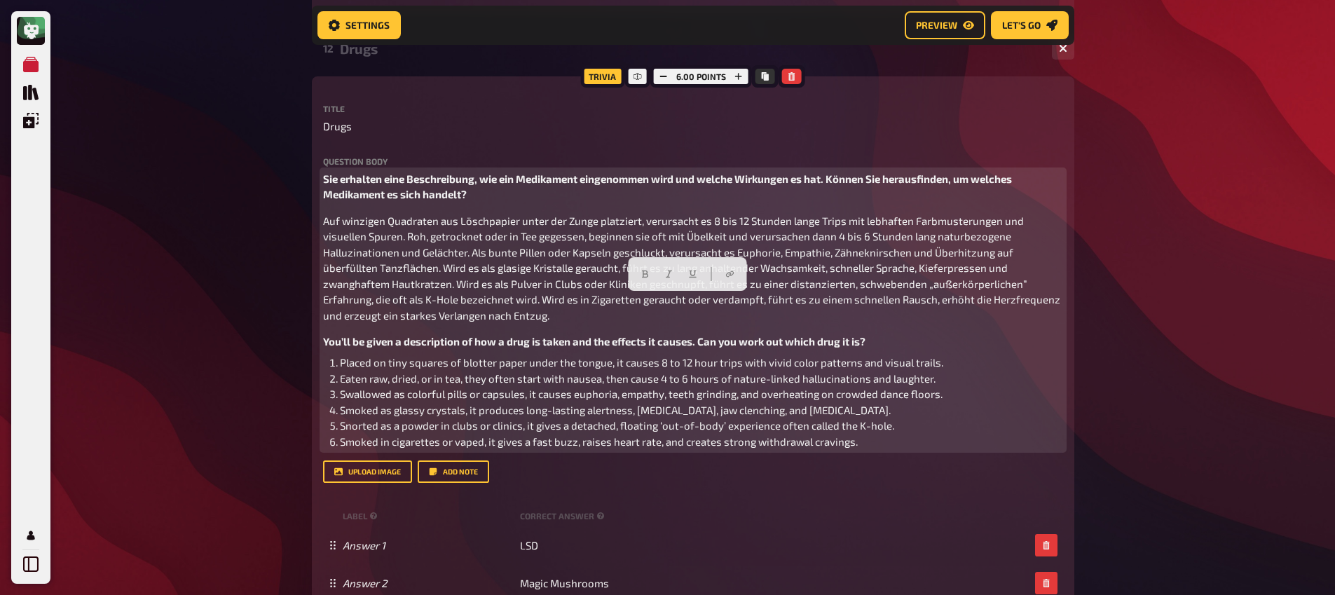
click at [467, 302] on span "Auf winzigen Quadraten aus Löschpapier unter der Zunge platziert, verursacht es…" at bounding box center [693, 268] width 740 height 107
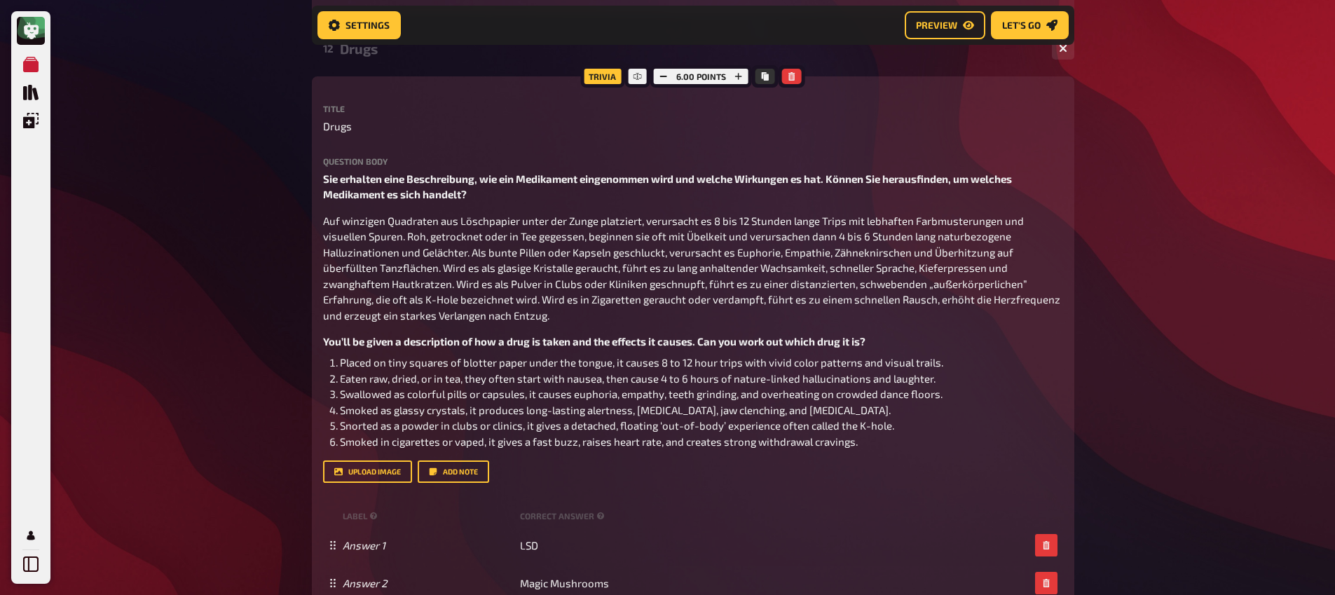
click at [322, 297] on div "Trivia 6.00 points Title Drugs Question body Sie erhalten eine Beschreibung, wi…" at bounding box center [693, 442] width 763 height 732
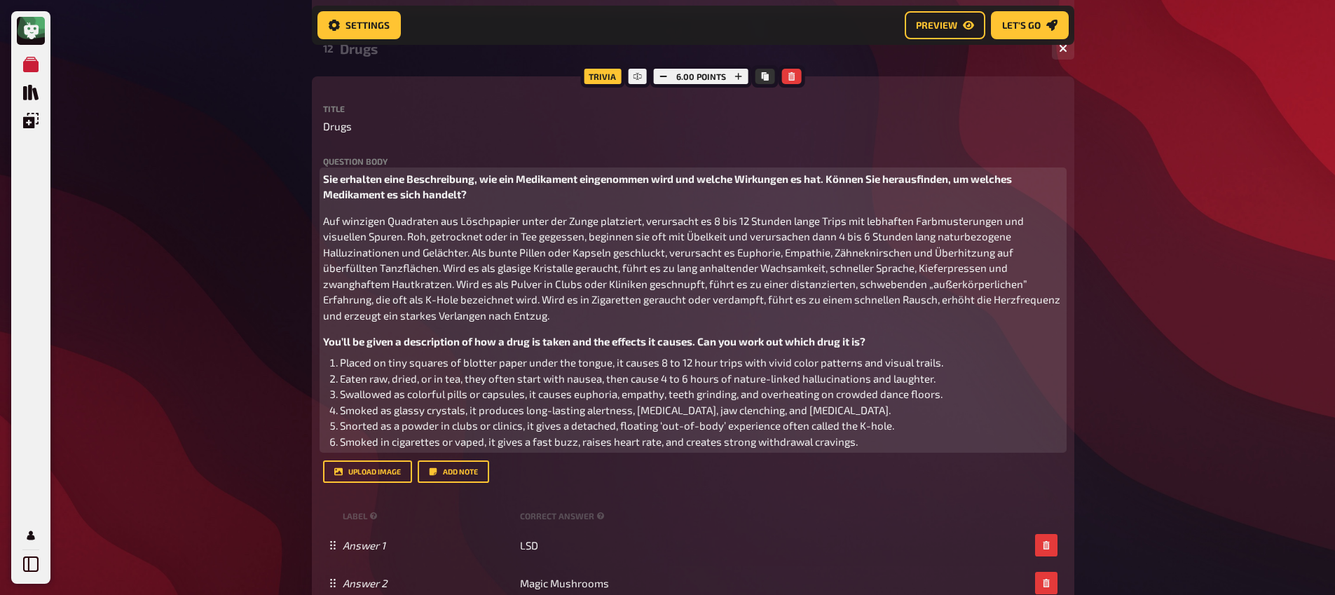
click at [323, 299] on span "Auf winzigen Quadraten aus Löschpapier unter der Zunge platziert, verursacht es…" at bounding box center [693, 268] width 740 height 107
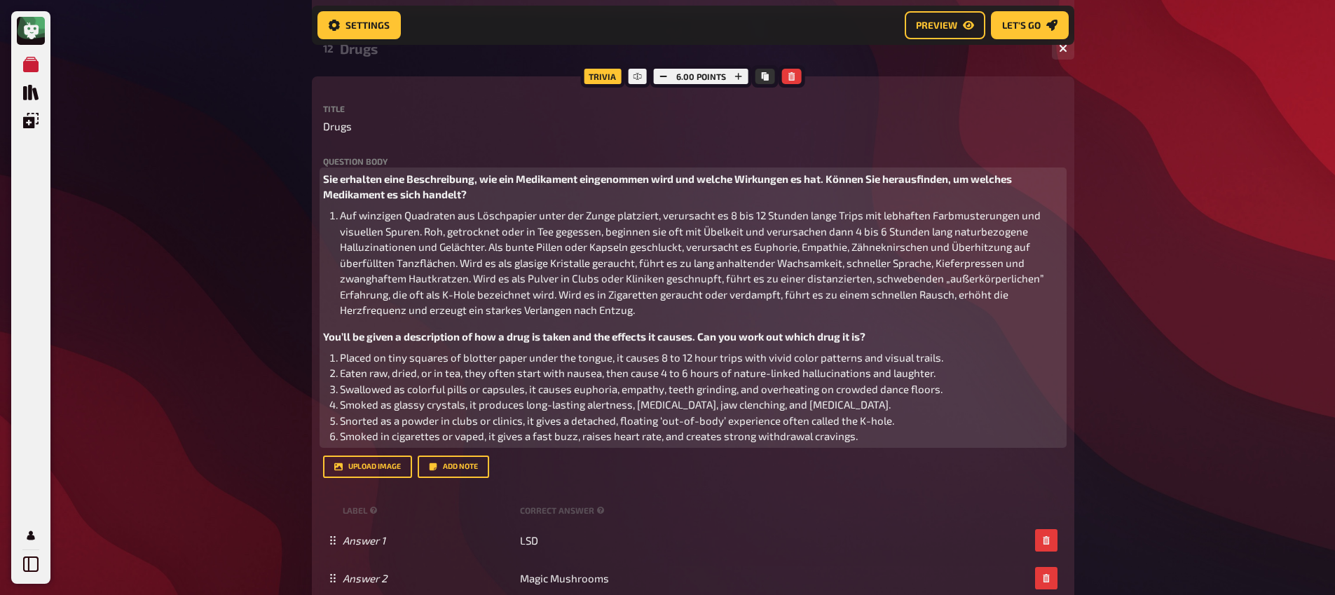
click at [422, 312] on span "Auf winzigen Quadraten aus Löschpapier unter der Zunge platziert, verursacht es…" at bounding box center [693, 262] width 707 height 107
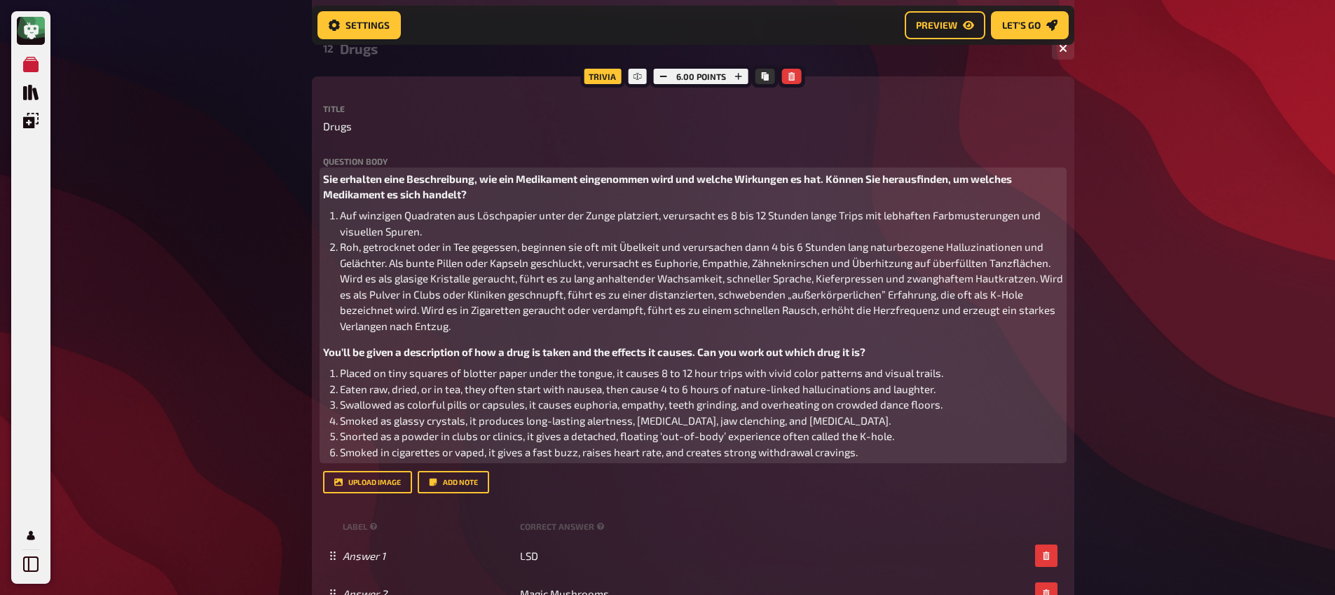
click at [390, 332] on span "Roh, getrocknet oder in Tee gegessen, beginnen sie oft mit Übelkeit und verursa…" at bounding box center [703, 286] width 726 height 92
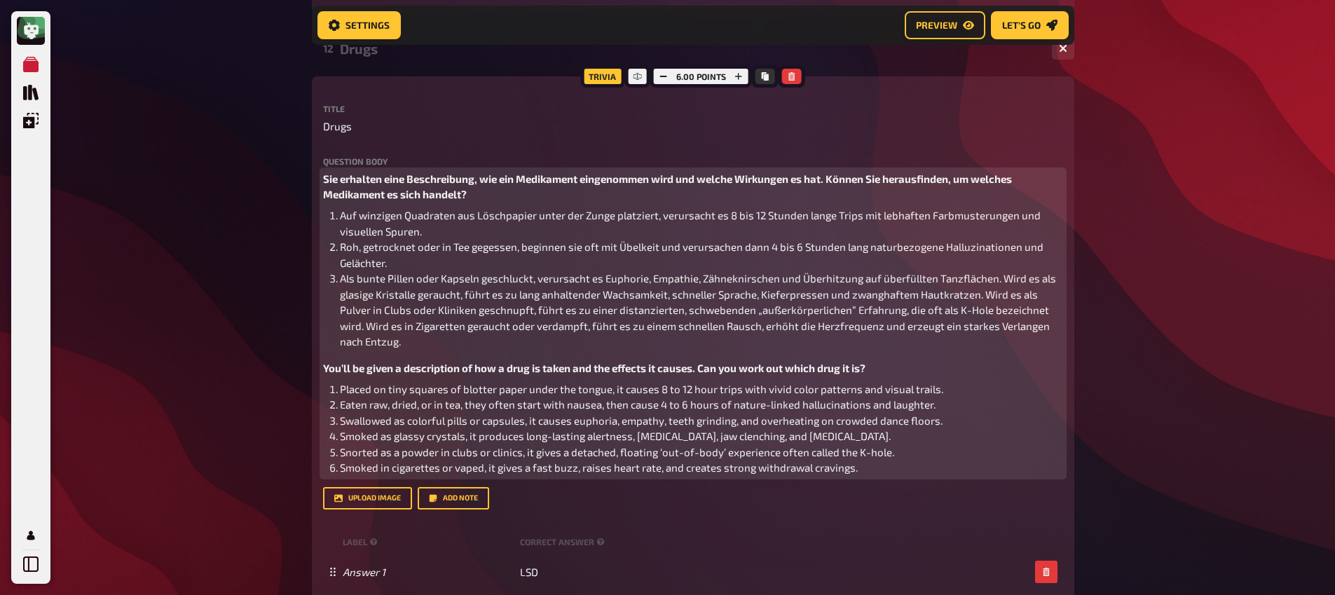
click at [1003, 348] on span "Als bunte Pillen oder Kapseln geschluckt, verursacht es Euphorie, Empathie, Zäh…" at bounding box center [699, 310] width 719 height 76
click at [1042, 348] on span "Wird es als glasige Kristalle geraucht, führt es zu lang anhaltender Wachsamkei…" at bounding box center [703, 318] width 726 height 60
click at [420, 348] on span "Wird es als Pulver in Clubs oder Kliniken geschnupft, führt es zu einer distanz…" at bounding box center [699, 326] width 718 height 44
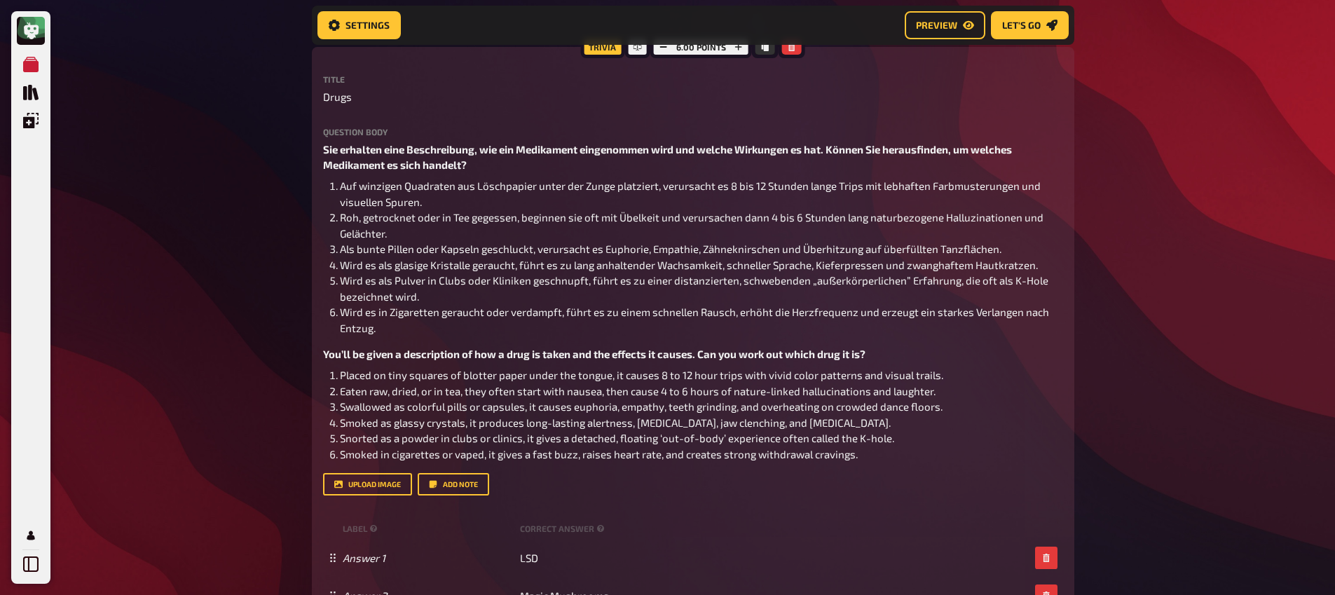
scroll to position [10236, 0]
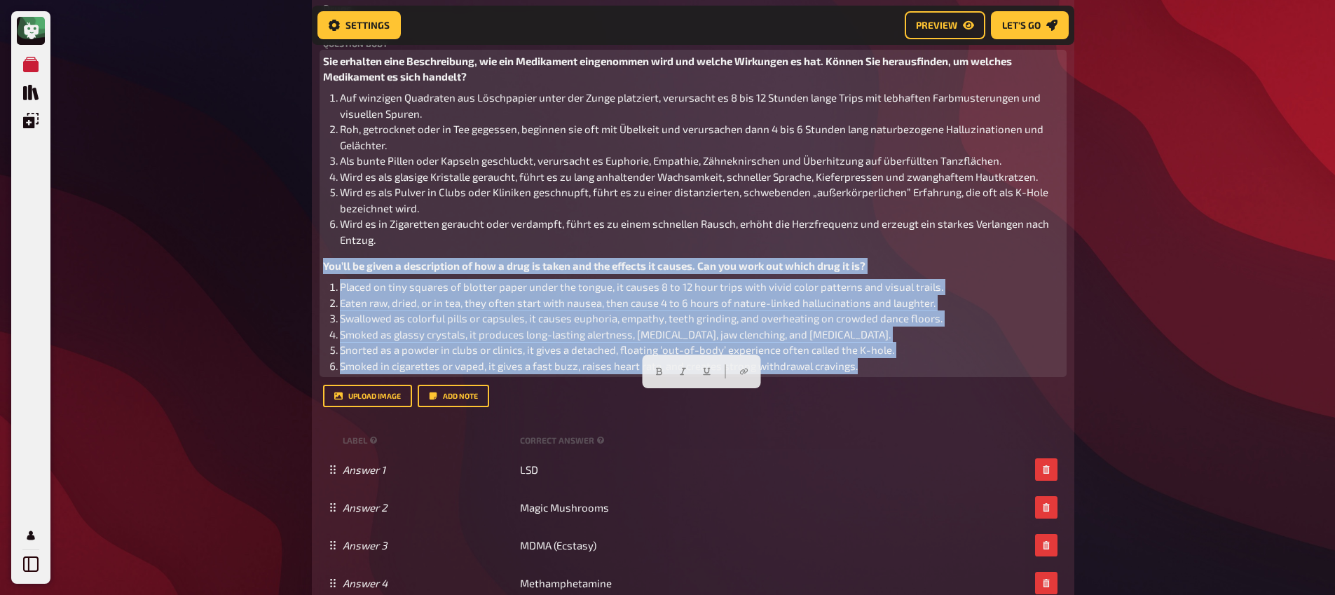
drag, startPoint x: 869, startPoint y: 447, endPoint x: 283, endPoint y: 343, distance: 594.5
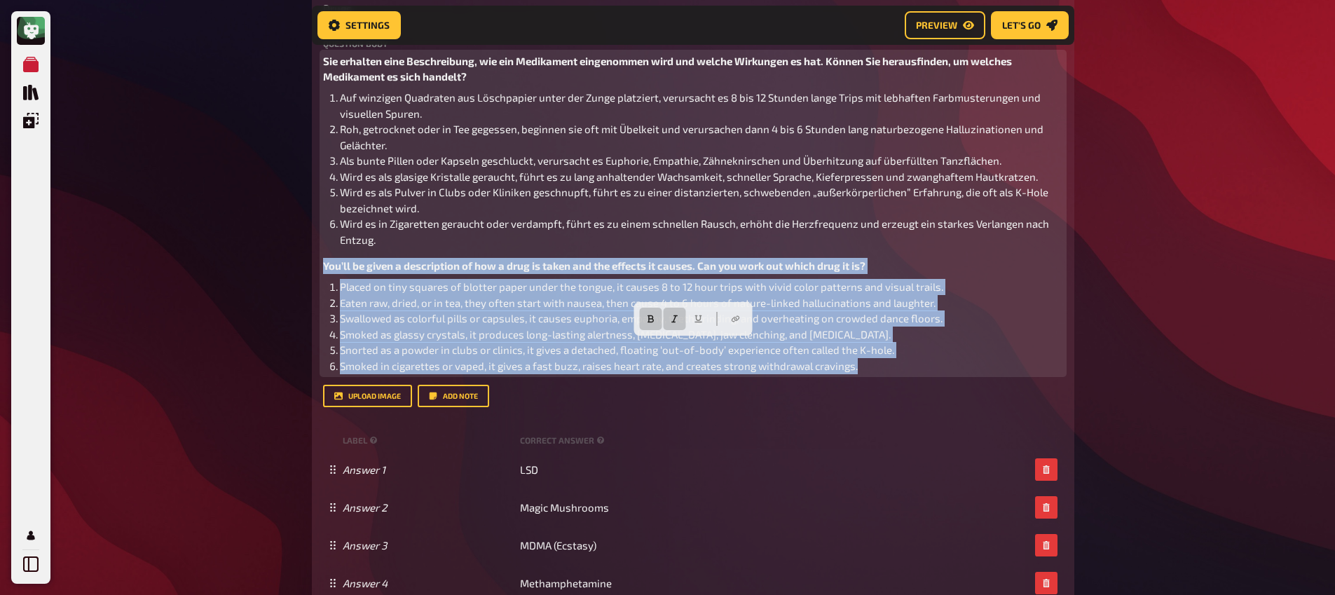
click at [672, 318] on icon "button" at bounding box center [674, 319] width 8 height 8
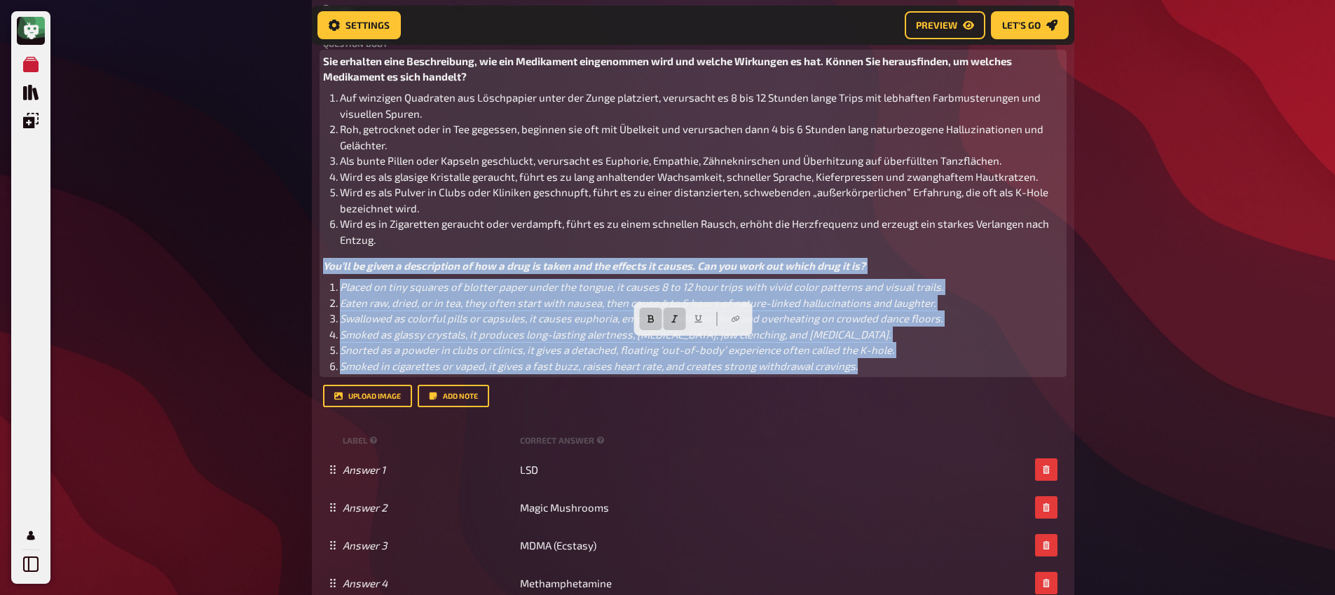
drag, startPoint x: 823, startPoint y: 441, endPoint x: 316, endPoint y: 348, distance: 515.2
click at [678, 321] on icon "button" at bounding box center [674, 319] width 8 height 8
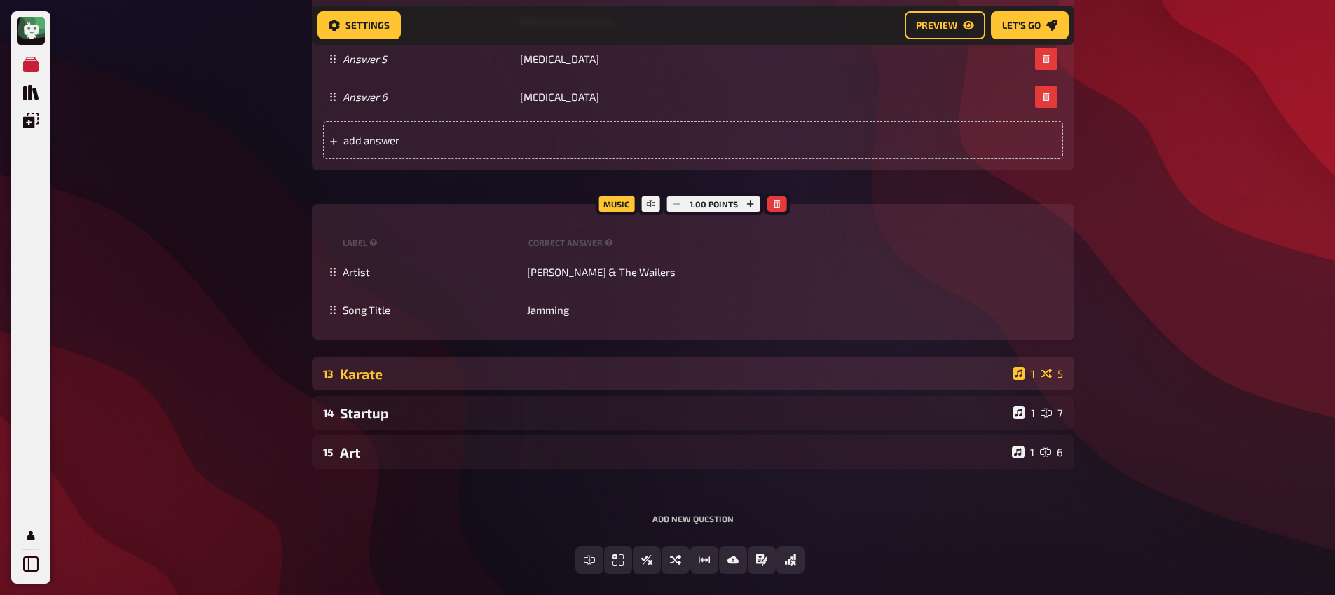
click at [425, 382] on div "Karate" at bounding box center [673, 374] width 667 height 16
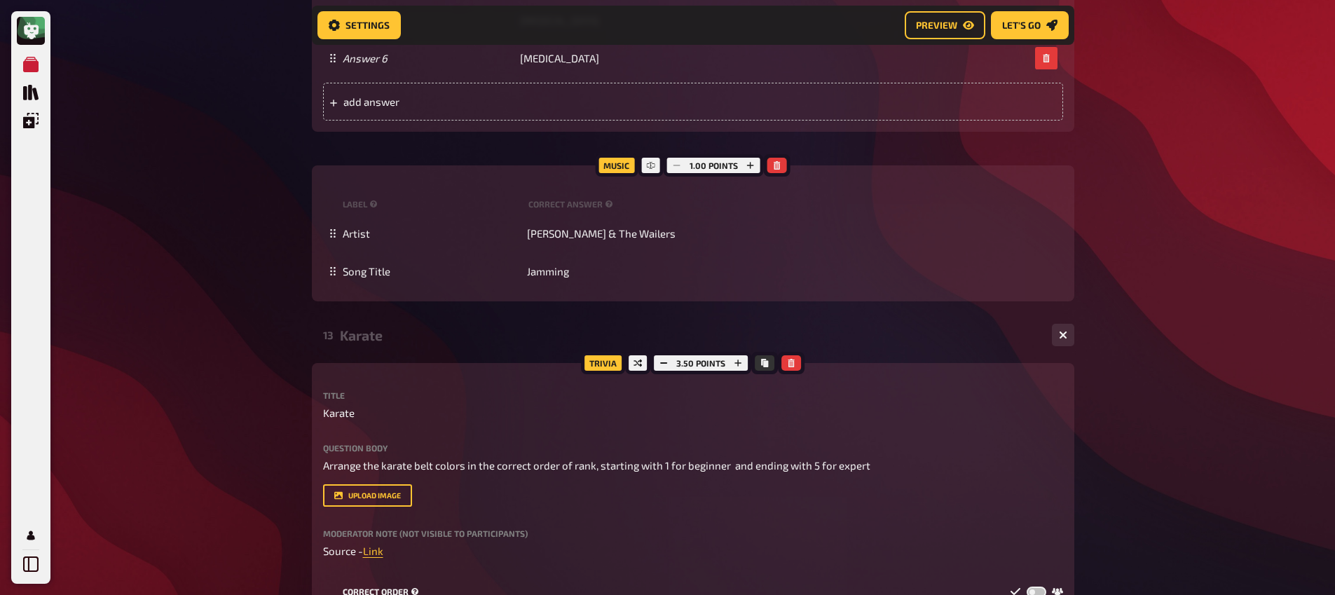
scroll to position [11092, 0]
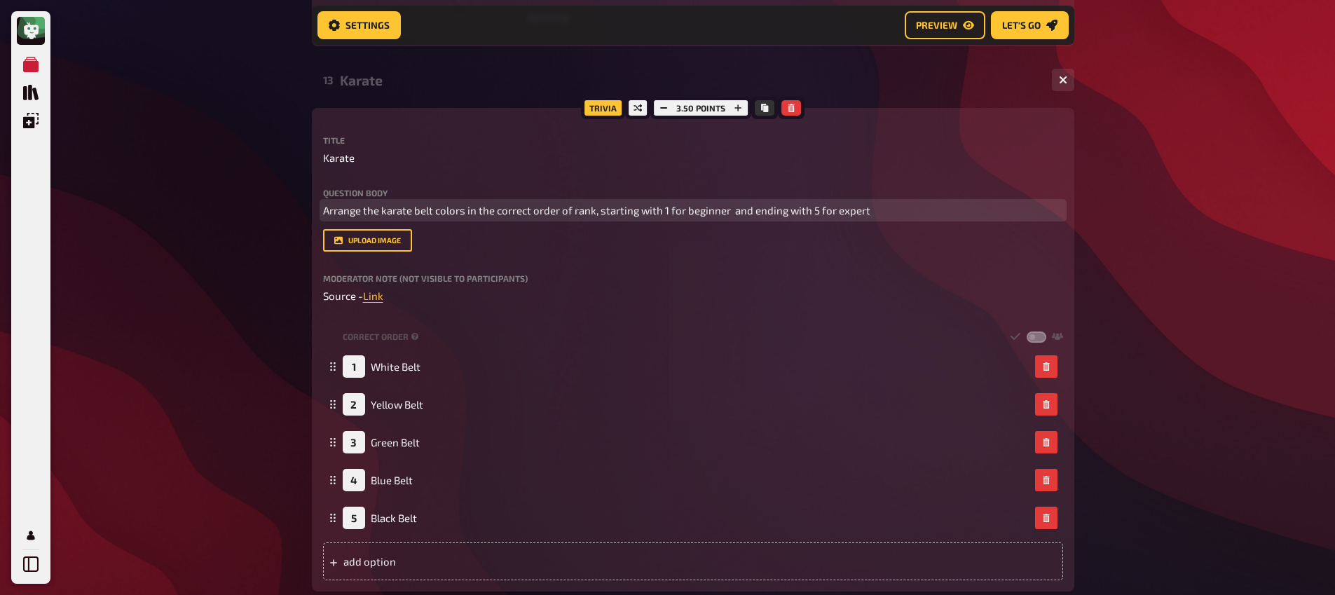
click at [470, 217] on span "Arrange the karate belt colors in the correct order of rank, starting with 1 fo…" at bounding box center [596, 210] width 547 height 13
click at [326, 217] on span "Arrange the karate belt colors in the correct order of rank, starting with 1 fo…" at bounding box center [596, 210] width 547 height 13
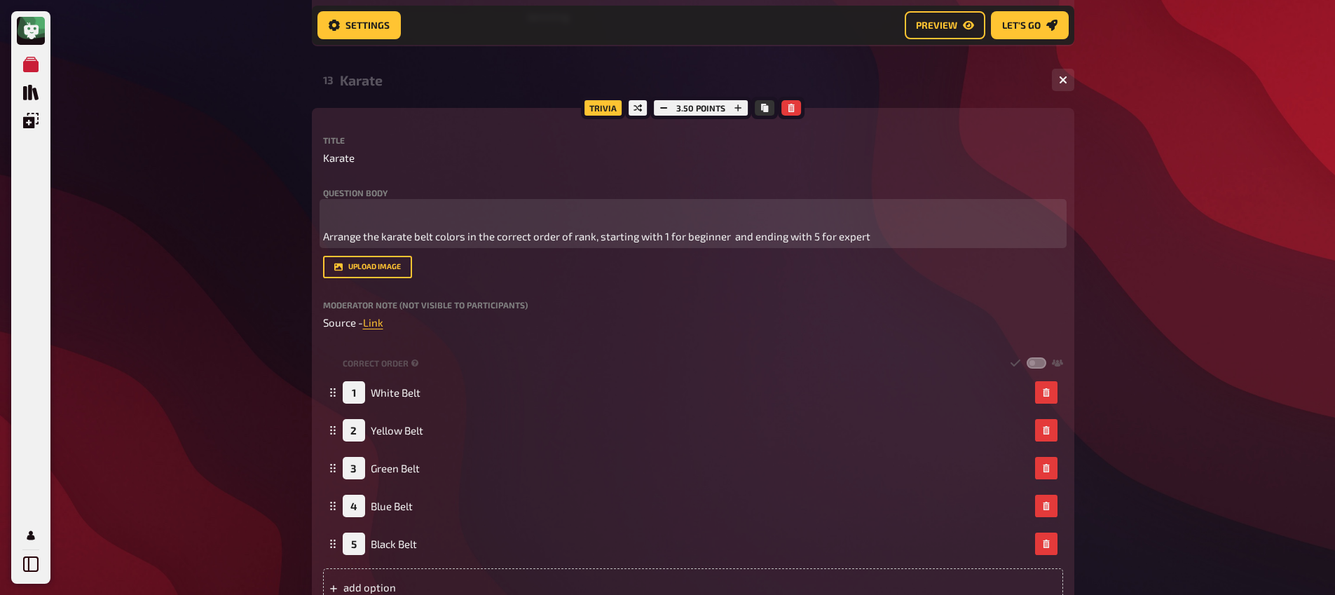
click at [342, 219] on p "﻿" at bounding box center [693, 211] width 740 height 16
click at [410, 217] on span "Ordnen Sie die Farben der Karate-Gürtel in der richtigen Reihenfolge der Gradui…" at bounding box center [686, 210] width 726 height 13
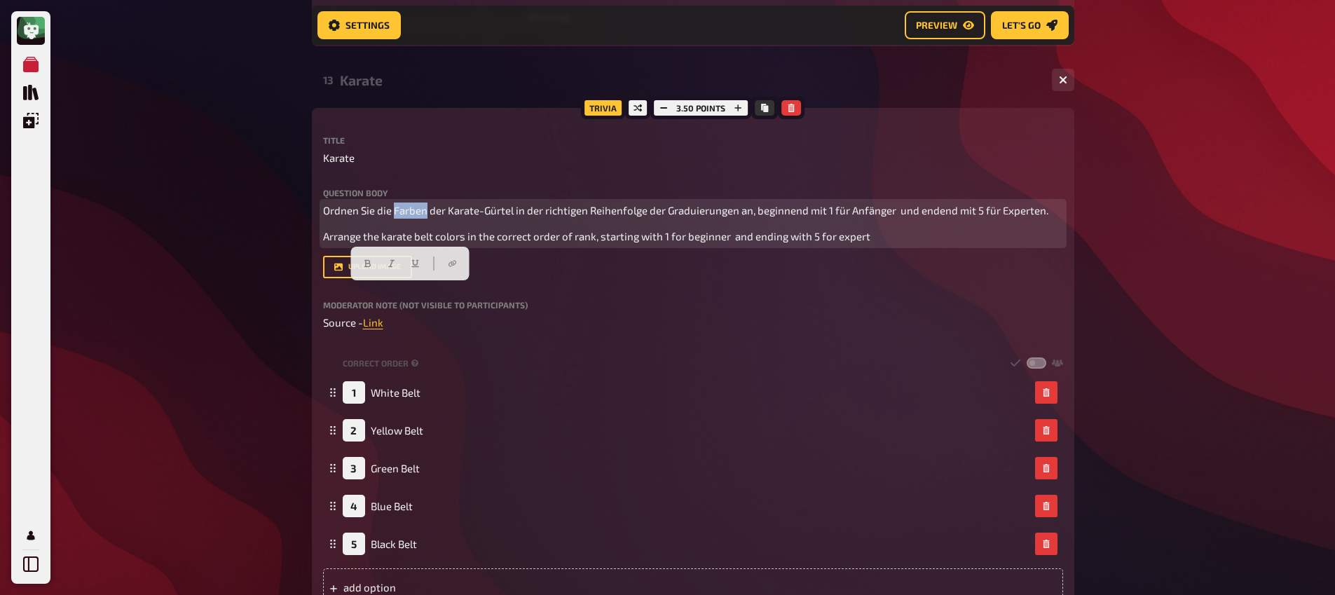
click at [410, 217] on span "Ordnen Sie die Farben der Karate-Gürtel in der richtigen Reihenfolge der Gradui…" at bounding box center [686, 210] width 726 height 13
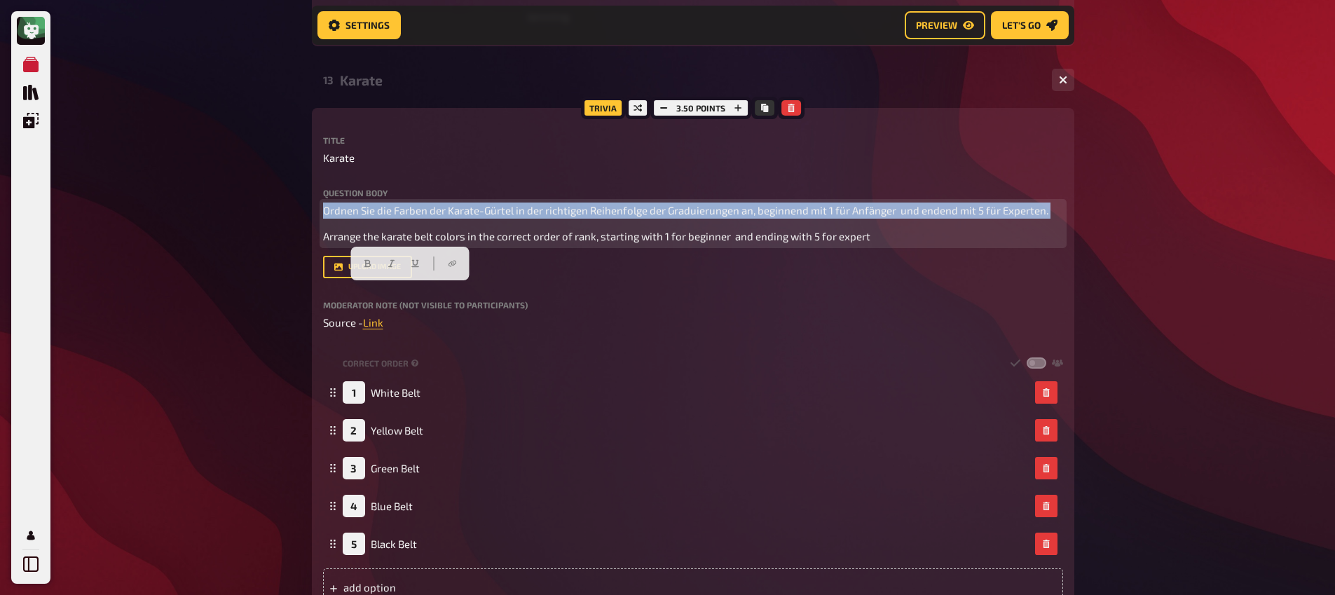
click at [410, 217] on span "Ordnen Sie die Farben der Karate-Gürtel in der richtigen Reihenfolge der Gradui…" at bounding box center [686, 210] width 726 height 13
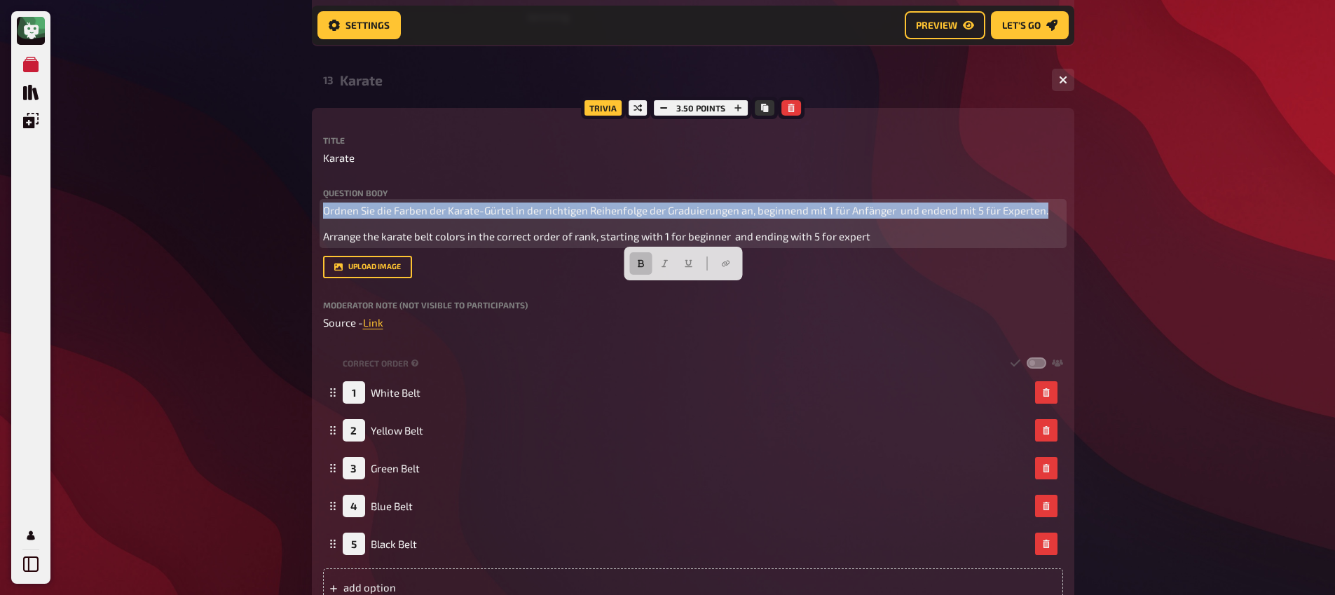
click at [640, 266] on icon "button" at bounding box center [641, 263] width 8 height 8
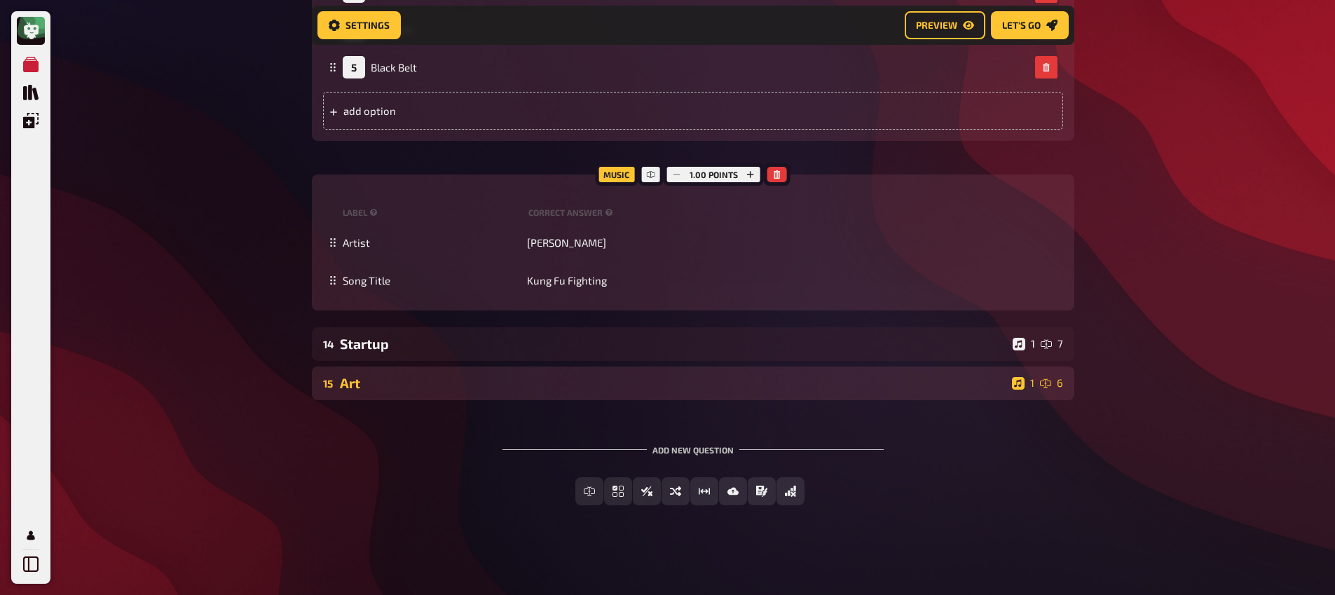
scroll to position [11666, 0]
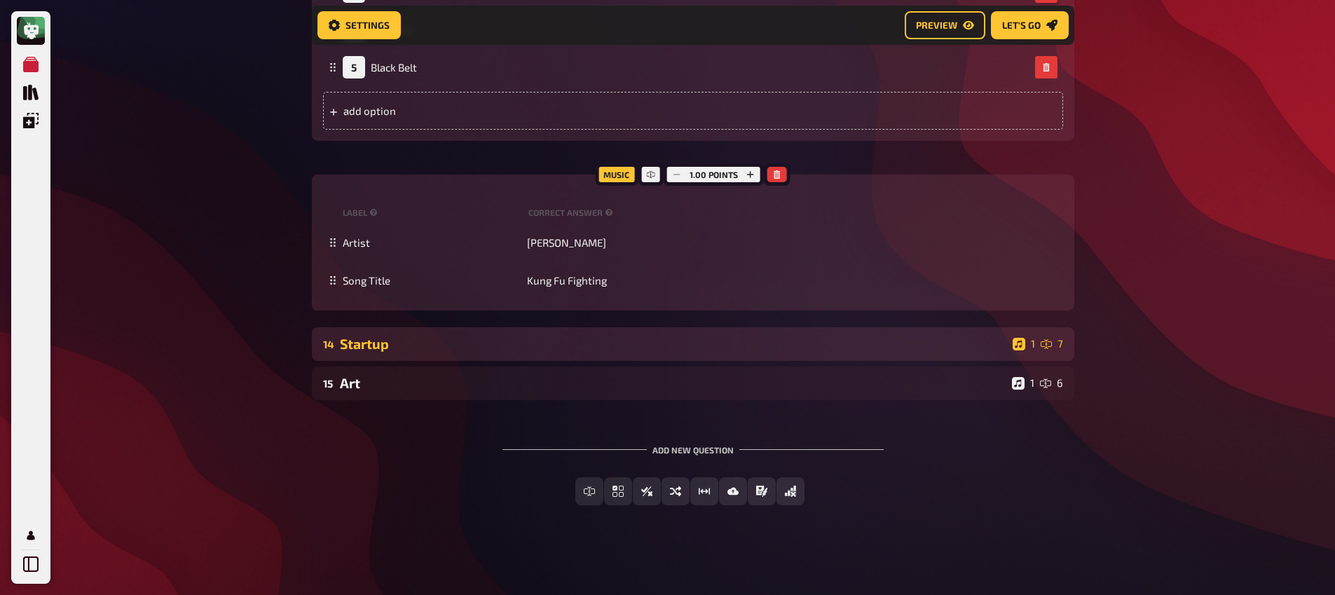
click at [387, 350] on div "Startup" at bounding box center [673, 344] width 667 height 16
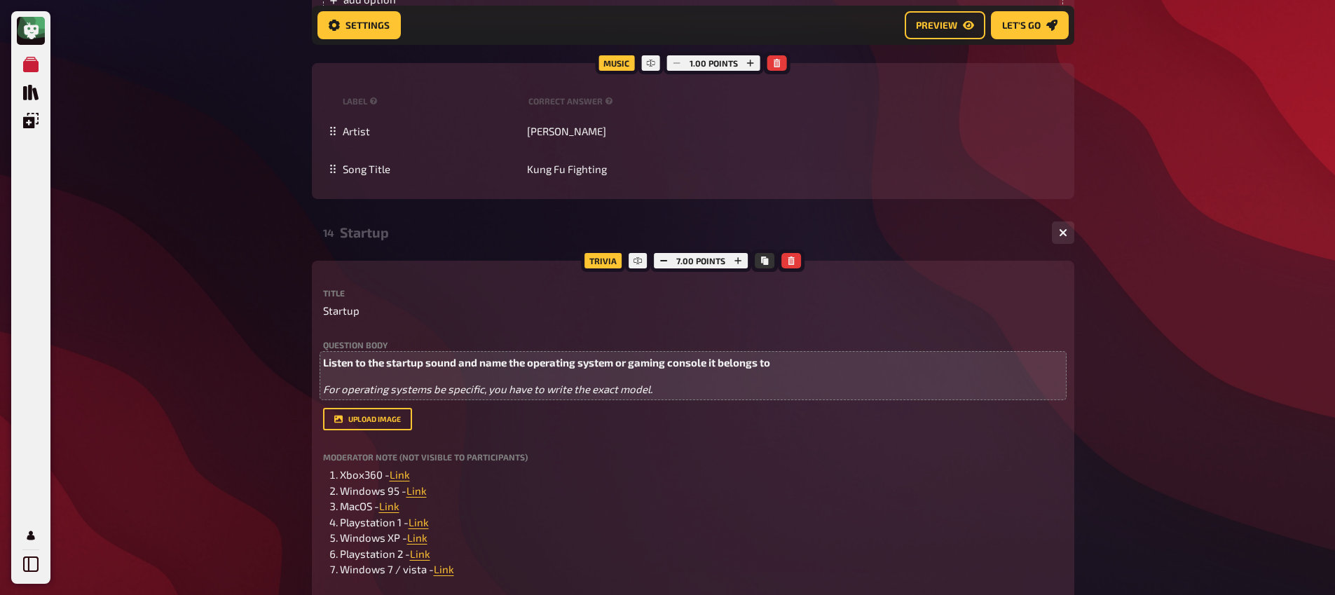
scroll to position [11696, 0]
click at [680, 397] on p "For operating systems be specific, you have to write the exact model." at bounding box center [693, 389] width 740 height 16
click at [325, 395] on span "For operating systems be specific, you have to write the exact model." at bounding box center [487, 389] width 329 height 13
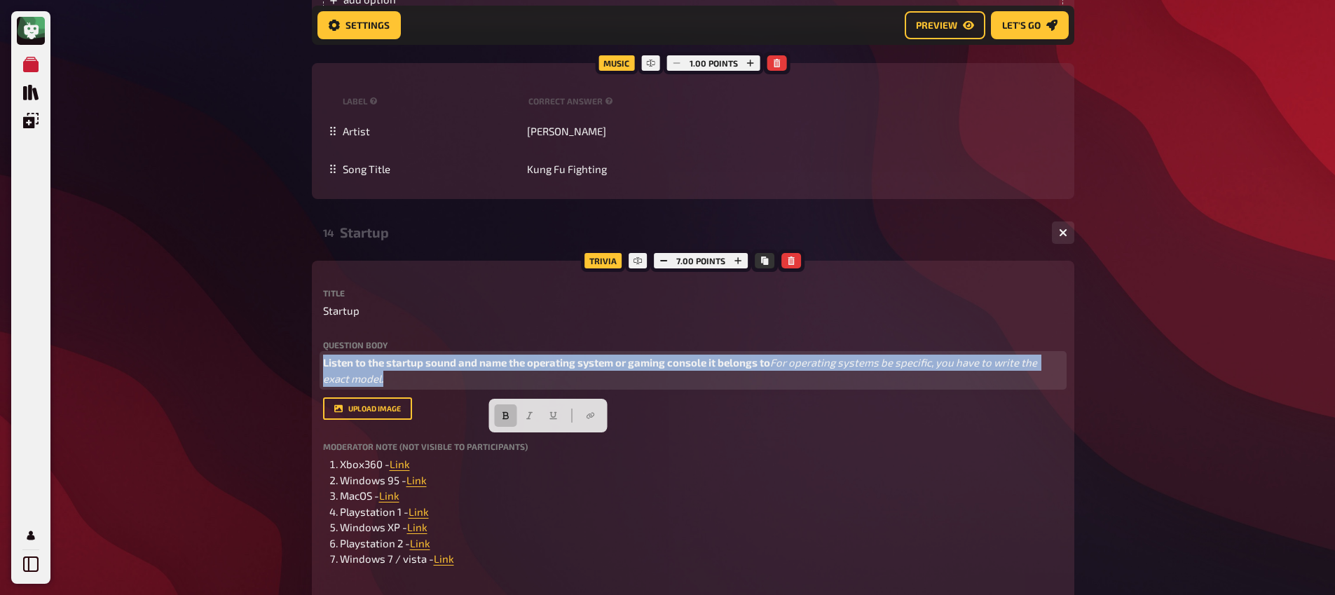
drag, startPoint x: 675, startPoint y: 465, endPoint x: 266, endPoint y: 428, distance: 411.0
click at [510, 417] on button "button" at bounding box center [505, 415] width 22 height 22
click at [325, 369] on span "Listen to the startup sound and name the operating system or gaming console it …" at bounding box center [542, 362] width 439 height 13
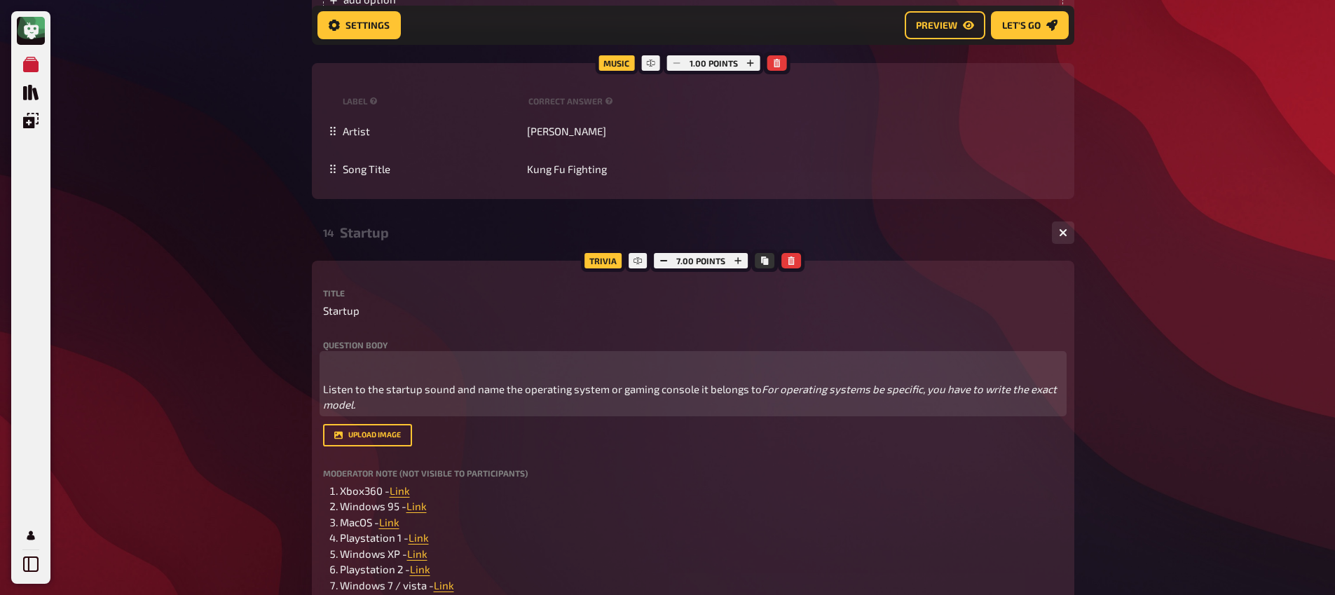
click at [333, 371] on p "﻿" at bounding box center [693, 363] width 740 height 16
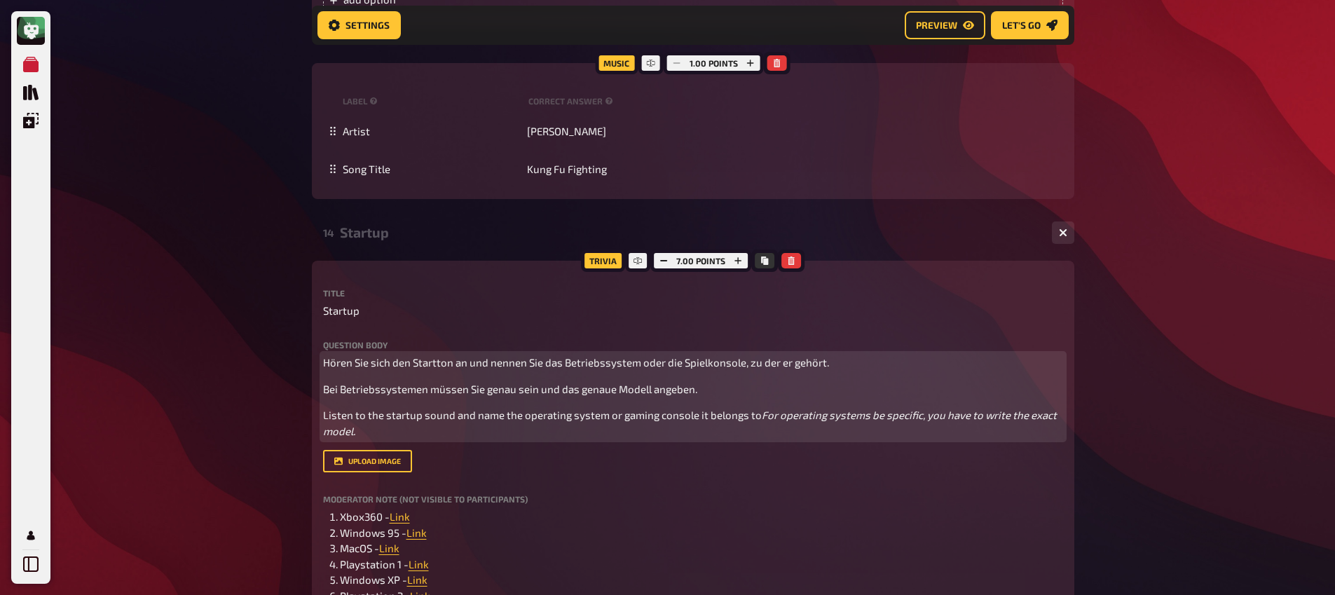
click at [326, 395] on span "Bei Betriebssystemen müssen Sie genau sein und das genaue Modell angeben." at bounding box center [510, 389] width 374 height 13
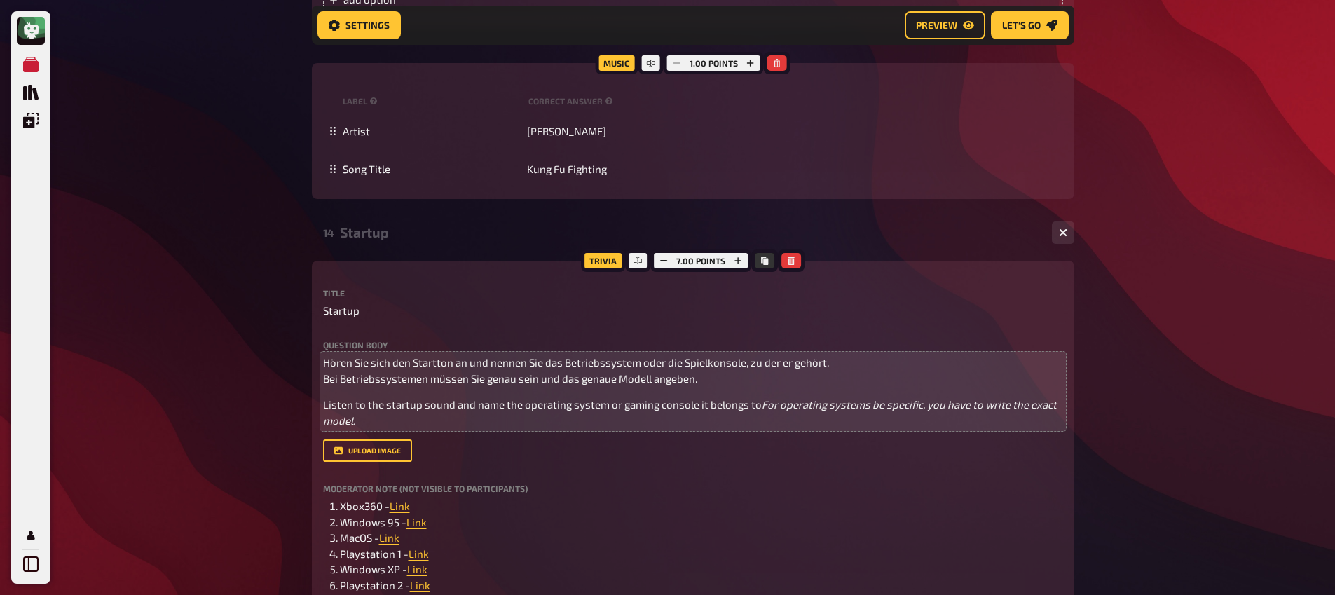
drag, startPoint x: 320, startPoint y: 460, endPoint x: 739, endPoint y: 456, distance: 418.5
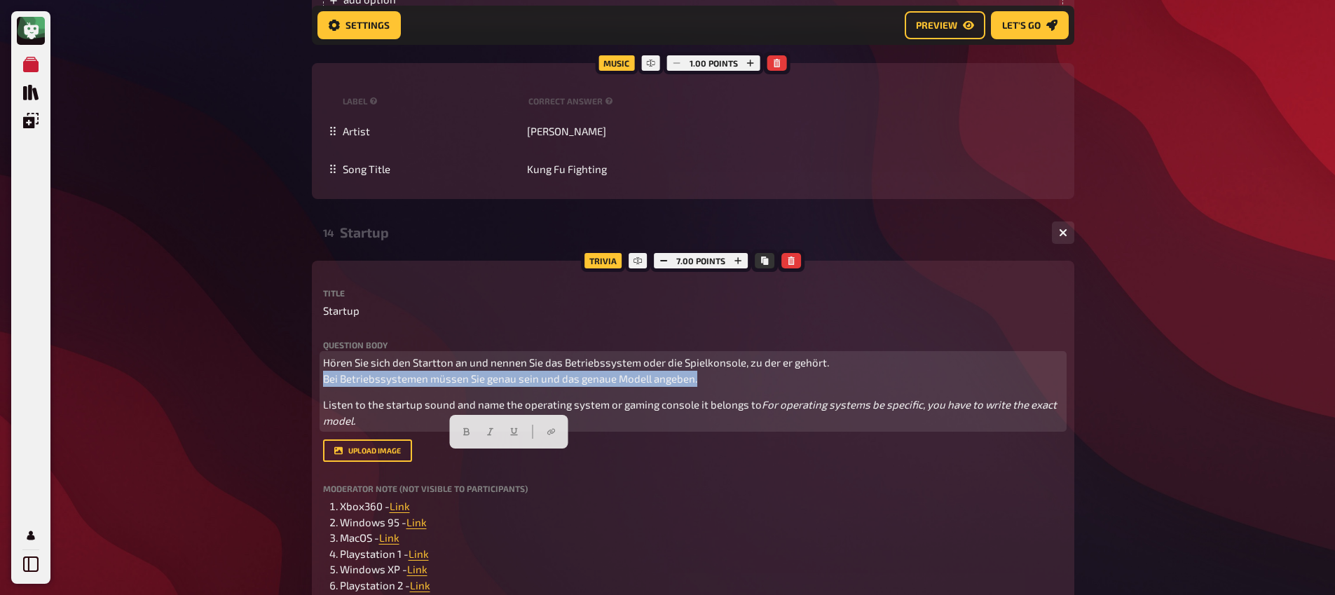
drag, startPoint x: 716, startPoint y: 460, endPoint x: 244, endPoint y: 456, distance: 472.5
click at [485, 430] on button "button" at bounding box center [490, 432] width 22 height 22
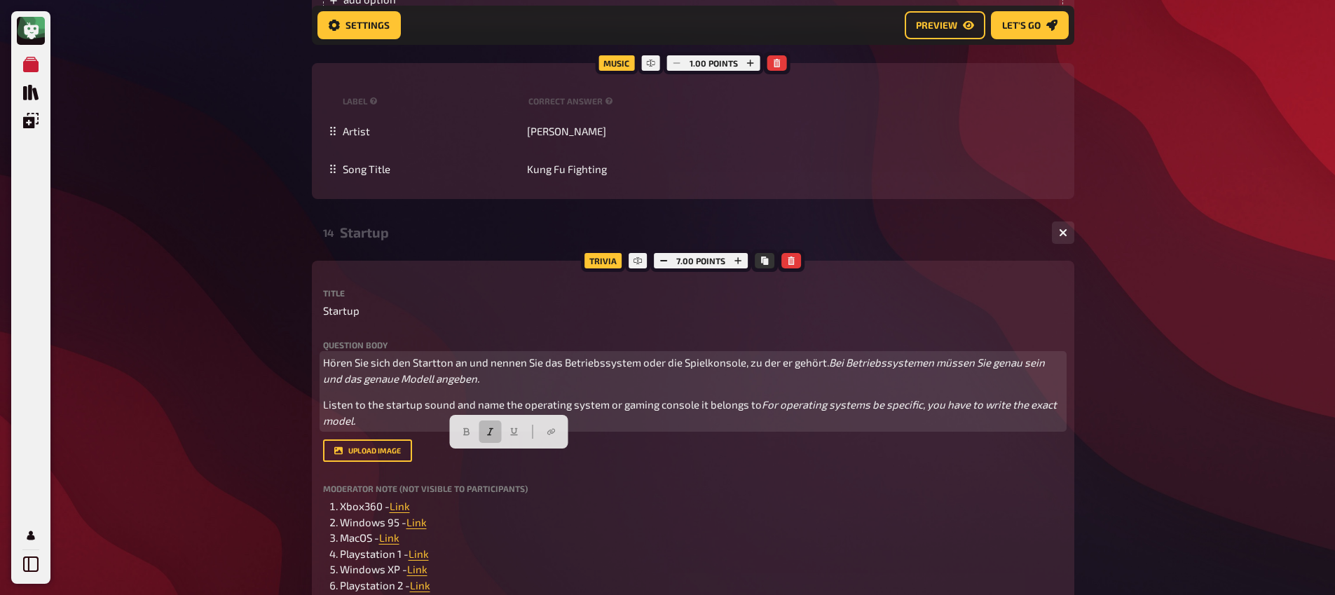
click at [328, 369] on span "Hören Sie sich den Startton an und nennen Sie das Betriebssystem oder die Spiel…" at bounding box center [576, 362] width 506 height 13
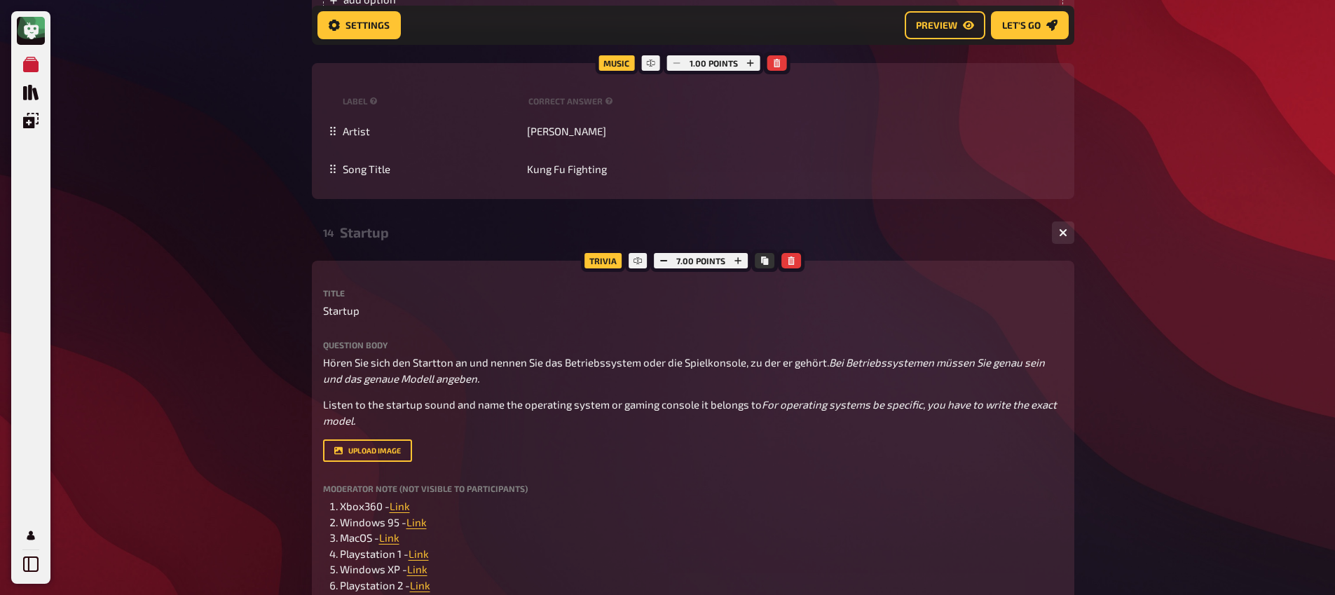
drag, startPoint x: 320, startPoint y: 441, endPoint x: 707, endPoint y: 438, distance: 387.7
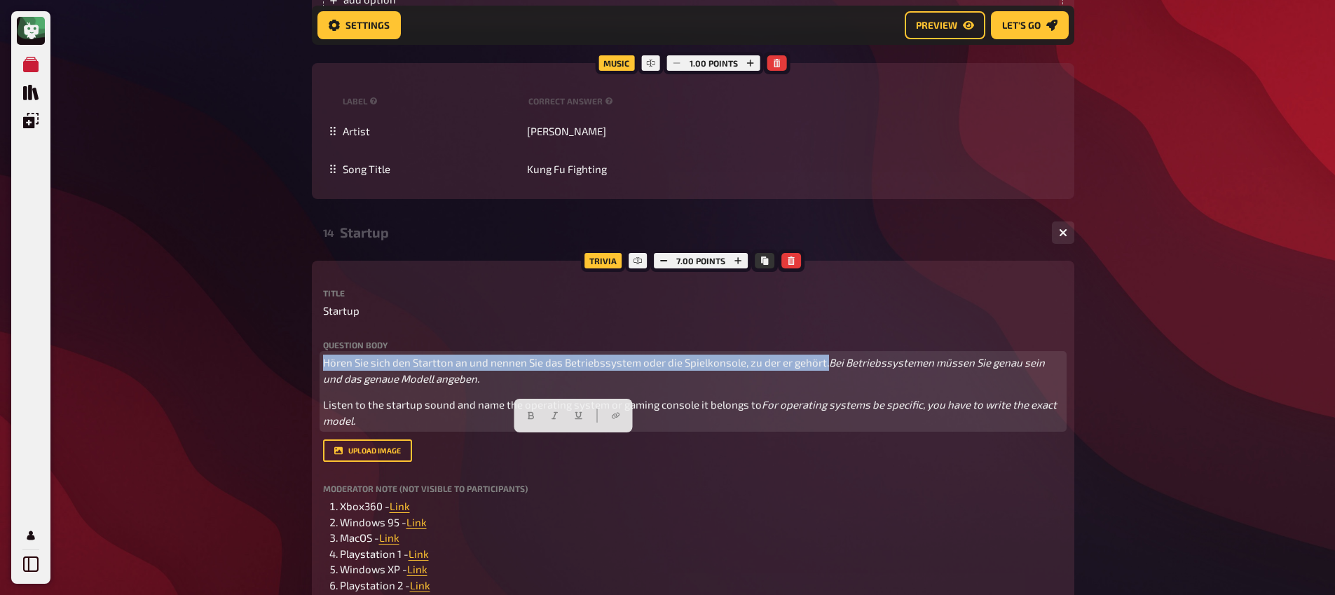
drag, startPoint x: 816, startPoint y: 448, endPoint x: 243, endPoint y: 428, distance: 573.8
click at [533, 411] on icon "button" at bounding box center [531, 415] width 8 height 8
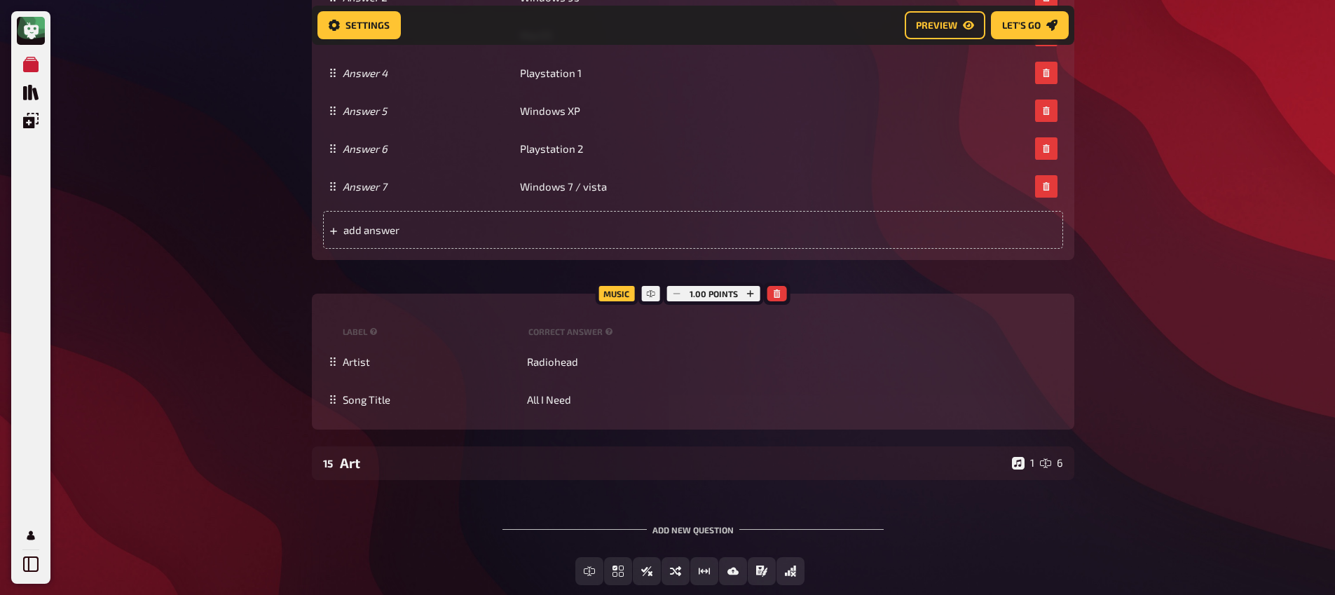
scroll to position [12538, 0]
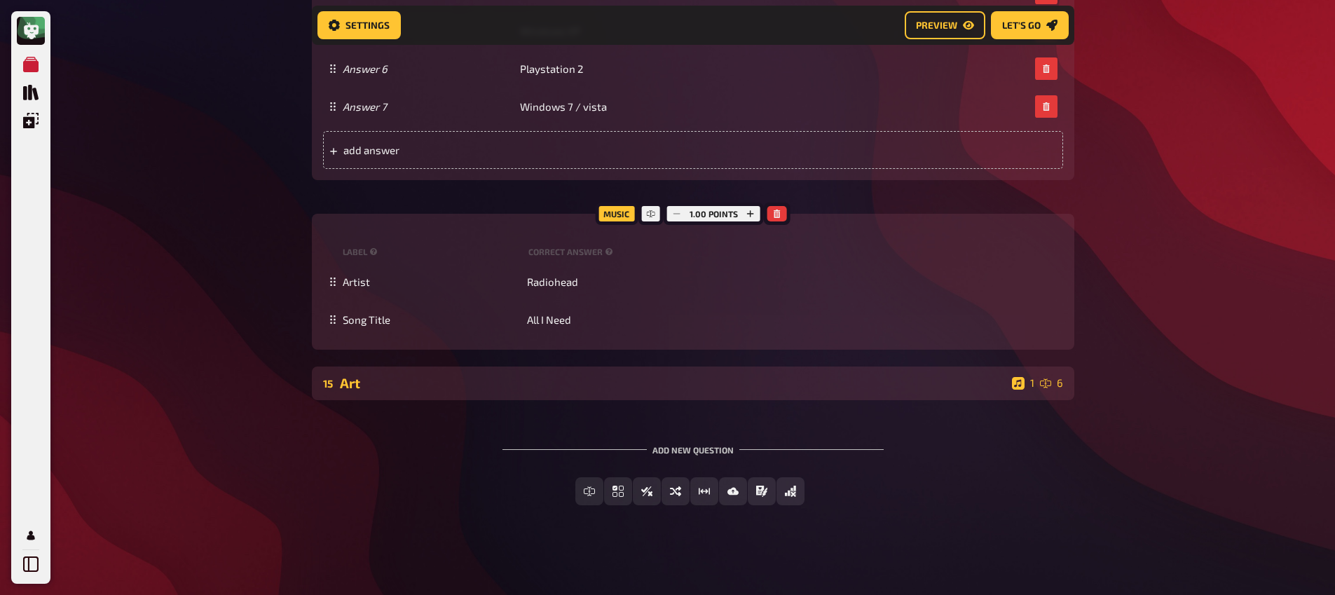
click at [470, 400] on div "15 Art 1 6" at bounding box center [693, 384] width 763 height 34
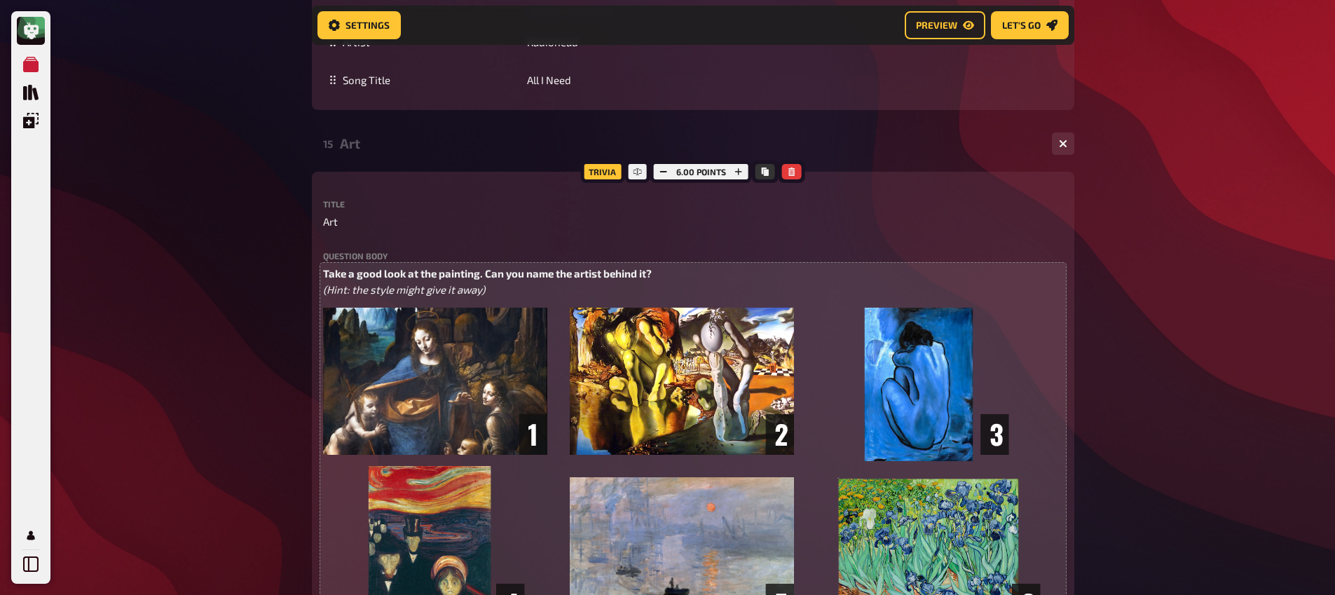
scroll to position [12836, 0]
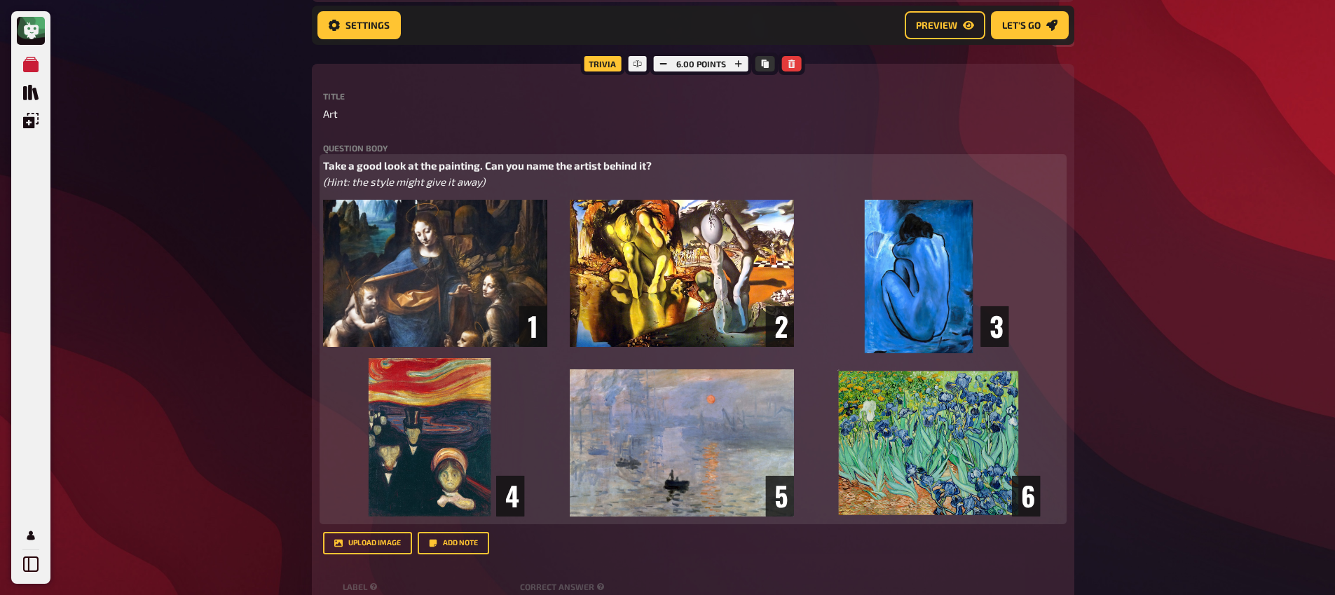
click at [498, 189] on p "Take a good look at the painting. Can you name the artist behind it? (Hint: the…" at bounding box center [693, 174] width 740 height 32
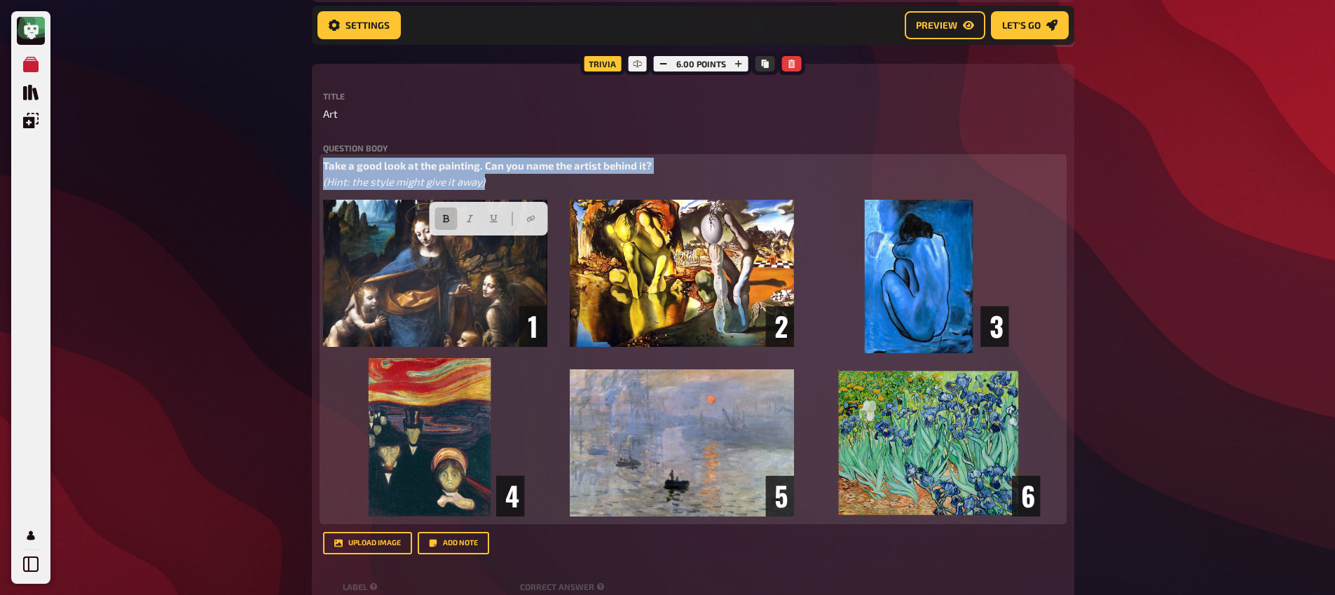
drag, startPoint x: 498, startPoint y: 267, endPoint x: 308, endPoint y: 233, distance: 192.4
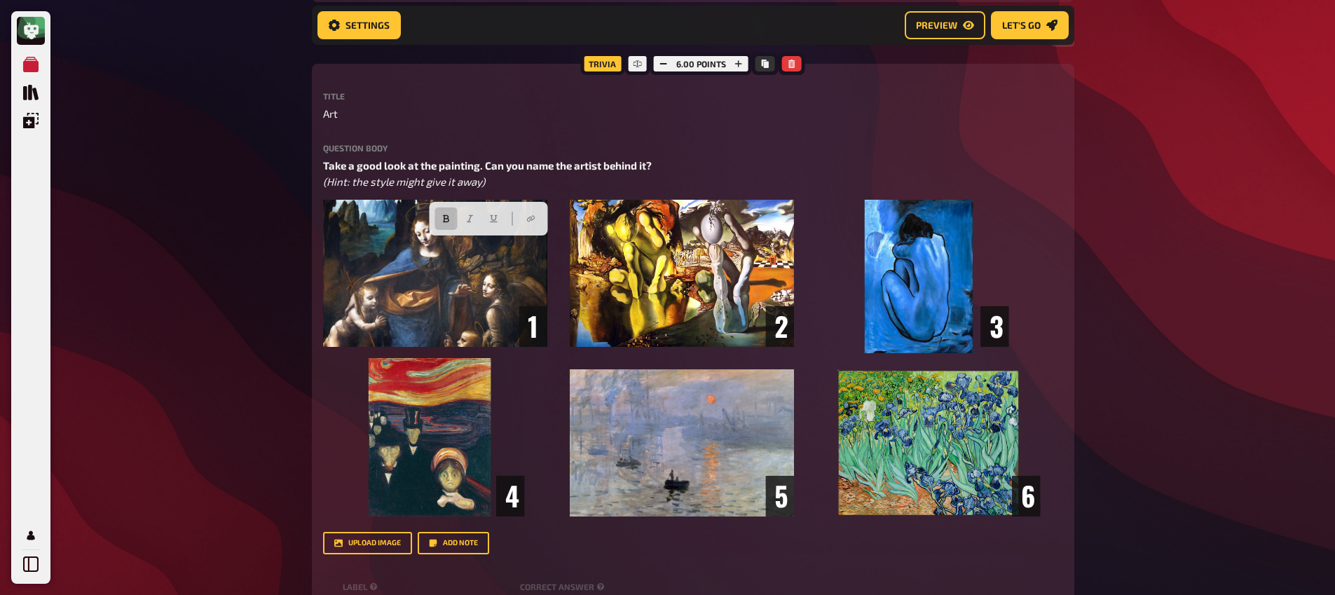
click at [320, 244] on div "Trivia 6.00 points Title Art Question body Take a good look at the painting. Ca…" at bounding box center [693, 472] width 763 height 816
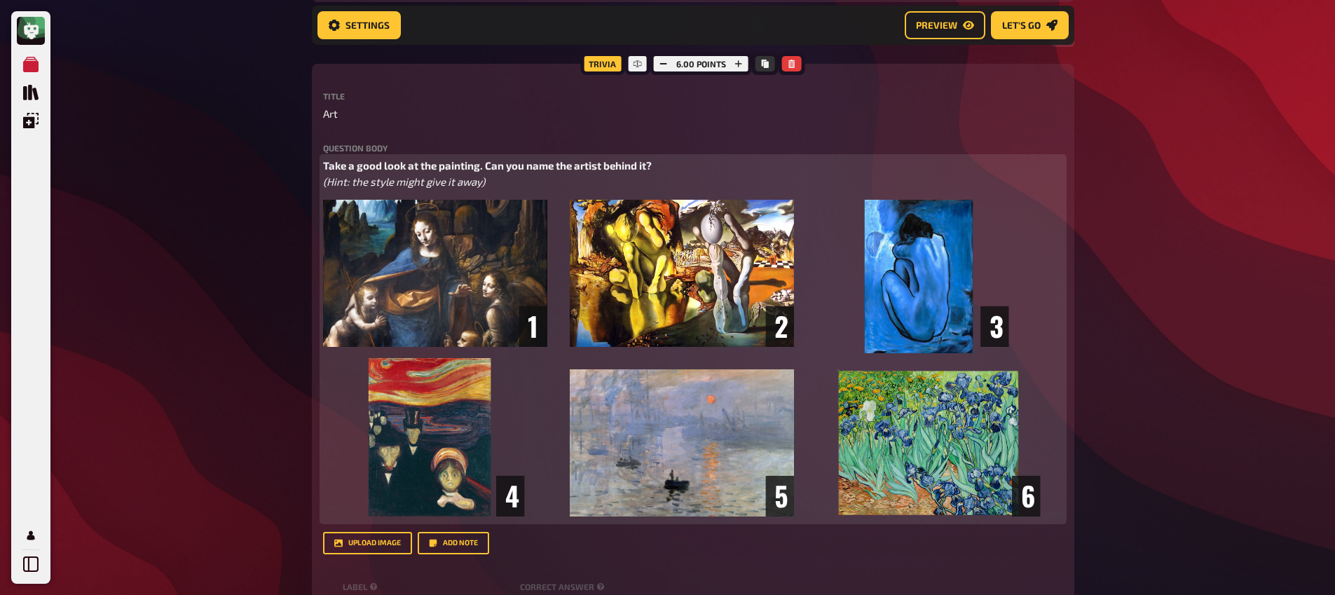
click at [327, 172] on span "Take a good look at the painting. Can you name the artist behind it?" at bounding box center [487, 165] width 329 height 13
click at [324, 172] on span "Take a good look at the painting. Can you name the artist behind it?" at bounding box center [487, 165] width 329 height 13
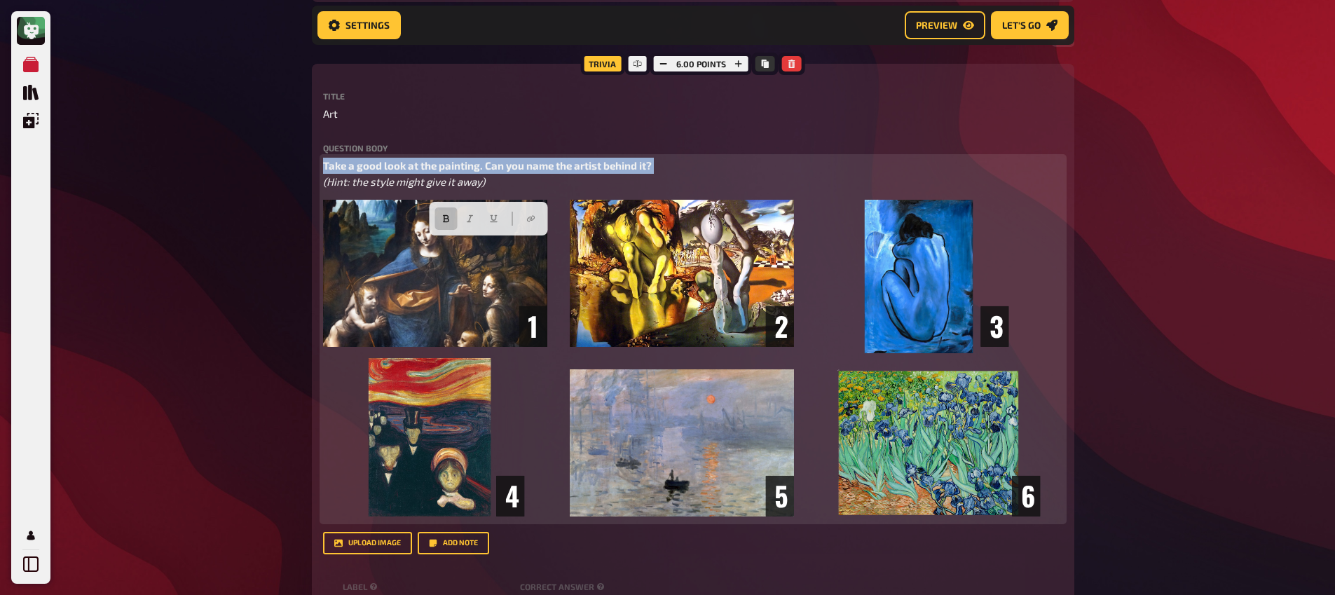
drag, startPoint x: 324, startPoint y: 247, endPoint x: 557, endPoint y: 225, distance: 233.8
click at [838, 189] on p "Take a good look at the painting. Can you name the artist behind it? (Hint: the…" at bounding box center [693, 174] width 740 height 32
click at [444, 217] on icon "button" at bounding box center [446, 219] width 6 height 8
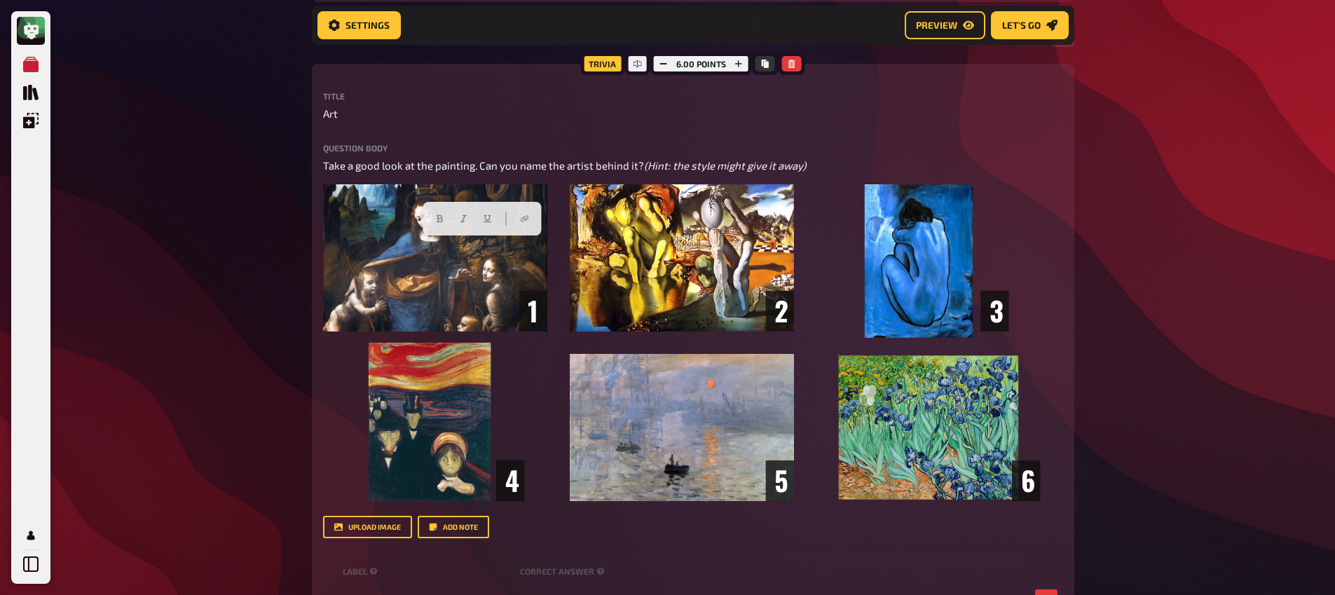
click at [318, 239] on div "Trivia 6.00 points Title Art Question body Take a good look at the painting. Ca…" at bounding box center [693, 464] width 763 height 801
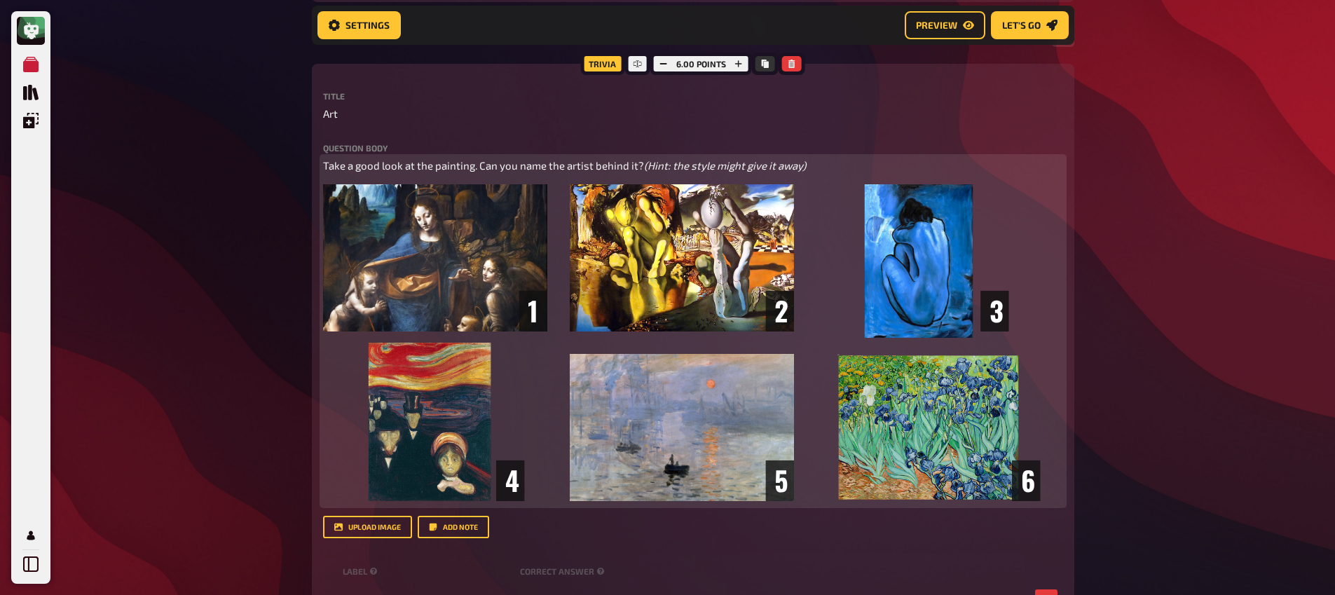
click at [324, 172] on span "Take a good look at the painting. Can you name the artist behind it?" at bounding box center [483, 165] width 321 height 13
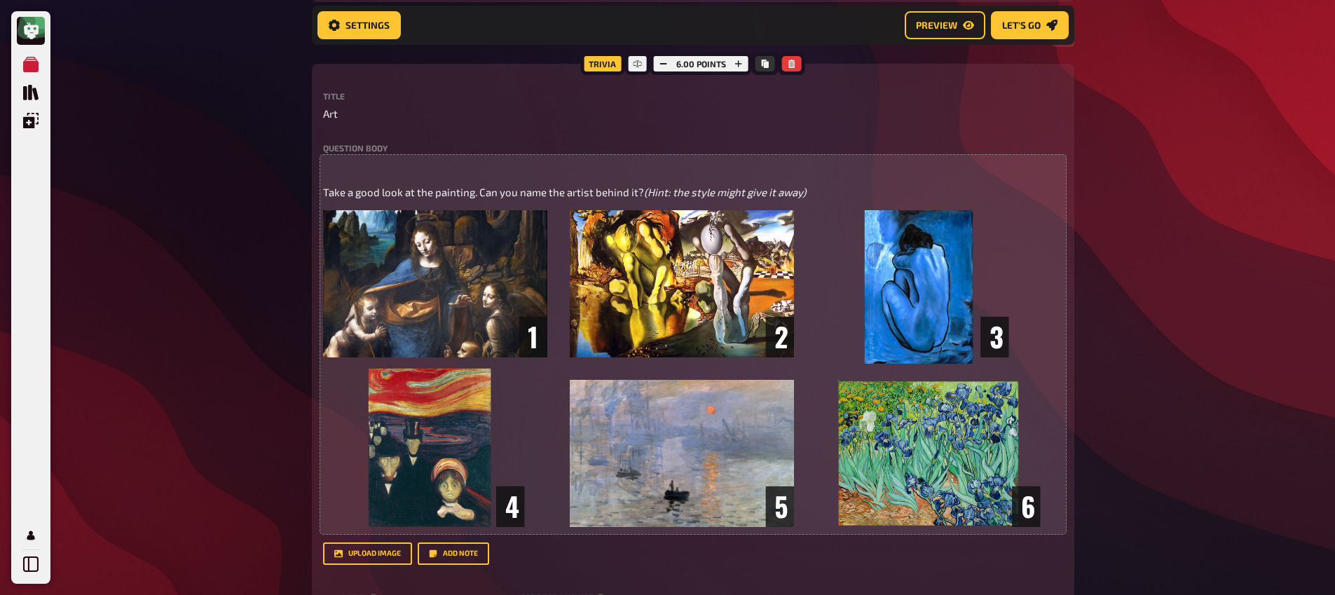
click at [340, 235] on div "Question body ﻿ Take a good look at the painting. Can you name the artist behin…" at bounding box center [693, 338] width 740 height 388
click at [345, 174] on p "﻿" at bounding box center [693, 166] width 740 height 16
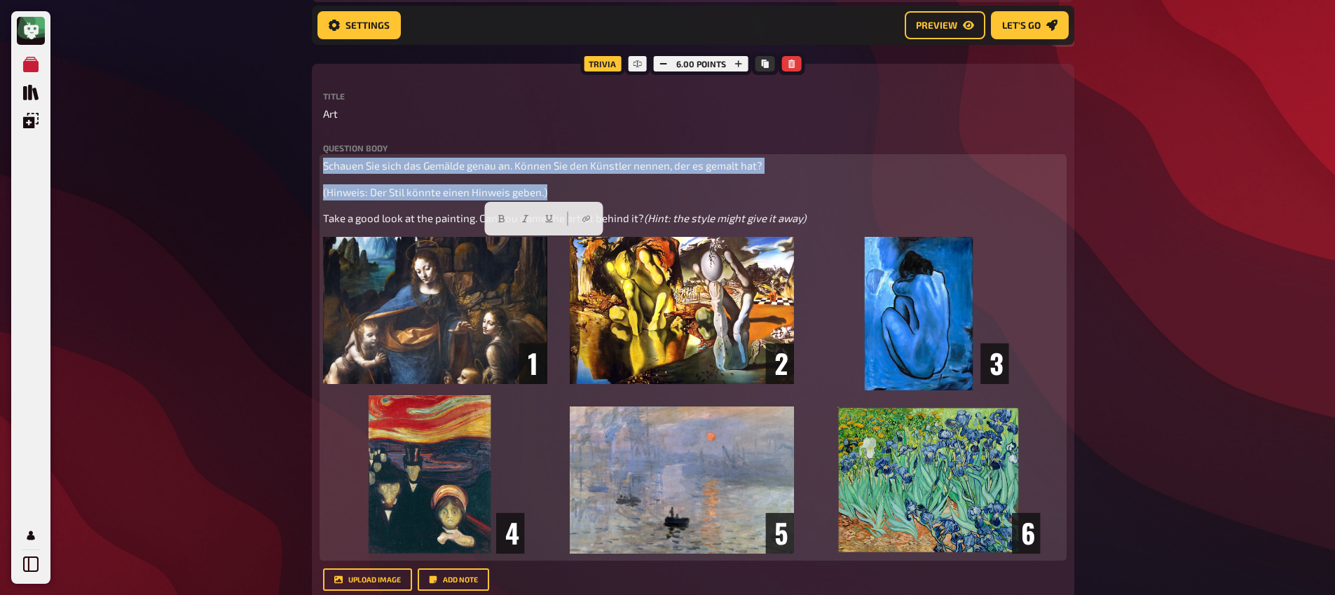
drag, startPoint x: 575, startPoint y: 275, endPoint x: 263, endPoint y: 231, distance: 315.1
drag, startPoint x: 417, startPoint y: 257, endPoint x: 477, endPoint y: 278, distance: 64.1
click at [417, 257] on div "Schauen Sie sich das Gemälde genau an. Können Sie den Künstler nennen, der es g…" at bounding box center [693, 358] width 740 height 400
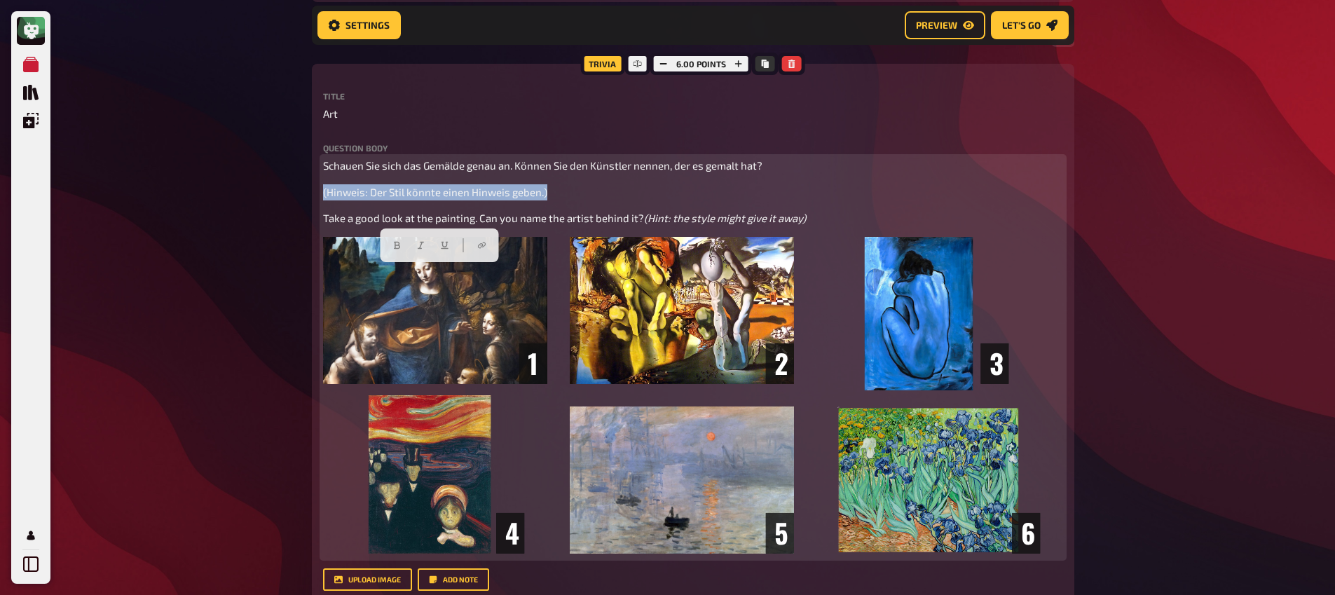
drag, startPoint x: 509, startPoint y: 275, endPoint x: 421, endPoint y: 264, distance: 89.0
click at [426, 247] on div at bounding box center [434, 246] width 118 height 34
click at [416, 246] on icon "button" at bounding box center [415, 245] width 8 height 8
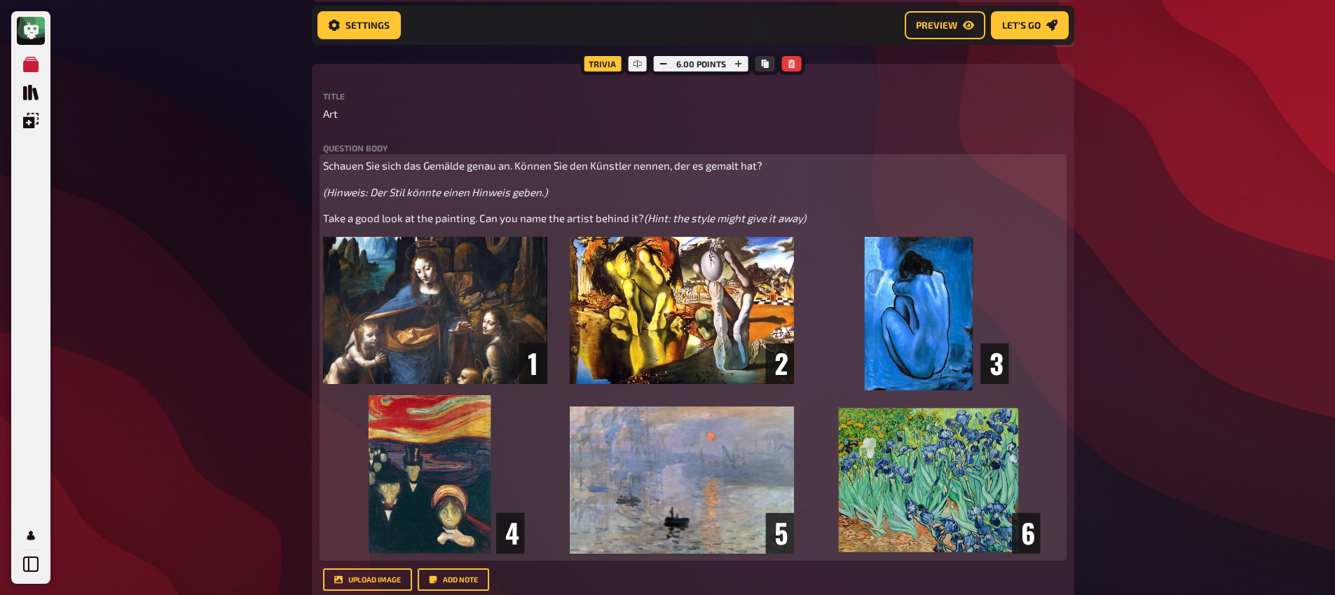
click at [369, 172] on span "Schauen Sie sich das Gemälde genau an. Können Sie den Künstler nennen, der es g…" at bounding box center [543, 165] width 440 height 13
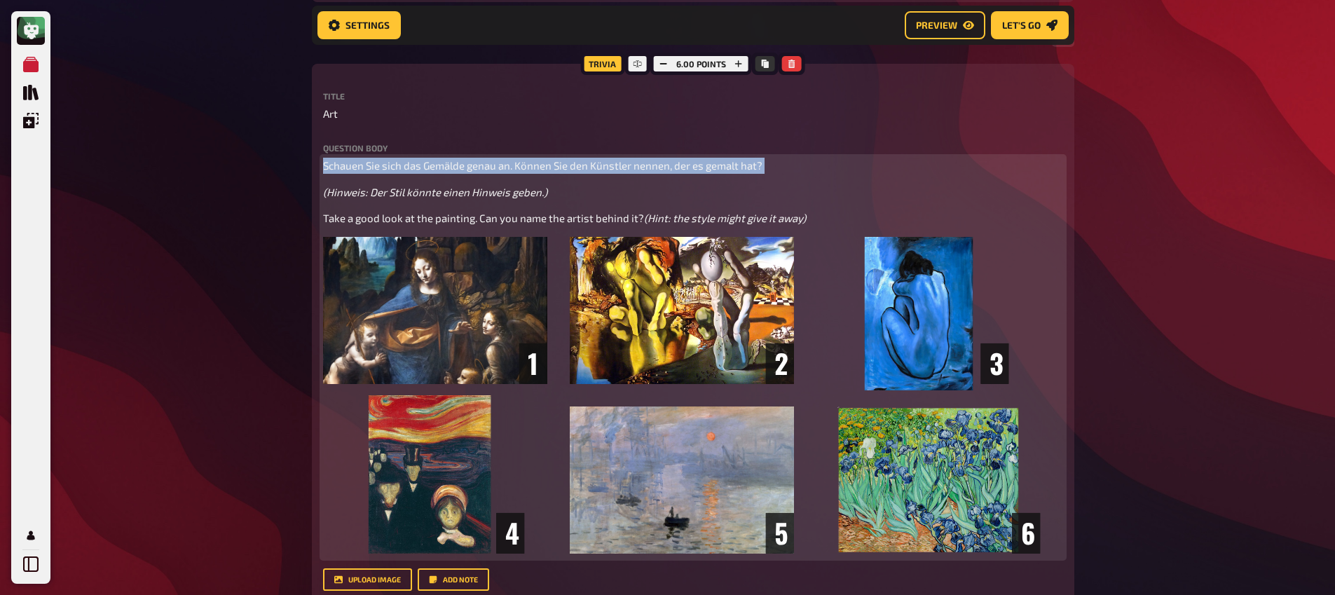
click at [369, 172] on span "Schauen Sie sich das Gemälde genau an. Können Sie den Künstler nennen, der es g…" at bounding box center [543, 165] width 440 height 13
click at [503, 224] on button "button" at bounding box center [501, 218] width 22 height 22
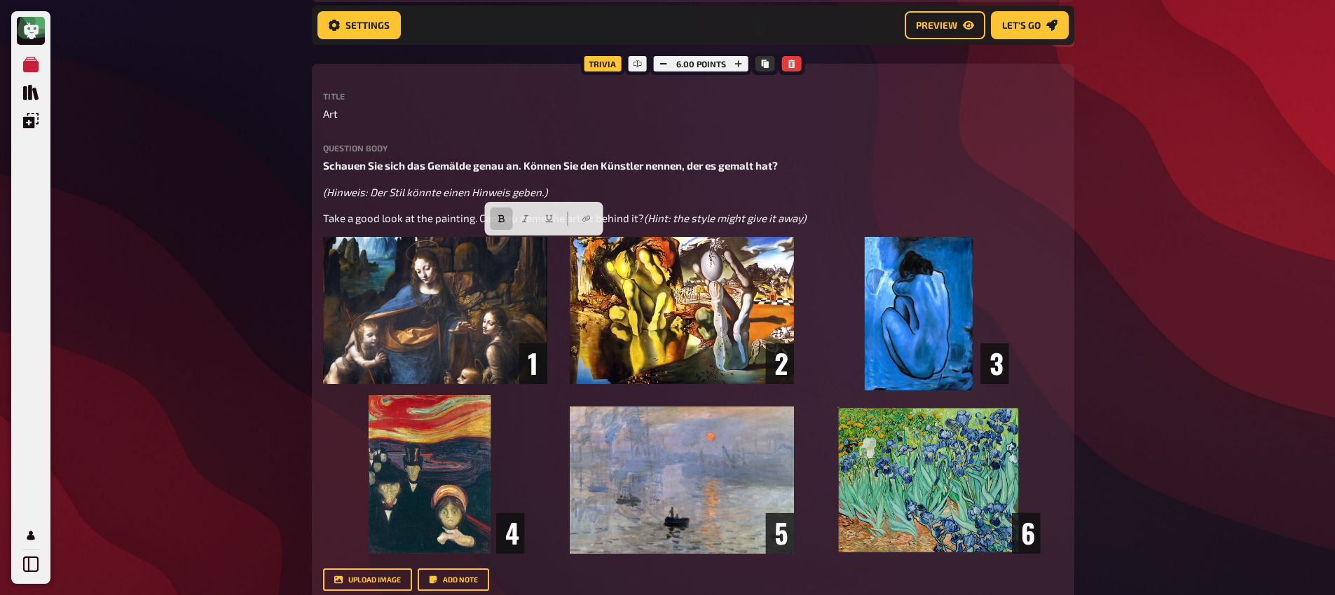
click at [322, 275] on div "Trivia 6.00 points Title Art Question body Schauen Sie sich das Gemälde genau a…" at bounding box center [693, 490] width 763 height 853
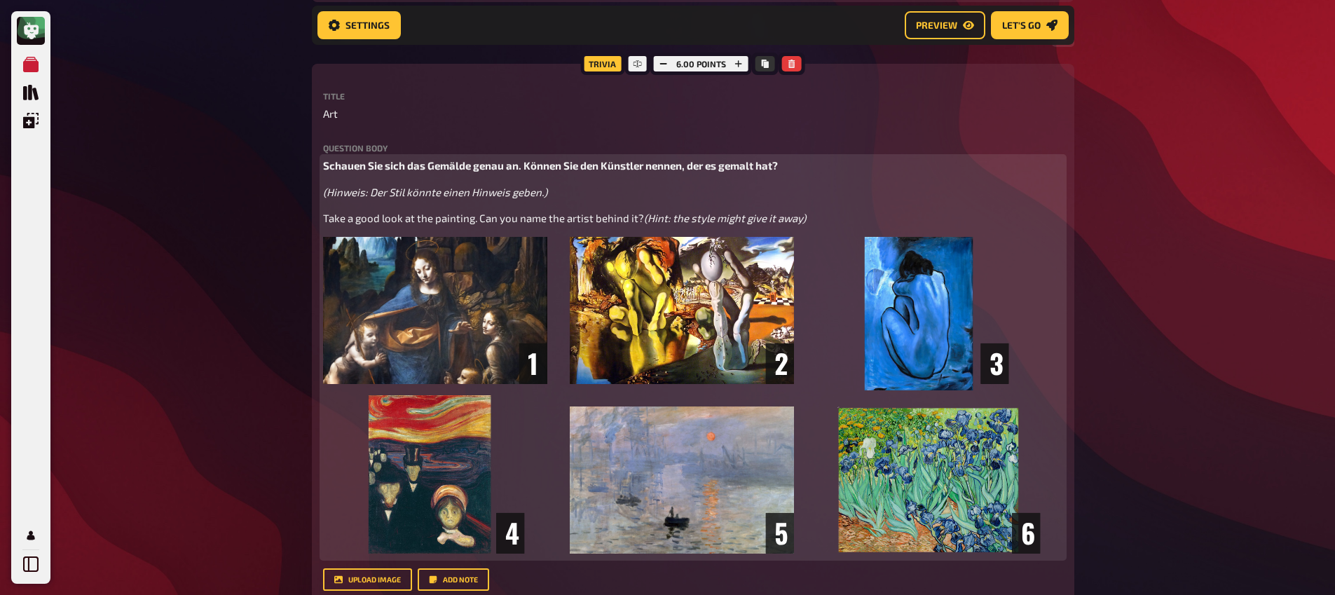
click at [329, 198] on span "(Hinweis: Der Stil könnte einen Hinweis geben.)" at bounding box center [435, 192] width 224 height 13
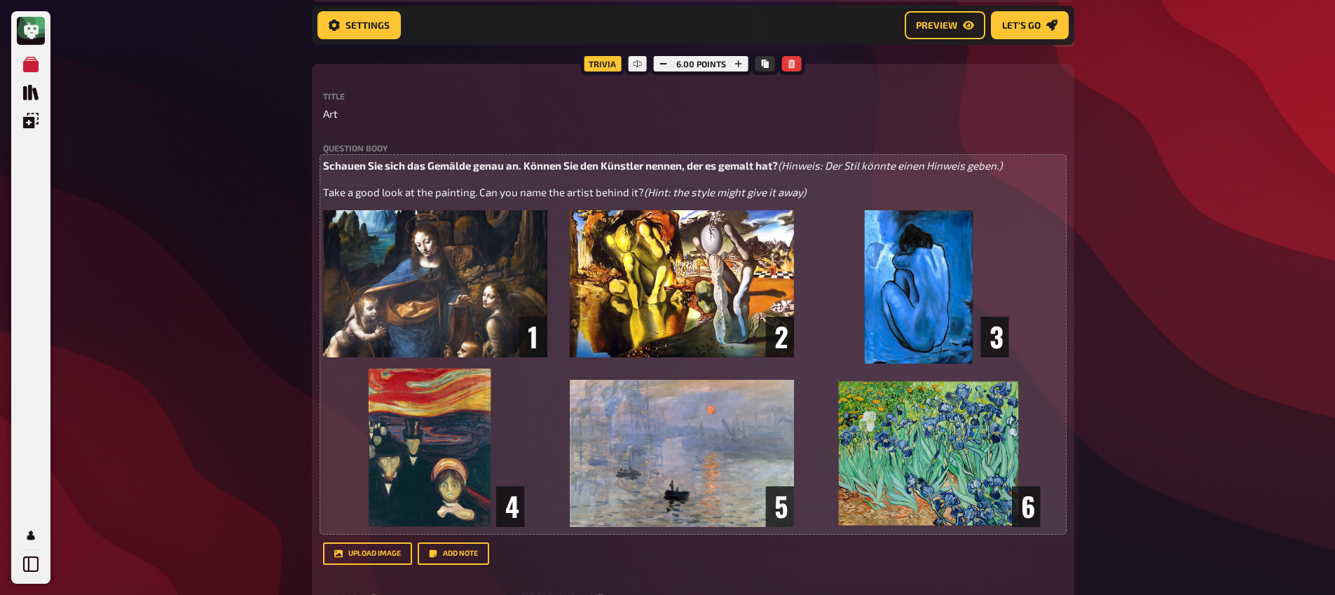
drag, startPoint x: 180, startPoint y: 327, endPoint x: 197, endPoint y: 332, distance: 17.5
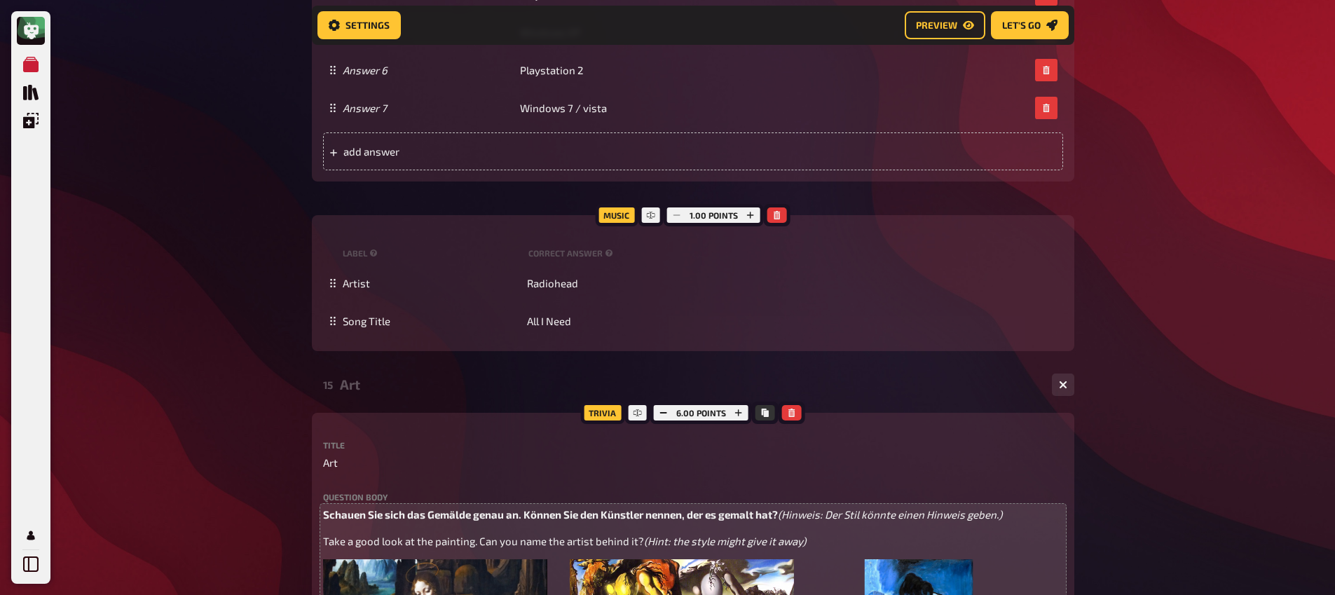
scroll to position [12477, 0]
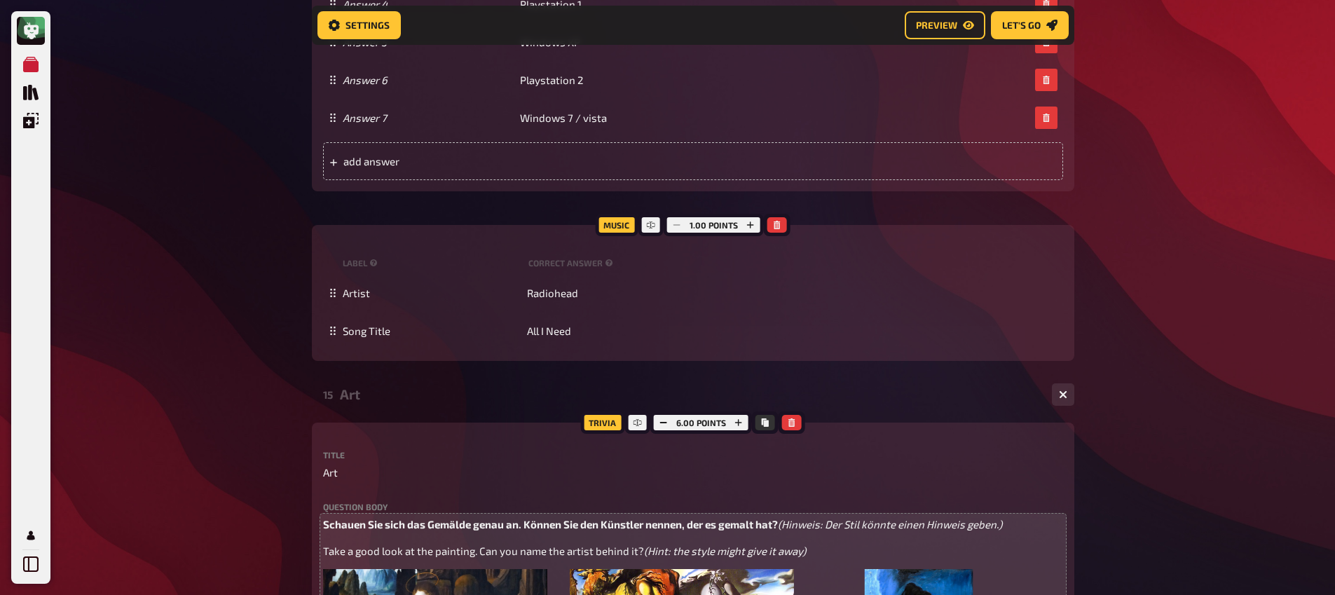
click at [384, 402] on div "Art" at bounding box center [690, 394] width 701 height 16
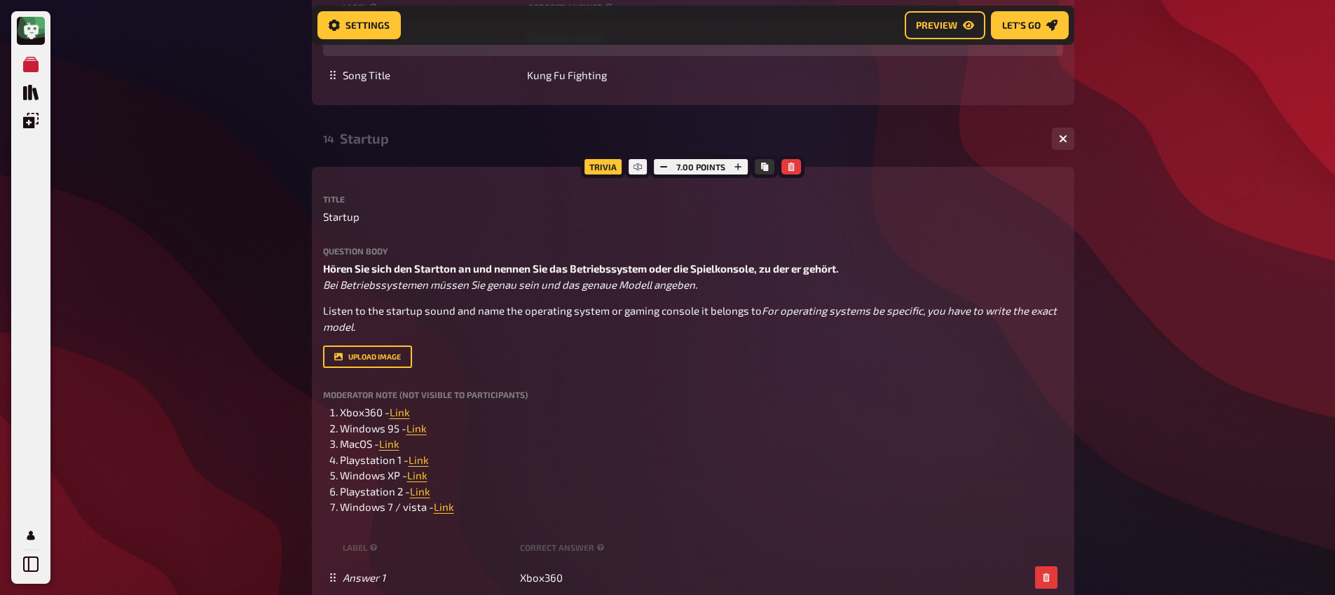
scroll to position [11518, 0]
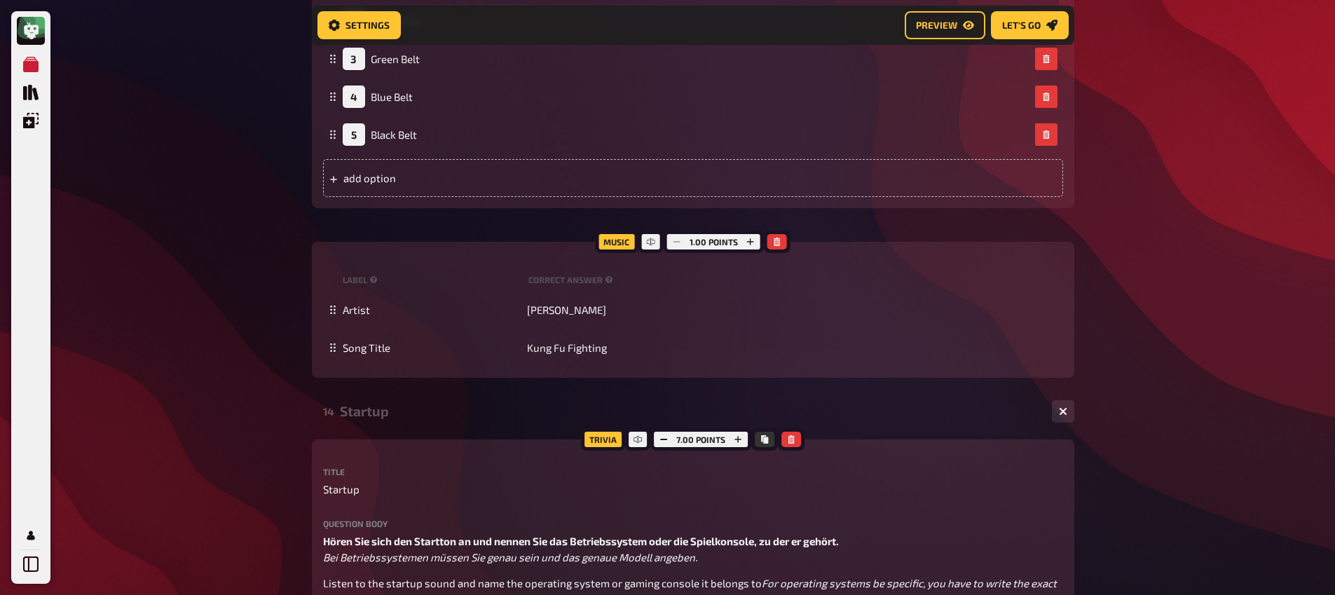
click at [369, 419] on div "Startup" at bounding box center [690, 411] width 701 height 16
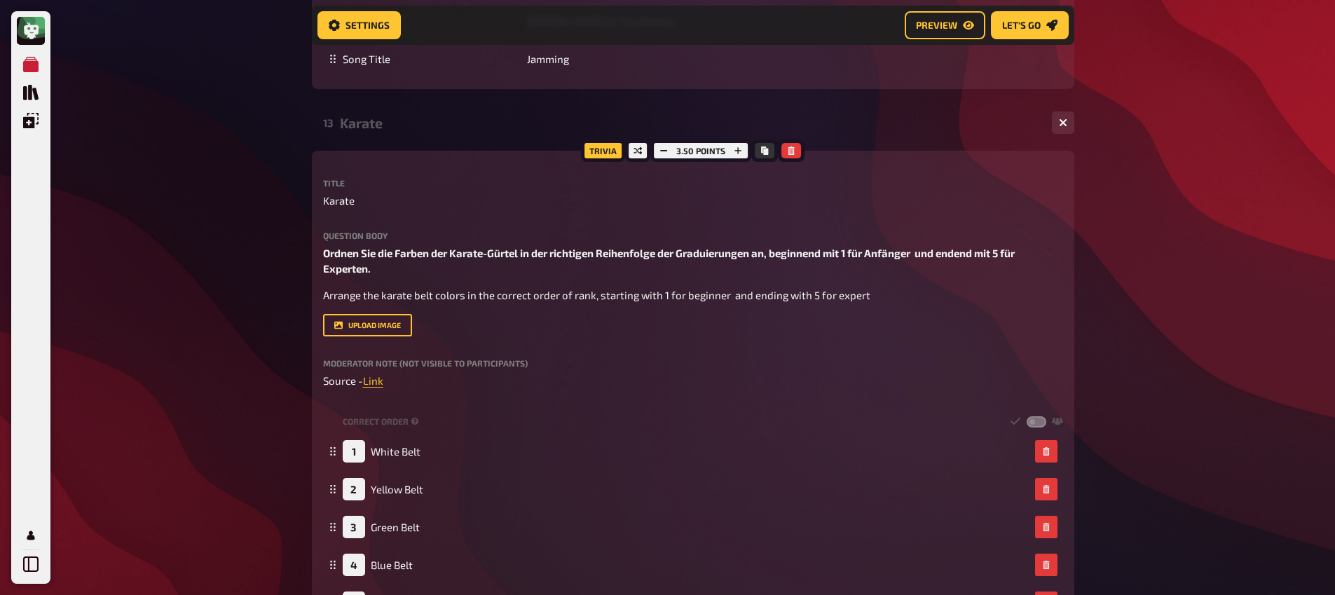
scroll to position [10758, 0]
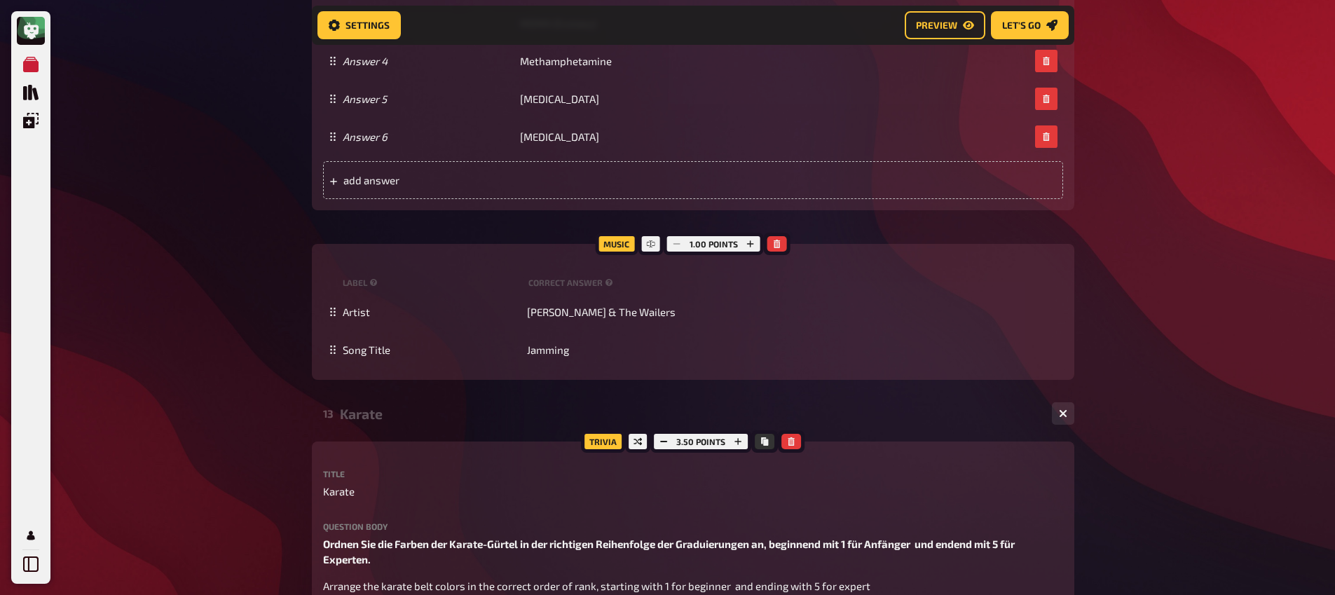
click at [366, 430] on div "13 Karate 1 5" at bounding box center [693, 414] width 763 height 34
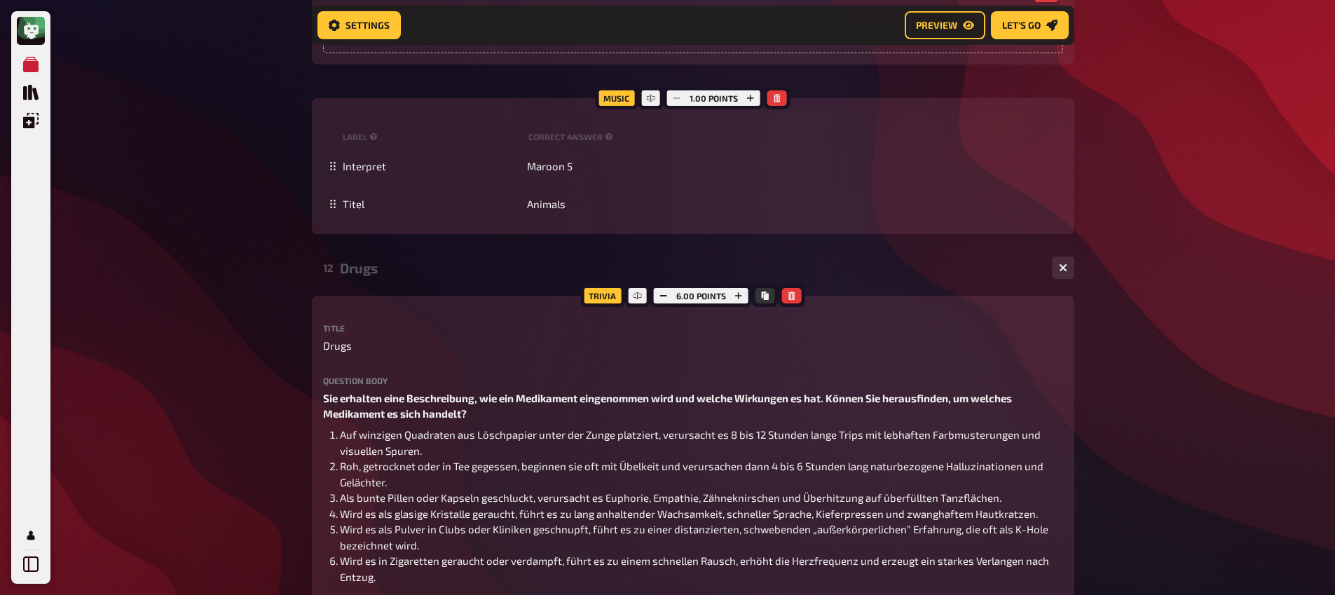
click at [374, 285] on div "12 Drugs 1 6" at bounding box center [693, 268] width 763 height 34
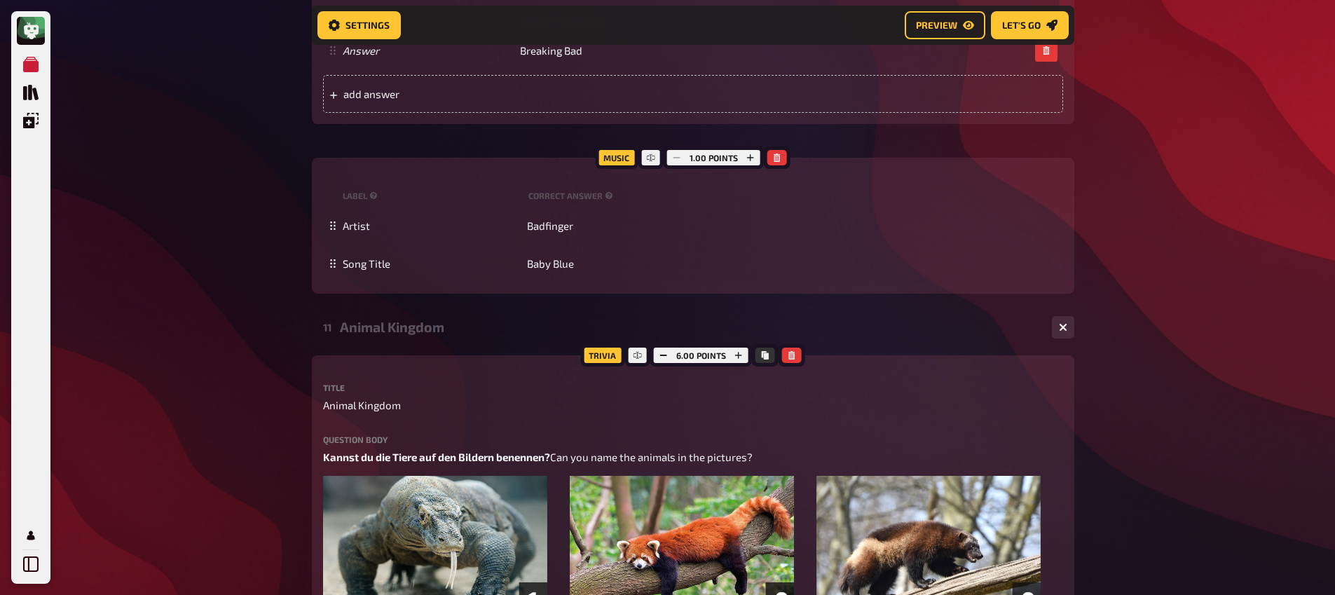
click at [353, 344] on div "11 Animal Kingdom 1 6" at bounding box center [693, 328] width 763 height 34
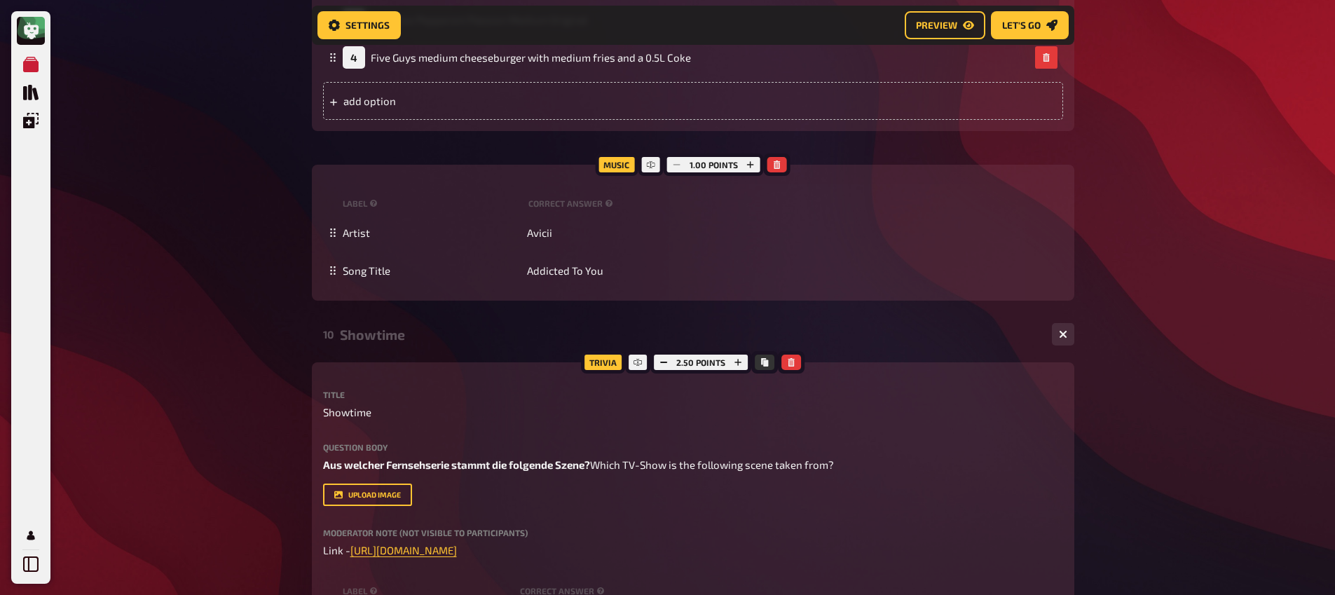
click at [386, 343] on div "Showtime" at bounding box center [690, 335] width 701 height 16
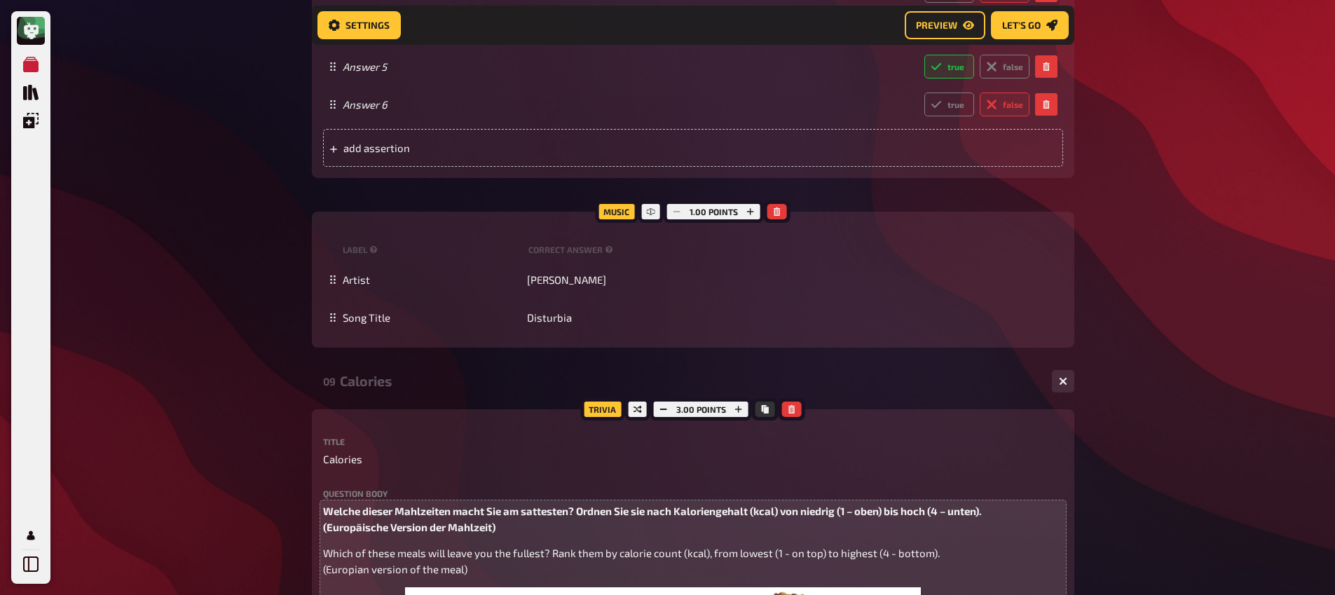
click at [381, 398] on div "09 Calories 1 4" at bounding box center [693, 382] width 763 height 34
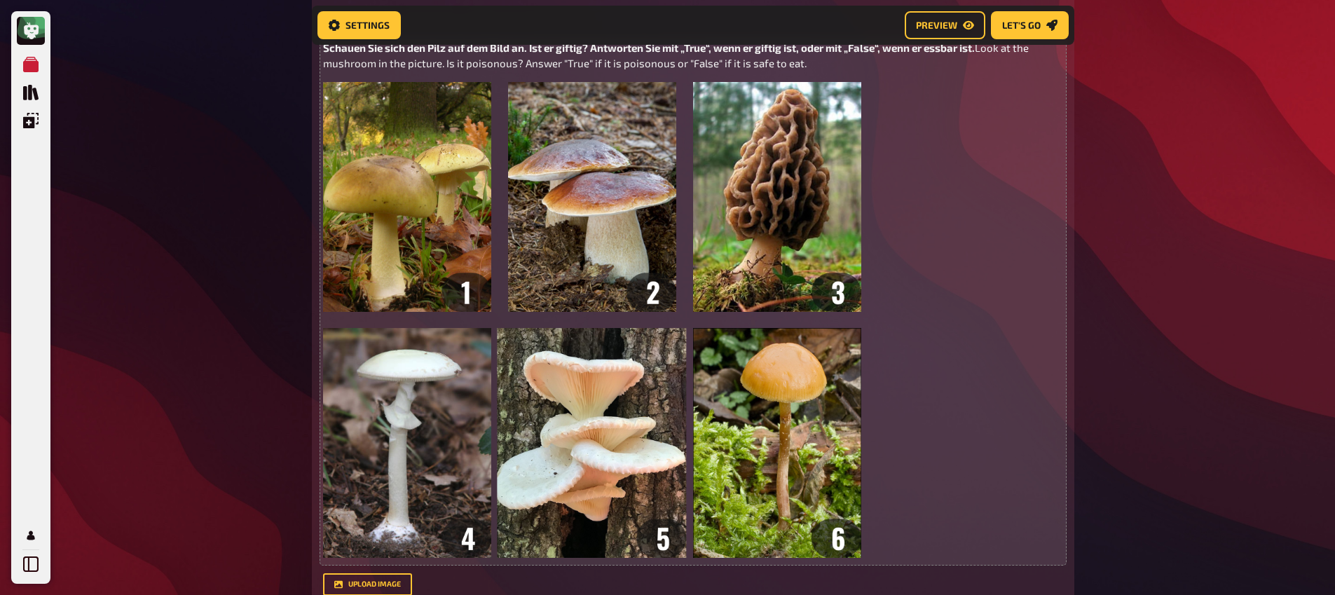
scroll to position [5931, 0]
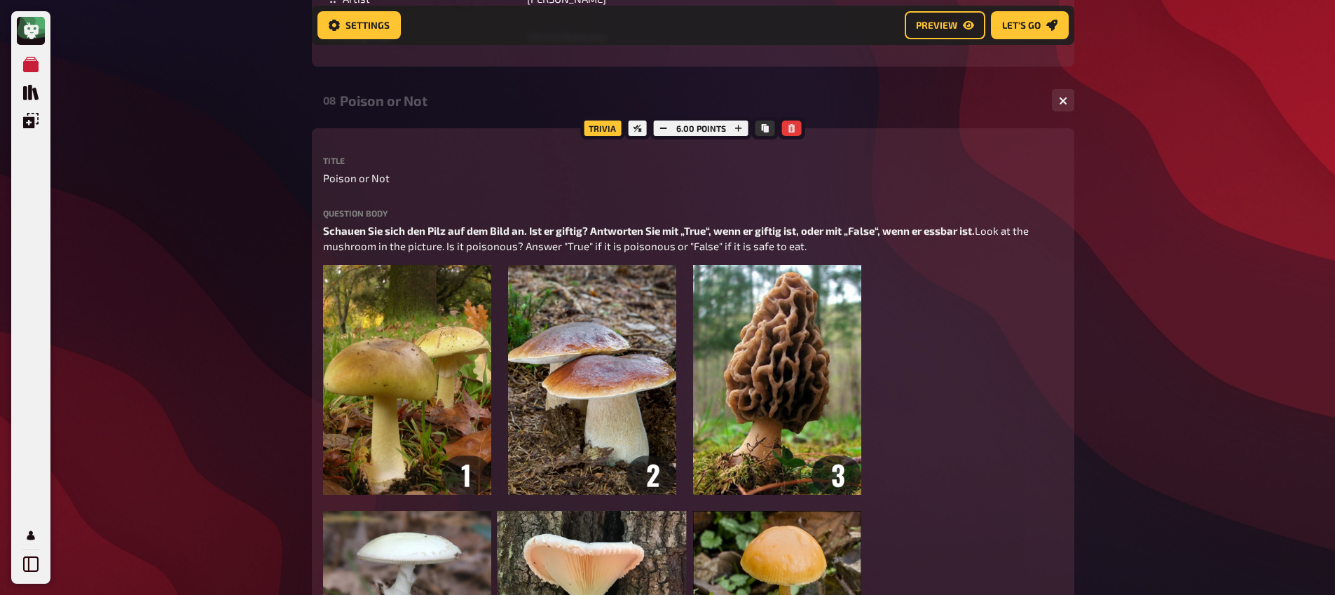
click at [379, 117] on div "08 Poison or Not 1 6" at bounding box center [693, 100] width 763 height 34
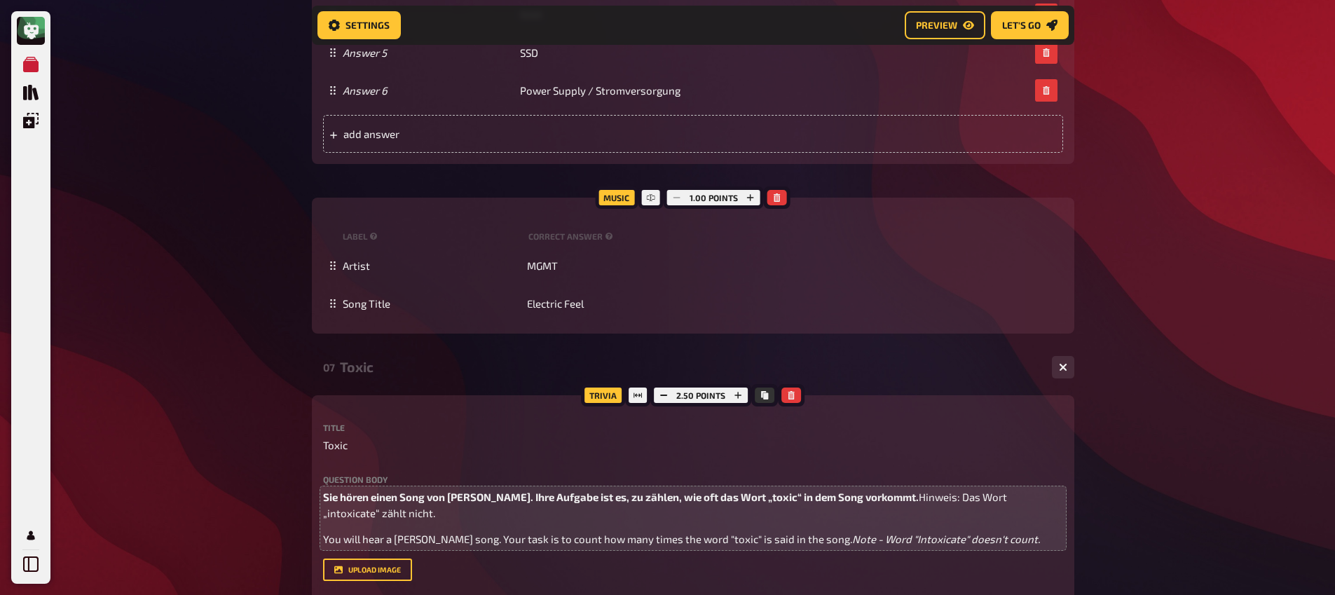
click at [367, 375] on div "Toxic" at bounding box center [690, 367] width 701 height 16
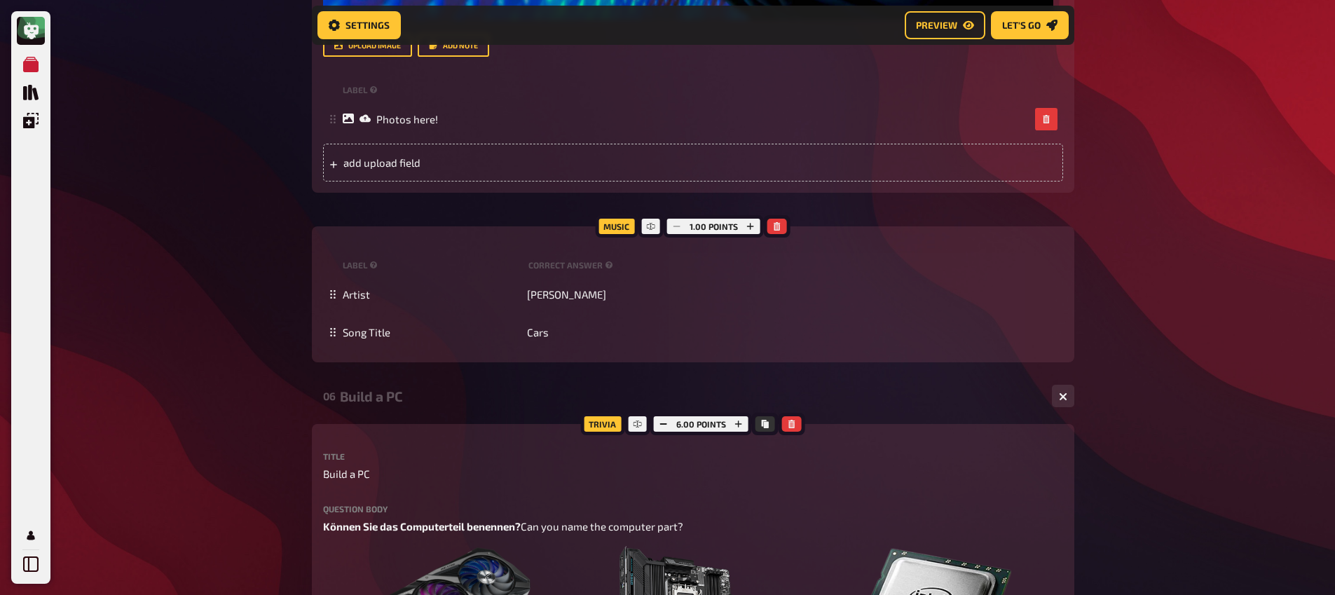
click at [379, 391] on div "Build a PC" at bounding box center [690, 396] width 701 height 16
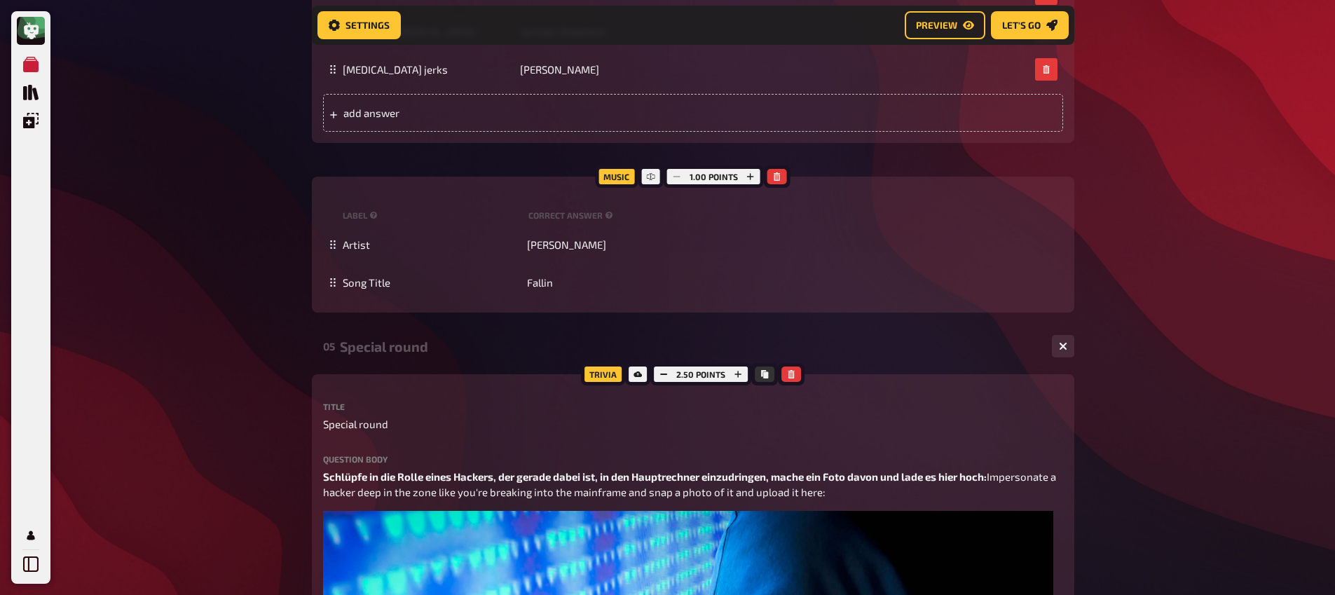
click at [374, 353] on div "Special round" at bounding box center [690, 347] width 701 height 16
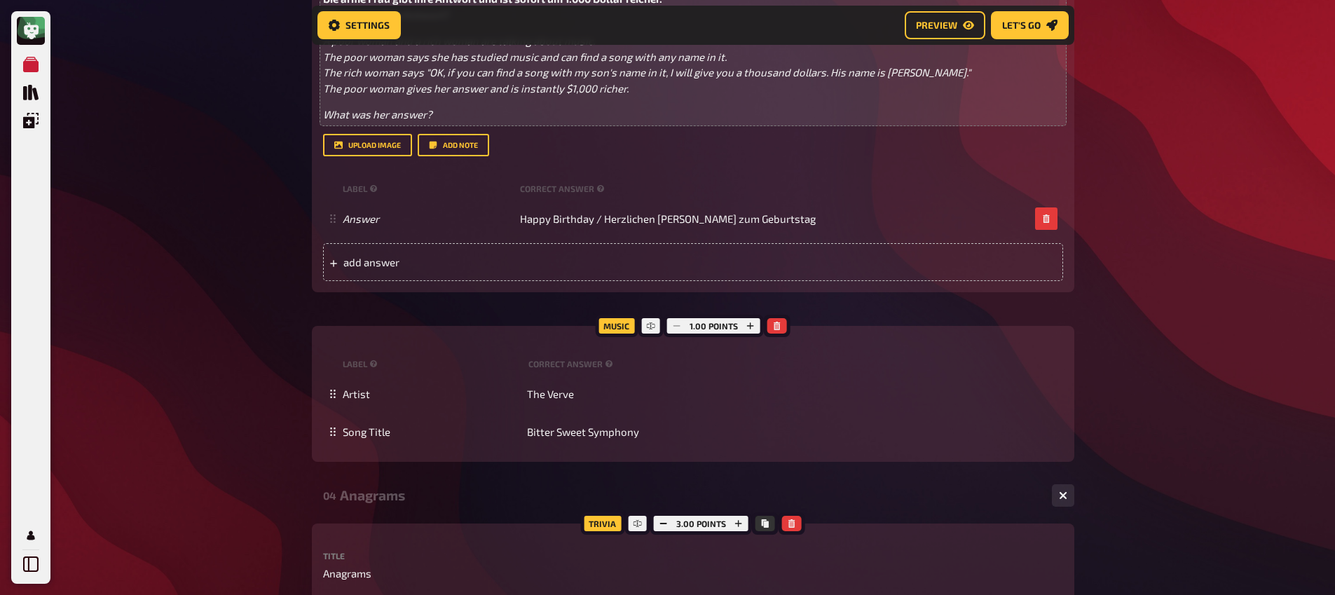
click at [379, 491] on div "Anagrams" at bounding box center [690, 495] width 701 height 16
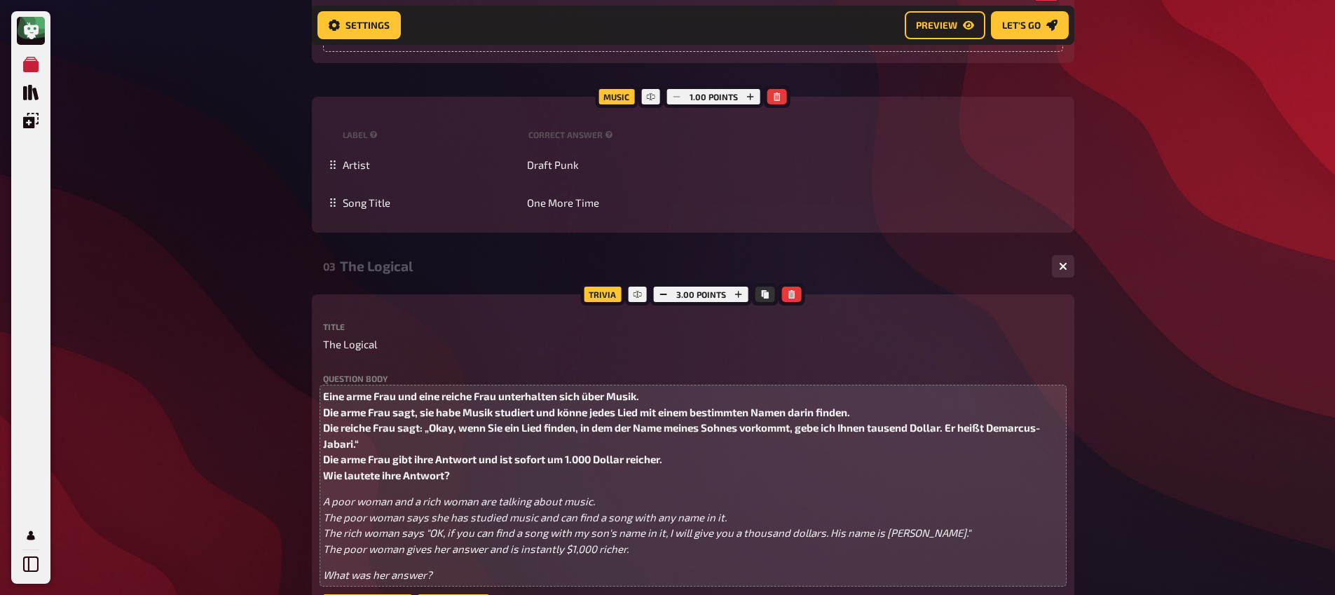
scroll to position [1509, 0]
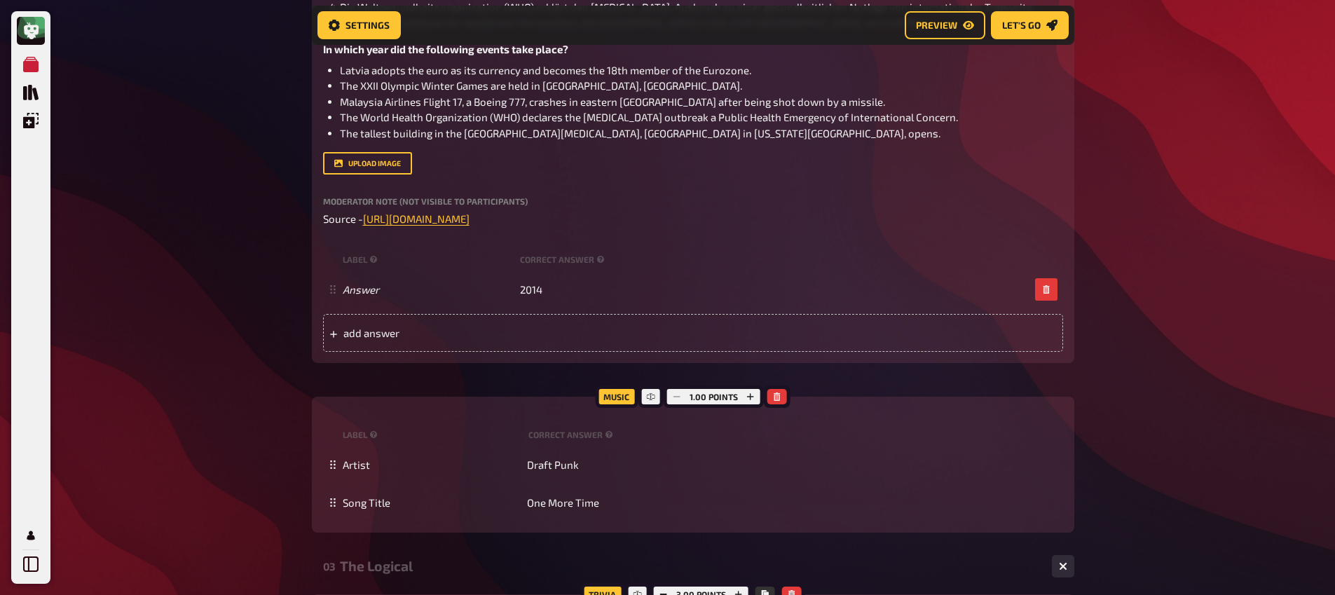
click at [376, 557] on div "03 The Logical 1 1" at bounding box center [693, 567] width 763 height 34
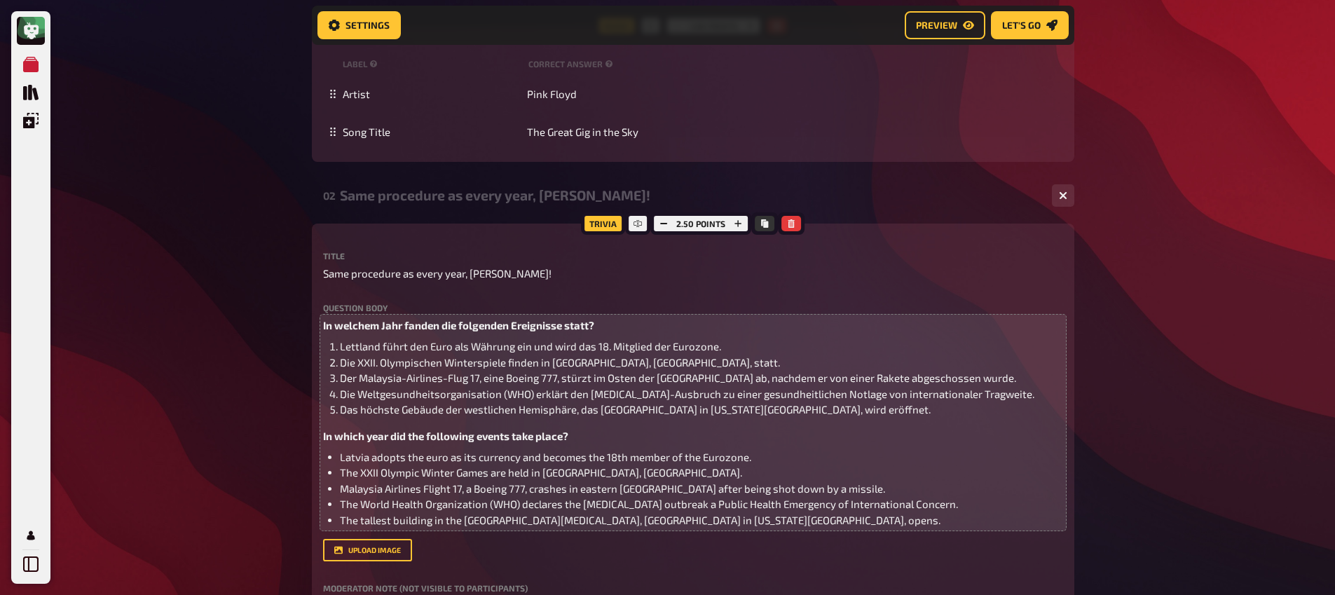
scroll to position [1088, 0]
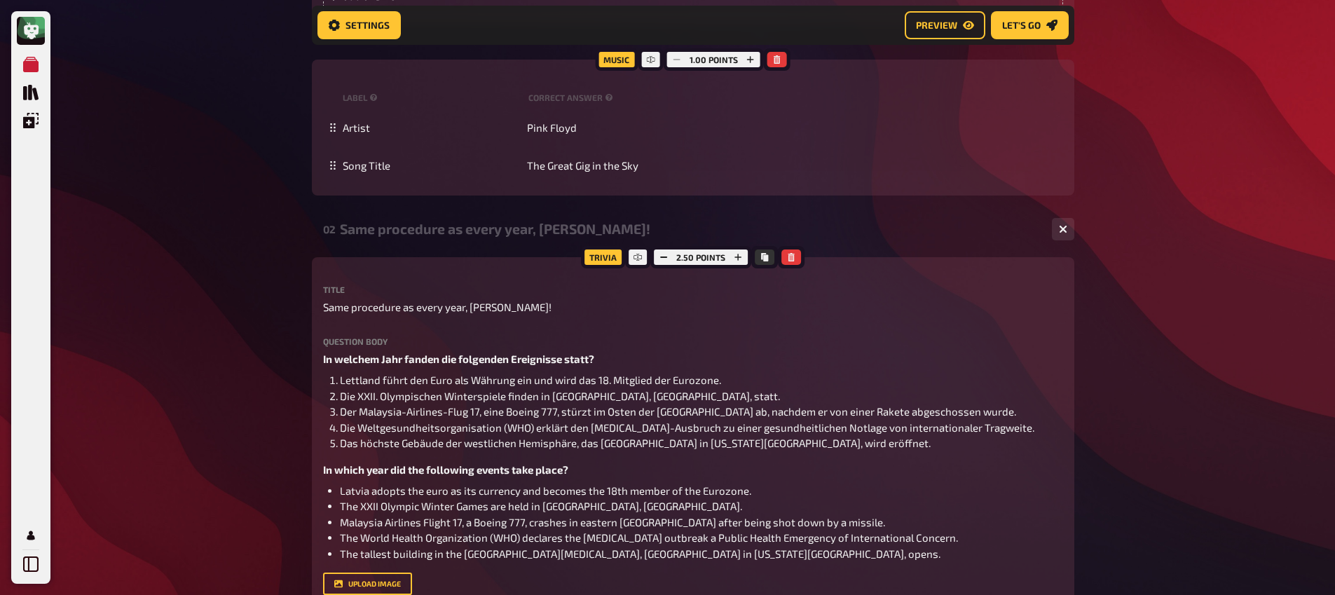
click at [414, 245] on div "02 Same procedure as every year, [PERSON_NAME]! 1 1" at bounding box center [693, 229] width 763 height 34
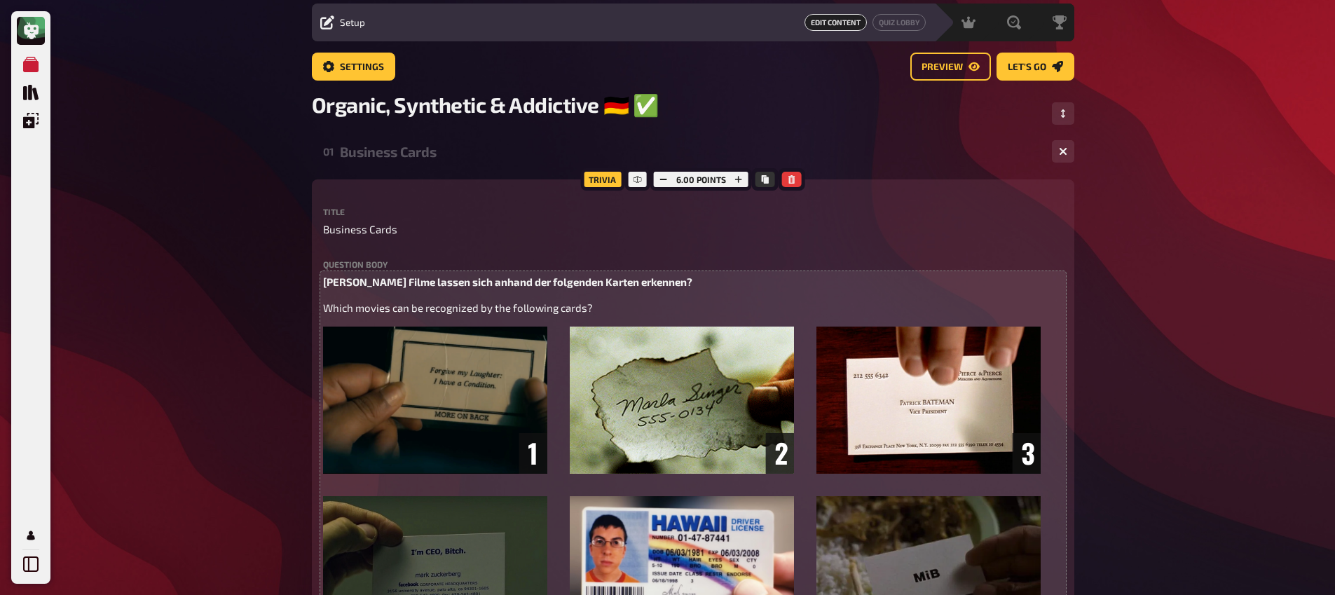
scroll to position [0, 0]
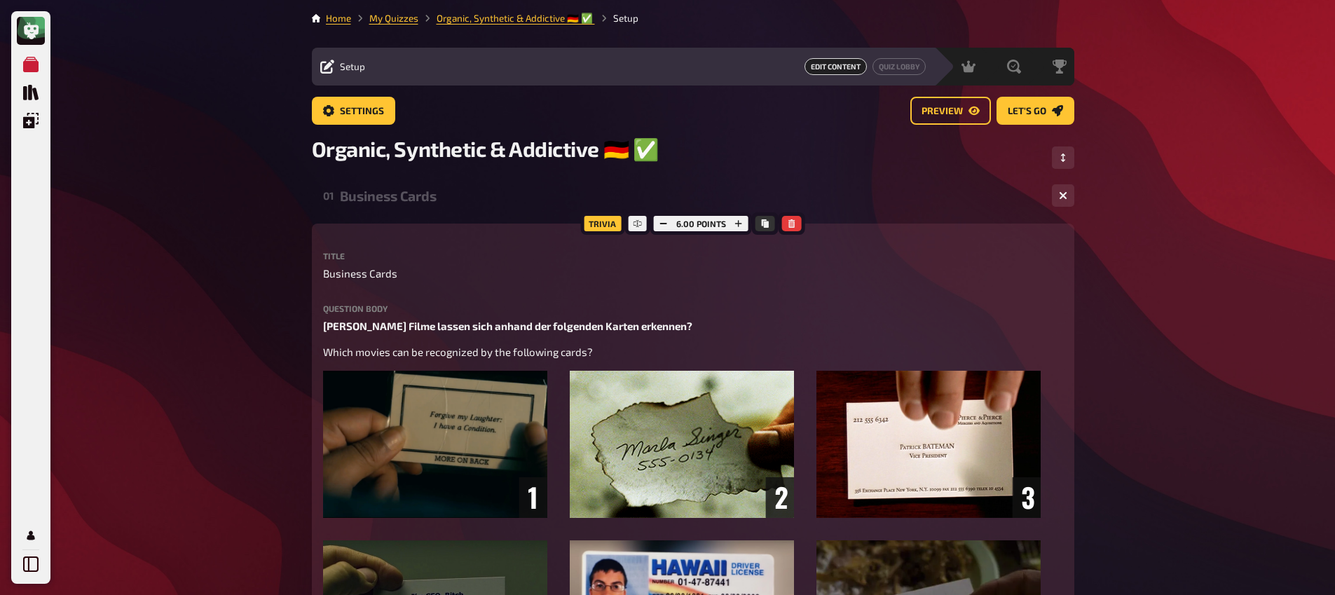
click at [402, 199] on div "Business Cards" at bounding box center [690, 196] width 701 height 16
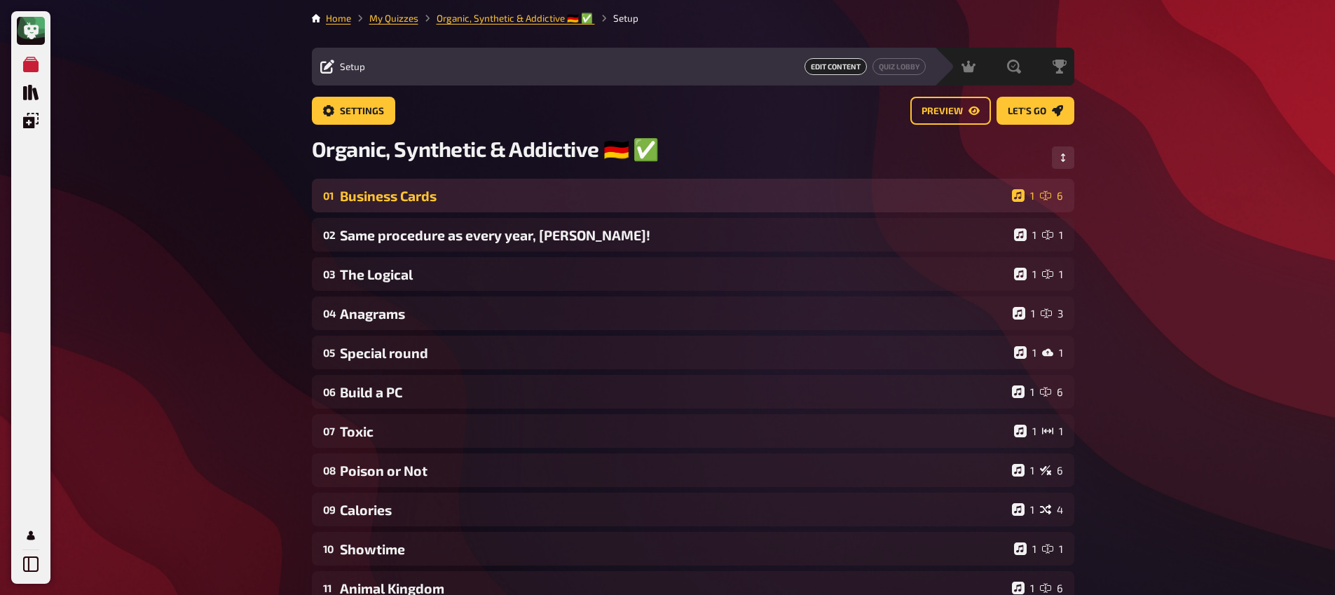
click at [402, 196] on div "Business Cards" at bounding box center [673, 196] width 667 height 16
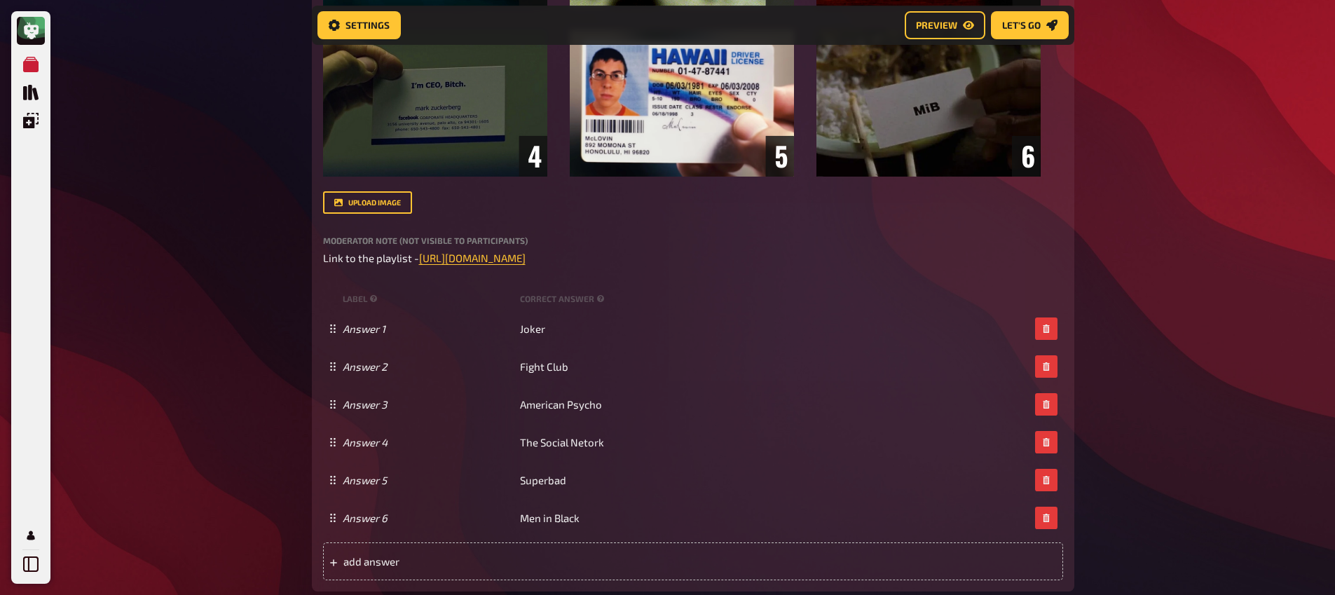
scroll to position [523, 0]
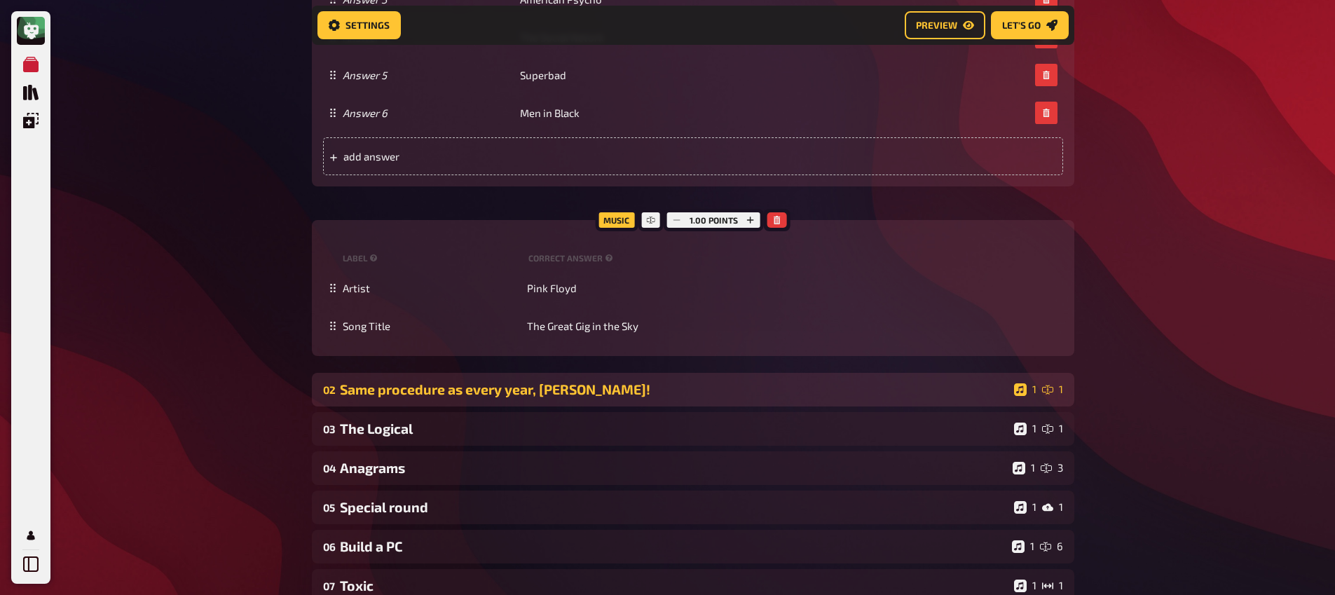
click at [543, 388] on div "Same procedure as every year, [PERSON_NAME]!" at bounding box center [674, 389] width 669 height 16
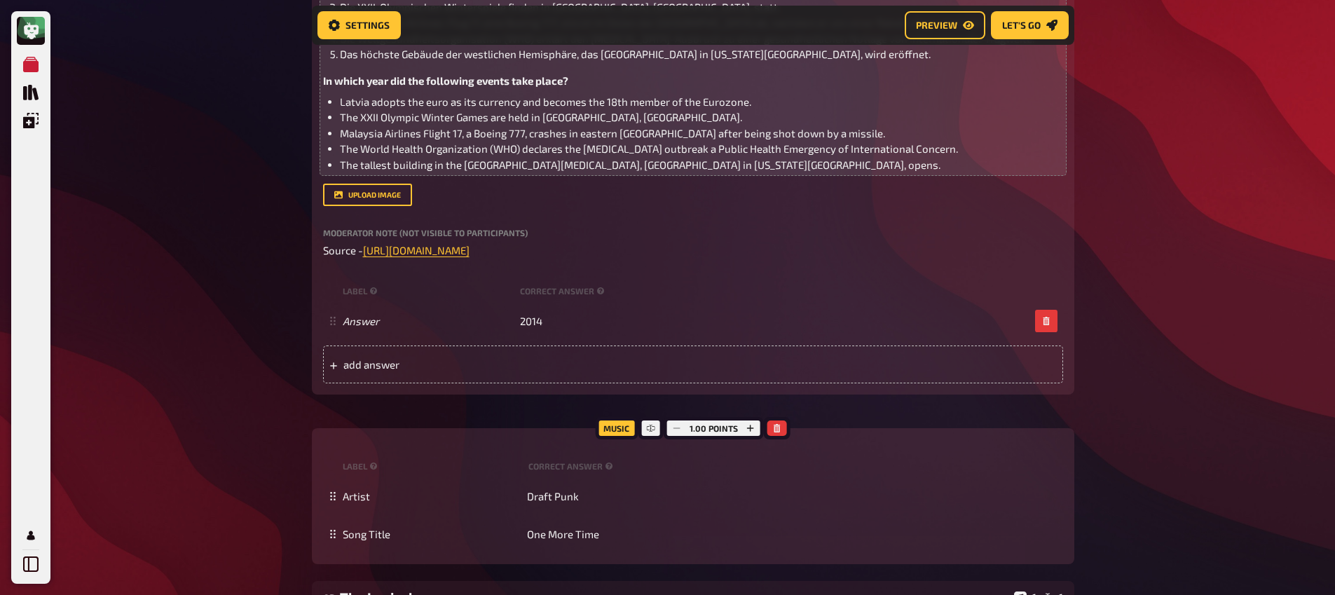
scroll to position [1716, 0]
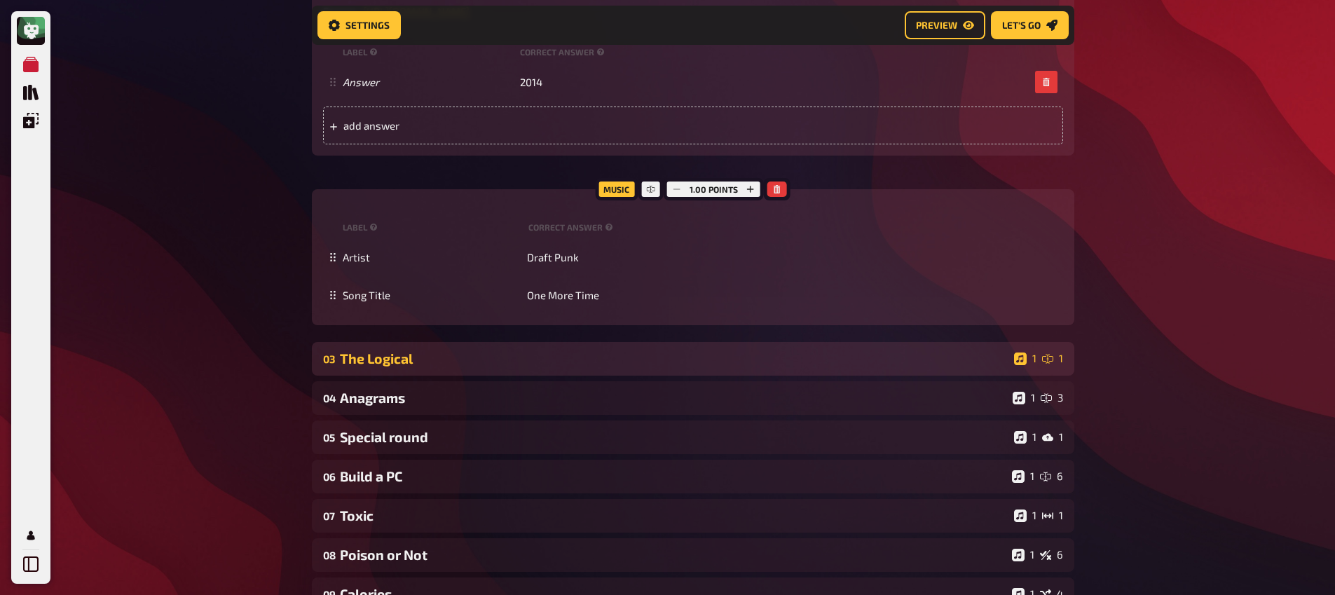
click at [486, 365] on div "The Logical" at bounding box center [674, 359] width 669 height 16
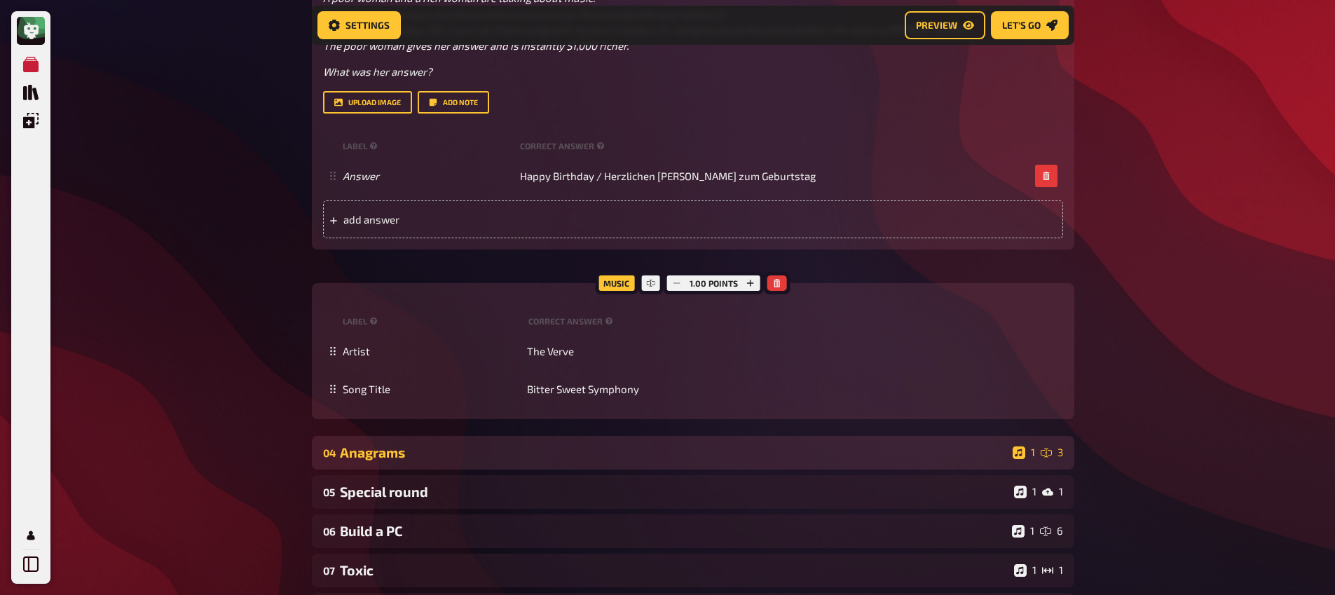
click at [437, 437] on div "04 Anagrams 1 3" at bounding box center [693, 453] width 763 height 34
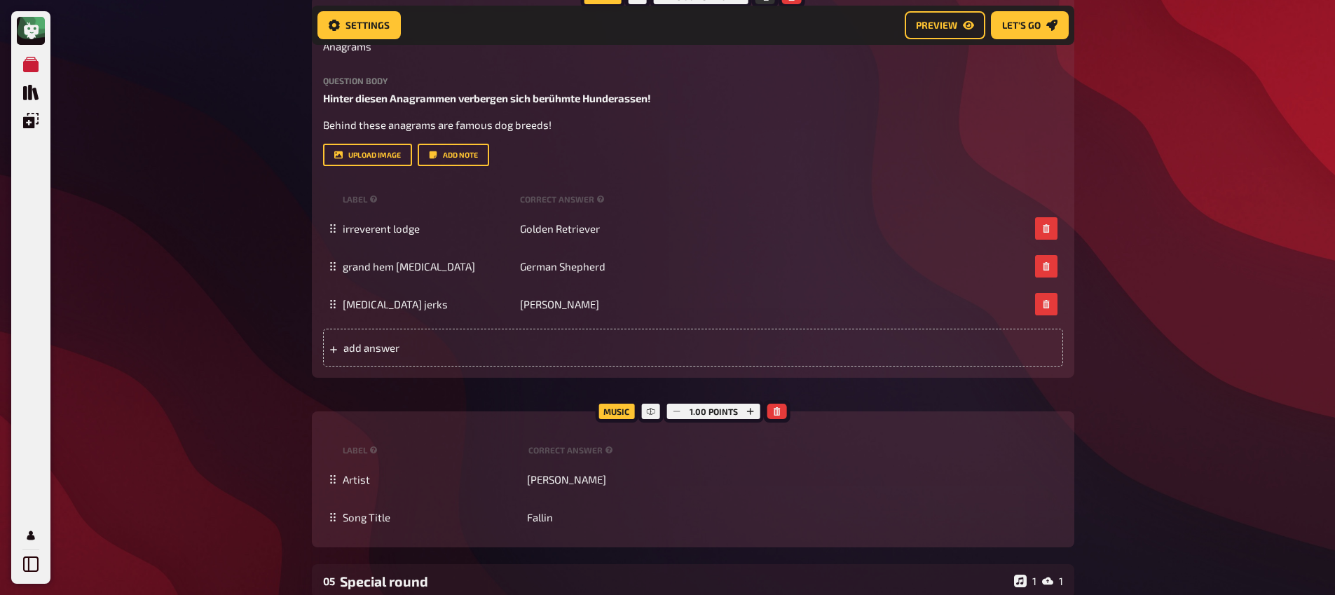
scroll to position [2878, 0]
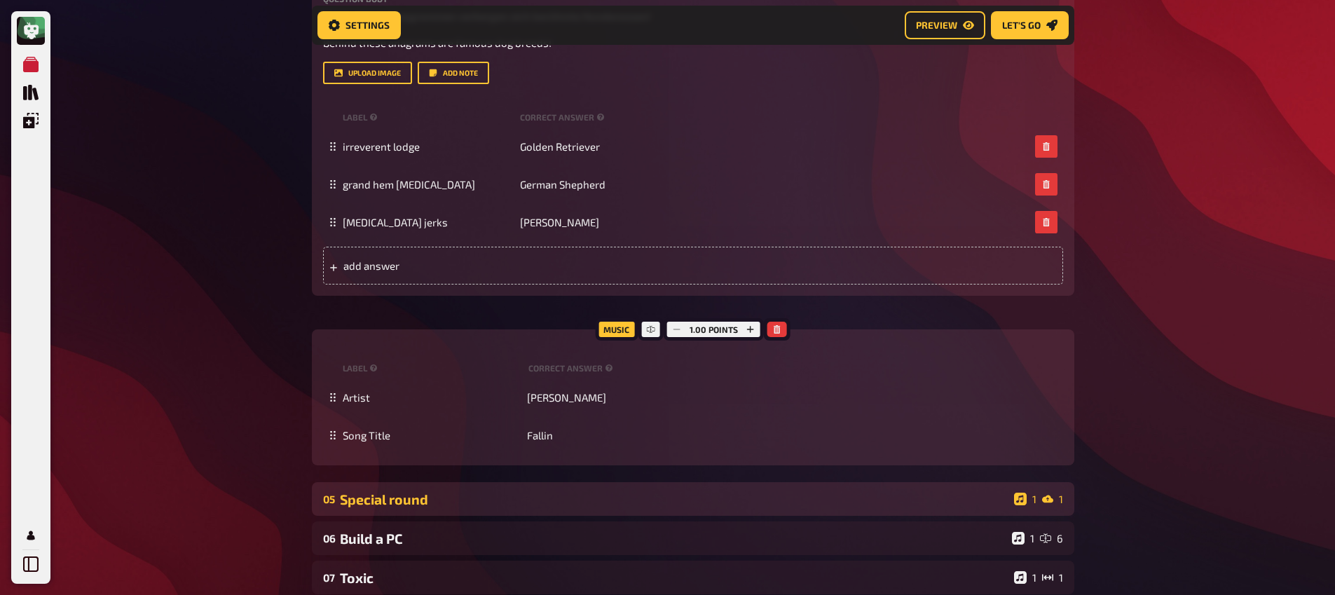
click at [417, 499] on div "Special round" at bounding box center [674, 499] width 669 height 16
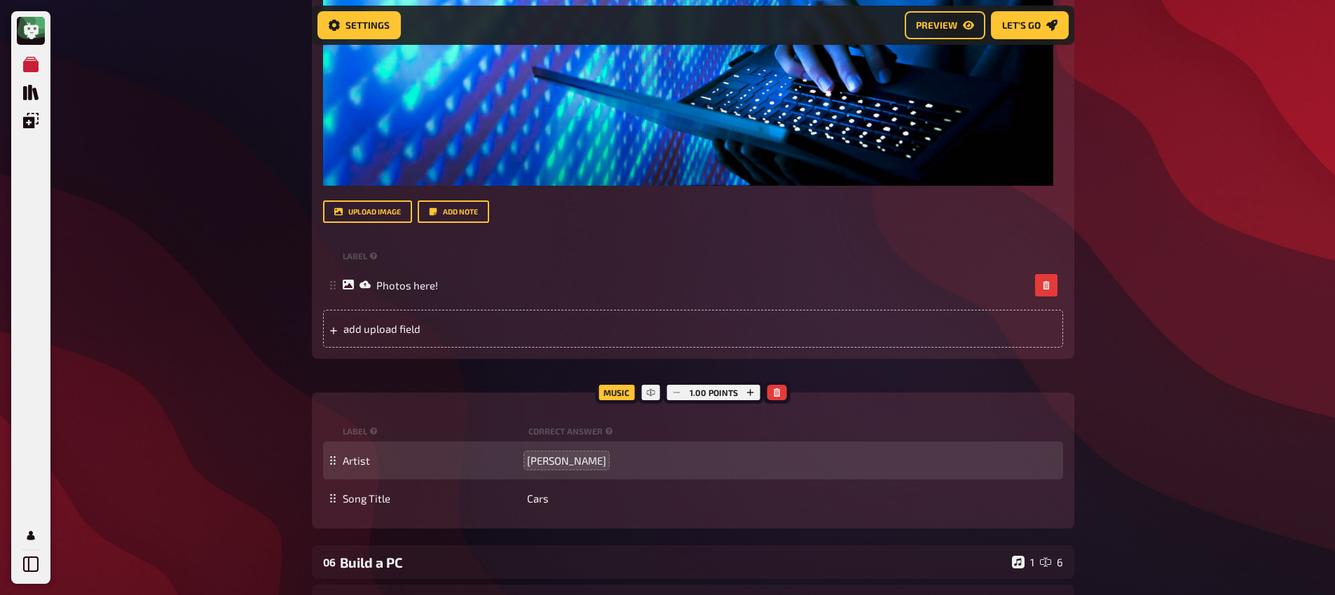
scroll to position [3963, 0]
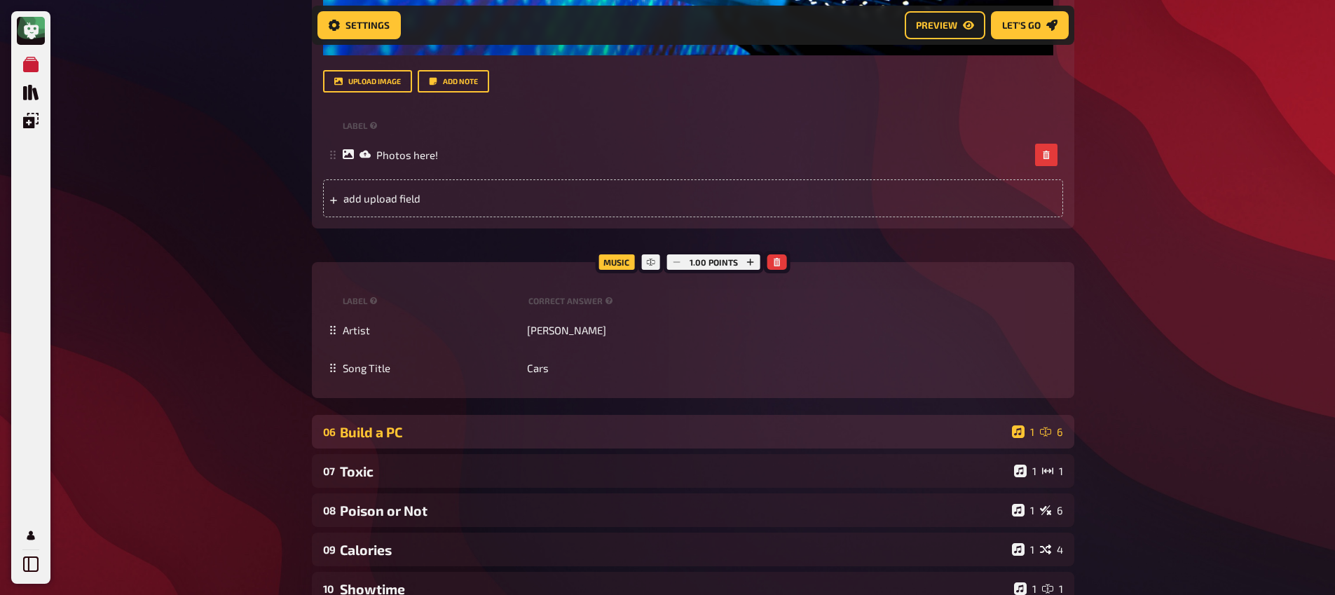
click at [413, 442] on div "06 Build a PC 1 6" at bounding box center [693, 432] width 763 height 34
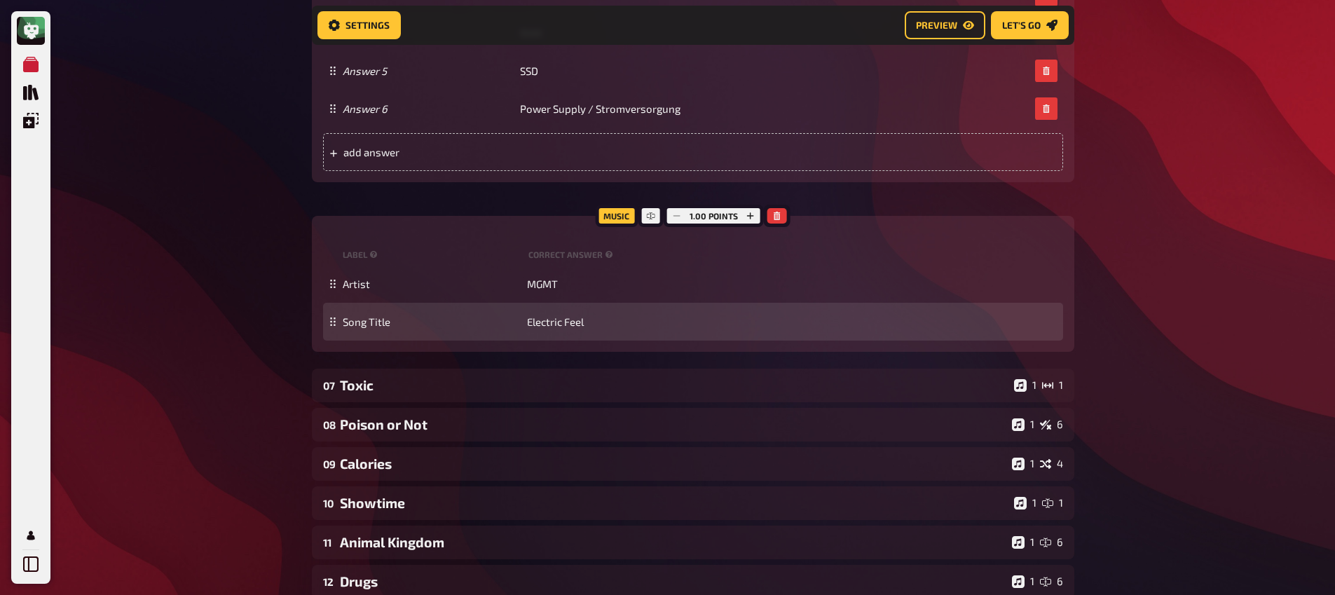
scroll to position [5170, 0]
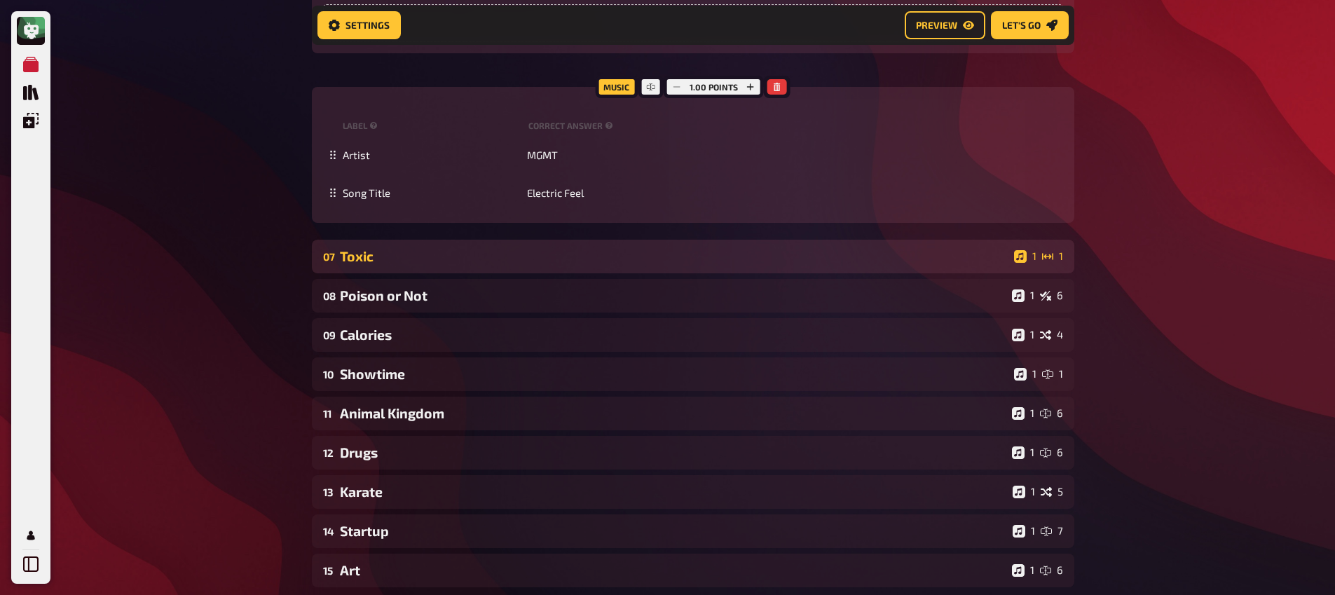
click at [406, 264] on div "Toxic" at bounding box center [674, 256] width 669 height 16
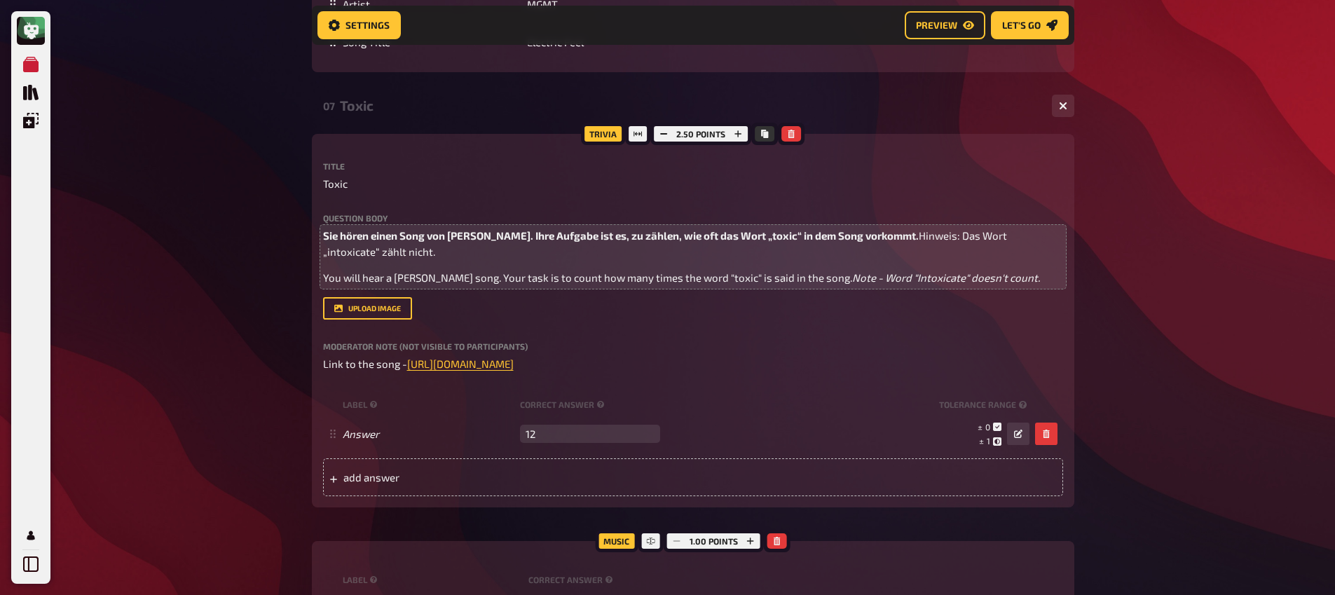
scroll to position [5781, 0]
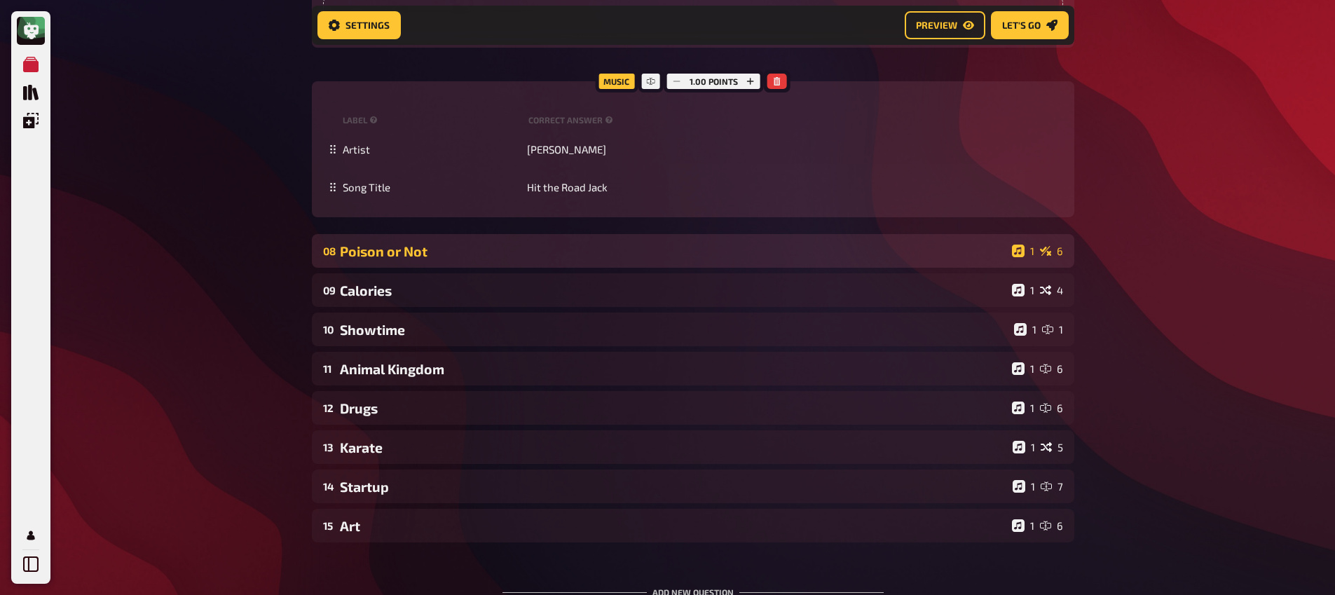
click at [447, 259] on div "Poison or Not" at bounding box center [673, 251] width 667 height 16
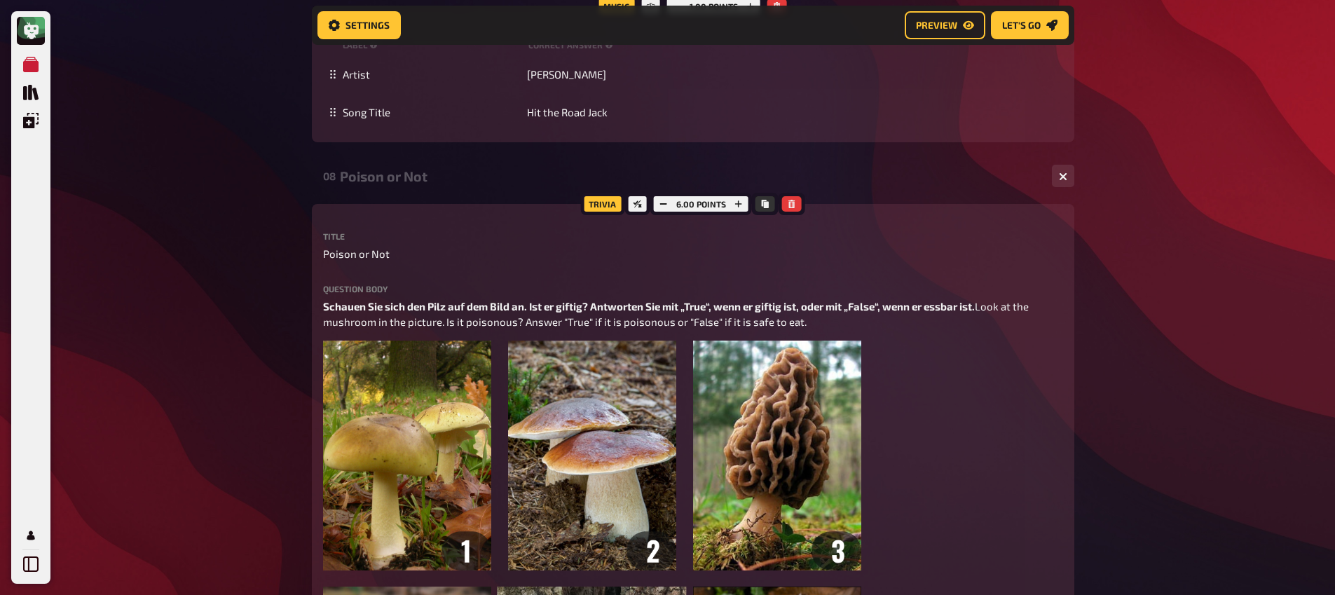
scroll to position [6057, 0]
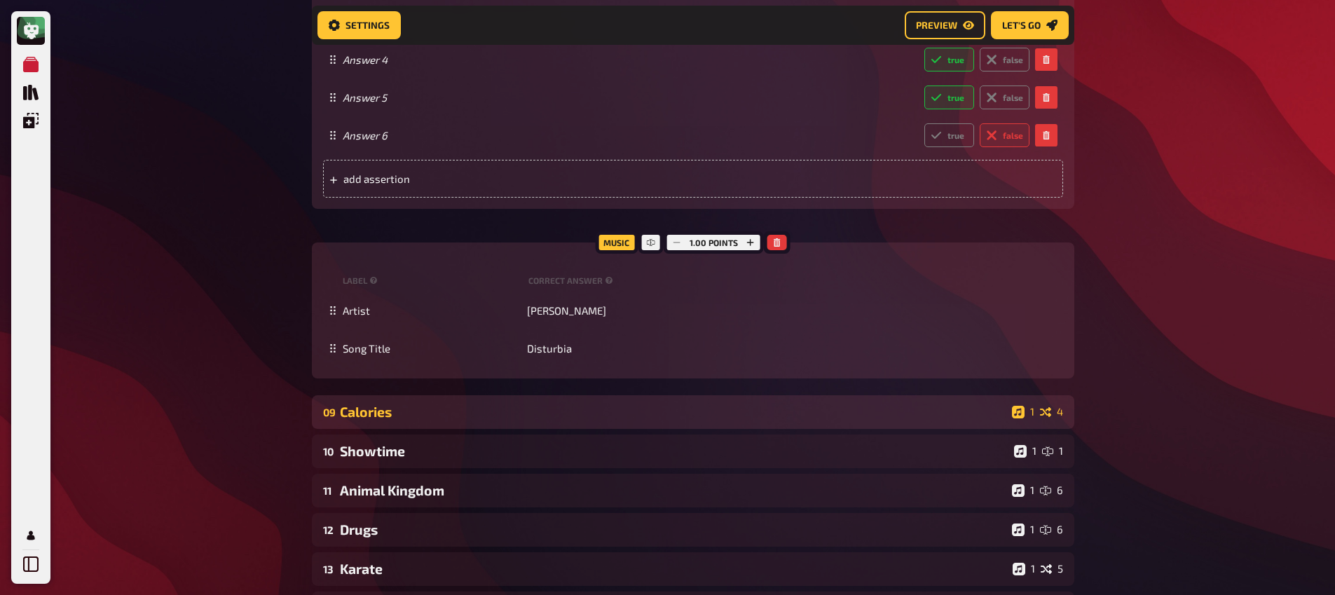
click at [369, 429] on div "09 Calories 1 4" at bounding box center [693, 412] width 763 height 34
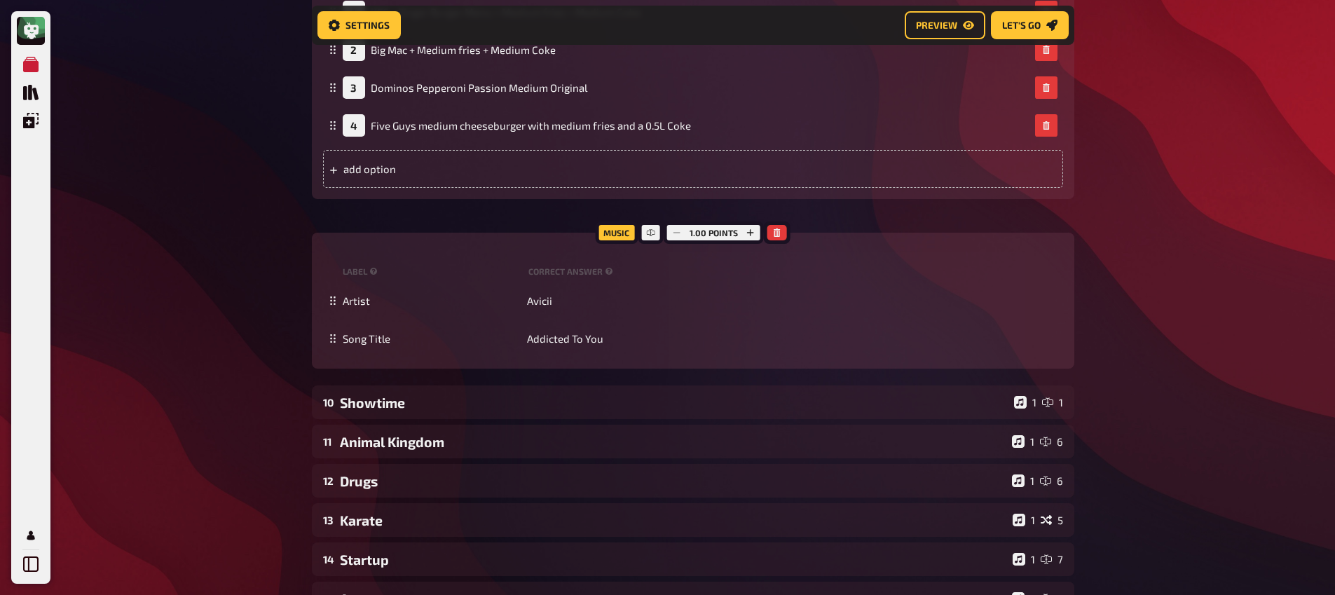
scroll to position [8233, 0]
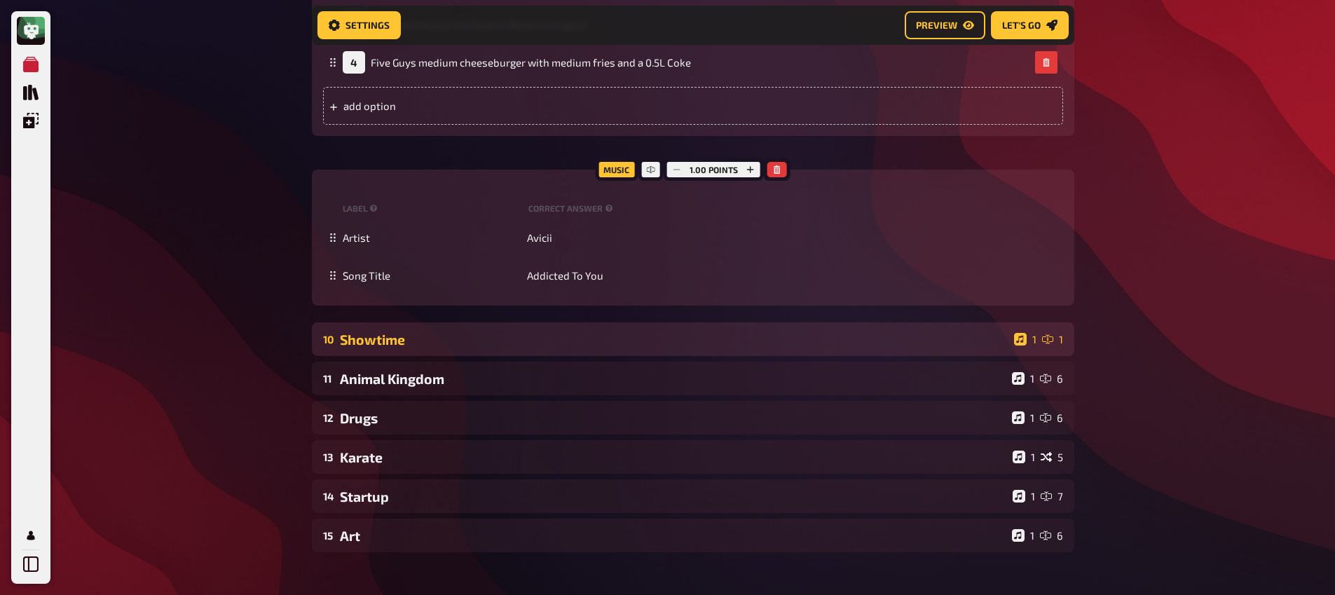
click at [398, 348] on div "Showtime" at bounding box center [674, 340] width 669 height 16
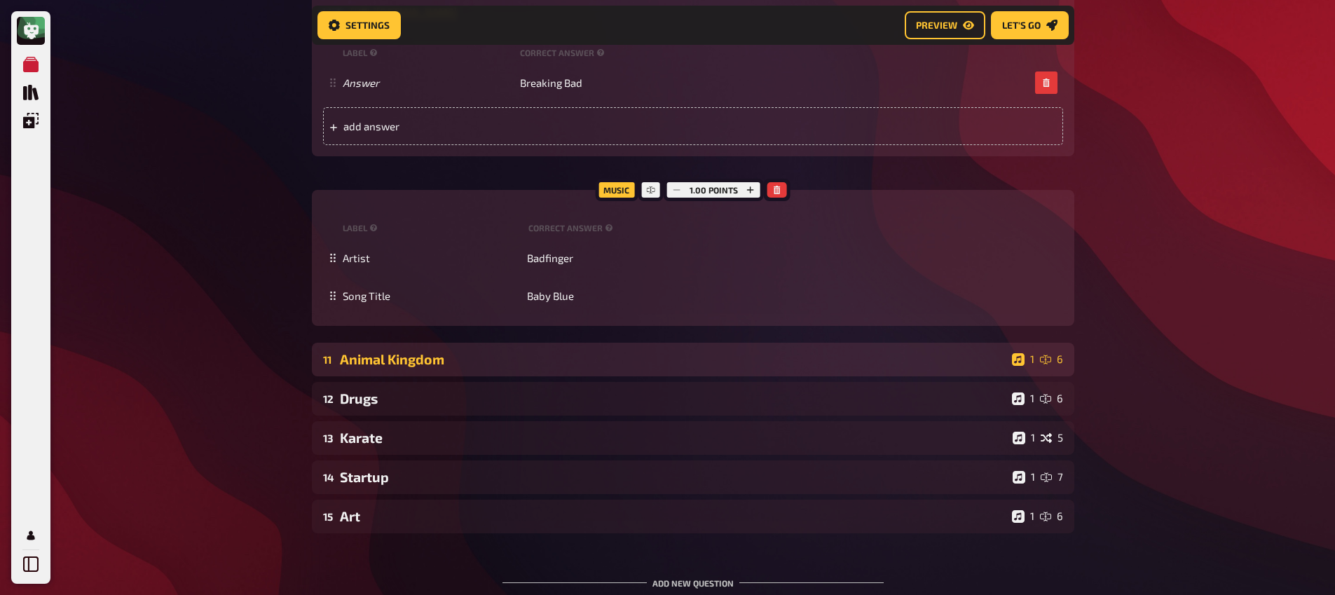
click at [402, 367] on div "Animal Kingdom" at bounding box center [673, 359] width 667 height 16
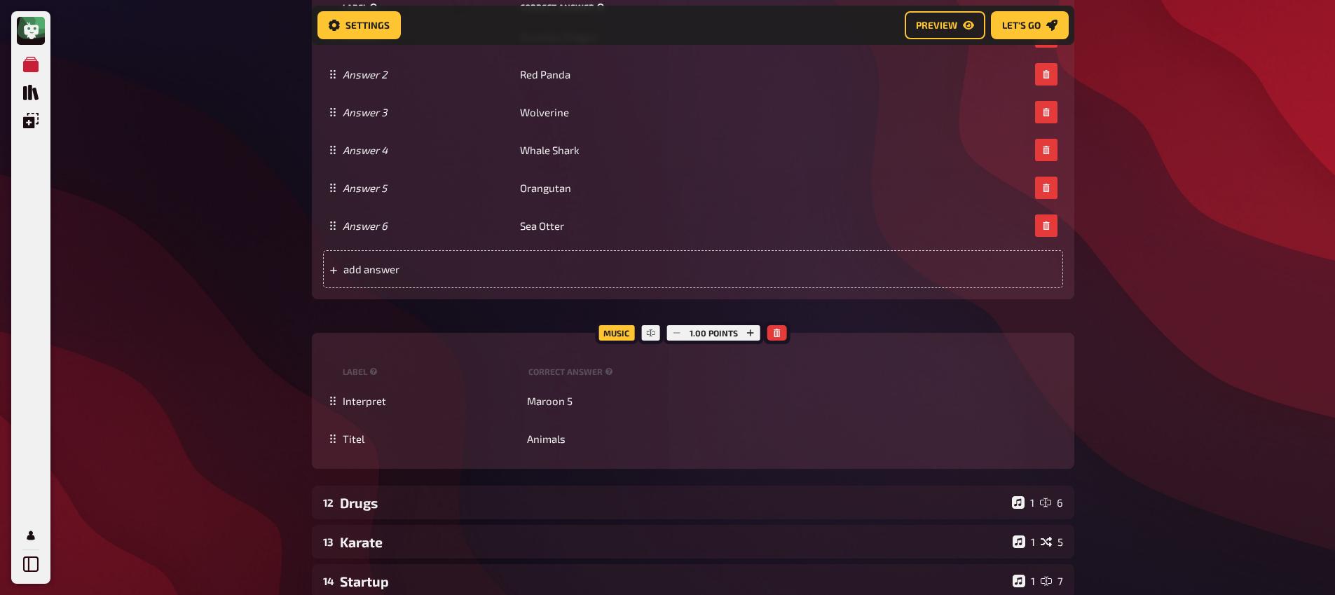
scroll to position [9965, 0]
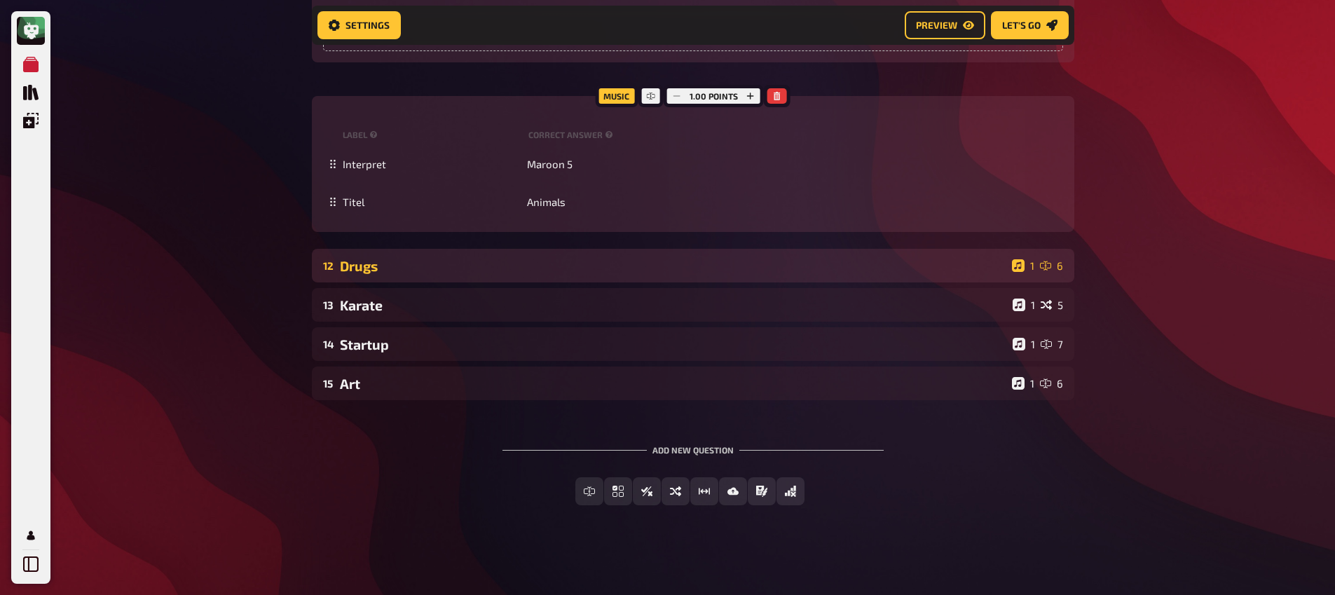
click at [420, 273] on div "12 Drugs 1 6" at bounding box center [693, 266] width 763 height 34
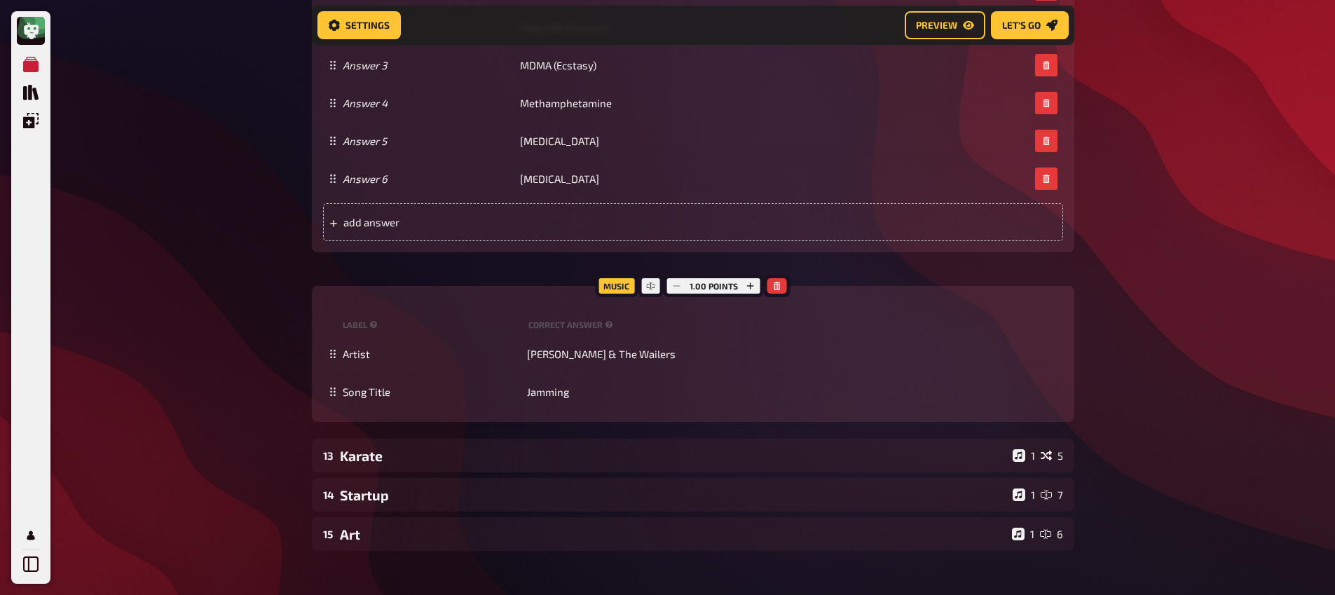
scroll to position [10803, 0]
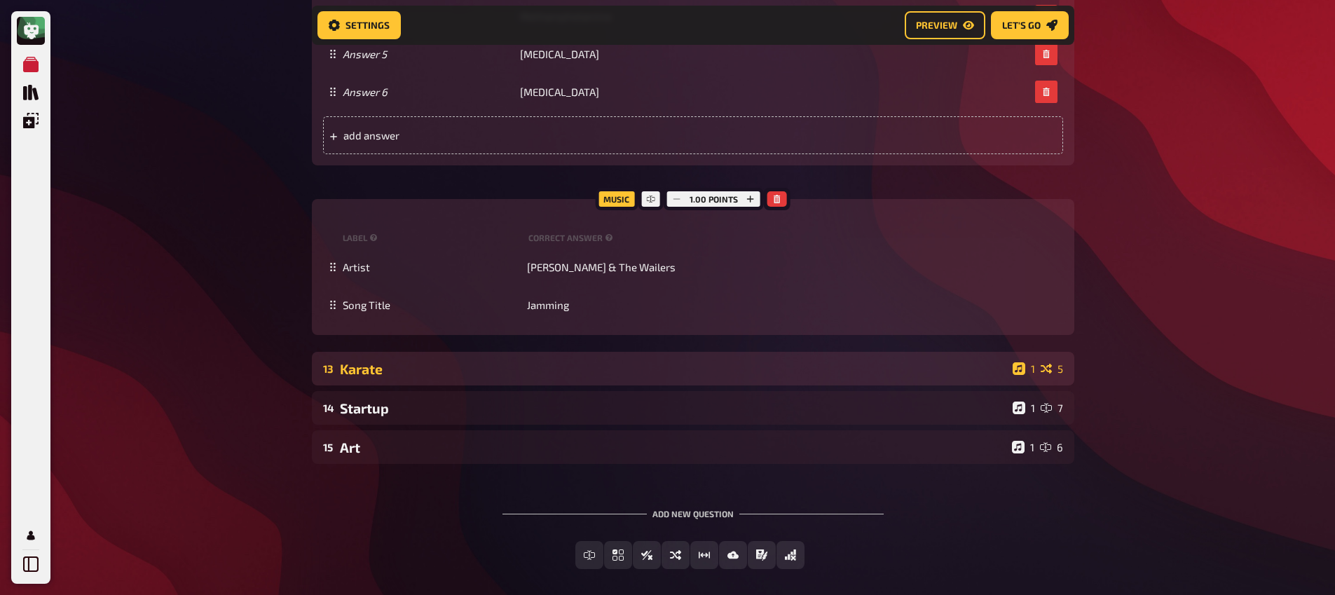
click at [400, 377] on div "Karate" at bounding box center [673, 369] width 667 height 16
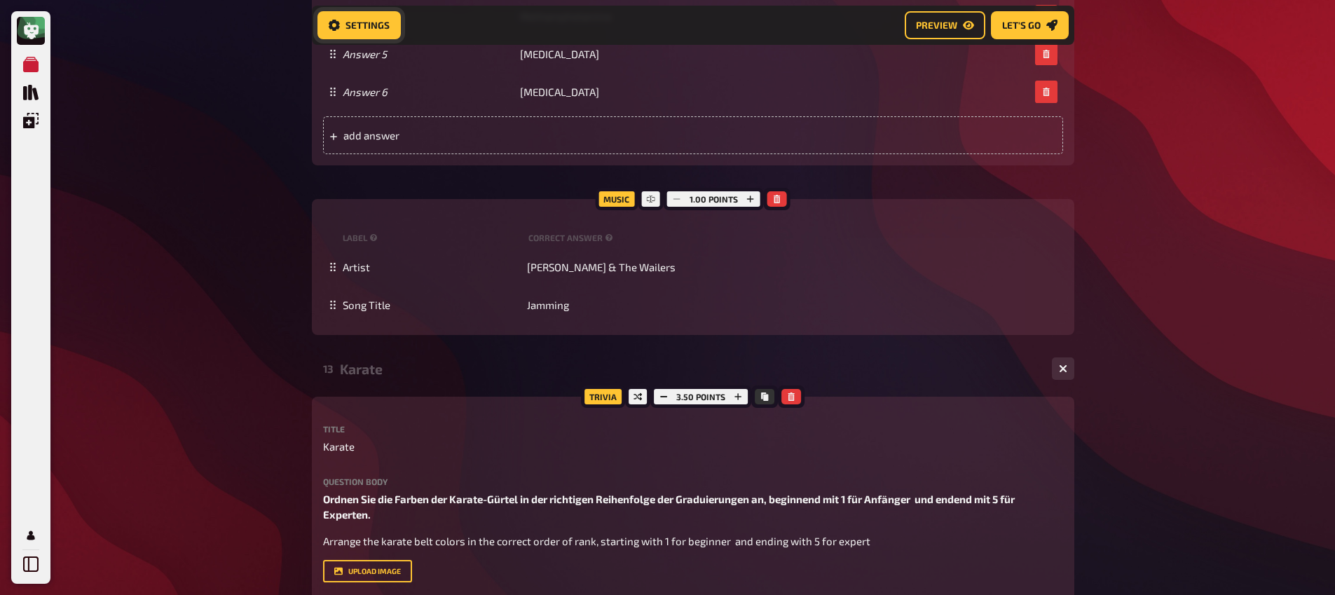
click at [334, 15] on link "Settings" at bounding box center [359, 25] width 83 height 28
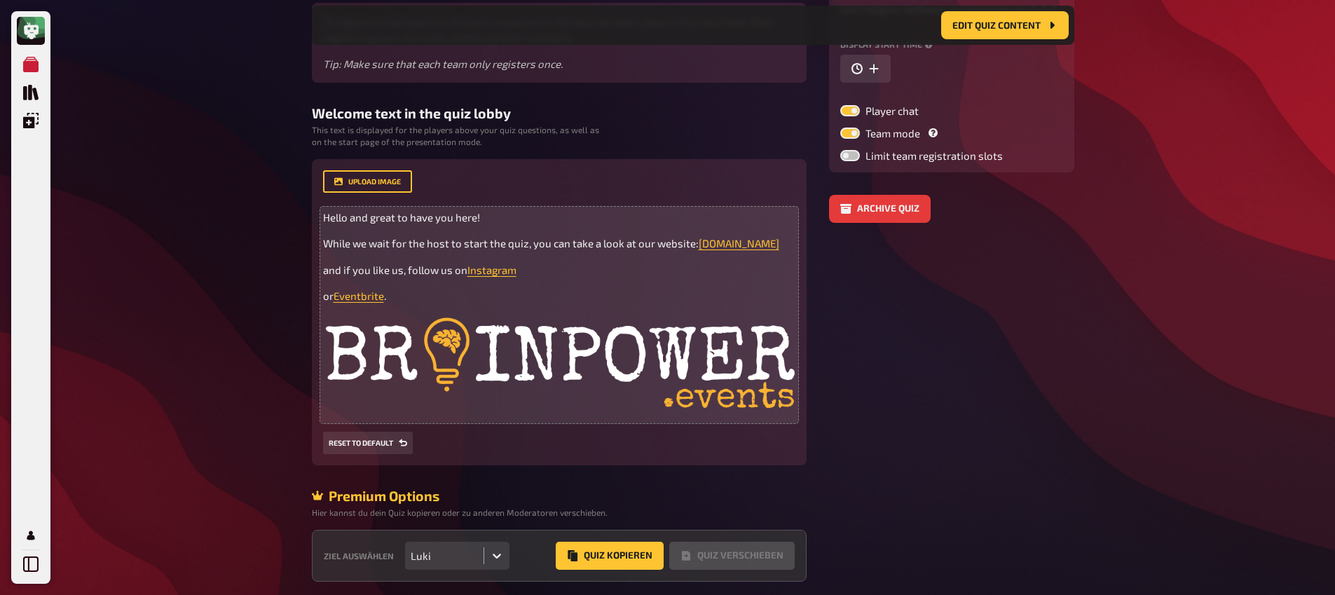
scroll to position [297, 0]
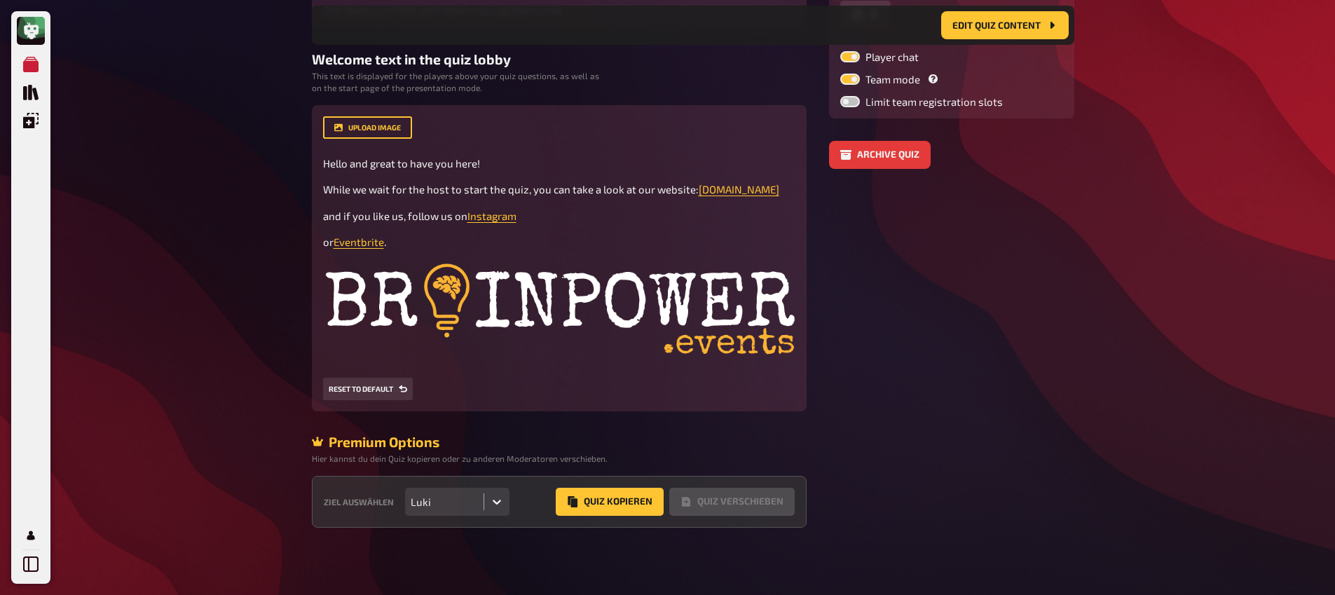
click at [461, 515] on div "Luki" at bounding box center [444, 502] width 79 height 28
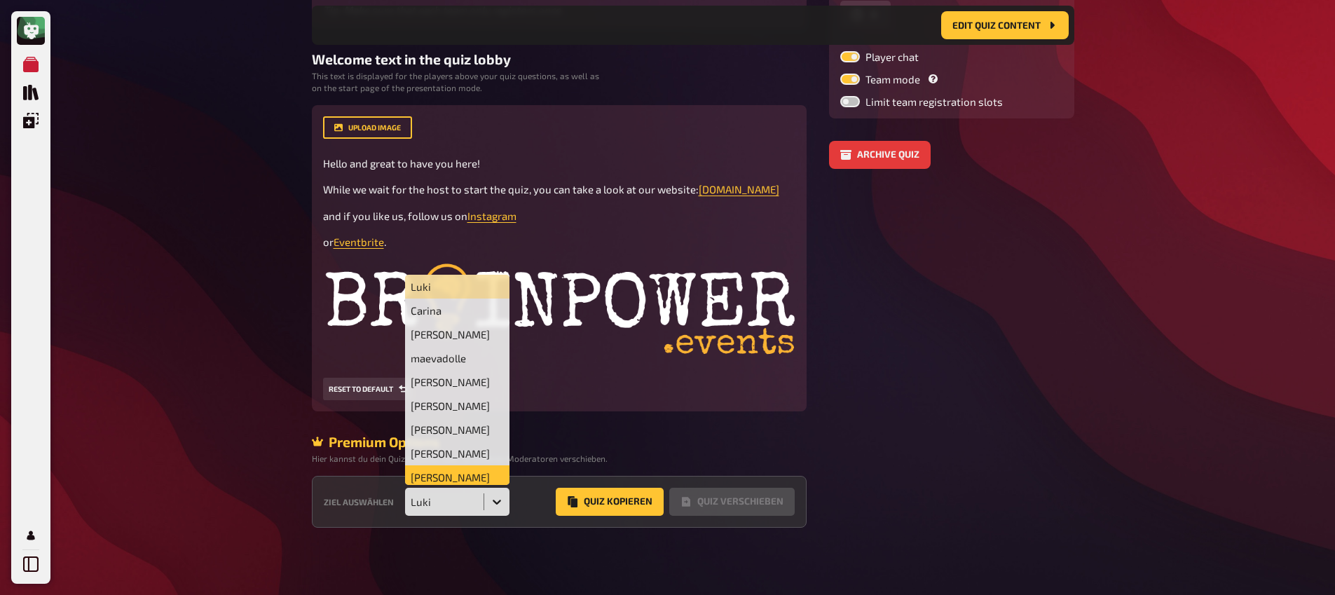
click at [442, 473] on div "[PERSON_NAME]" at bounding box center [457, 477] width 105 height 24
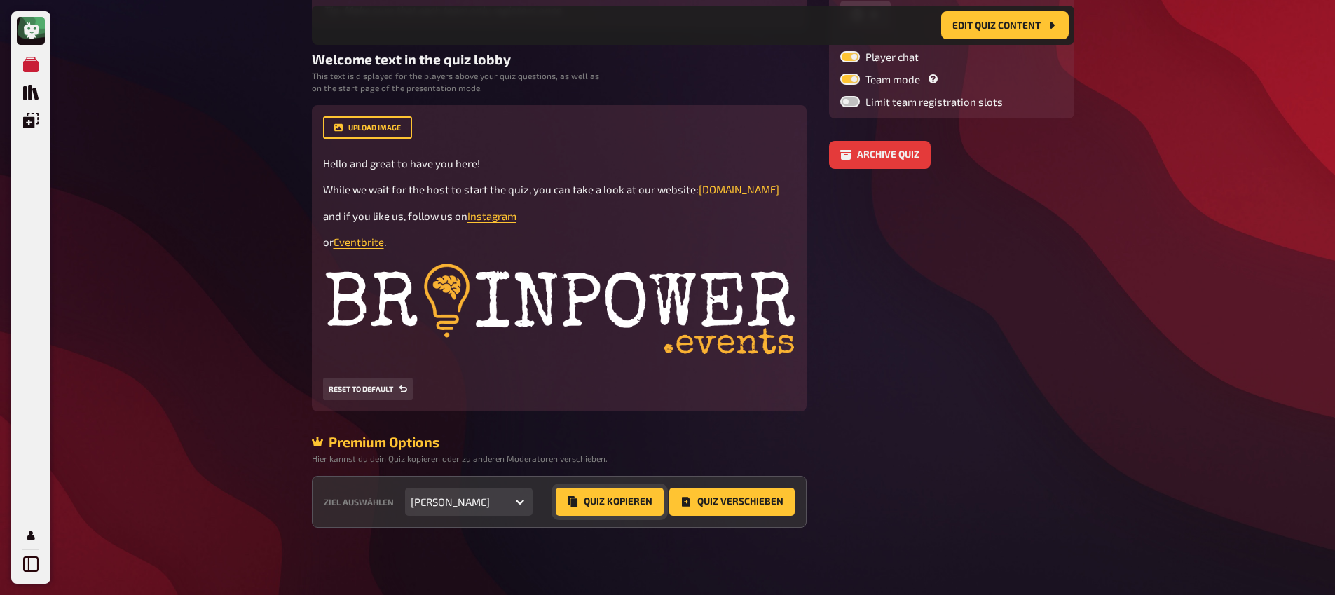
click at [607, 503] on button "Quiz Kopieren" at bounding box center [610, 502] width 108 height 28
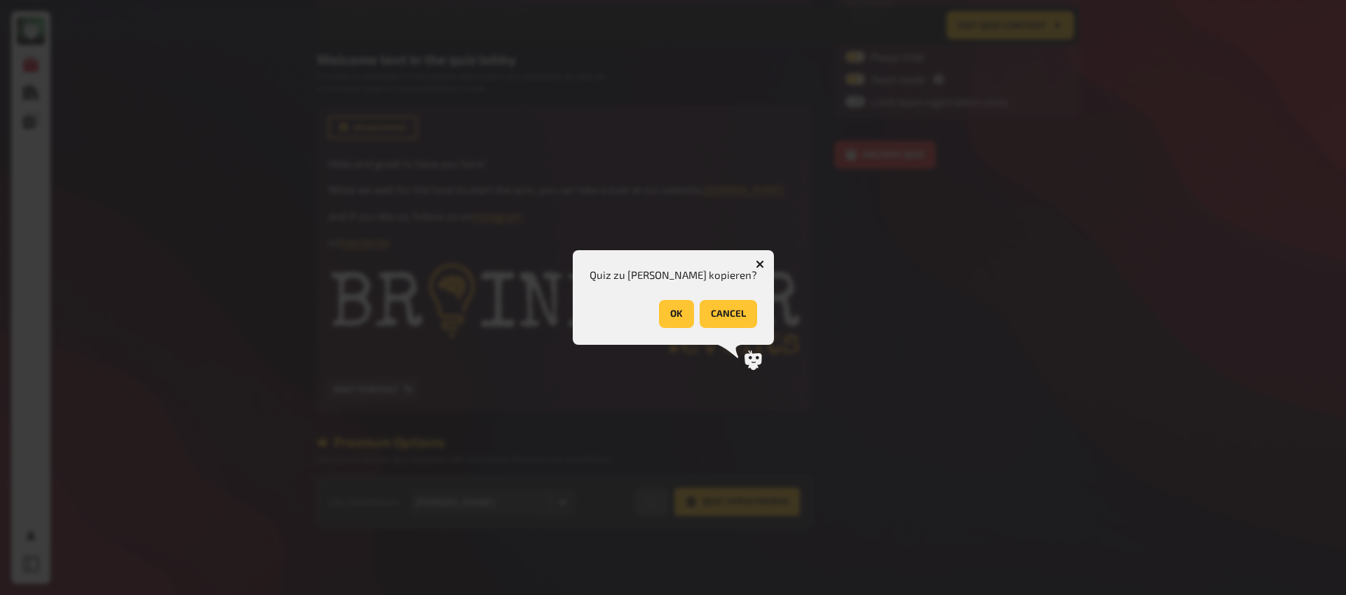
click at [753, 266] on icon "button" at bounding box center [759, 264] width 13 height 13
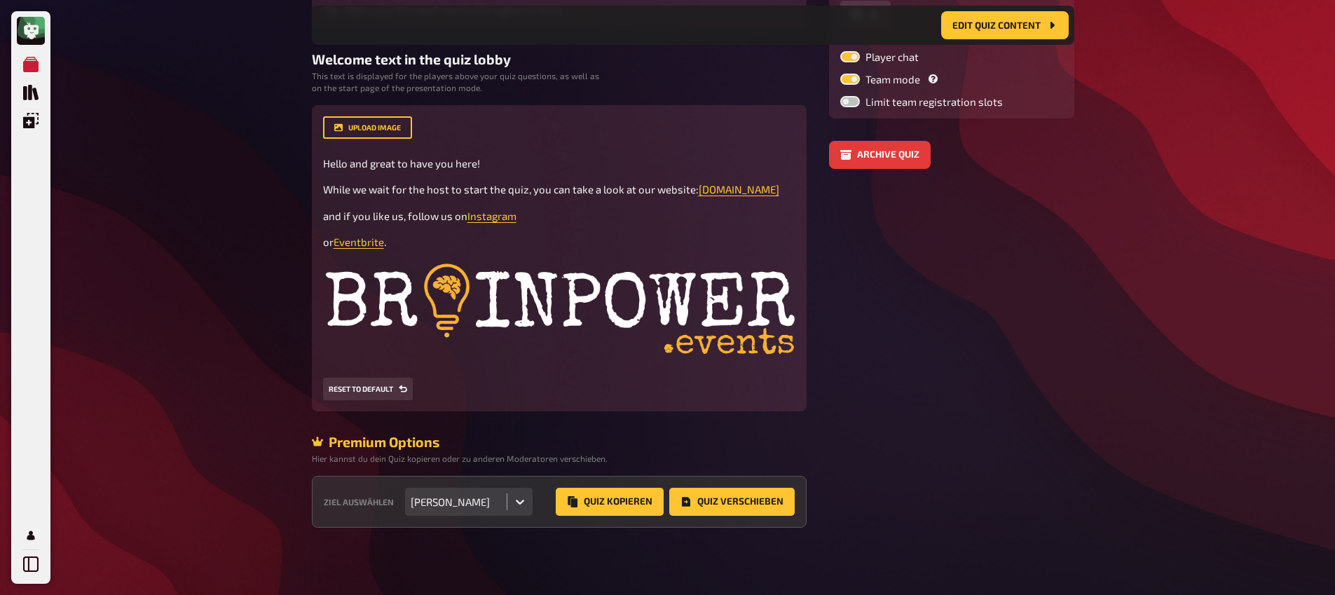
click at [508, 506] on div at bounding box center [520, 501] width 25 height 25
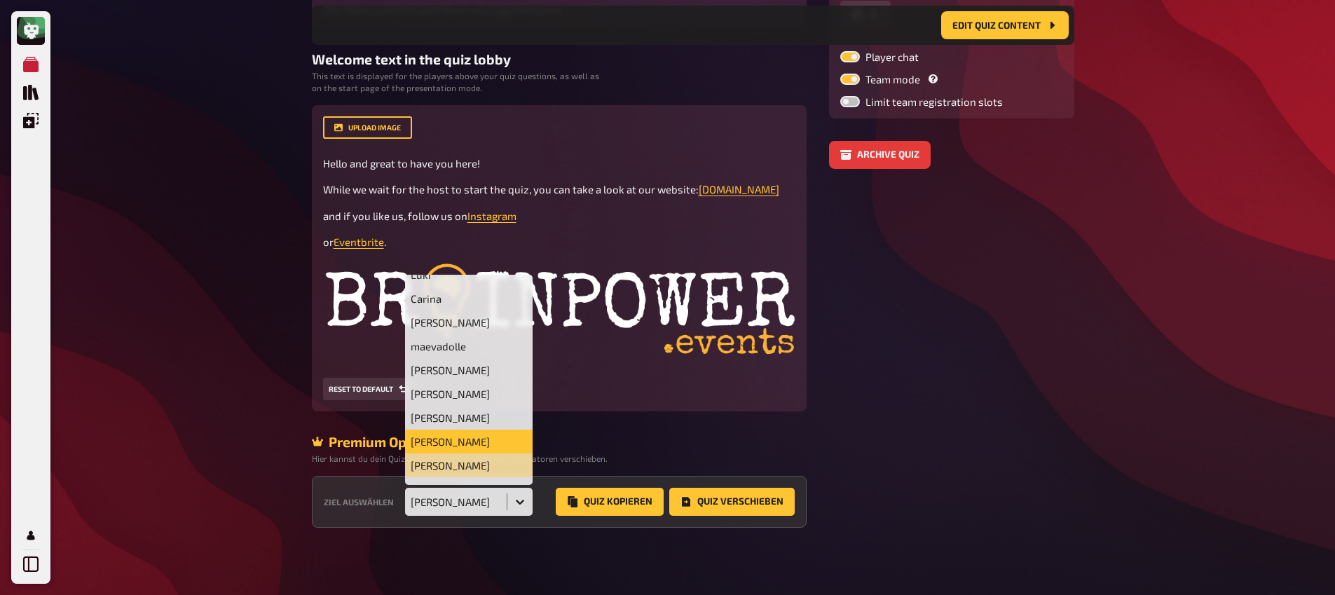
scroll to position [0, 0]
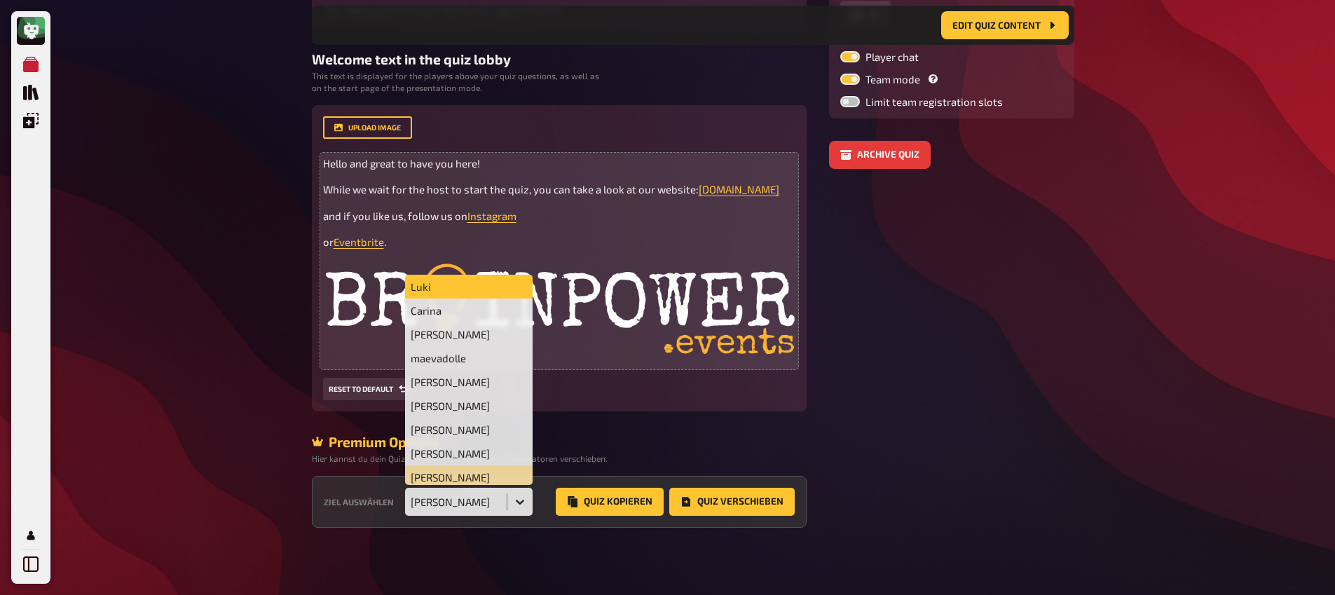
click at [456, 288] on div "Luki" at bounding box center [469, 287] width 128 height 24
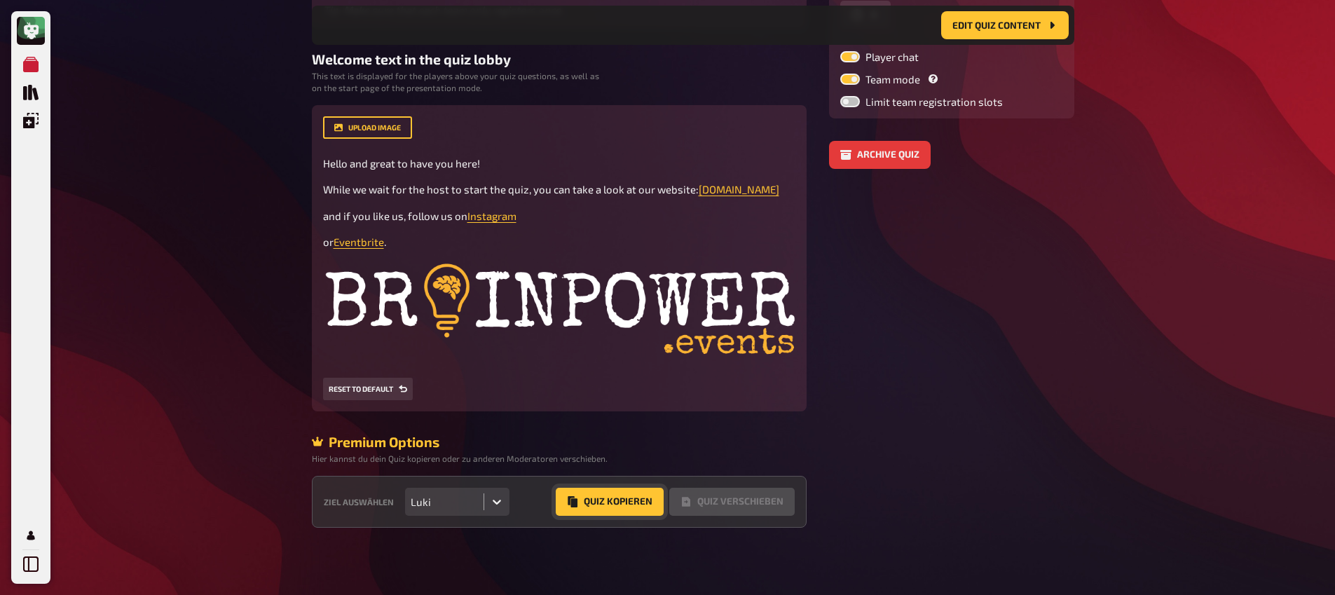
click at [587, 489] on button "Quiz Kopieren" at bounding box center [610, 502] width 108 height 28
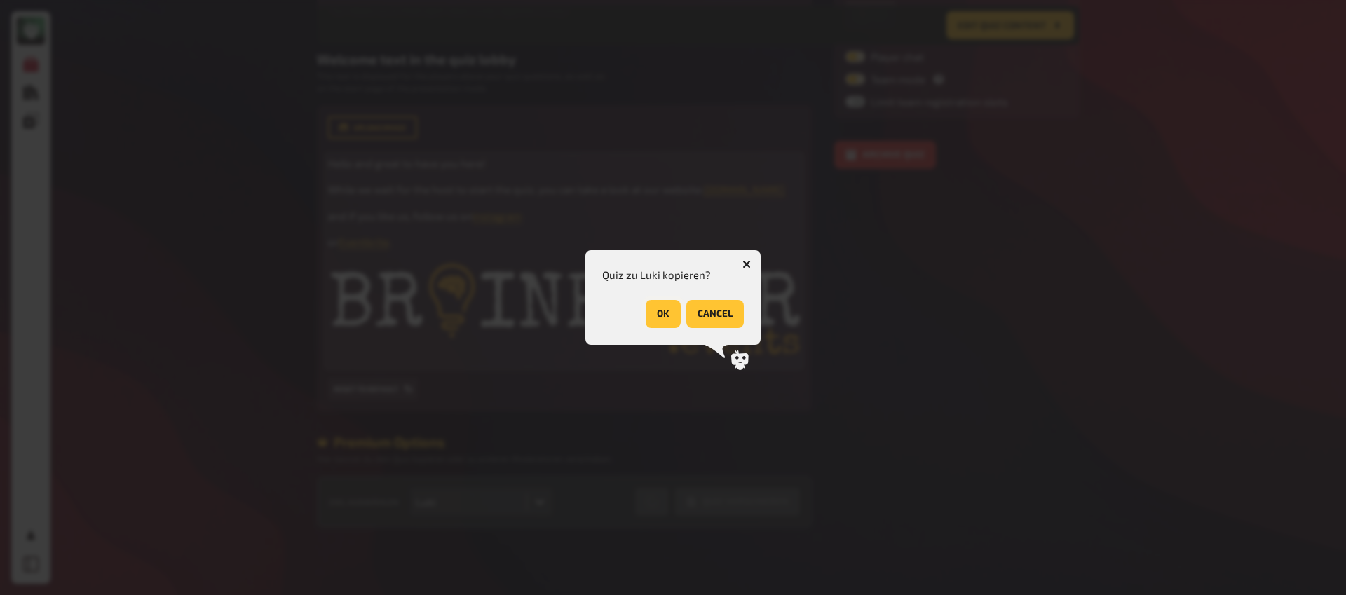
click at [664, 306] on button "OK" at bounding box center [663, 314] width 35 height 28
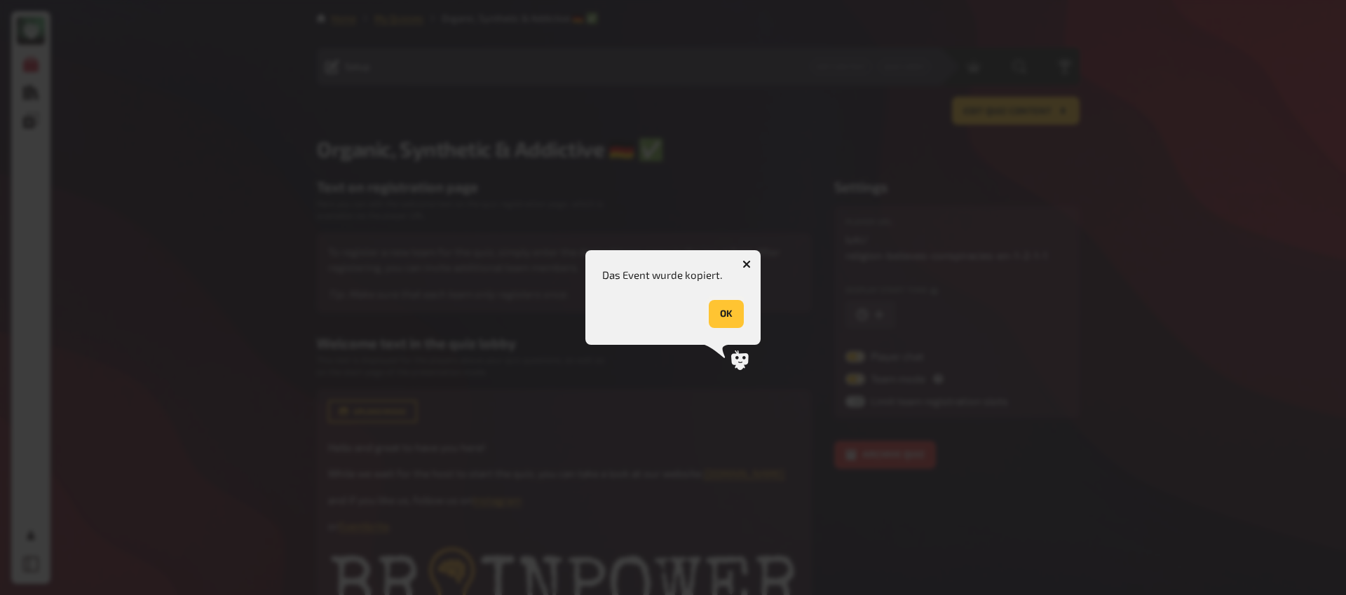
click at [730, 311] on button "OK" at bounding box center [726, 314] width 35 height 28
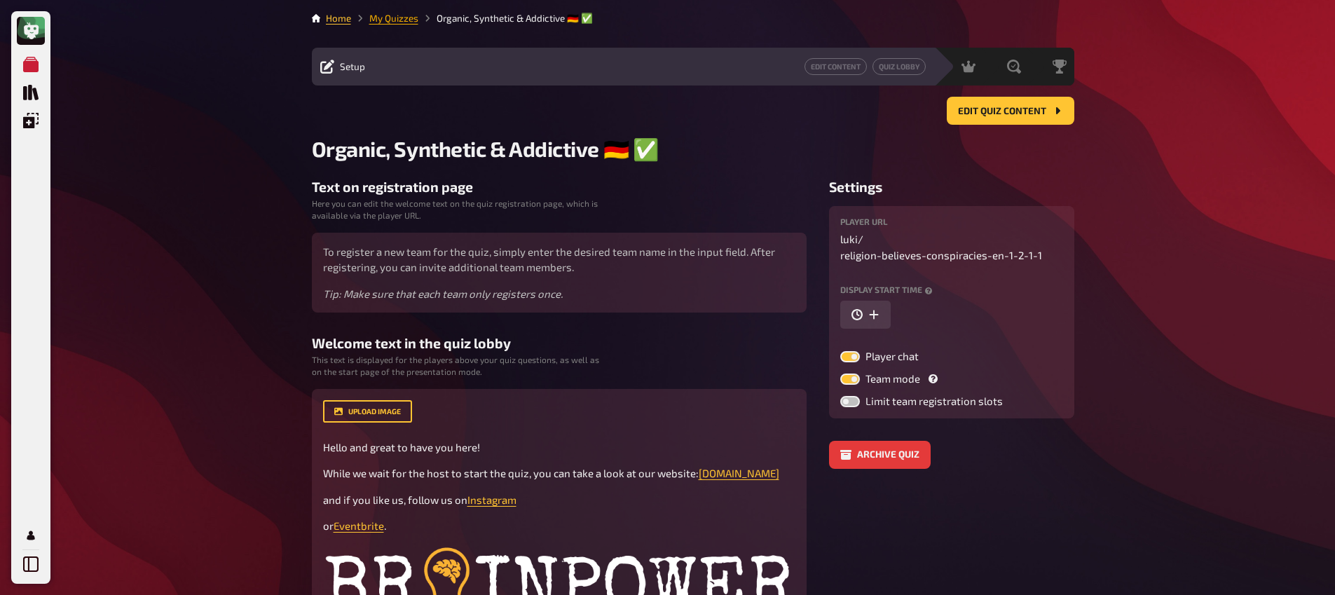
click at [377, 13] on link "My Quizzes" at bounding box center [393, 18] width 49 height 11
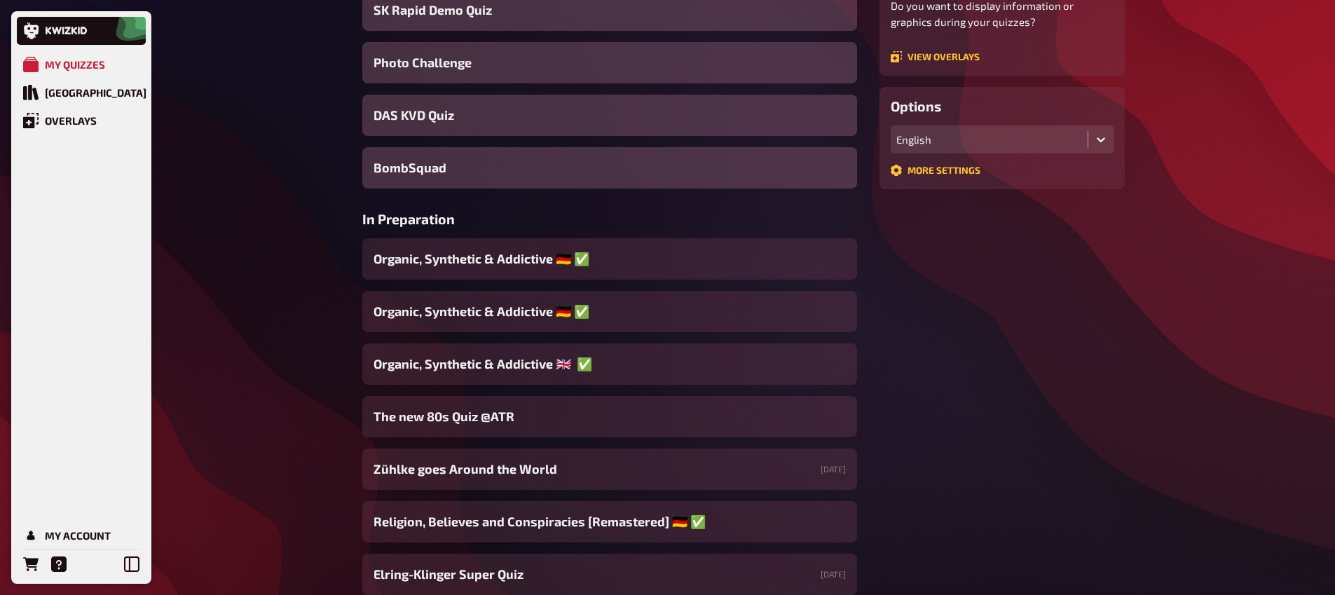
scroll to position [300, 0]
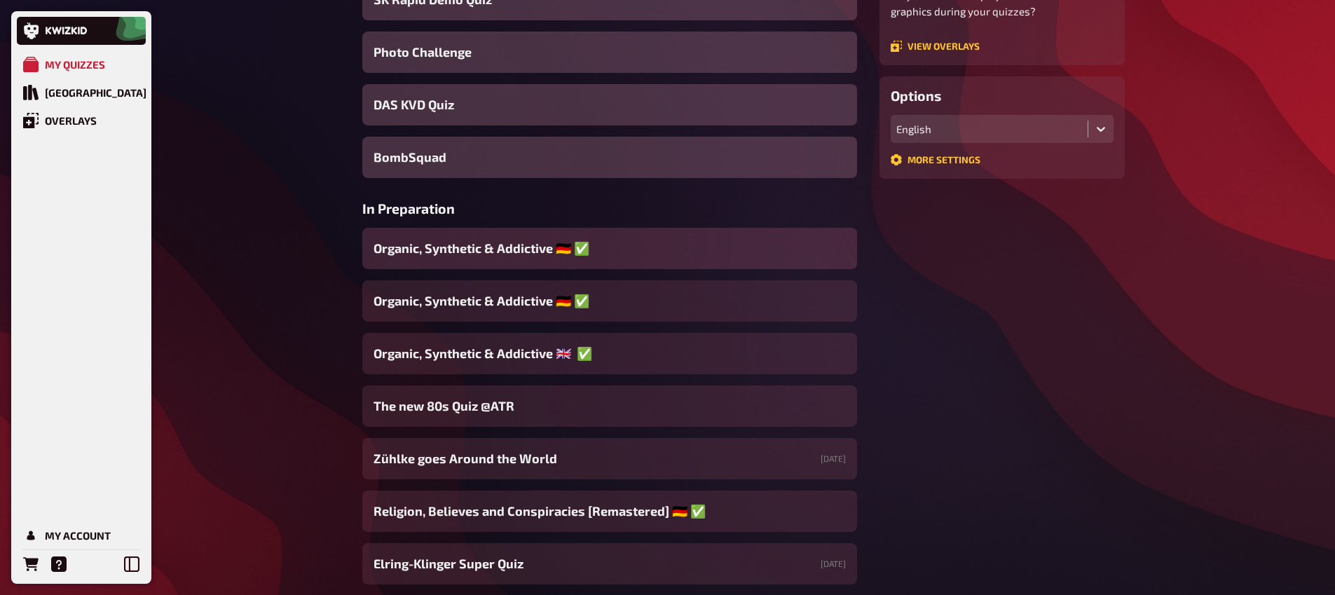
click at [521, 241] on span "Organic, Synthetic & Addictive ​🇩🇪 ​✅ ​" at bounding box center [483, 248] width 219 height 19
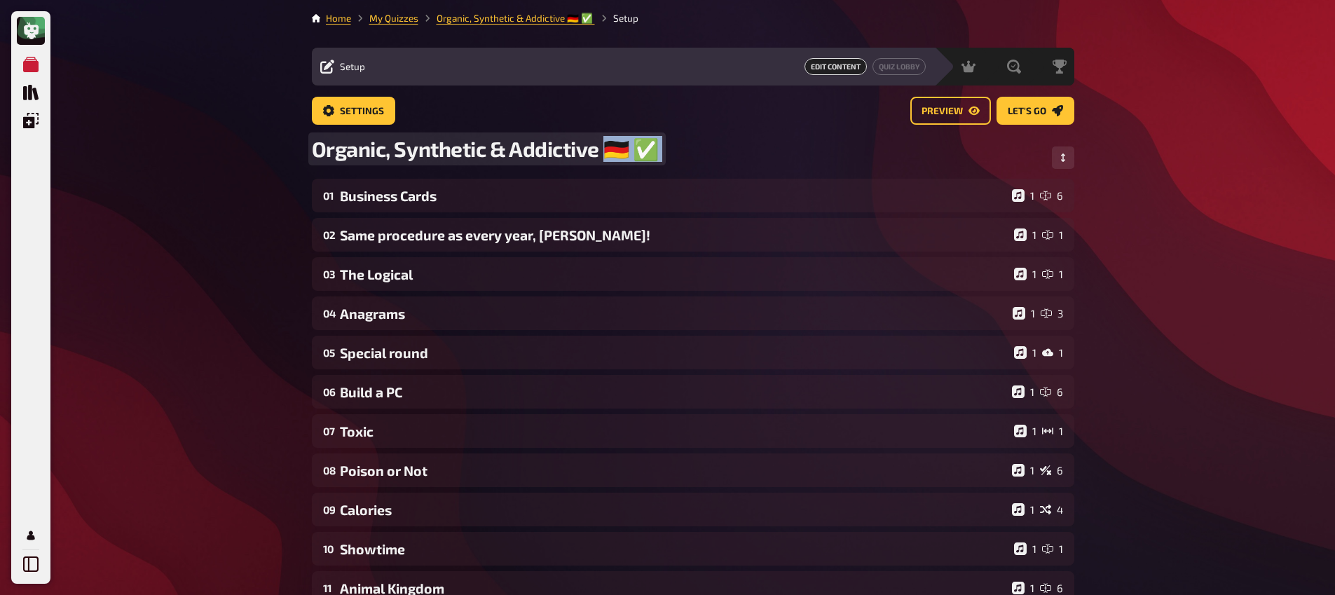
drag, startPoint x: 606, startPoint y: 150, endPoint x: 659, endPoint y: 148, distance: 52.6
click at [659, 148] on div "Organic, Synthetic & Addictive ​🇩🇪 ​✅ ​" at bounding box center [693, 157] width 763 height 43
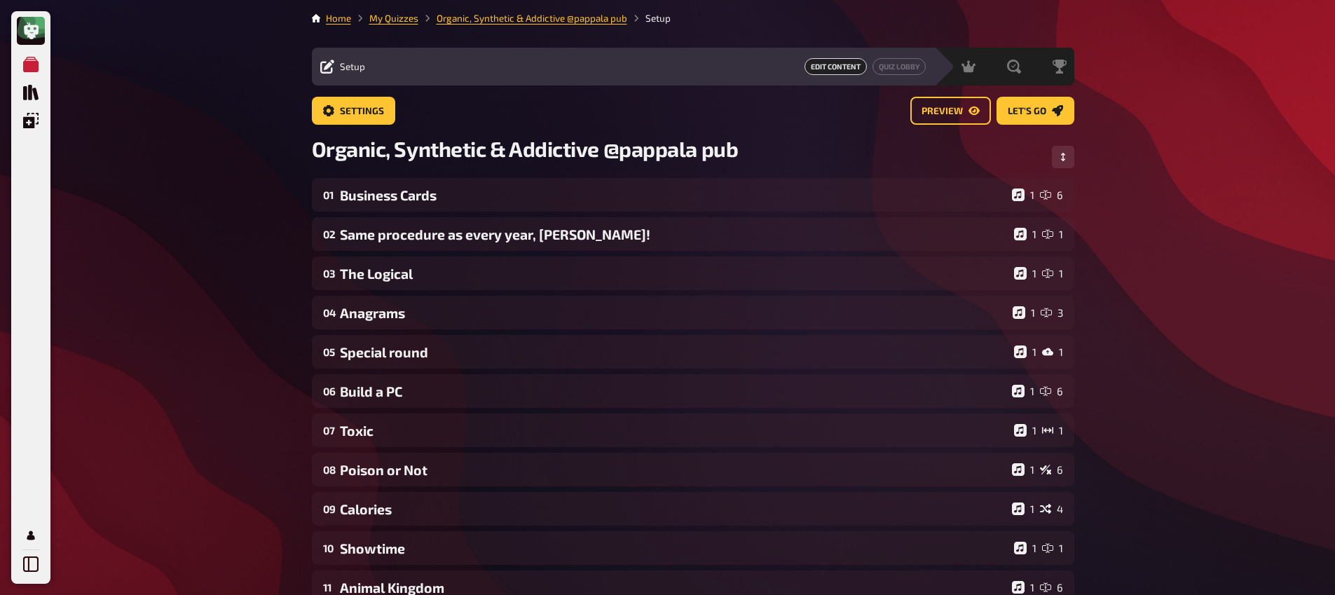
click at [303, 104] on div "Home My Quizzes Organic, Synthetic & Addictive ​@pappala pub Setup Setup Edit C…" at bounding box center [693, 478] width 785 height 956
click at [337, 107] on link "Settings" at bounding box center [353, 111] width 83 height 28
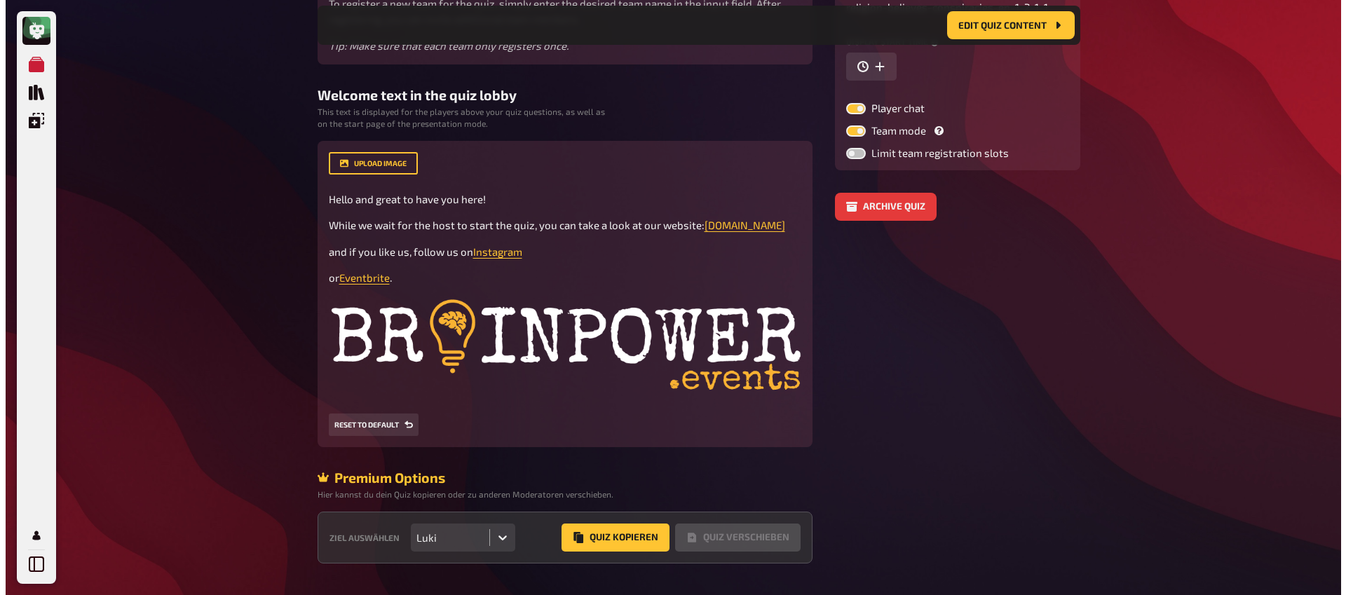
scroll to position [295, 0]
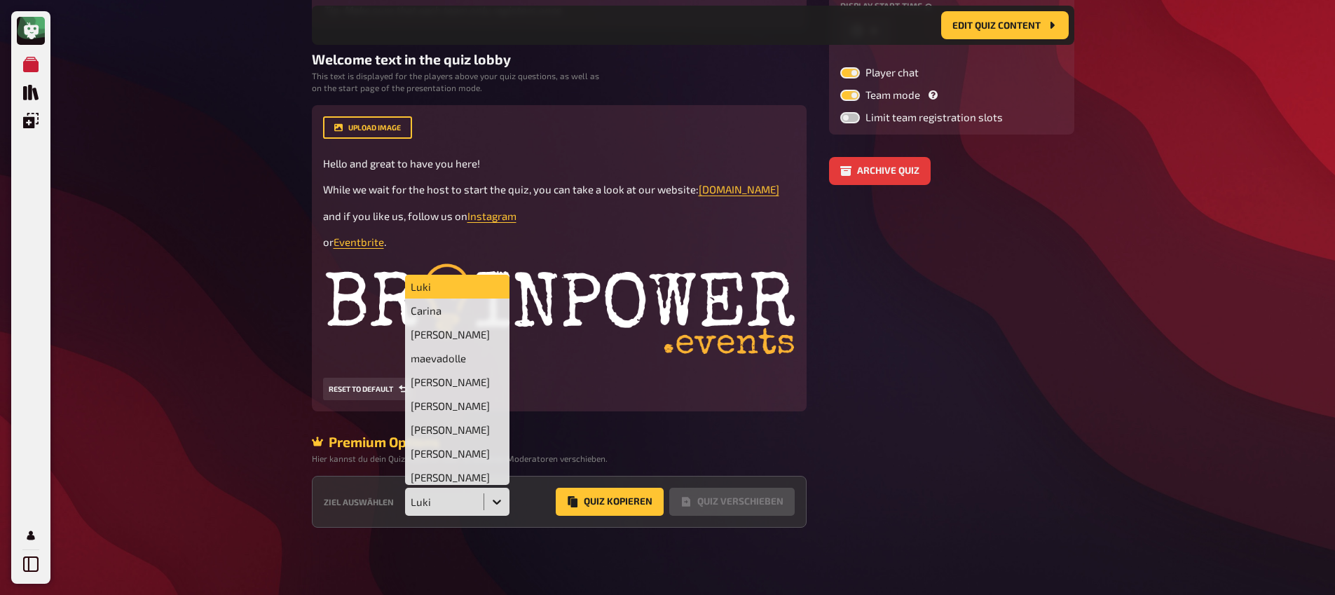
click at [489, 503] on div at bounding box center [496, 501] width 25 height 25
click at [475, 473] on div "[PERSON_NAME]" at bounding box center [457, 477] width 105 height 24
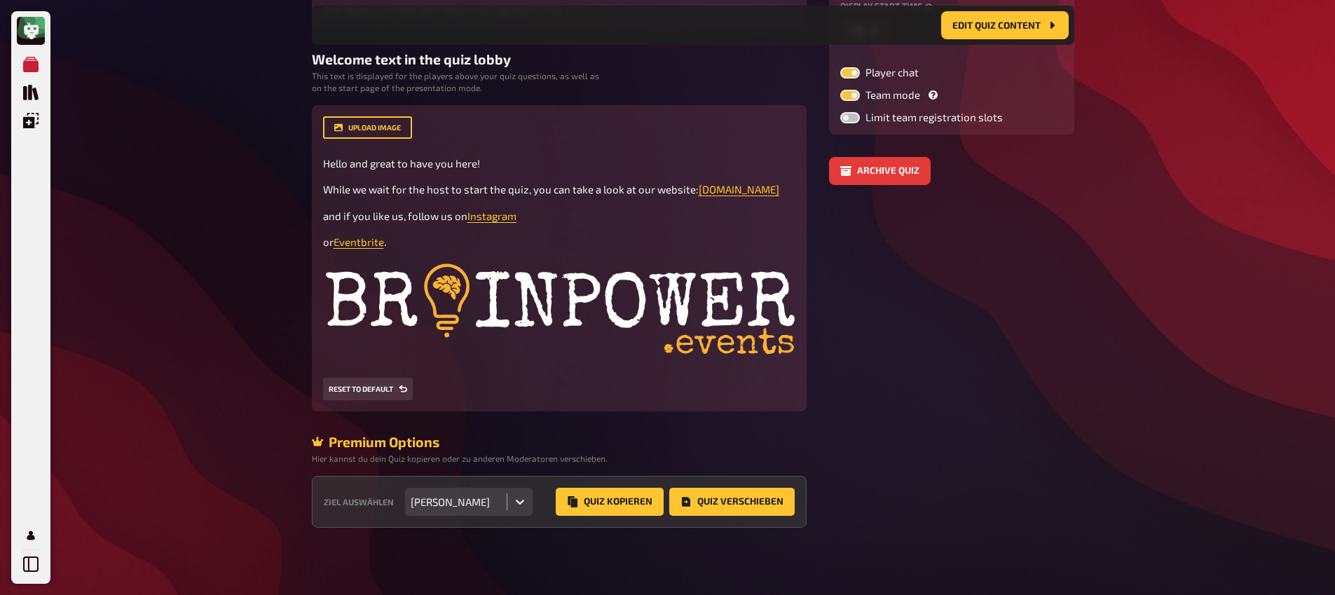
click at [798, 491] on div "Ziel auswählen option [PERSON_NAME], selected. [PERSON_NAME] Kopieren Quiz Vers…" at bounding box center [559, 502] width 495 height 52
click at [770, 500] on button "Quiz Verschieben" at bounding box center [731, 502] width 125 height 28
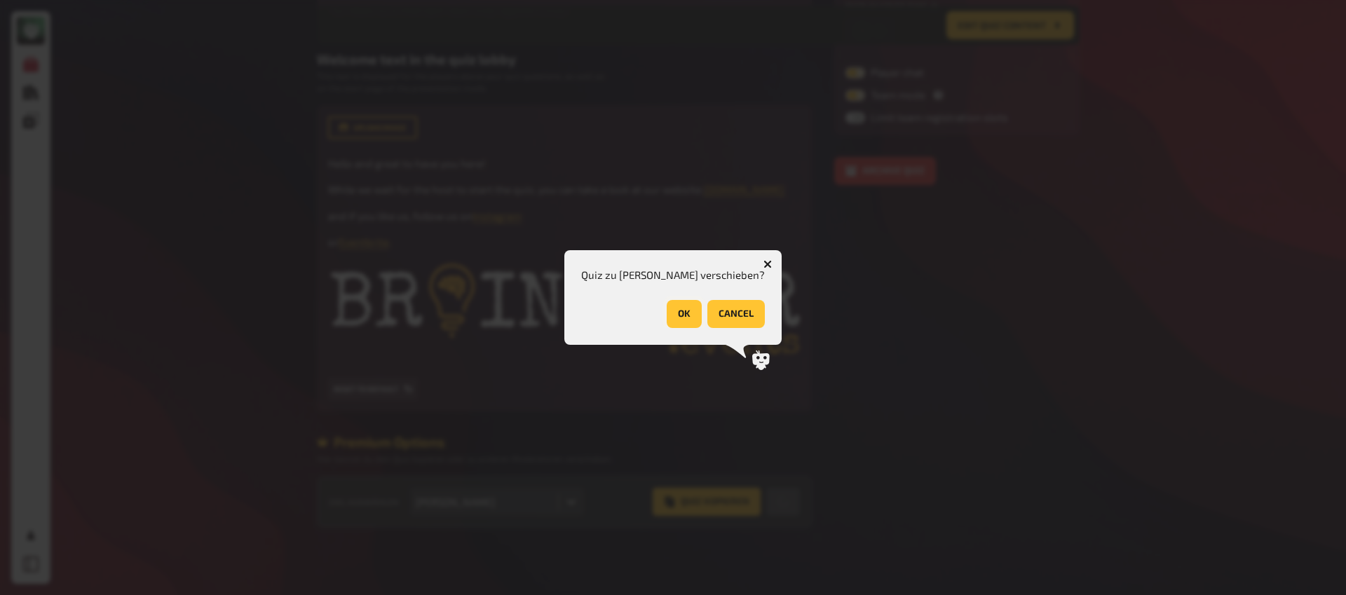
click at [684, 313] on button "OK" at bounding box center [684, 314] width 35 height 28
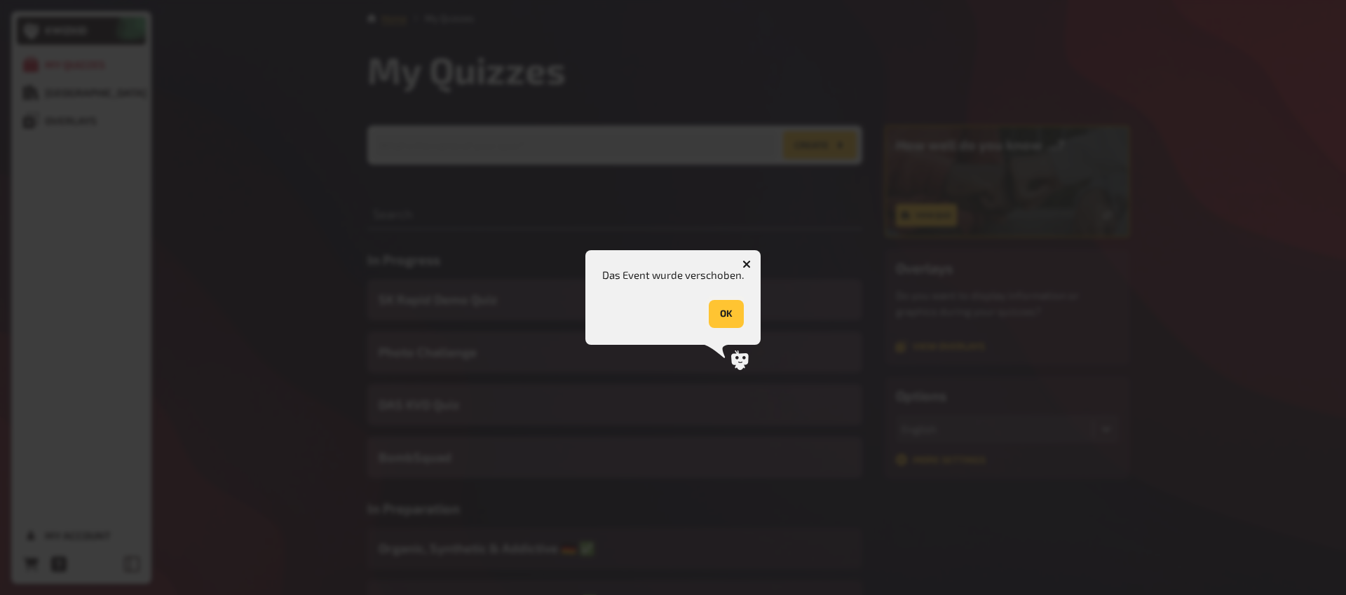
click at [728, 318] on button "OK" at bounding box center [726, 314] width 35 height 28
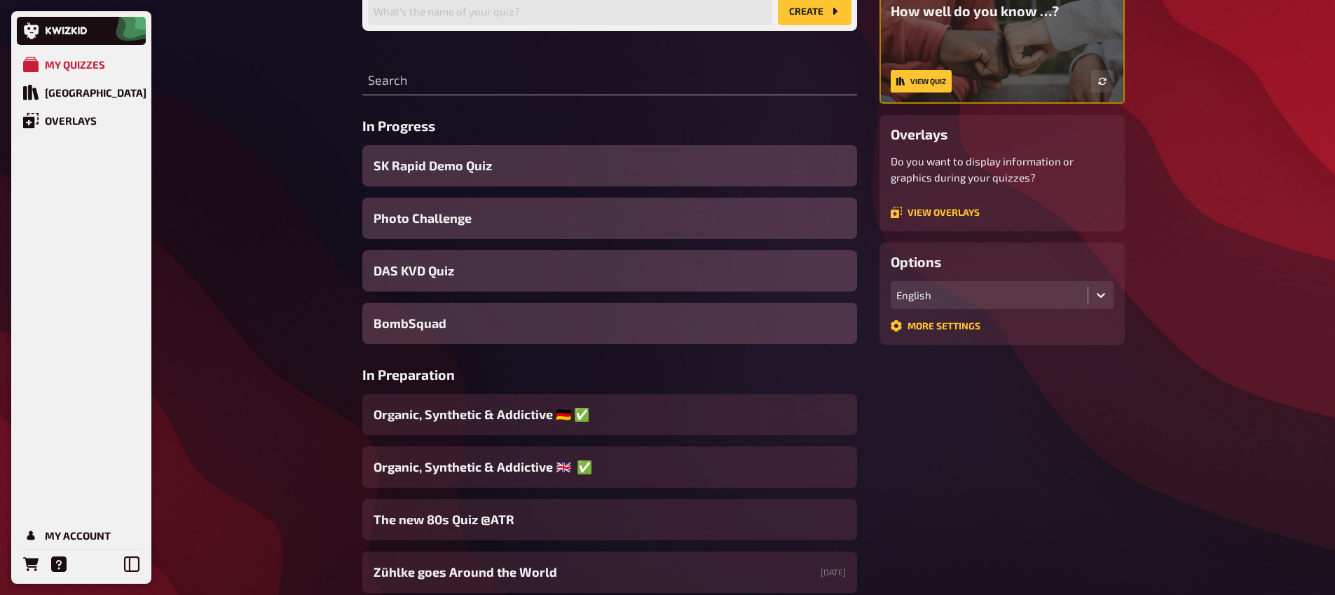
scroll to position [260, 0]
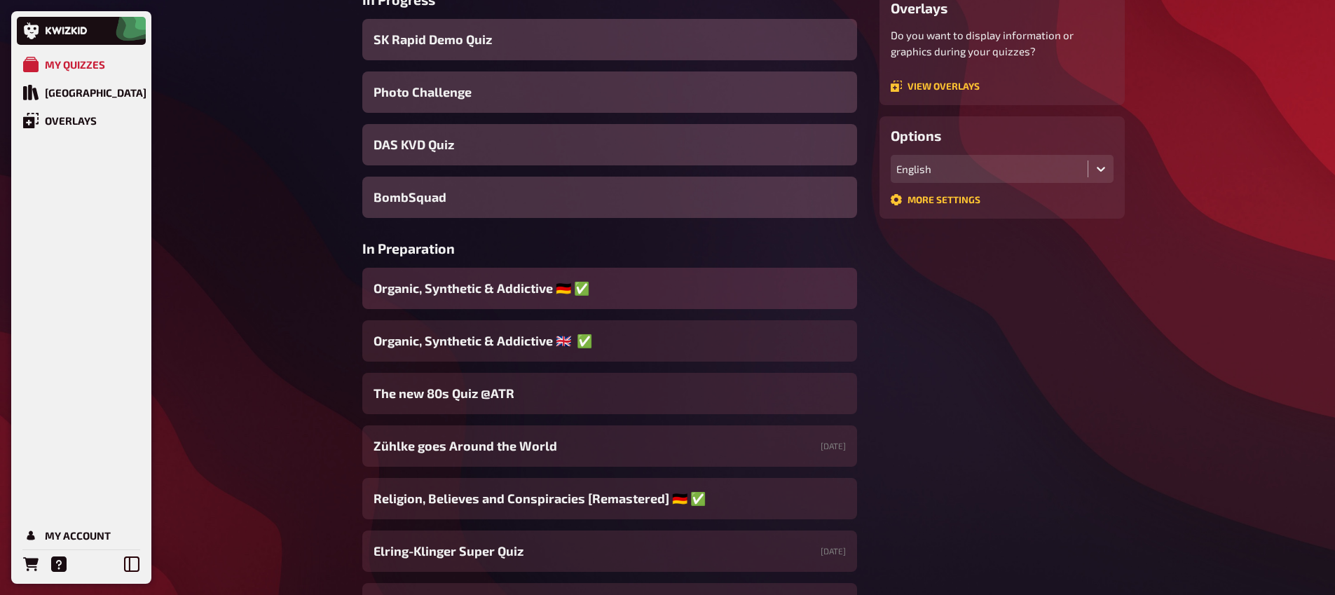
click at [465, 287] on span "Organic, Synthetic & Addictive ​🇩🇪 ​✅ ​" at bounding box center [483, 288] width 219 height 19
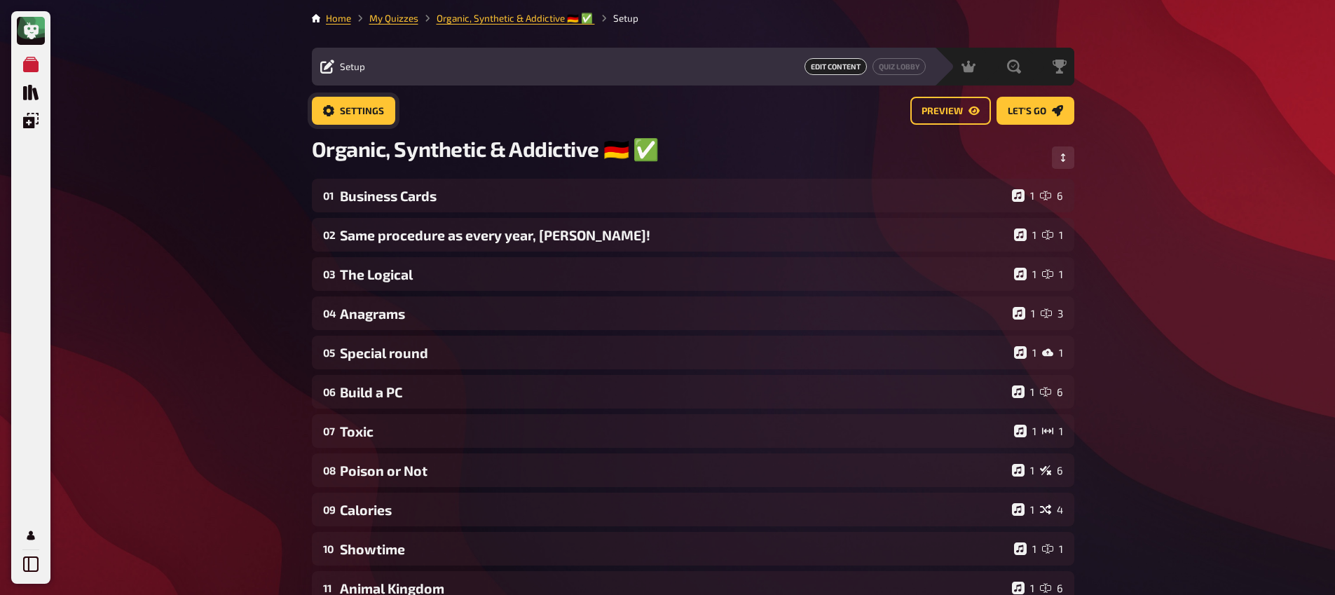
click at [332, 109] on icon "Settings" at bounding box center [328, 110] width 11 height 11
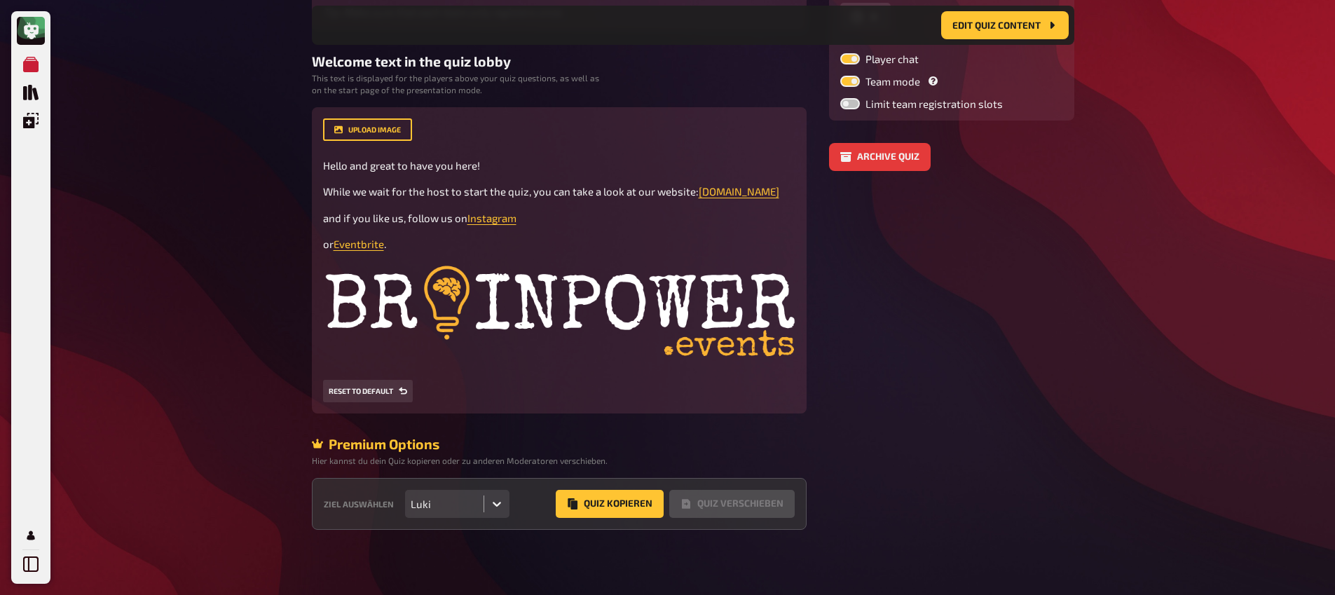
scroll to position [297, 0]
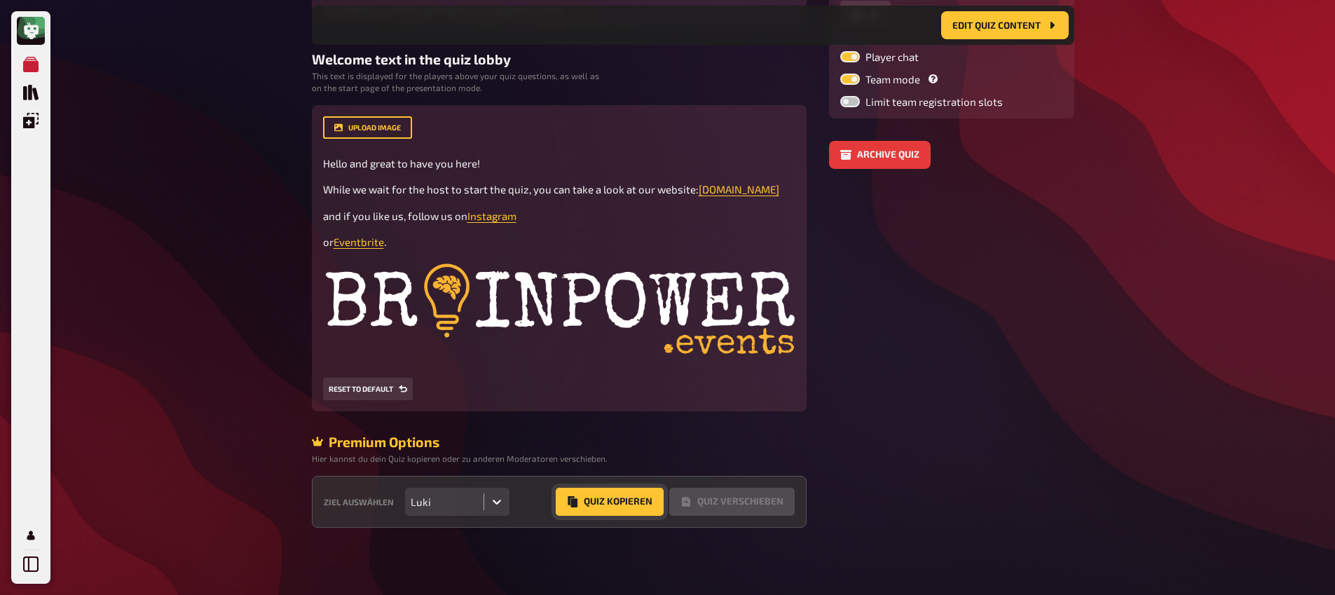
click at [587, 505] on button "Quiz Kopieren" at bounding box center [610, 502] width 108 height 28
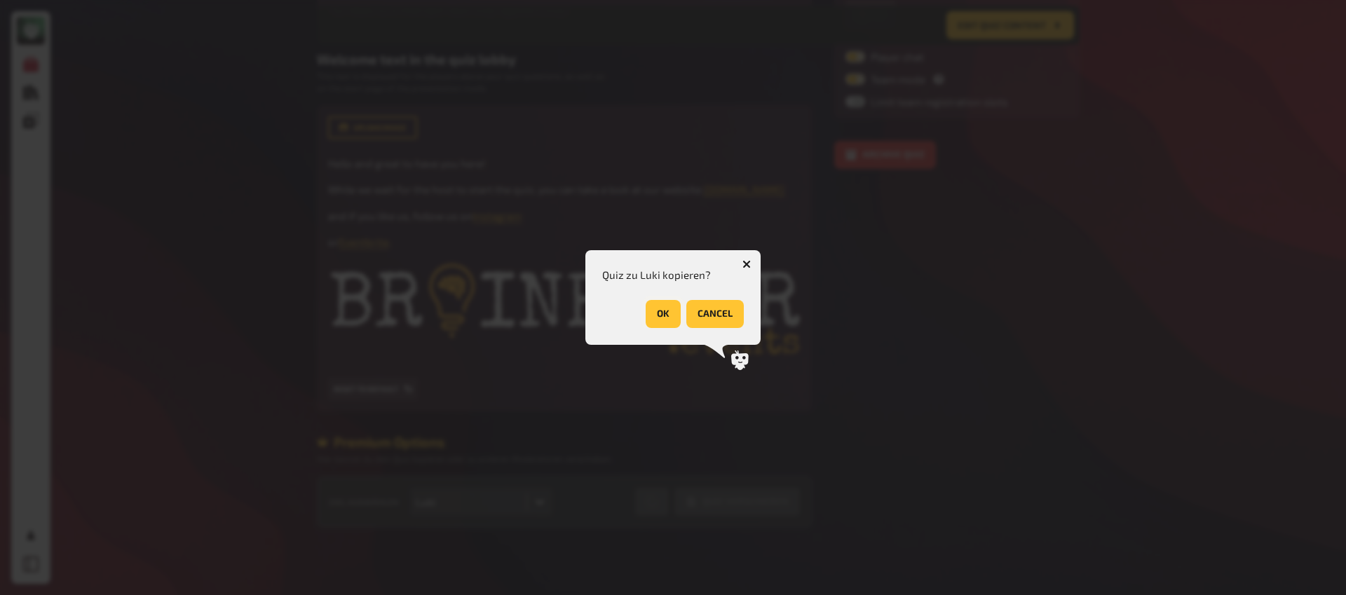
click at [667, 322] on button "OK" at bounding box center [663, 314] width 35 height 28
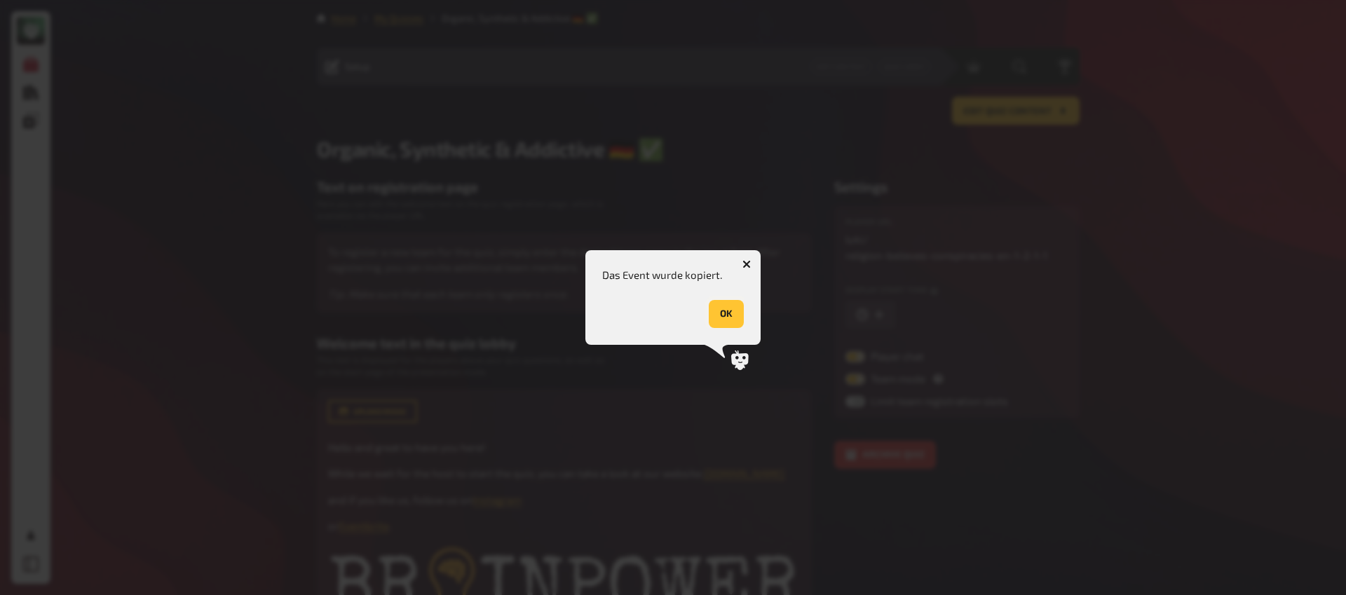
click at [737, 326] on button "OK" at bounding box center [726, 314] width 35 height 28
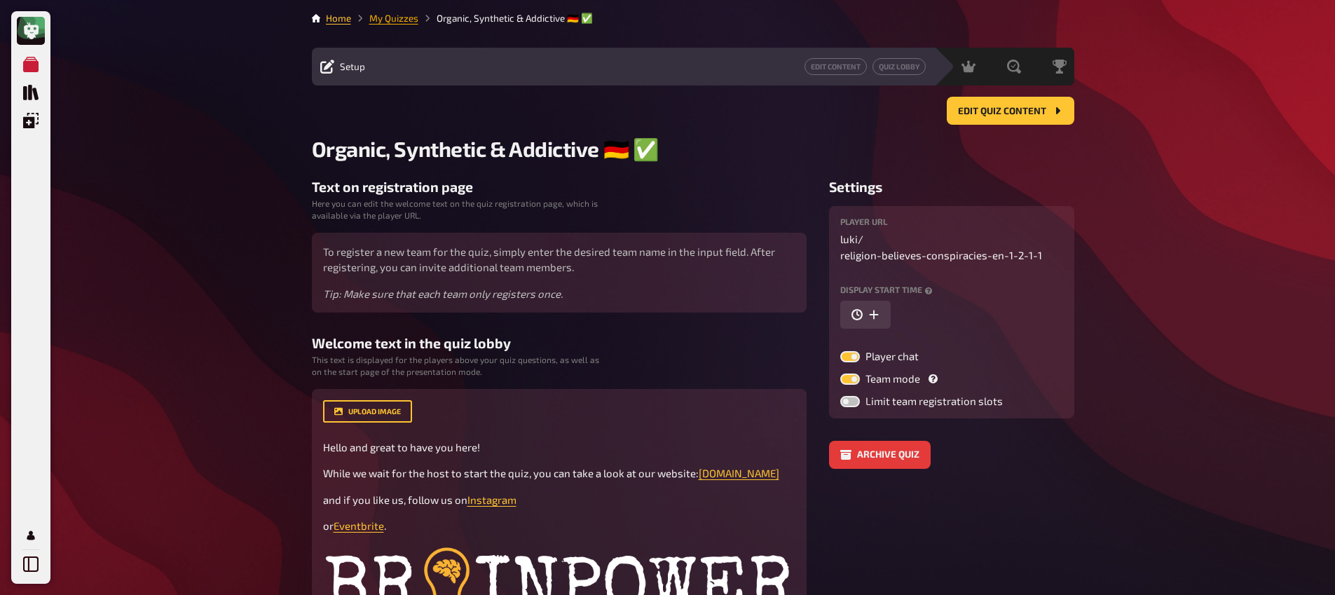
click at [383, 20] on link "My Quizzes" at bounding box center [393, 18] width 49 height 11
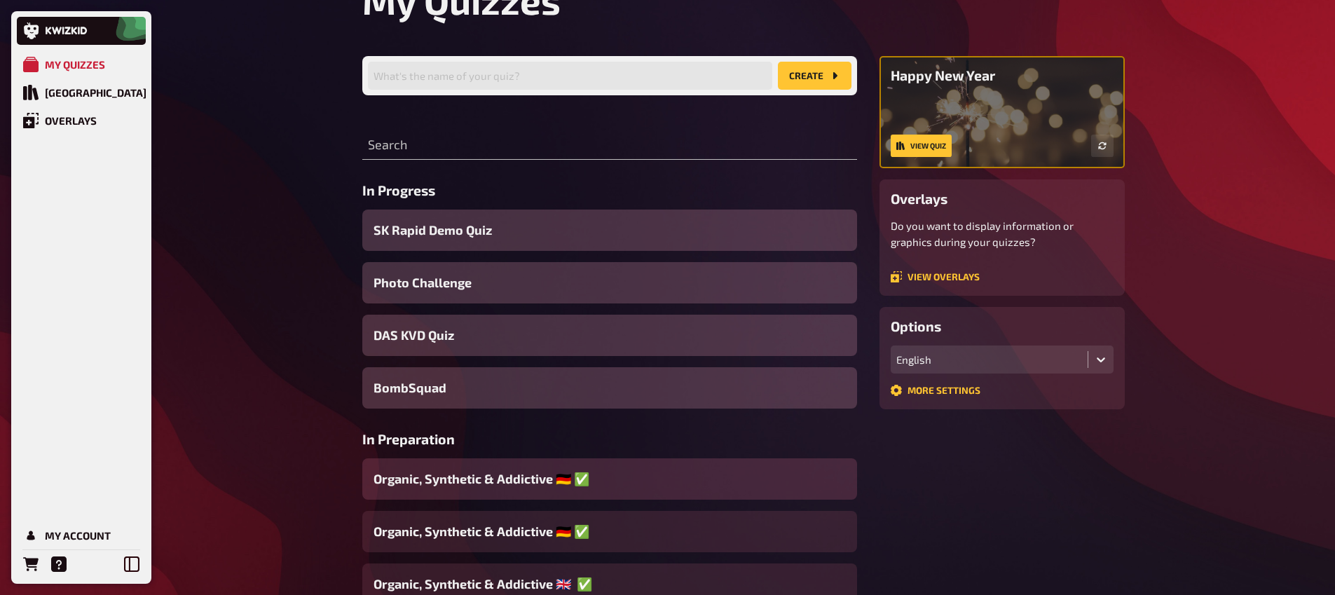
scroll to position [143, 0]
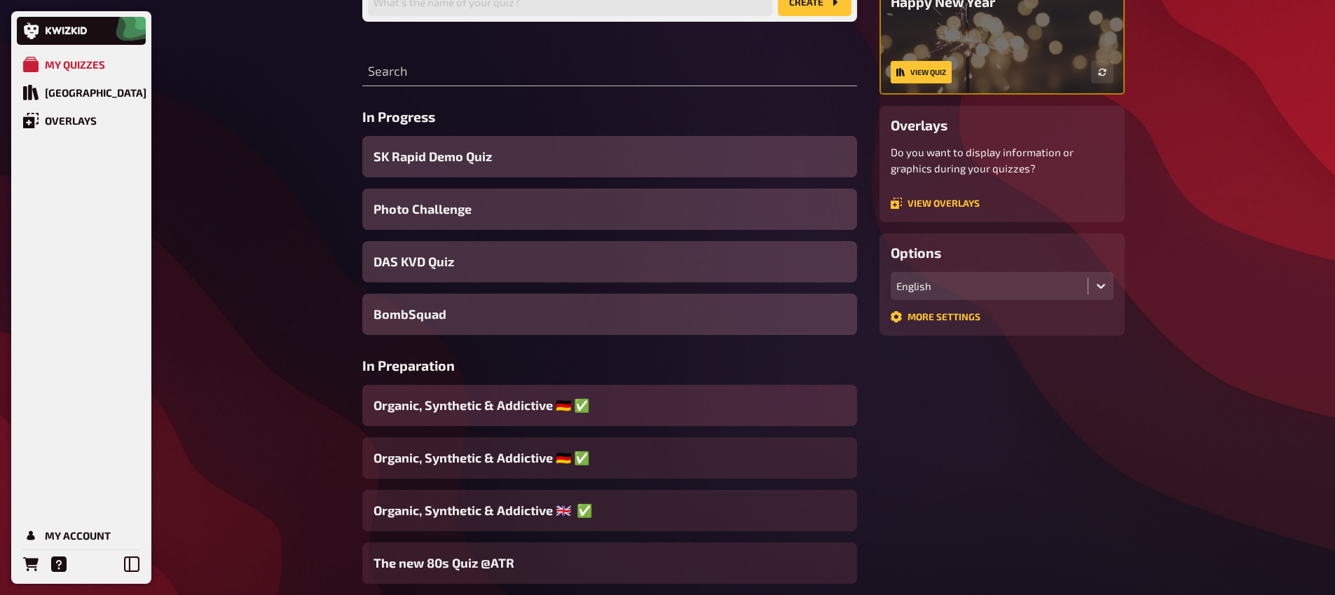
click at [555, 413] on span "Organic, Synthetic & Addictive ​🇩🇪 ​✅ ​" at bounding box center [483, 405] width 219 height 19
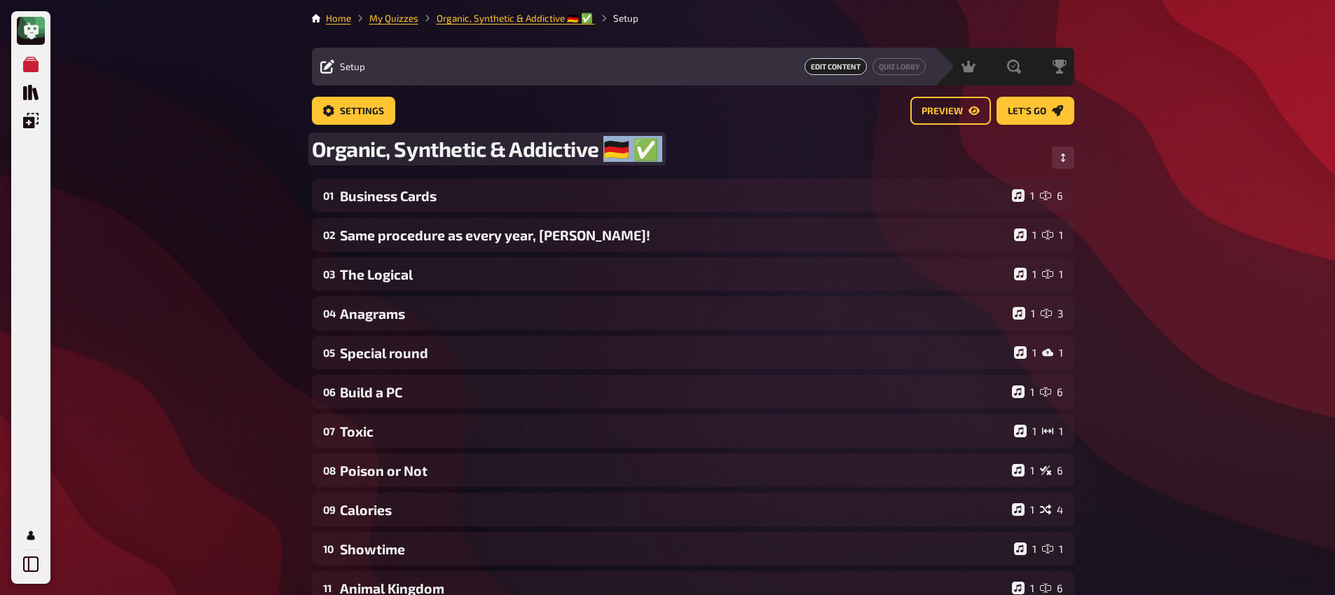
drag, startPoint x: 610, startPoint y: 149, endPoint x: 656, endPoint y: 149, distance: 46.3
click at [656, 149] on div "Organic, Synthetic & Addictive ​🇩🇪 ​✅ ​" at bounding box center [693, 157] width 763 height 43
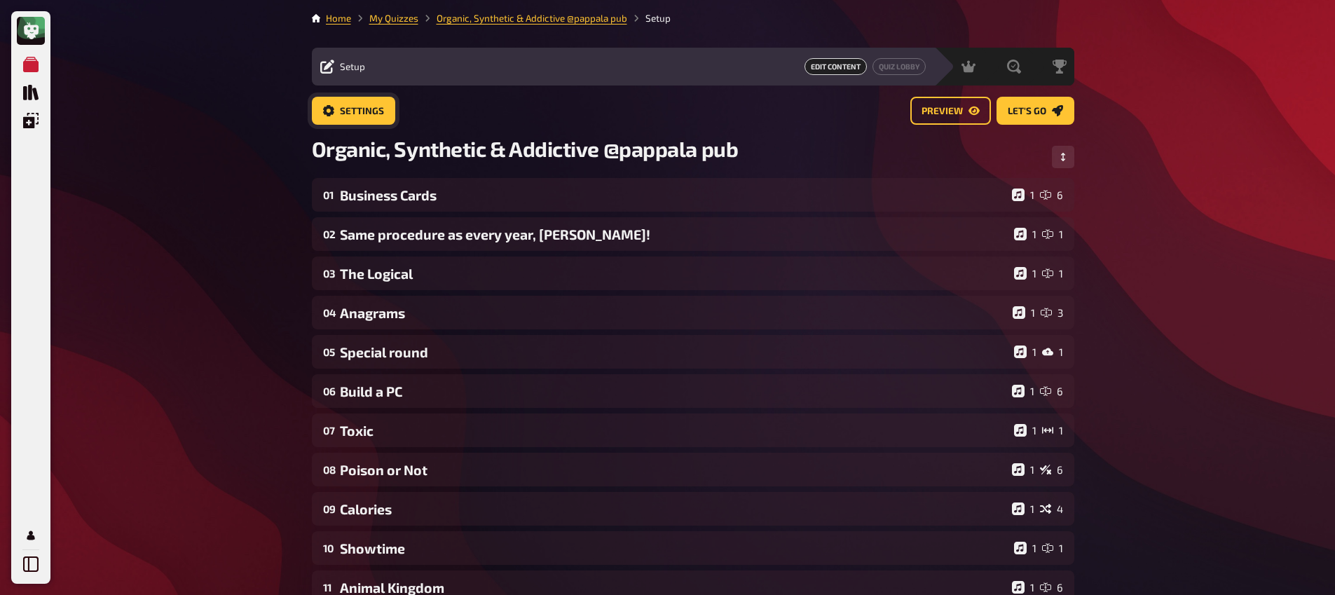
click at [360, 114] on span "Settings" at bounding box center [362, 112] width 44 height 10
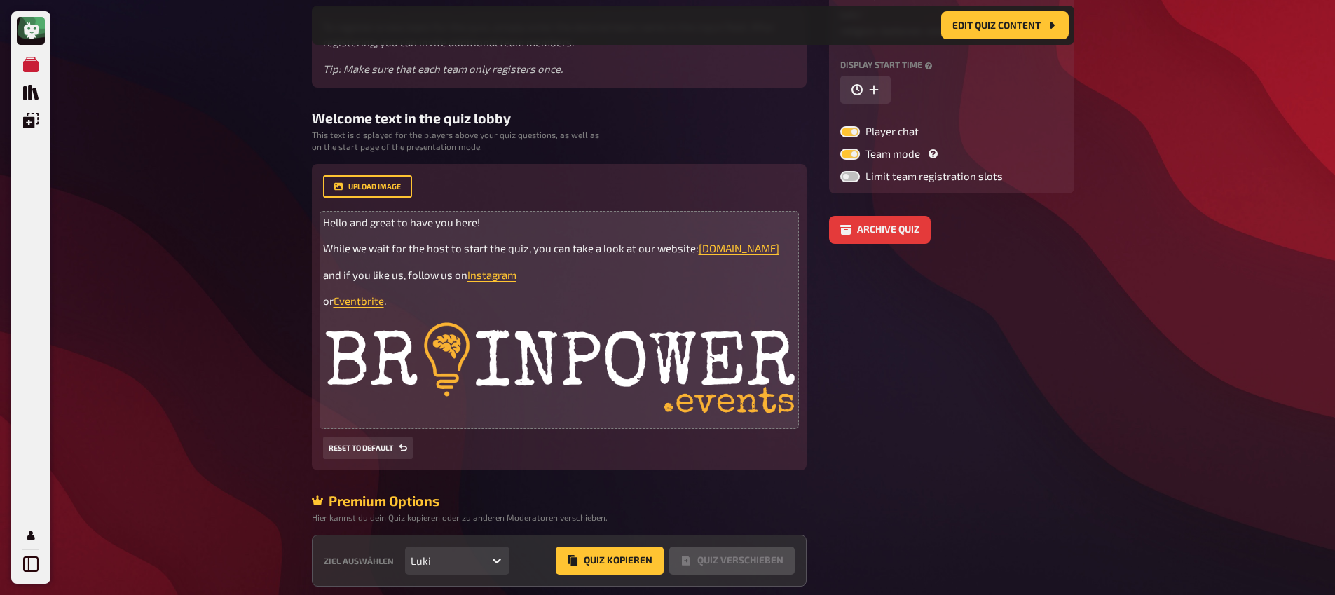
scroll to position [295, 0]
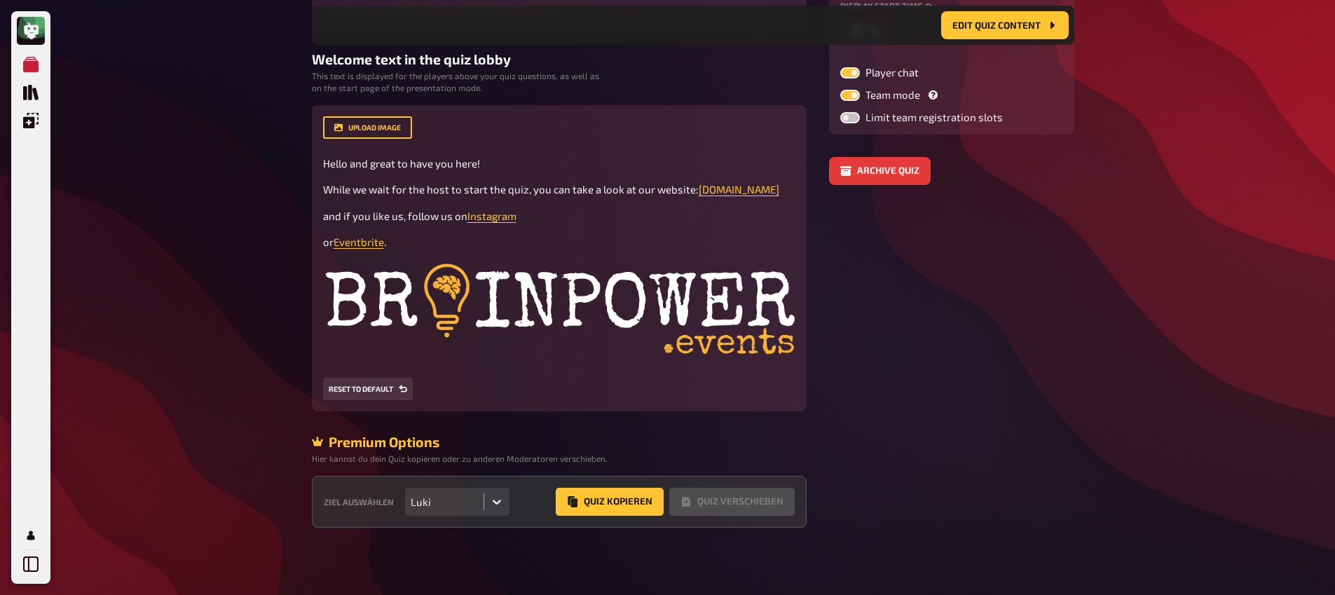
click at [452, 512] on div "Luki" at bounding box center [444, 502] width 79 height 28
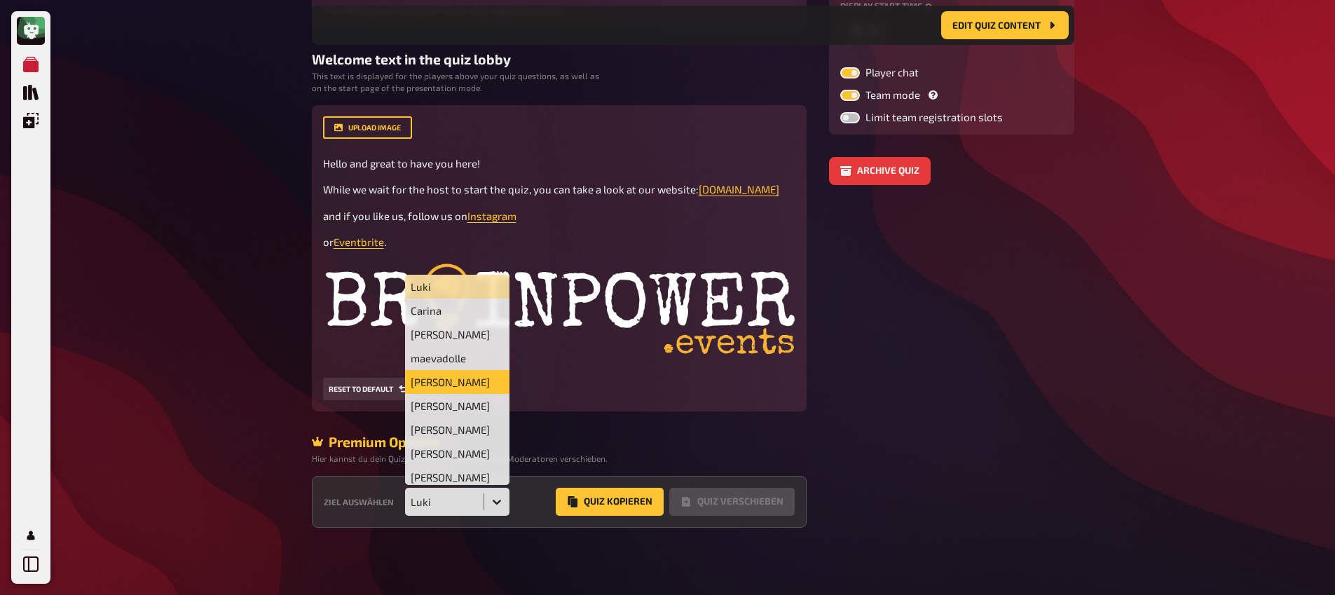
click at [442, 384] on div "[PERSON_NAME]" at bounding box center [457, 382] width 105 height 24
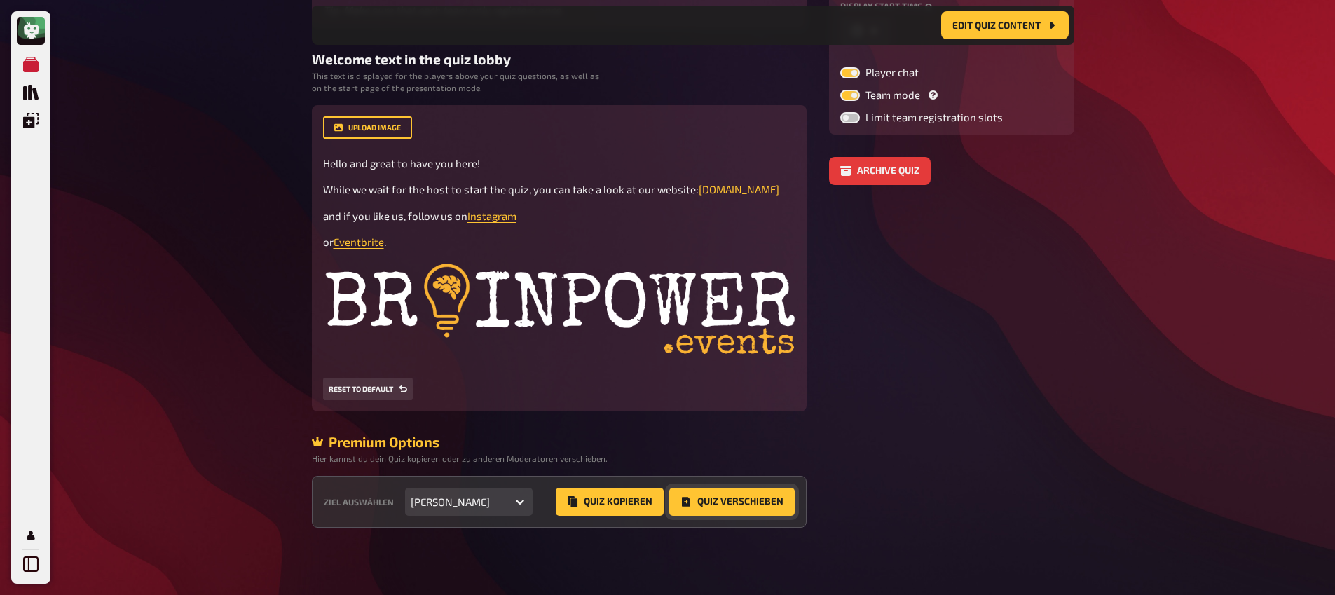
click at [766, 501] on button "Quiz Verschieben" at bounding box center [731, 502] width 125 height 28
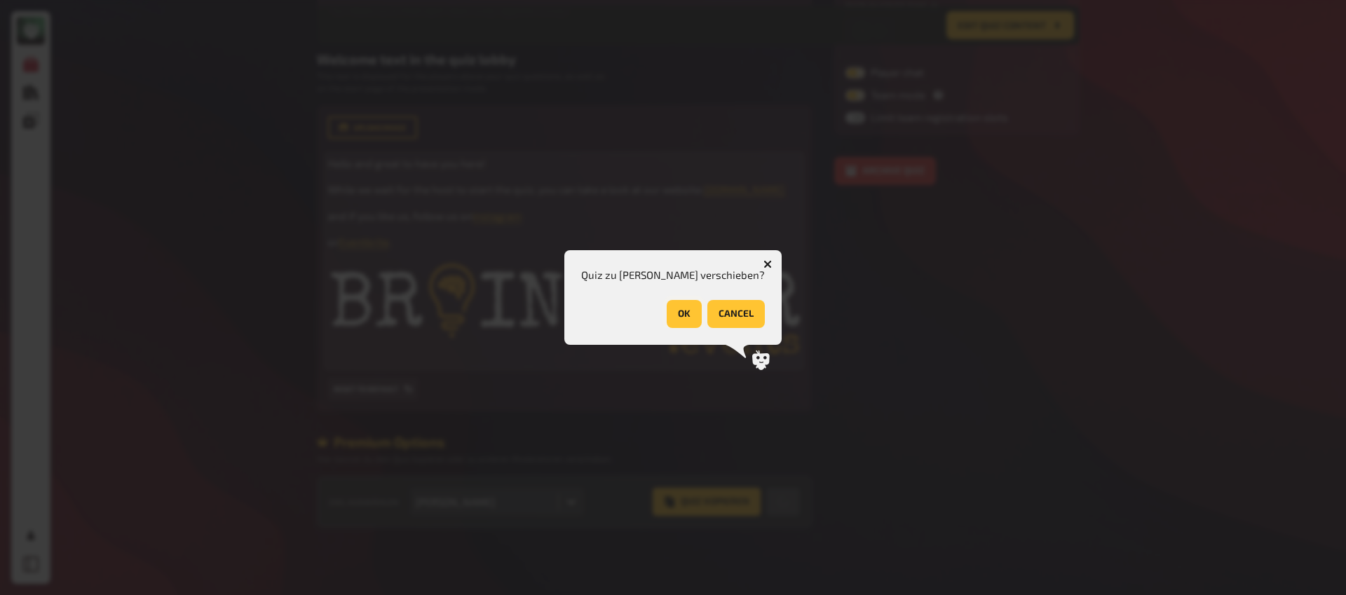
click at [682, 316] on button "OK" at bounding box center [684, 314] width 35 height 28
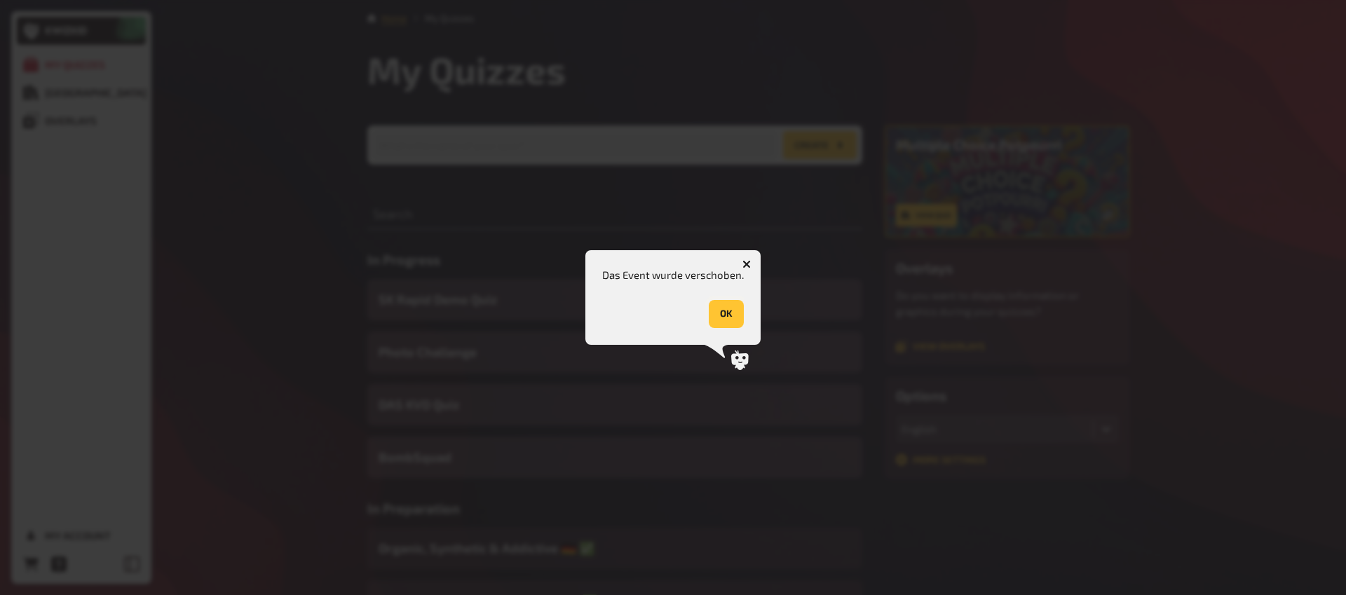
click at [728, 309] on button "OK" at bounding box center [726, 314] width 35 height 28
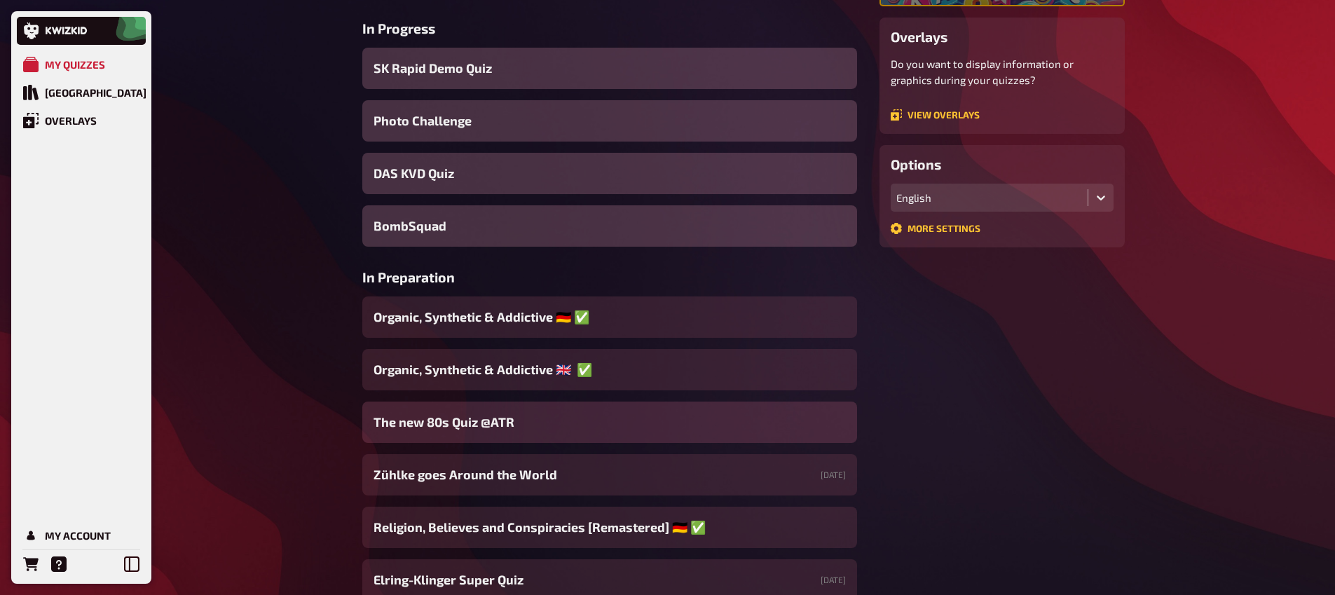
scroll to position [294, 0]
